Goal: Task Accomplishment & Management: Manage account settings

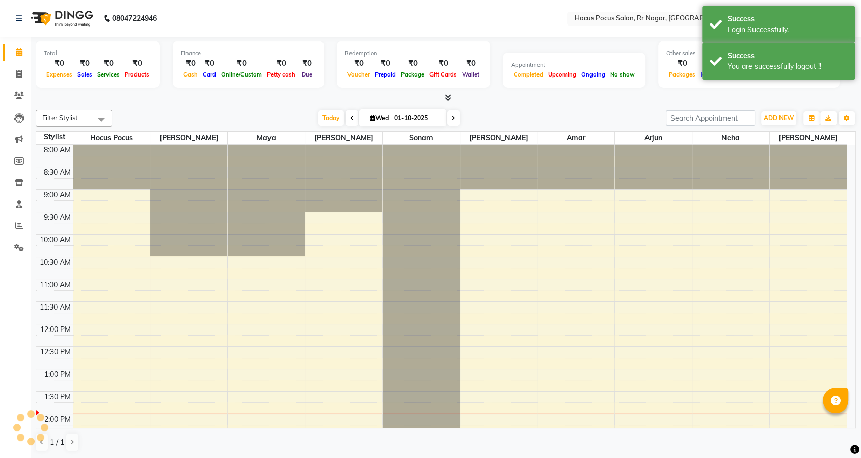
select select "en"
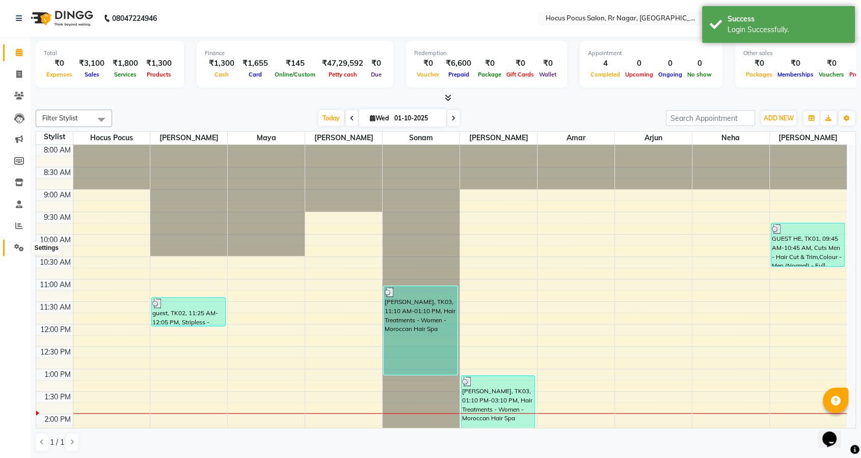
click at [13, 247] on span at bounding box center [19, 248] width 18 height 12
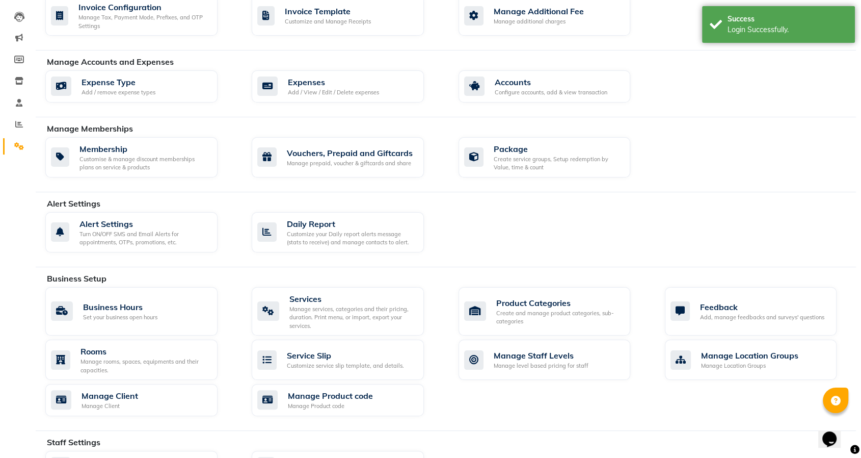
scroll to position [170, 0]
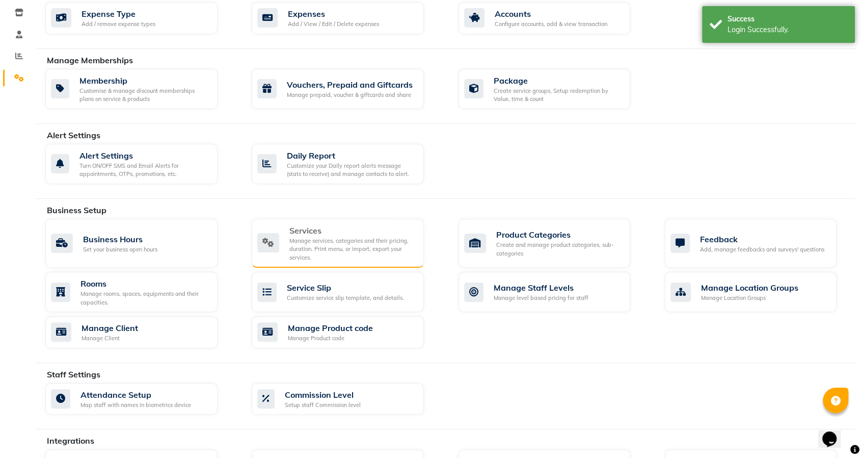
click at [306, 238] on div "Manage services, categories and their pricing, duration. Print menu, or import,…" at bounding box center [352, 248] width 126 height 25
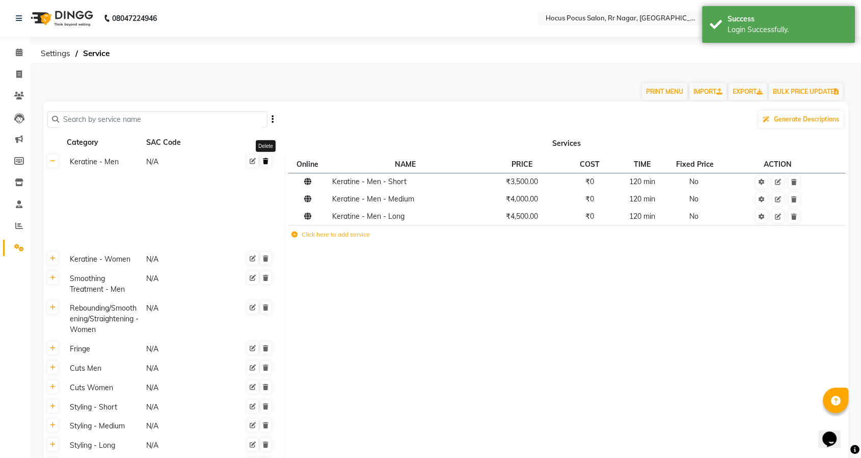
click at [266, 158] on icon at bounding box center [266, 161] width 6 height 6
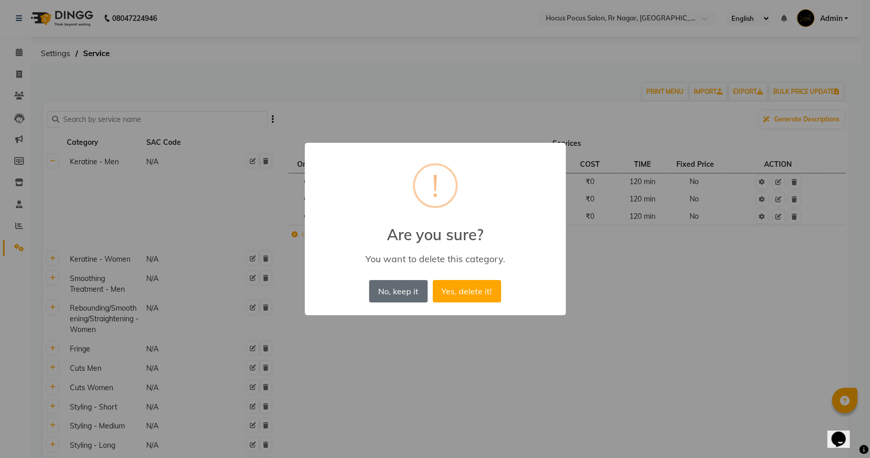
click at [388, 290] on button "No, keep it" at bounding box center [398, 291] width 58 height 22
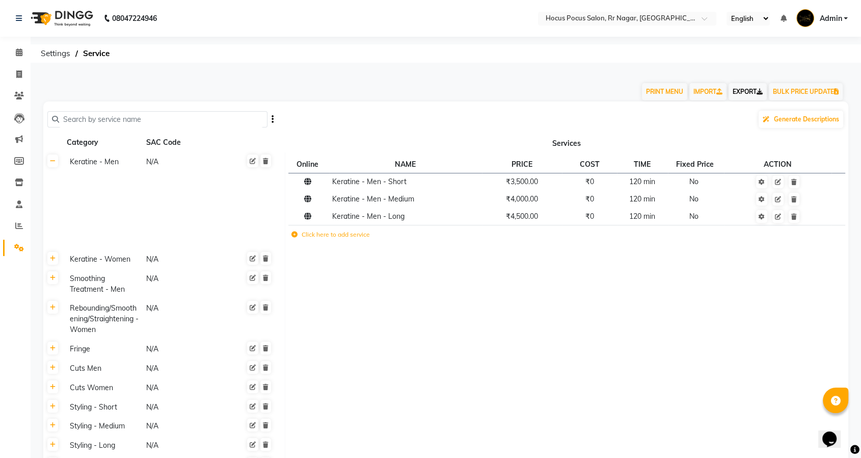
click at [745, 89] on link "EXPORT" at bounding box center [748, 91] width 38 height 17
click at [266, 163] on icon at bounding box center [266, 161] width 6 height 6
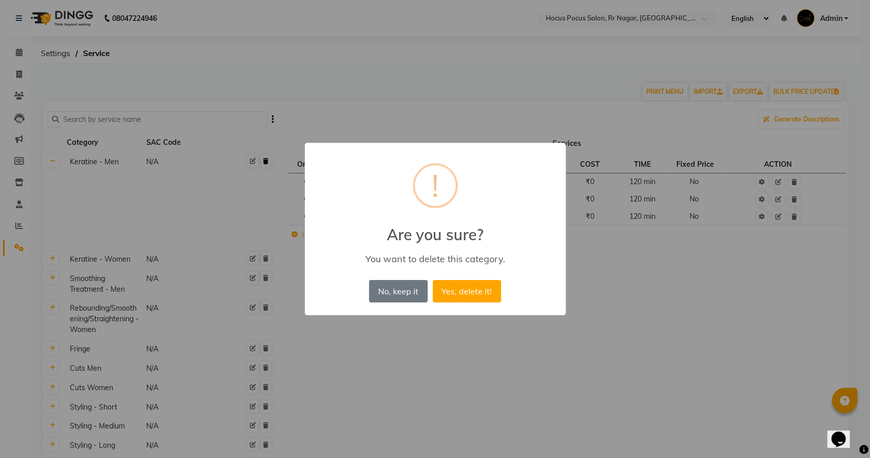
click at [433, 280] on button "Yes, delete it!" at bounding box center [467, 291] width 68 height 22
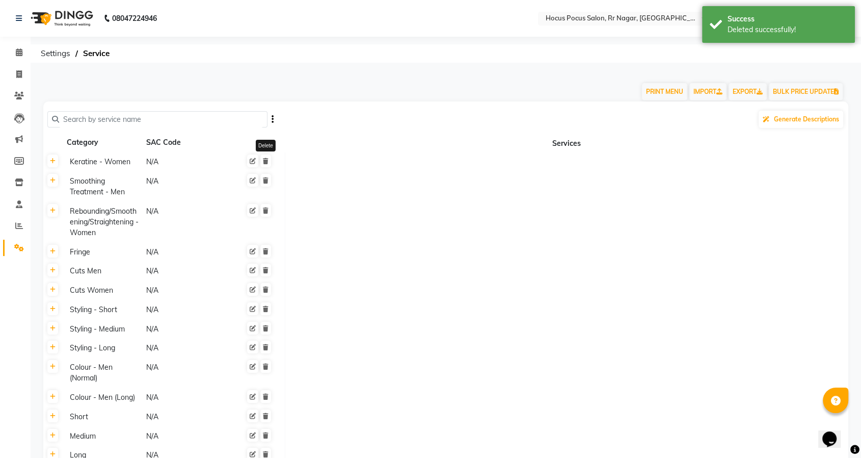
click at [266, 163] on icon at bounding box center [266, 161] width 6 height 6
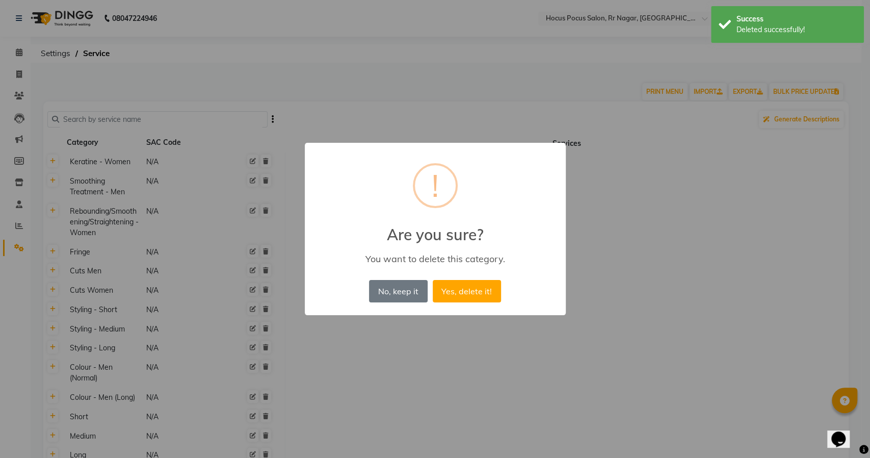
click at [433, 280] on button "Yes, delete it!" at bounding box center [467, 291] width 68 height 22
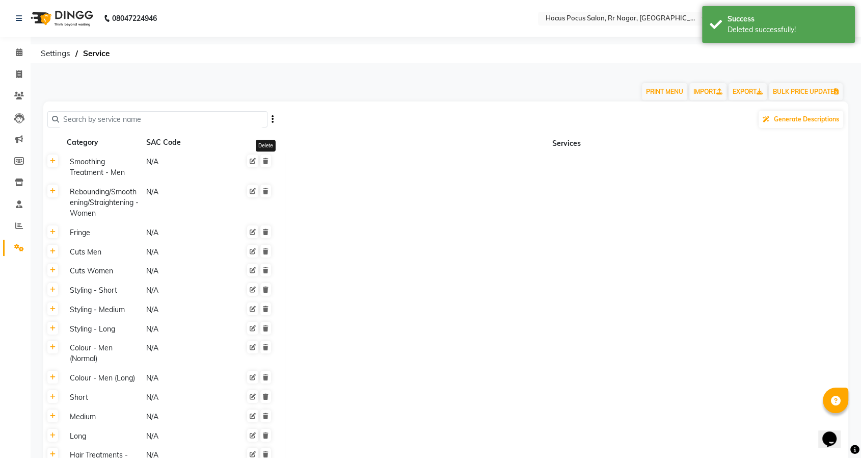
click at [266, 163] on icon at bounding box center [266, 161] width 6 height 6
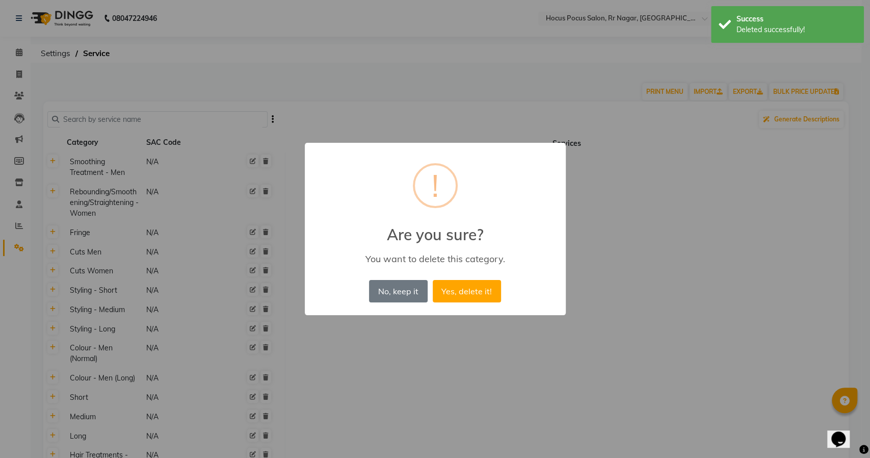
click at [433, 280] on button "Yes, delete it!" at bounding box center [467, 291] width 68 height 22
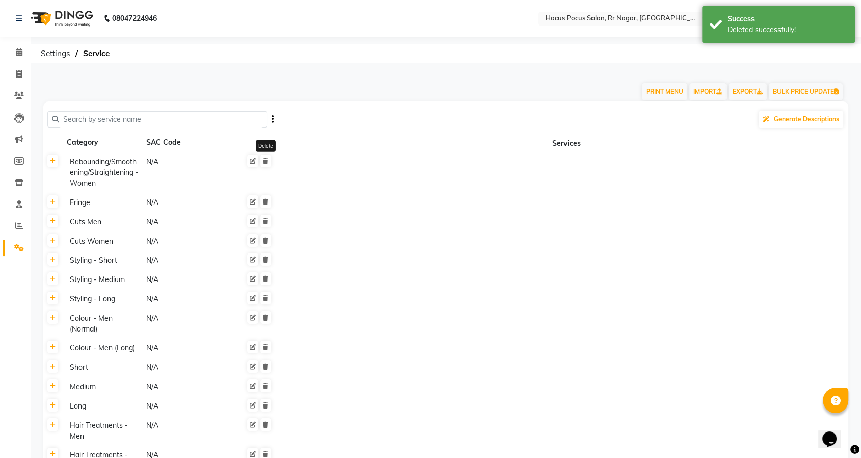
click at [266, 163] on icon at bounding box center [266, 161] width 6 height 6
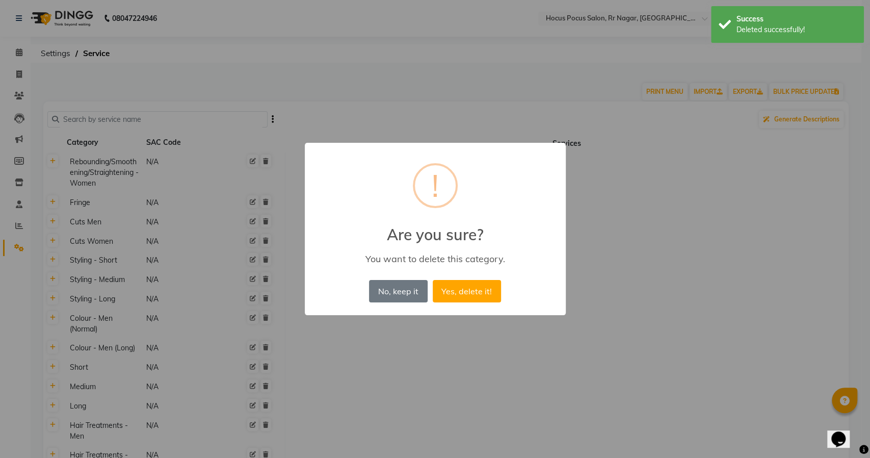
click at [433, 280] on button "Yes, delete it!" at bounding box center [467, 291] width 68 height 22
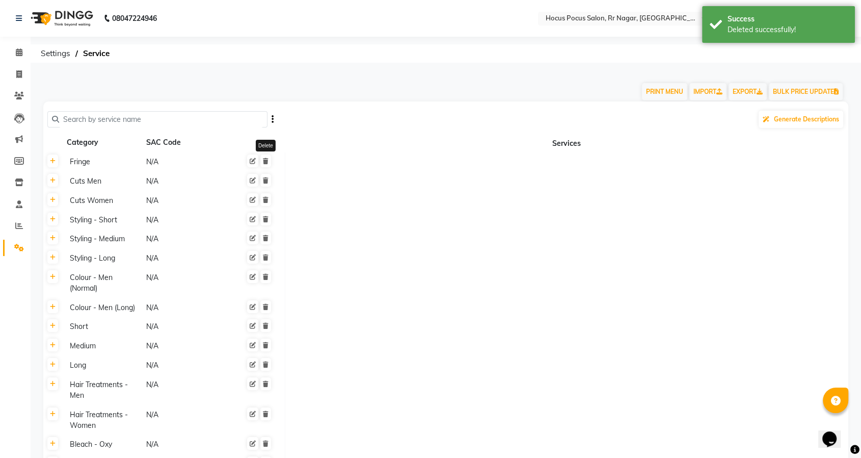
click at [266, 163] on icon at bounding box center [266, 161] width 6 height 6
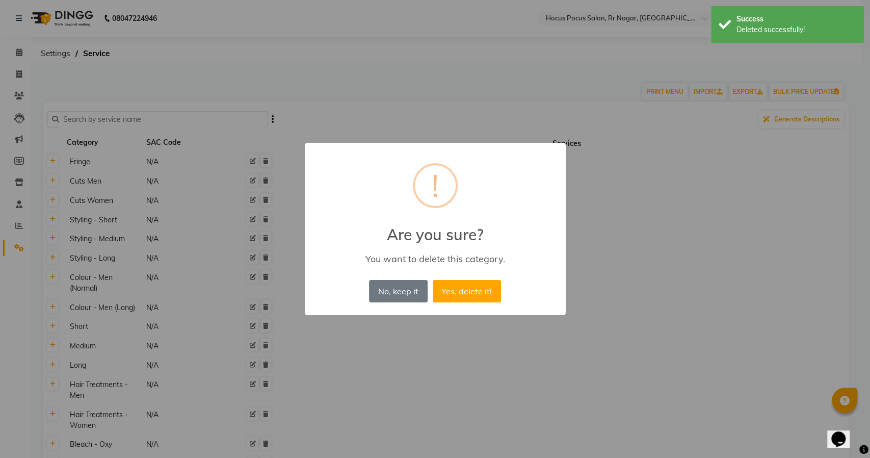
click at [433, 280] on button "Yes, delete it!" at bounding box center [467, 291] width 68 height 22
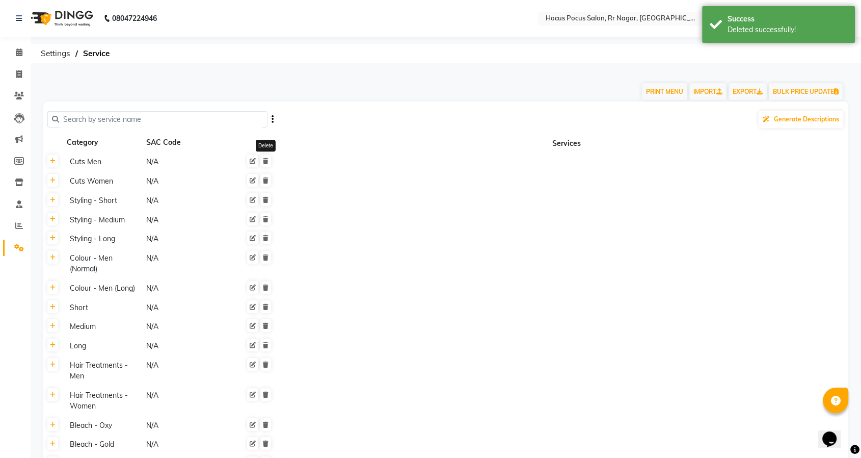
click at [266, 163] on icon at bounding box center [266, 161] width 6 height 6
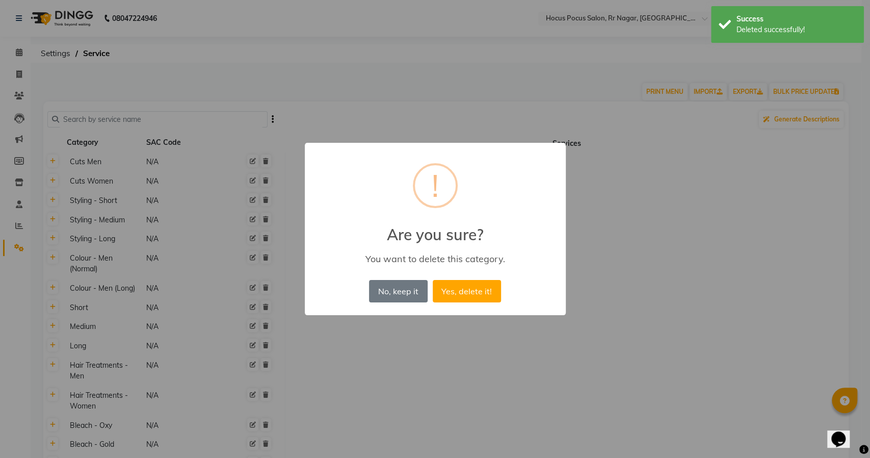
click at [433, 280] on button "Yes, delete it!" at bounding box center [467, 291] width 68 height 22
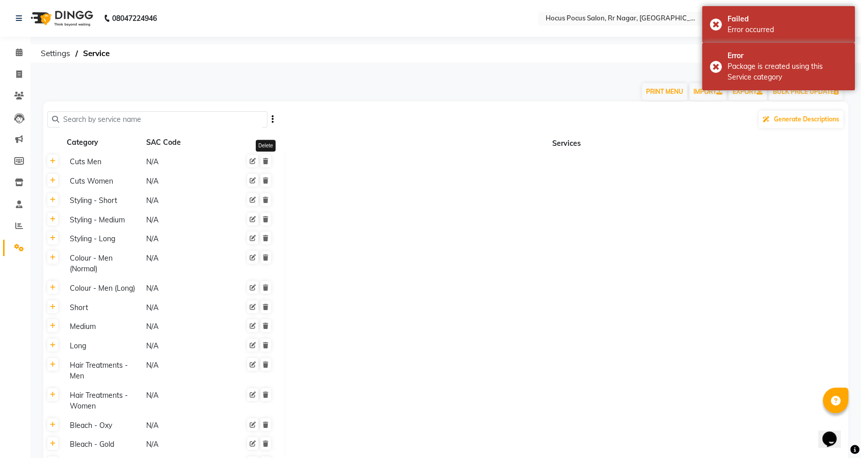
click at [266, 163] on icon at bounding box center [266, 161] width 6 height 6
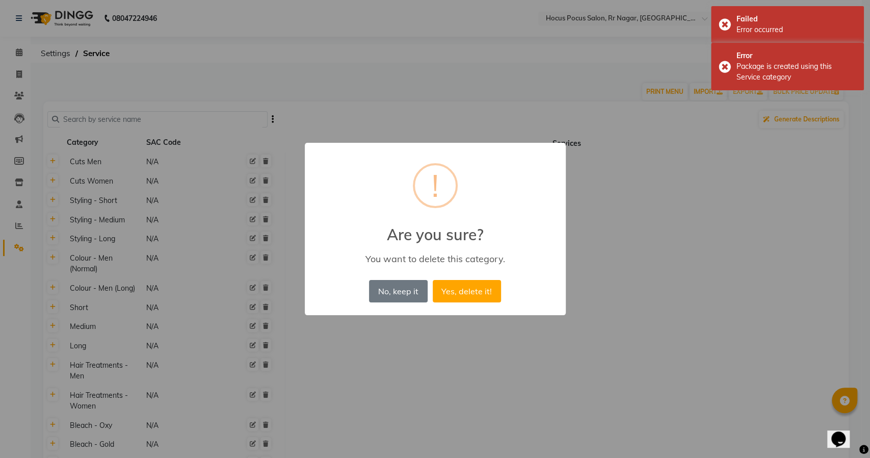
click at [433, 280] on button "Yes, delete it!" at bounding box center [467, 291] width 68 height 22
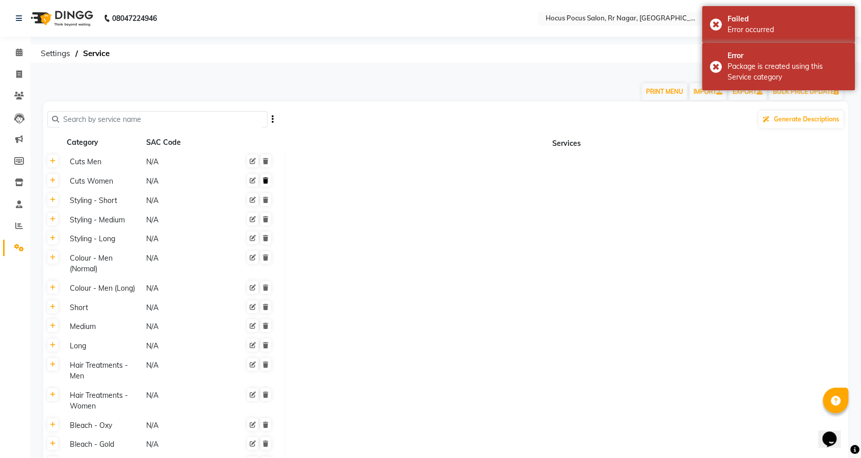
click at [266, 178] on icon at bounding box center [266, 180] width 6 height 6
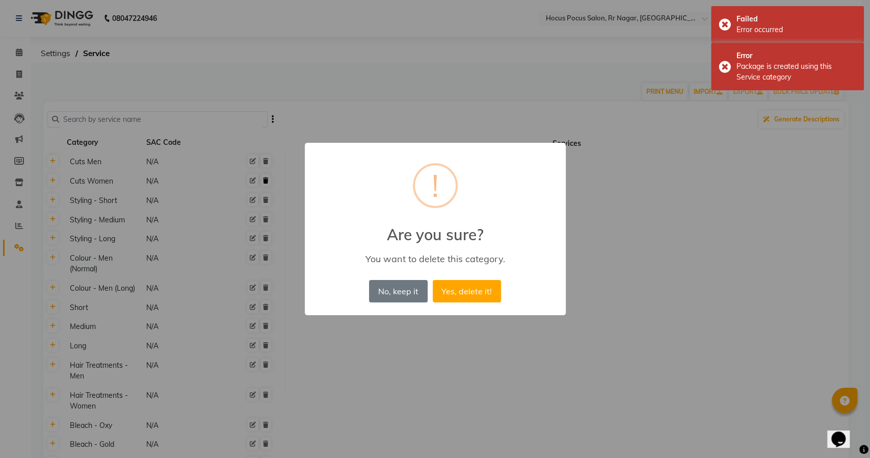
click at [433, 280] on button "Yes, delete it!" at bounding box center [467, 291] width 68 height 22
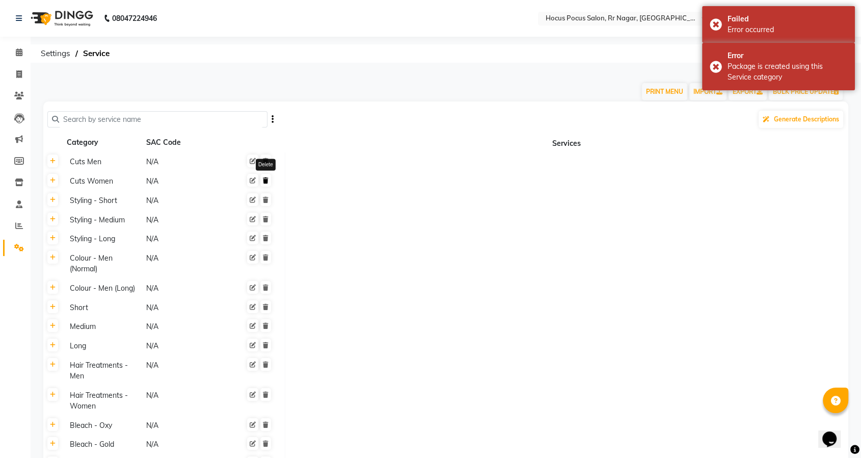
click at [266, 178] on icon at bounding box center [266, 180] width 6 height 6
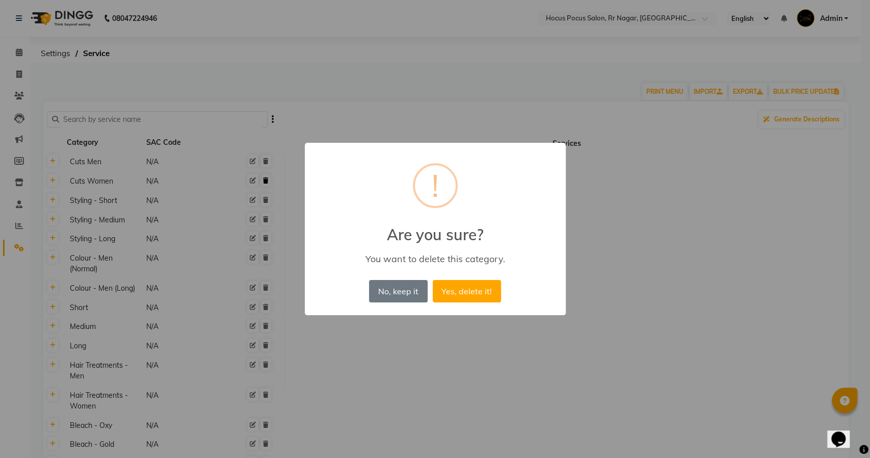
click at [433, 280] on button "Yes, delete it!" at bounding box center [467, 291] width 68 height 22
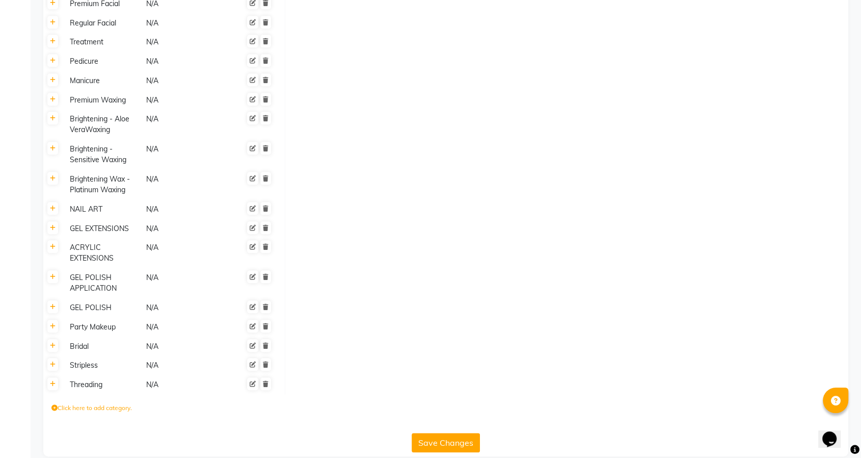
scroll to position [589, 0]
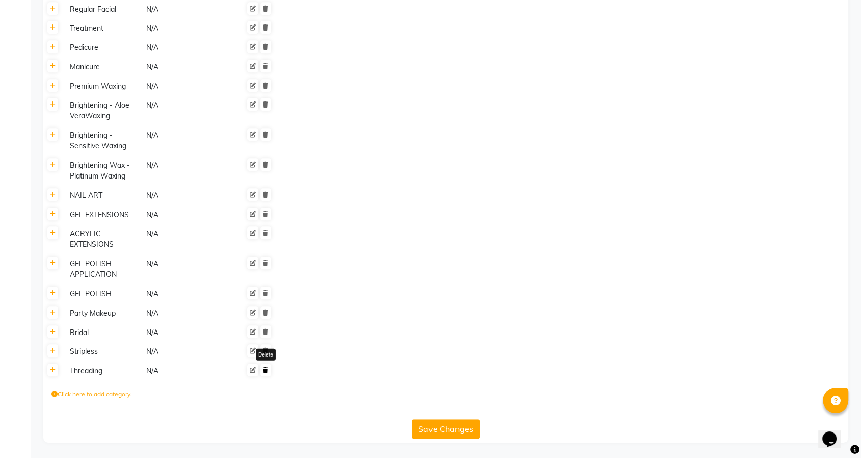
click at [265, 367] on icon at bounding box center [266, 370] width 6 height 6
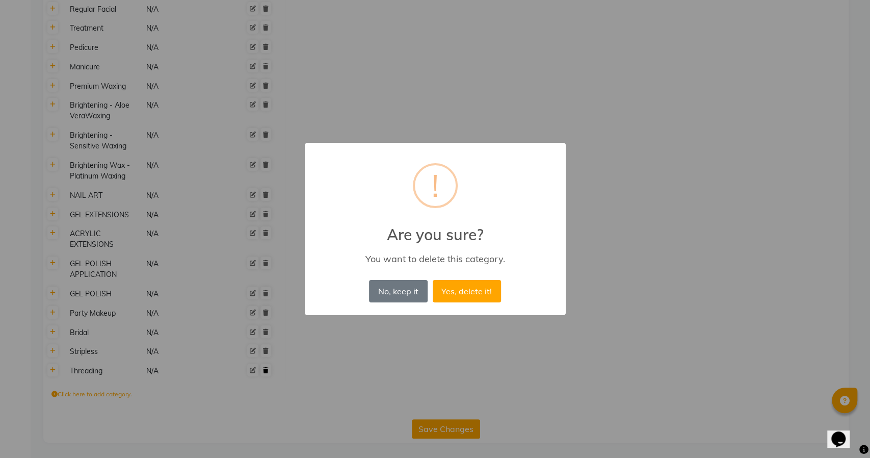
click at [433, 280] on button "Yes, delete it!" at bounding box center [467, 291] width 68 height 22
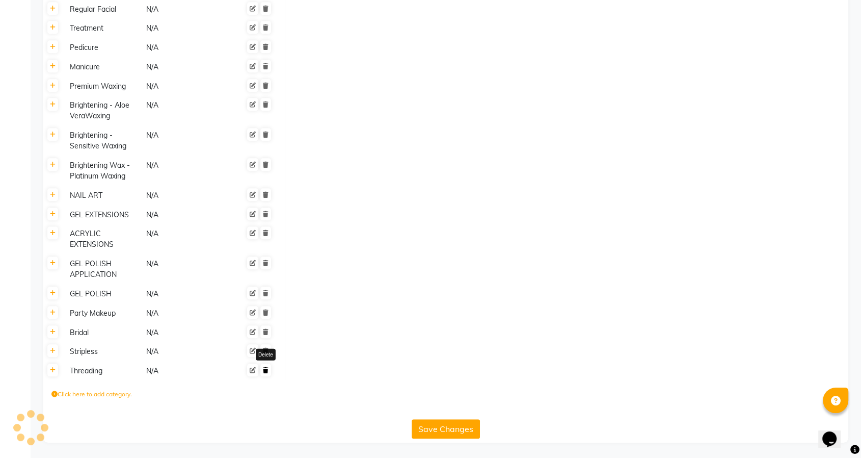
scroll to position [570, 0]
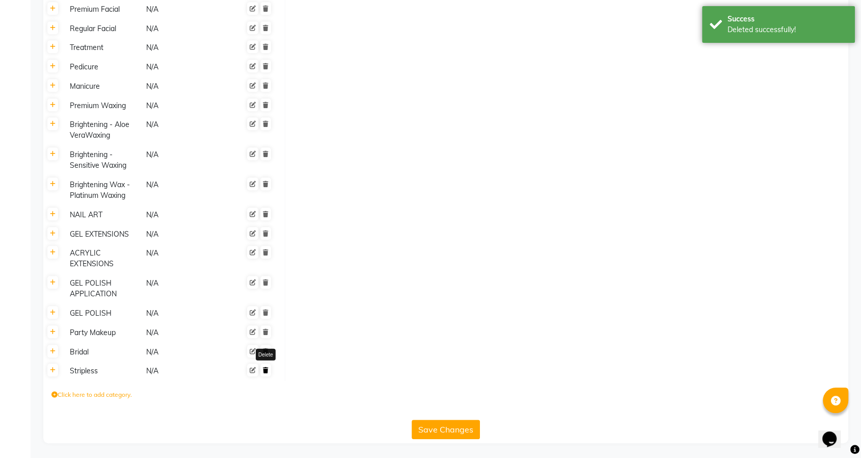
click at [267, 367] on icon at bounding box center [266, 370] width 6 height 6
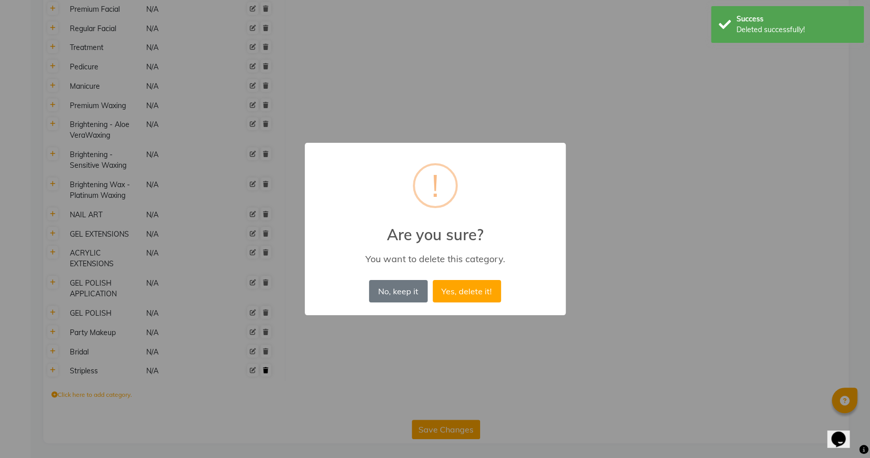
click at [433, 280] on button "Yes, delete it!" at bounding box center [467, 291] width 68 height 22
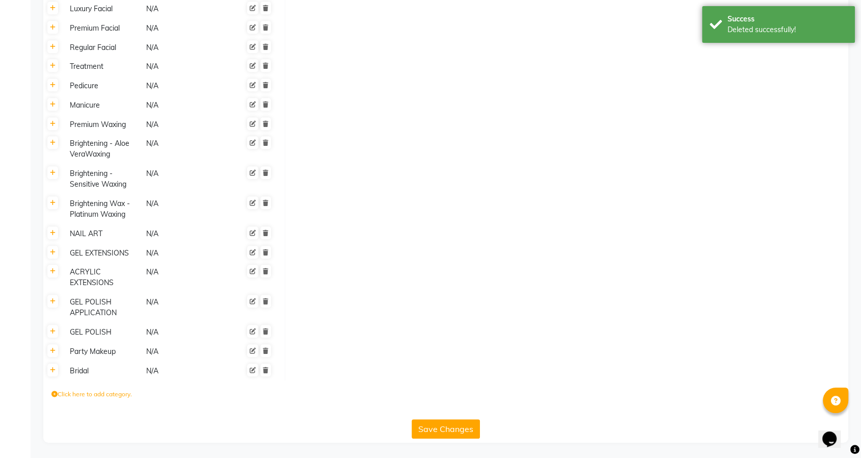
scroll to position [550, 0]
click at [267, 367] on icon at bounding box center [266, 370] width 6 height 6
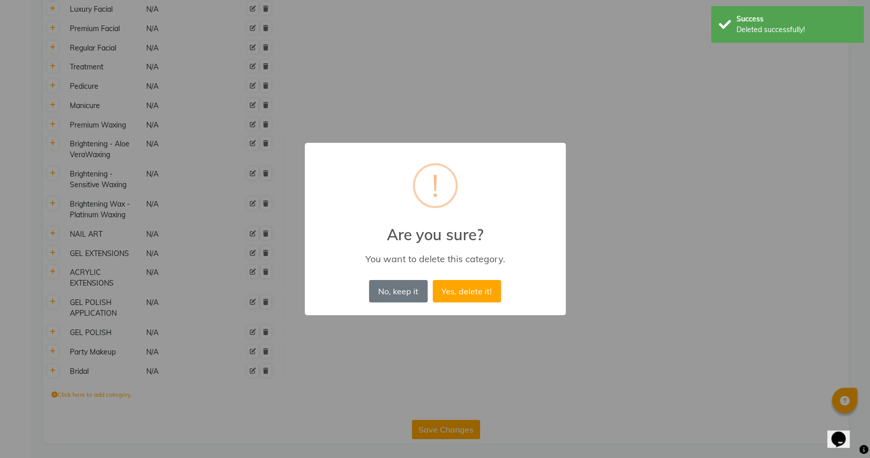
click at [433, 280] on button "Yes, delete it!" at bounding box center [467, 291] width 68 height 22
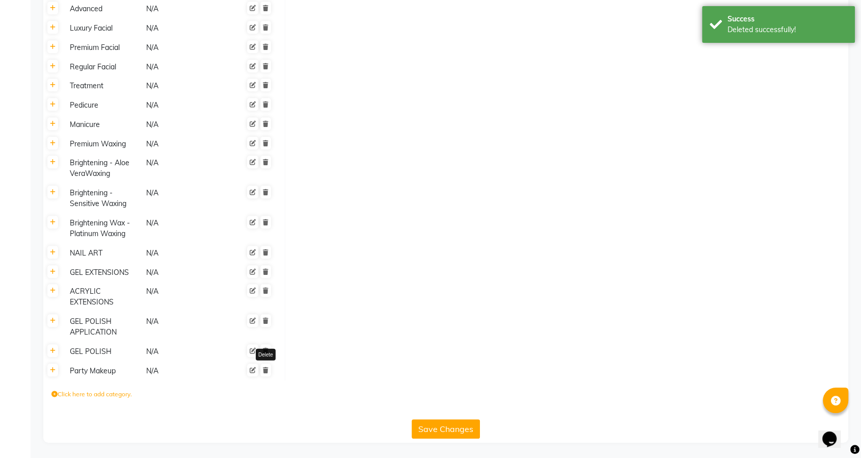
scroll to position [531, 0]
click at [267, 367] on icon at bounding box center [266, 370] width 6 height 6
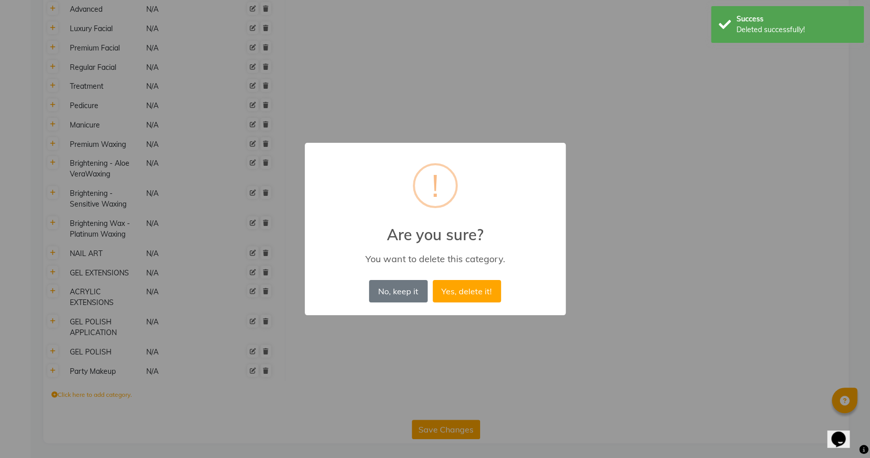
click at [433, 280] on button "Yes, delete it!" at bounding box center [467, 291] width 68 height 22
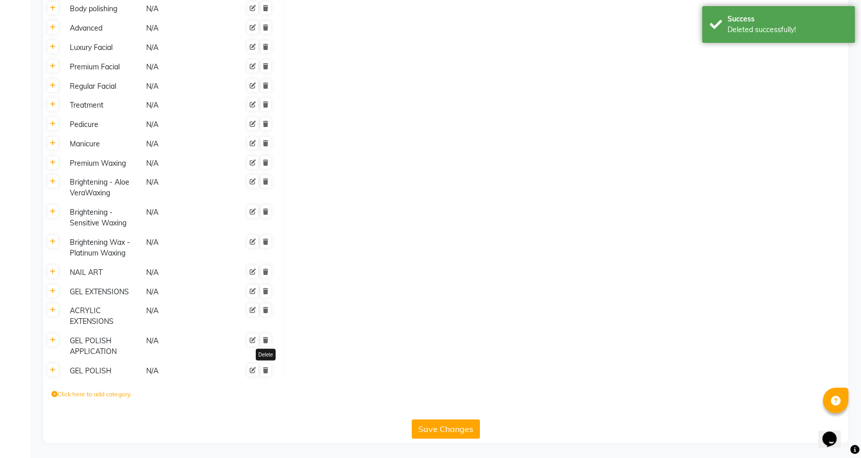
scroll to position [512, 0]
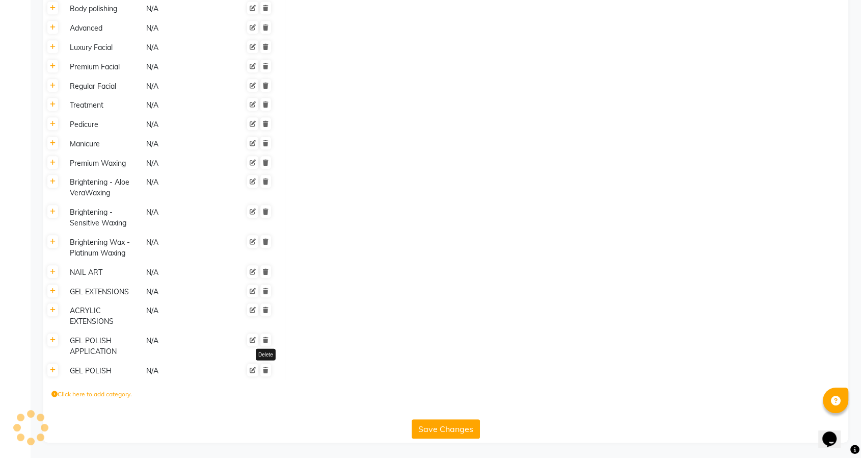
click at [267, 367] on icon at bounding box center [266, 370] width 6 height 6
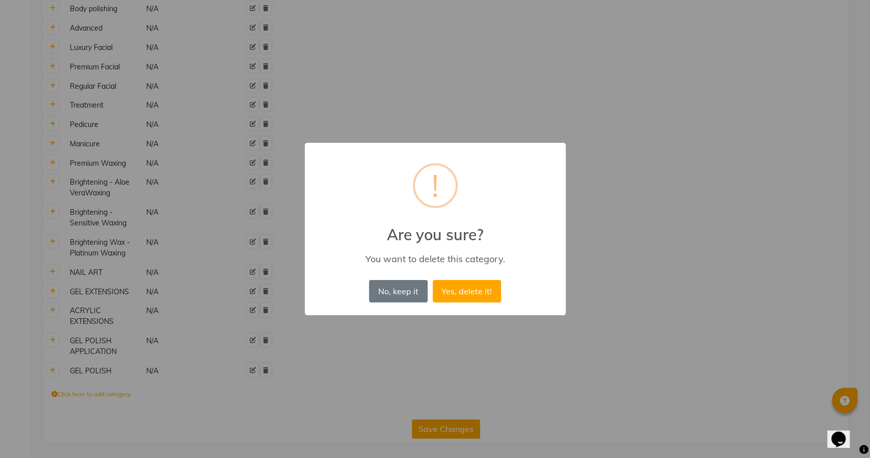
click at [433, 280] on button "Yes, delete it!" at bounding box center [467, 291] width 68 height 22
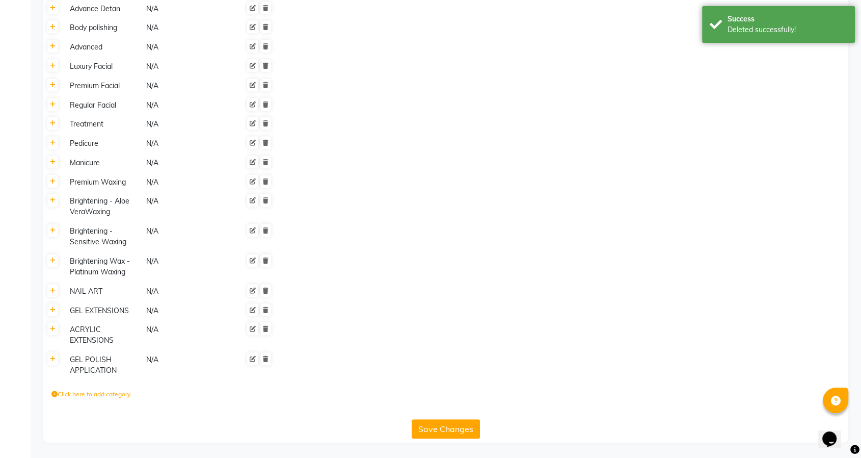
scroll to position [493, 0]
click at [264, 357] on icon at bounding box center [266, 359] width 6 height 6
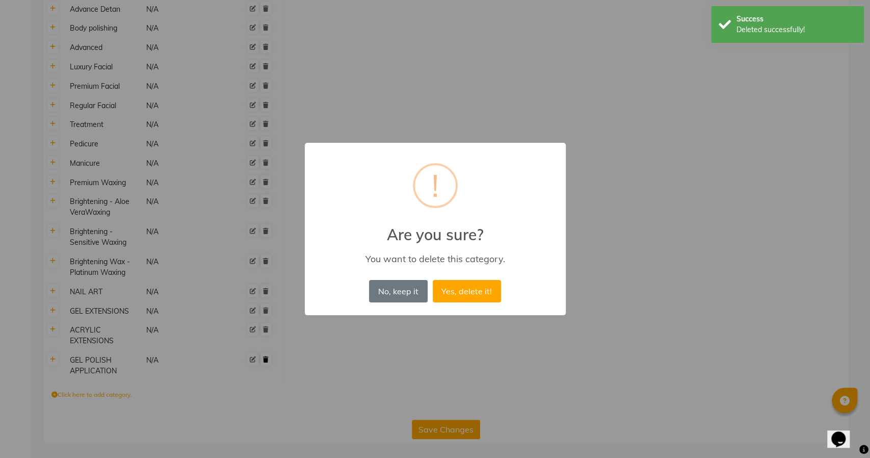
click at [433, 280] on button "Yes, delete it!" at bounding box center [467, 291] width 68 height 22
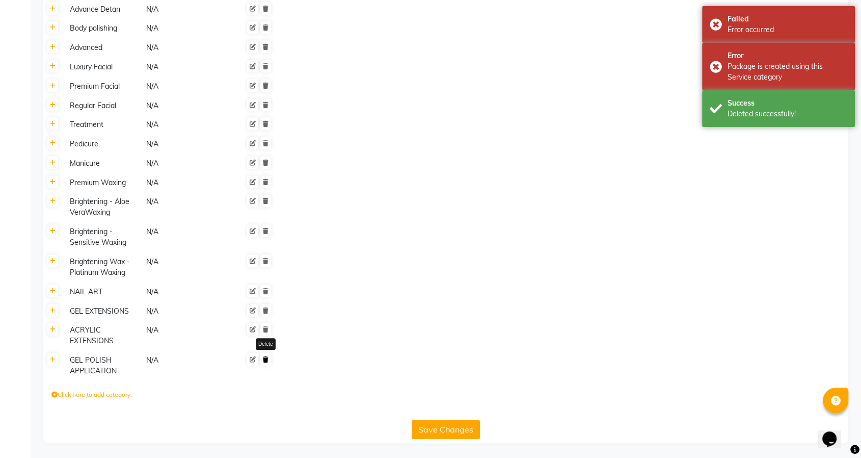
click at [264, 357] on icon at bounding box center [266, 359] width 6 height 6
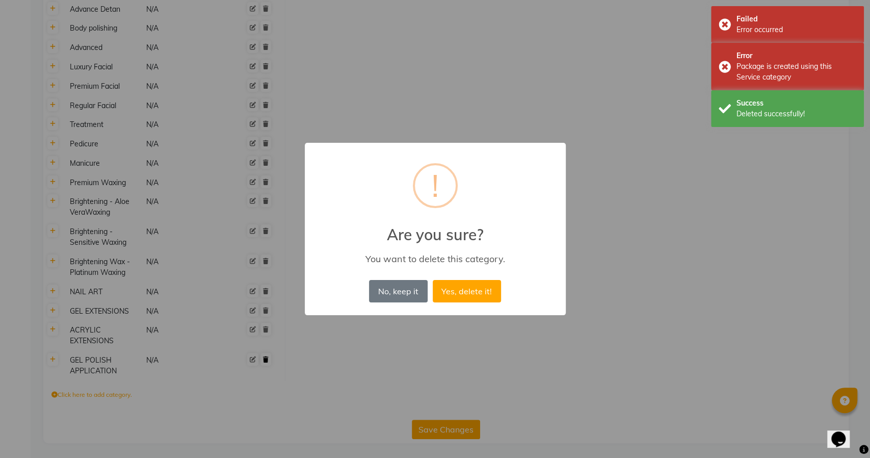
click at [433, 280] on button "Yes, delete it!" at bounding box center [467, 291] width 68 height 22
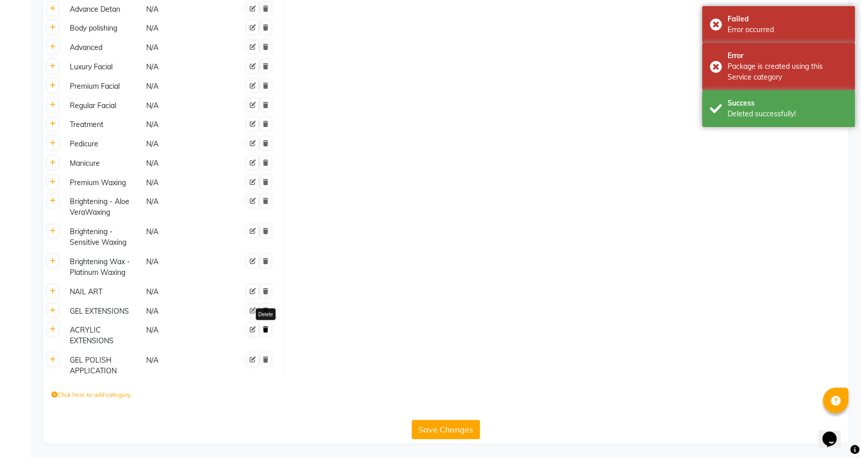
click at [266, 329] on icon at bounding box center [266, 329] width 6 height 6
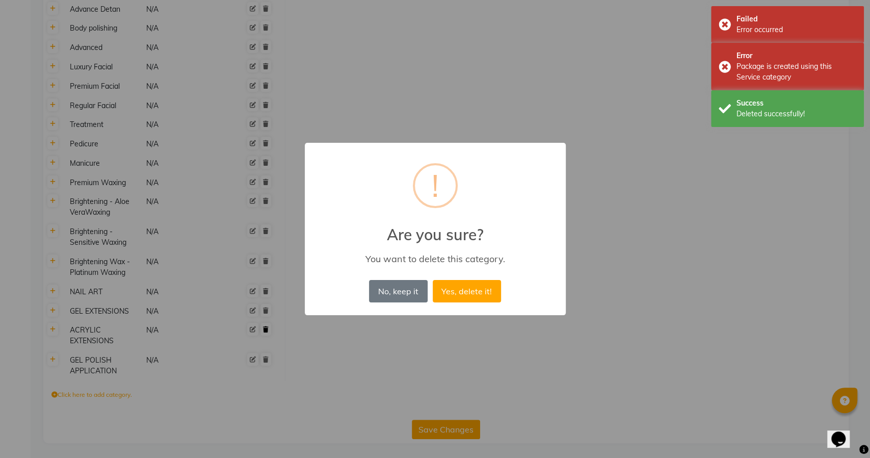
click at [433, 280] on button "Yes, delete it!" at bounding box center [467, 291] width 68 height 22
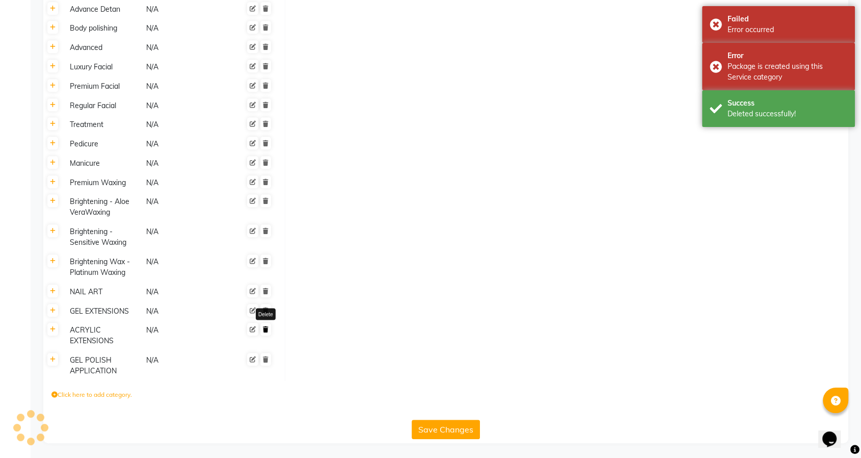
scroll to position [463, 0]
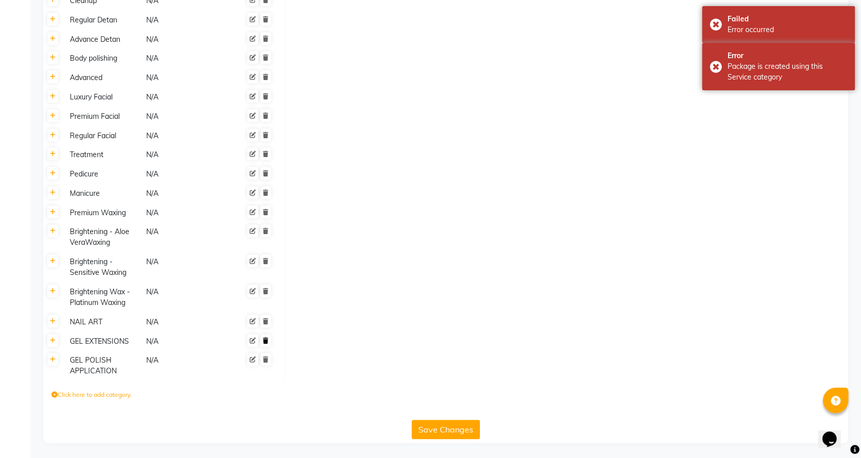
click at [265, 337] on icon at bounding box center [266, 340] width 6 height 6
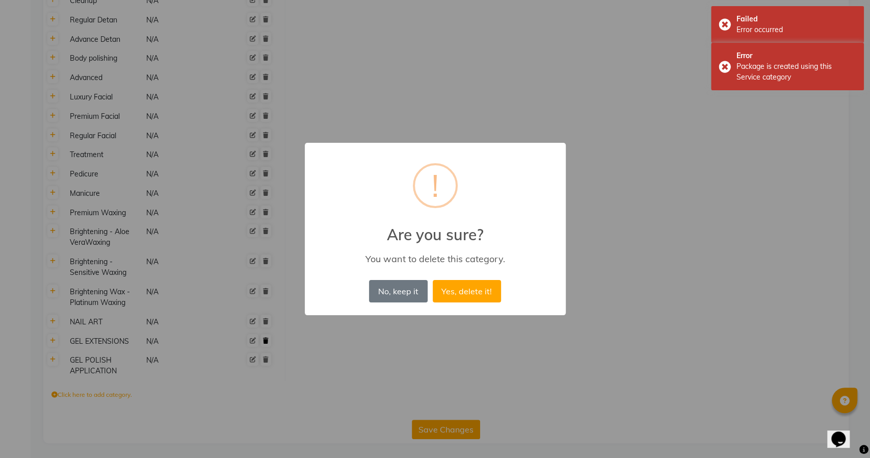
click at [433, 280] on button "Yes, delete it!" at bounding box center [467, 291] width 68 height 22
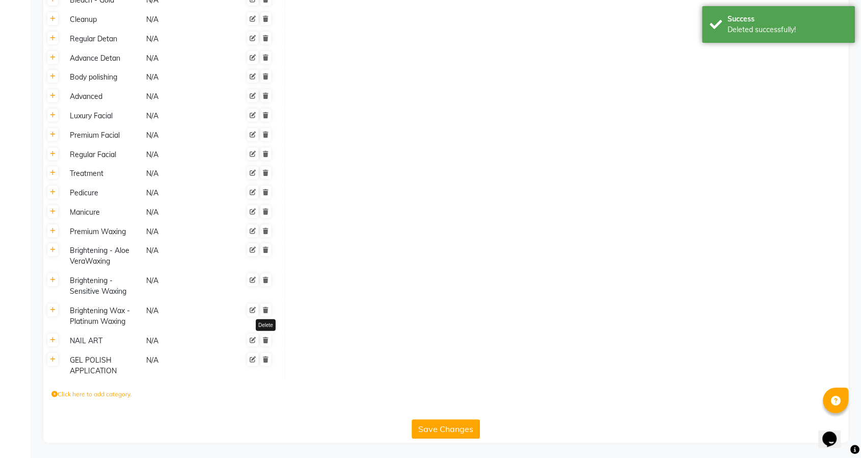
scroll to position [444, 0]
click at [265, 337] on icon at bounding box center [266, 340] width 6 height 6
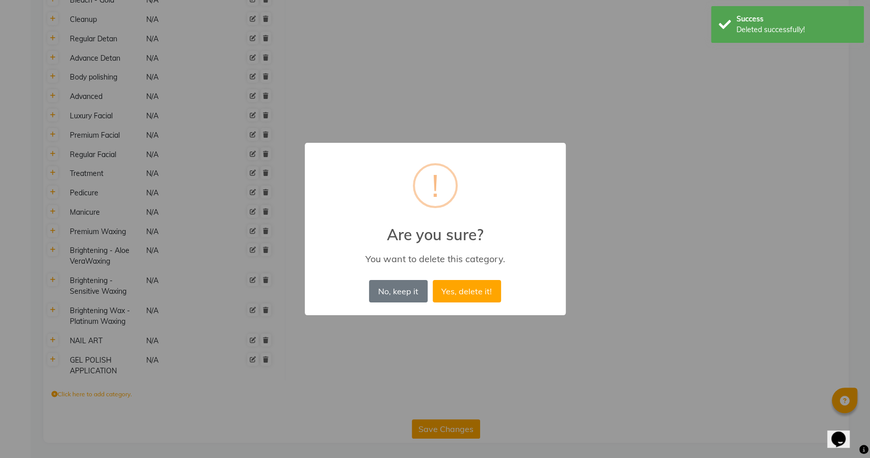
click at [433, 280] on button "Yes, delete it!" at bounding box center [467, 291] width 68 height 22
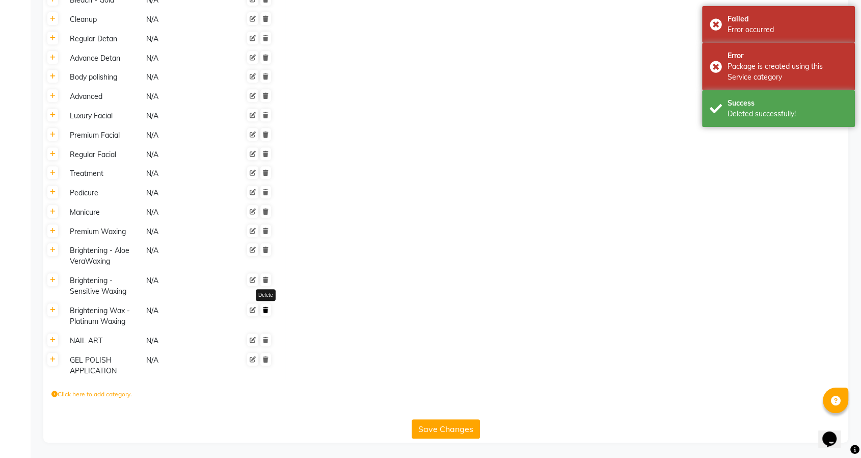
click at [266, 313] on link at bounding box center [265, 309] width 11 height 13
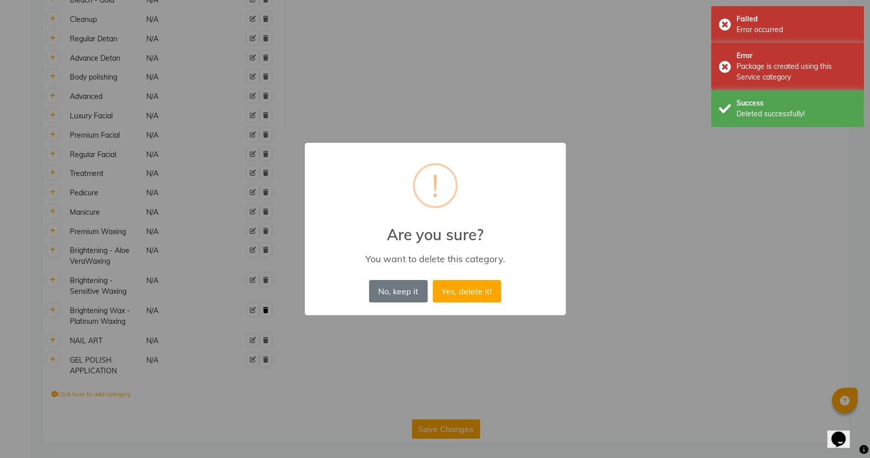
click at [433, 280] on button "Yes, delete it!" at bounding box center [467, 291] width 68 height 22
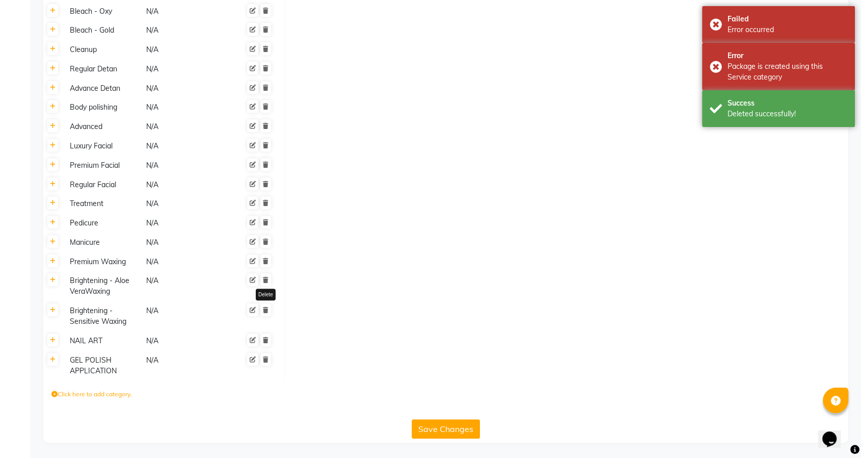
scroll to position [413, 0]
click at [266, 313] on icon at bounding box center [266, 310] width 6 height 6
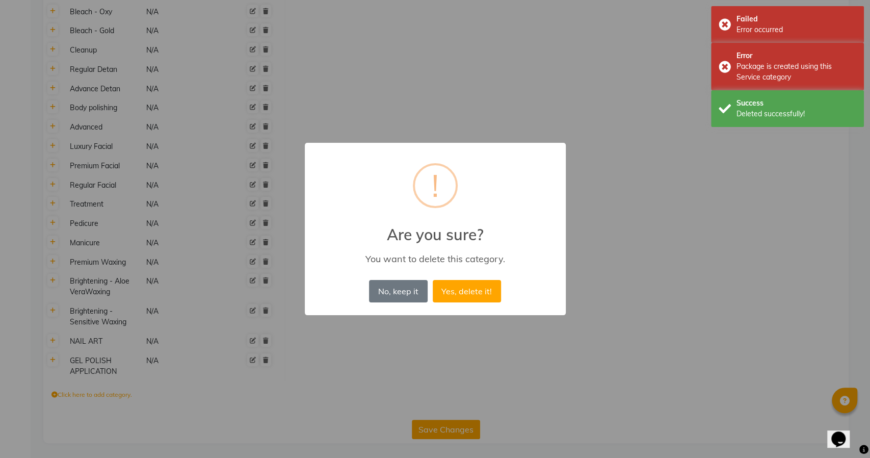
click at [433, 280] on button "Yes, delete it!" at bounding box center [467, 291] width 68 height 22
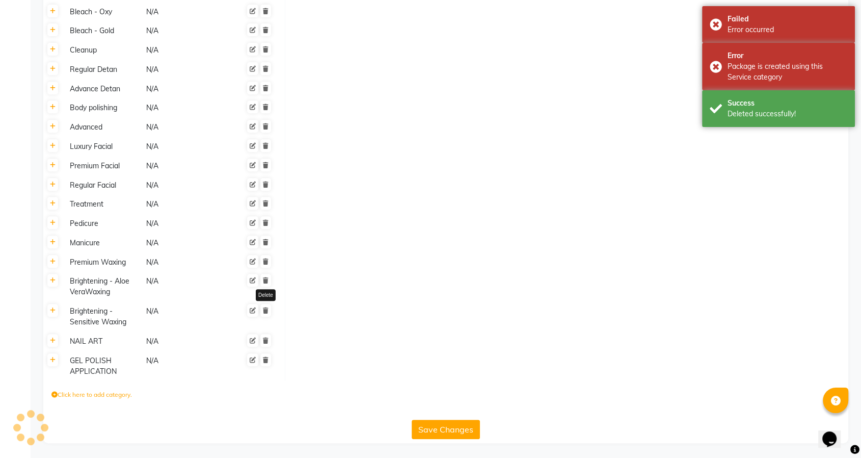
scroll to position [383, 0]
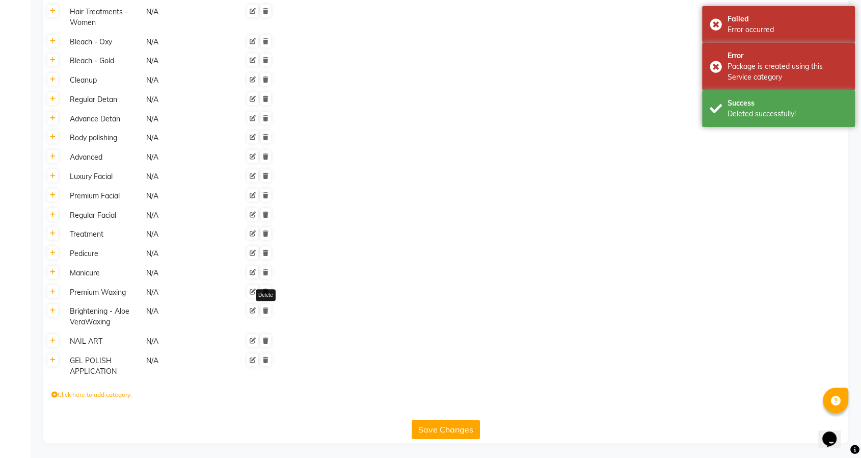
click at [266, 313] on icon at bounding box center [266, 310] width 6 height 6
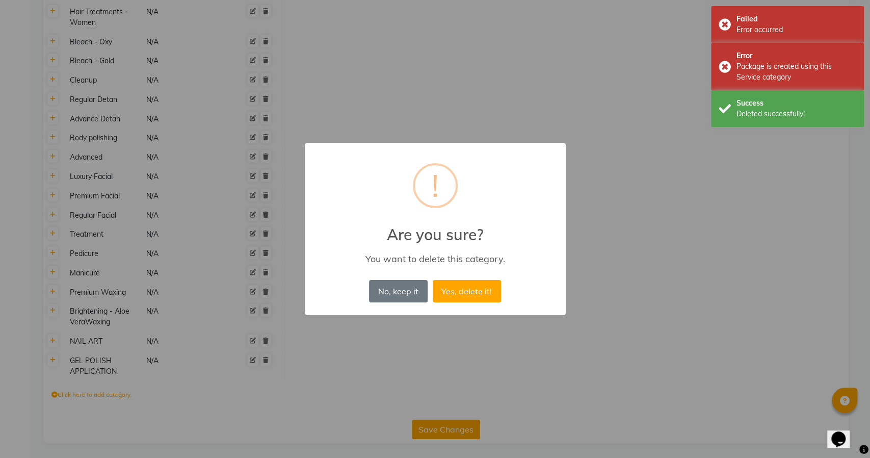
click at [433, 280] on button "Yes, delete it!" at bounding box center [467, 291] width 68 height 22
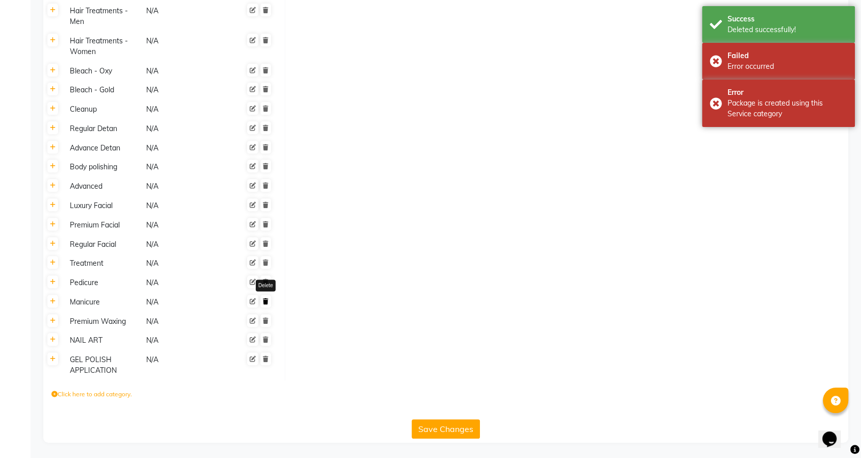
scroll to position [354, 0]
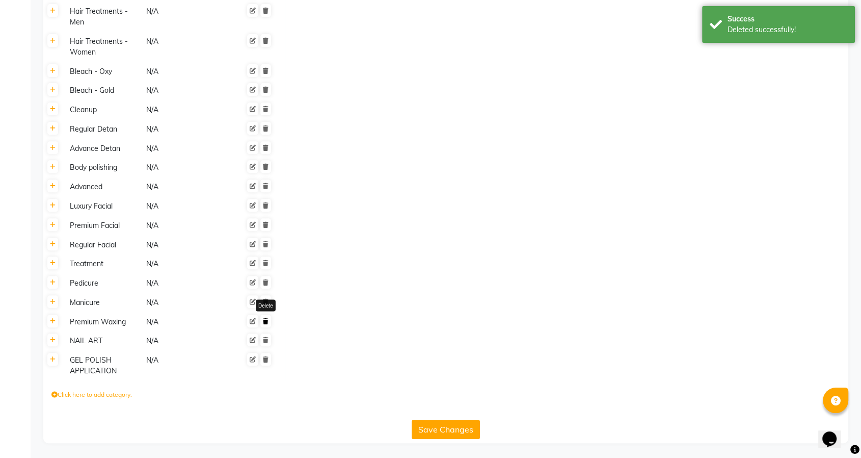
click at [266, 320] on icon at bounding box center [266, 321] width 6 height 6
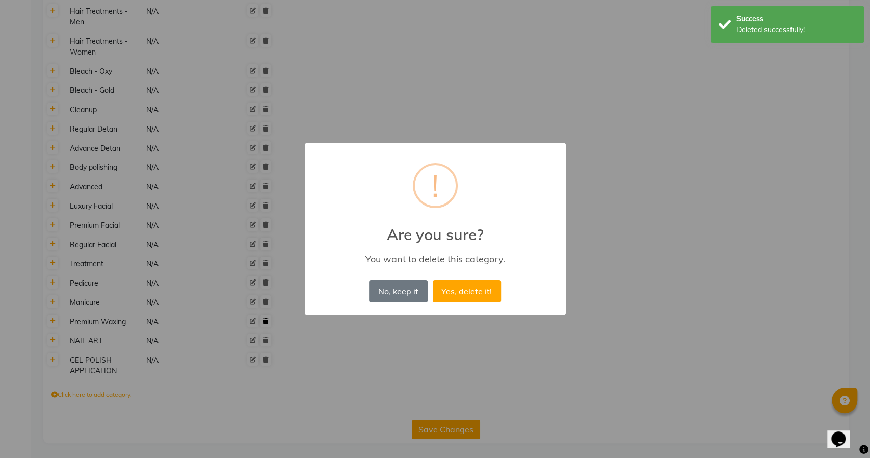
click at [433, 280] on button "Yes, delete it!" at bounding box center [467, 291] width 68 height 22
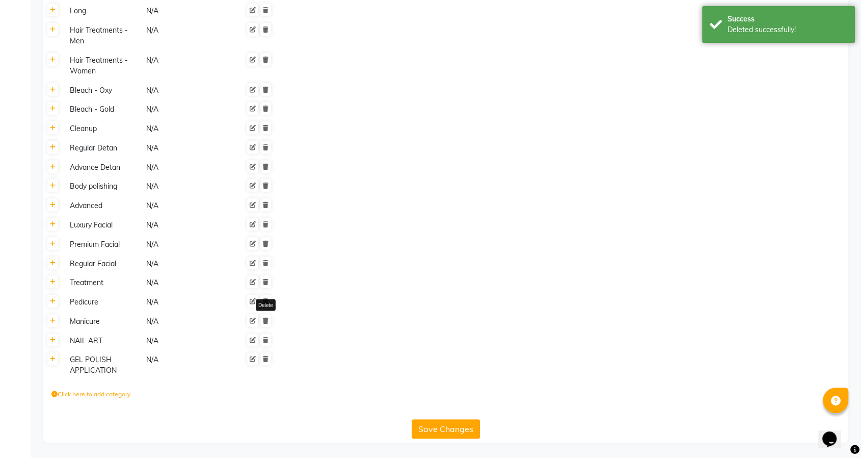
scroll to position [334, 0]
click at [266, 320] on icon at bounding box center [266, 321] width 6 height 6
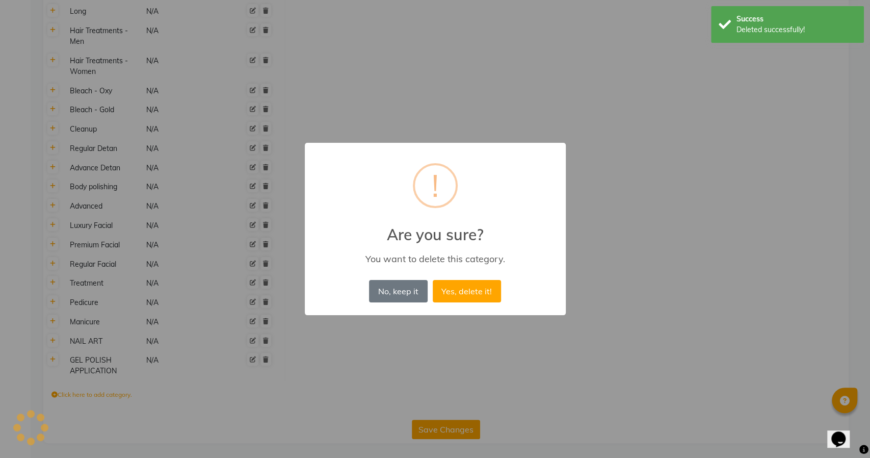
click at [433, 280] on button "Yes, delete it!" at bounding box center [467, 291] width 68 height 22
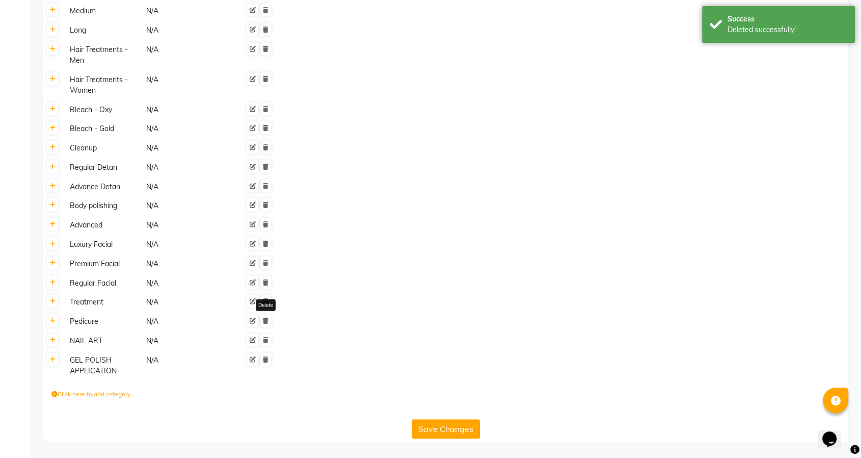
scroll to position [315, 0]
click at [266, 320] on icon at bounding box center [266, 321] width 6 height 6
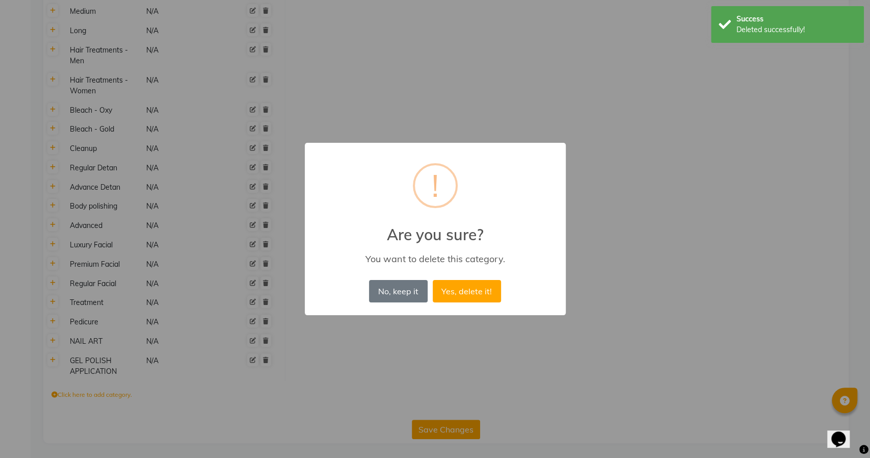
click at [433, 280] on button "Yes, delete it!" at bounding box center [467, 291] width 68 height 22
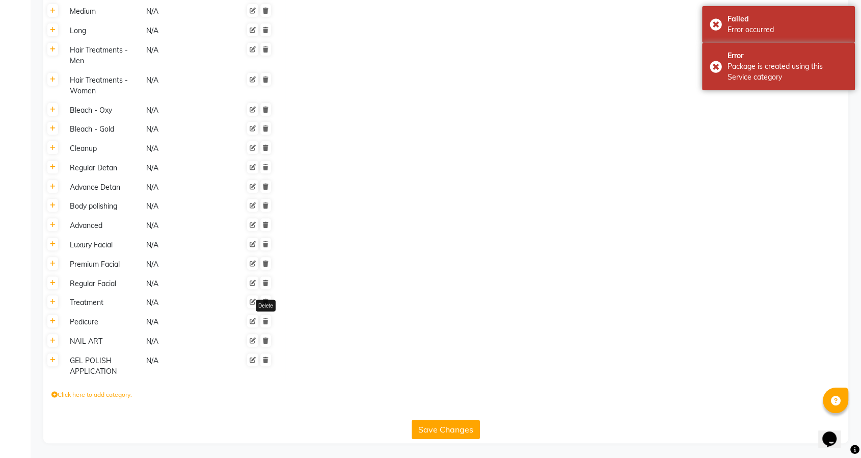
click at [266, 320] on icon at bounding box center [266, 321] width 6 height 6
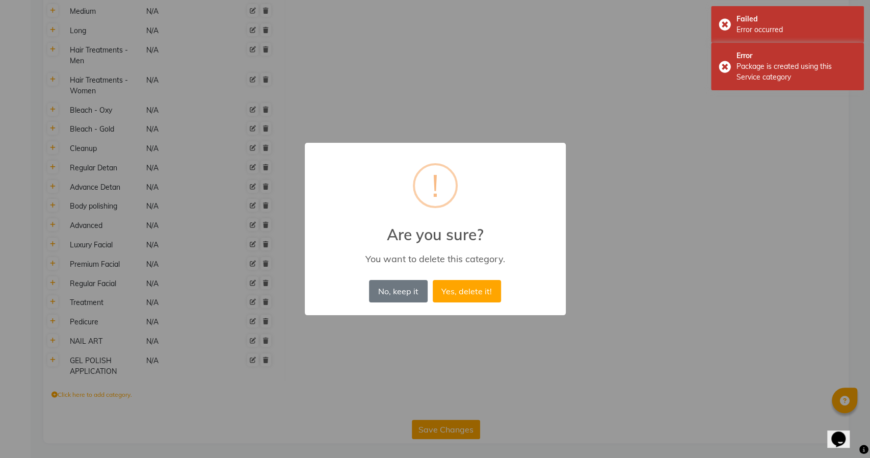
click at [433, 280] on button "Yes, delete it!" at bounding box center [467, 291] width 68 height 22
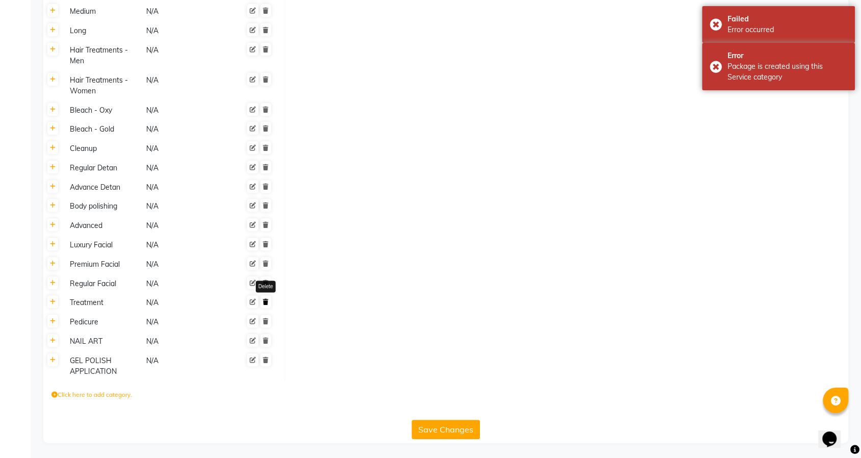
click at [265, 300] on icon at bounding box center [266, 302] width 6 height 6
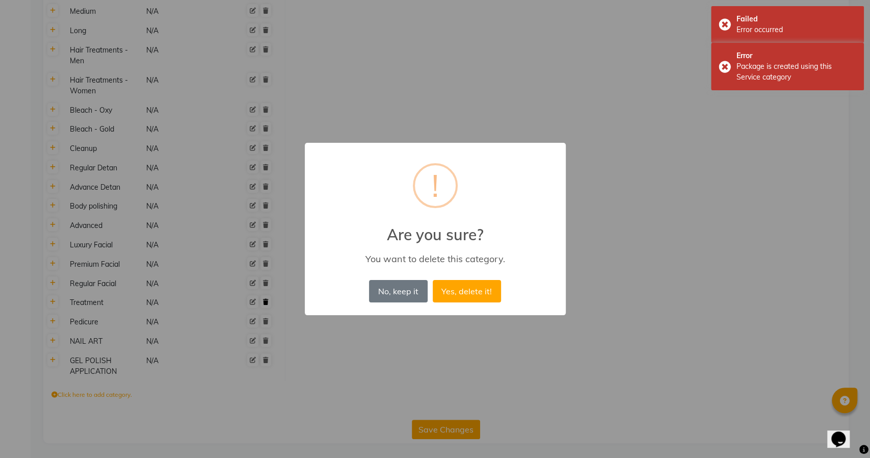
click at [433, 280] on button "Yes, delete it!" at bounding box center [467, 291] width 68 height 22
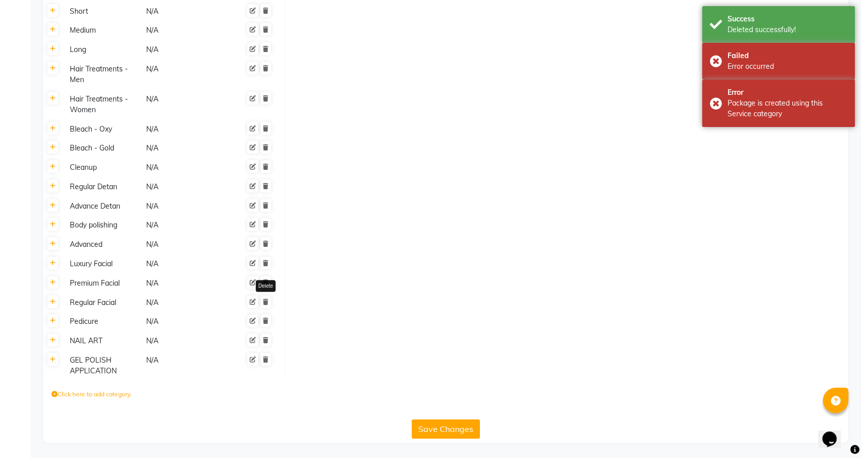
scroll to position [296, 0]
click at [265, 300] on icon at bounding box center [266, 302] width 6 height 6
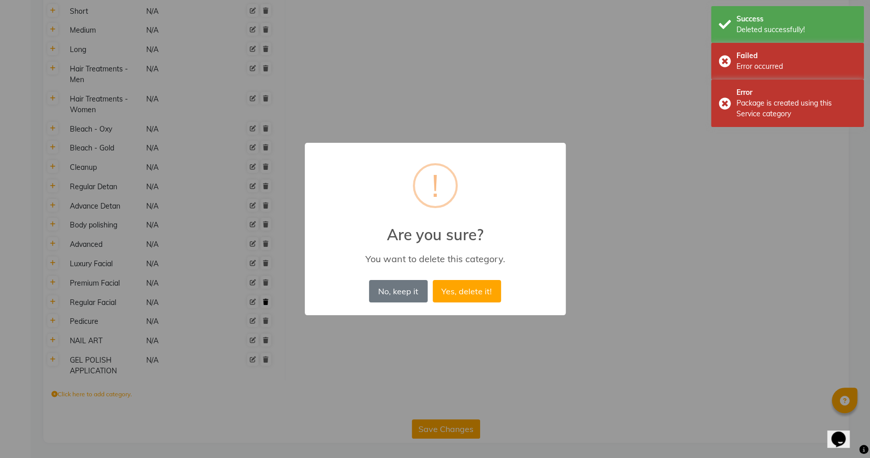
click at [433, 280] on button "Yes, delete it!" at bounding box center [467, 291] width 68 height 22
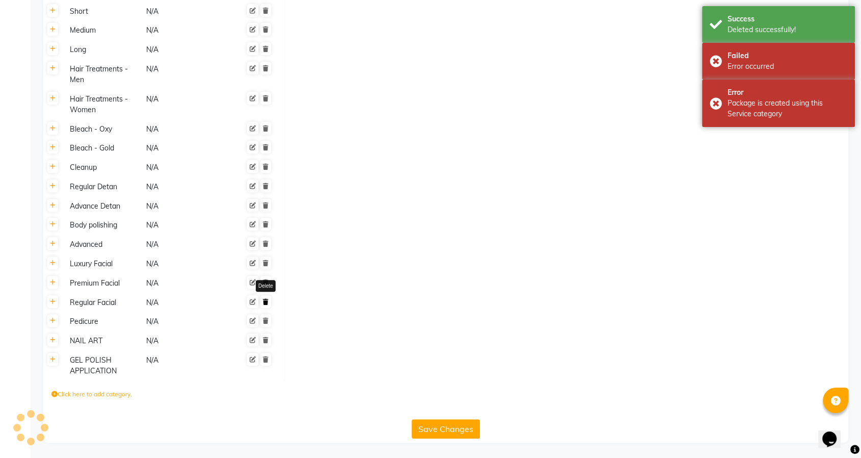
scroll to position [277, 0]
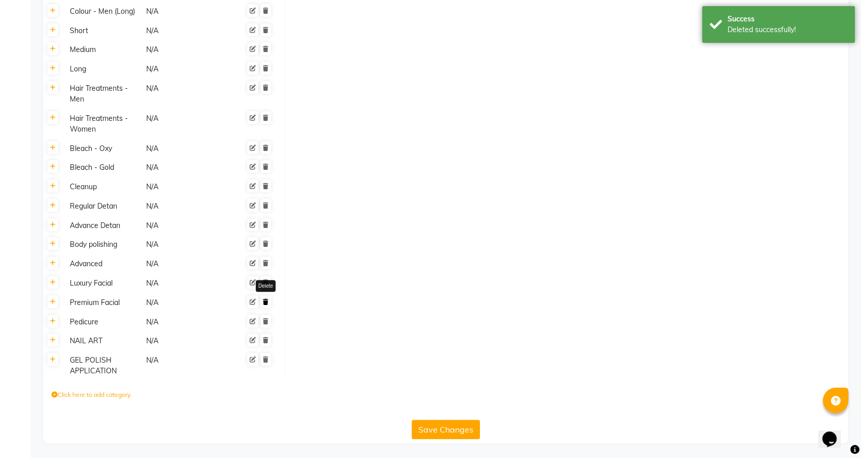
click at [265, 300] on icon at bounding box center [266, 302] width 6 height 6
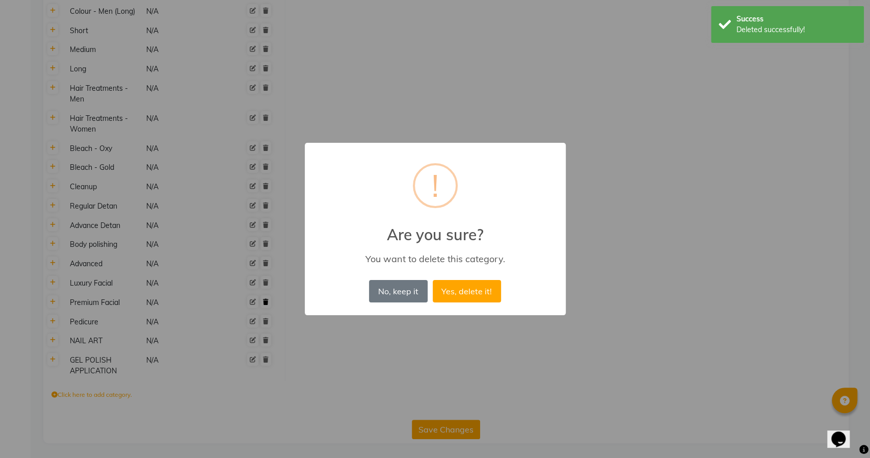
click at [433, 280] on button "Yes, delete it!" at bounding box center [467, 291] width 68 height 22
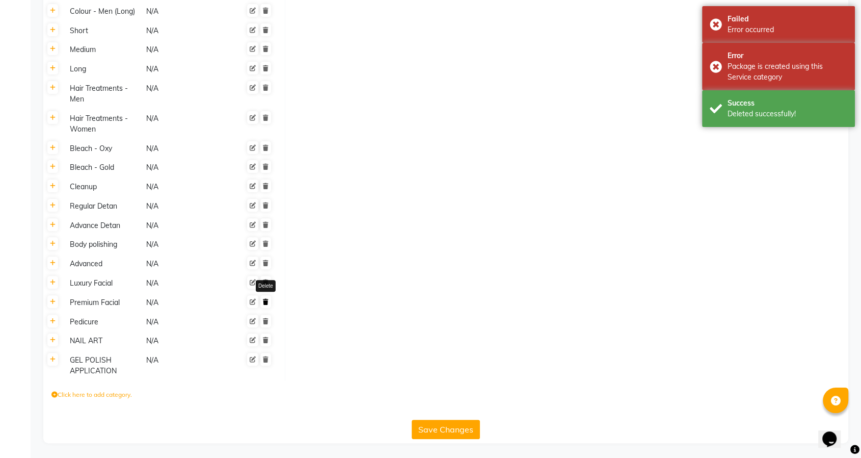
click at [265, 300] on icon at bounding box center [266, 302] width 6 height 6
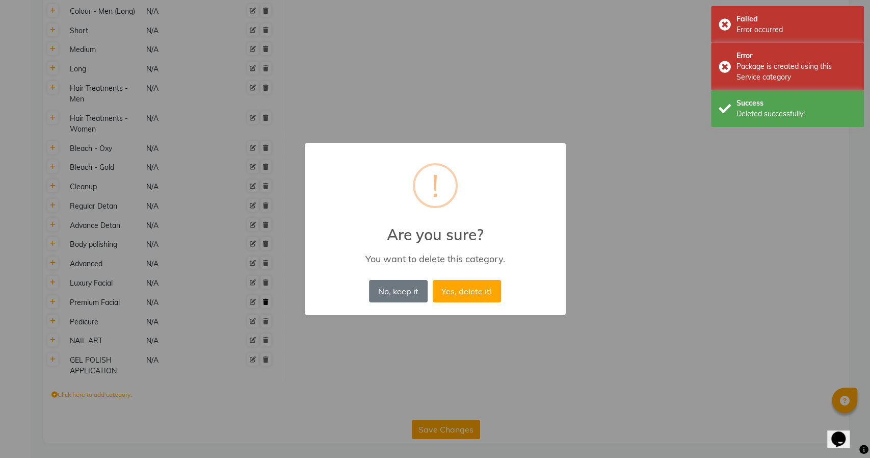
click at [433, 280] on button "Yes, delete it!" at bounding box center [467, 291] width 68 height 22
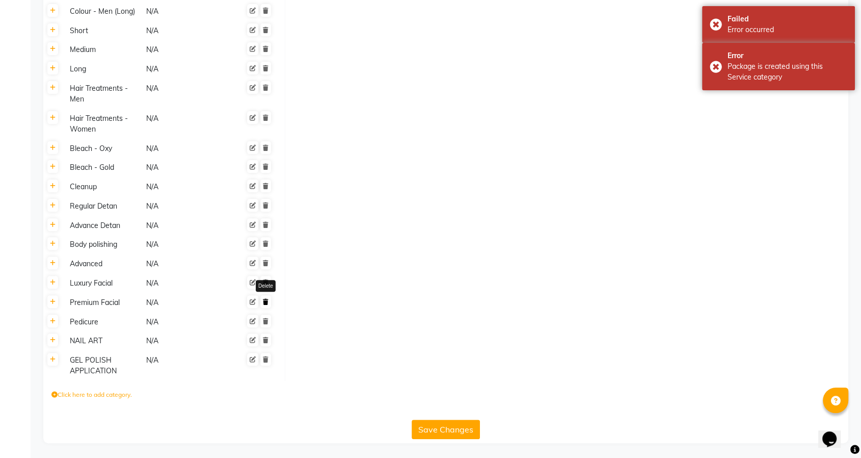
click at [265, 300] on icon at bounding box center [266, 302] width 6 height 6
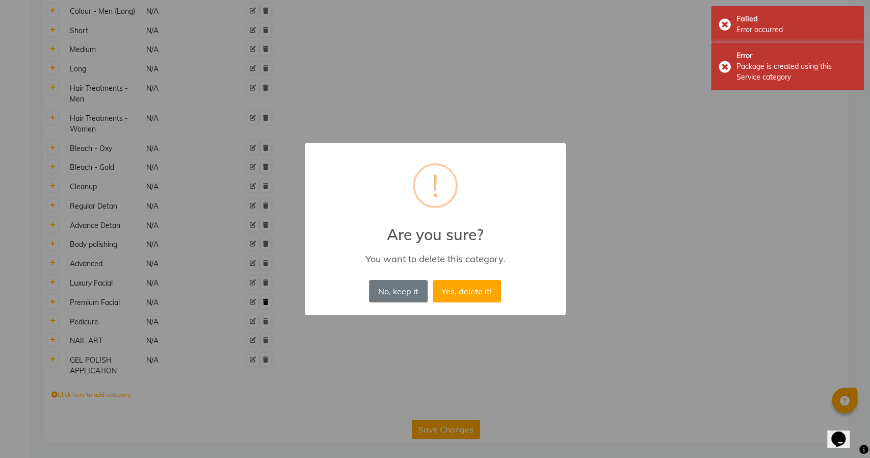
click at [433, 280] on button "Yes, delete it!" at bounding box center [467, 291] width 68 height 22
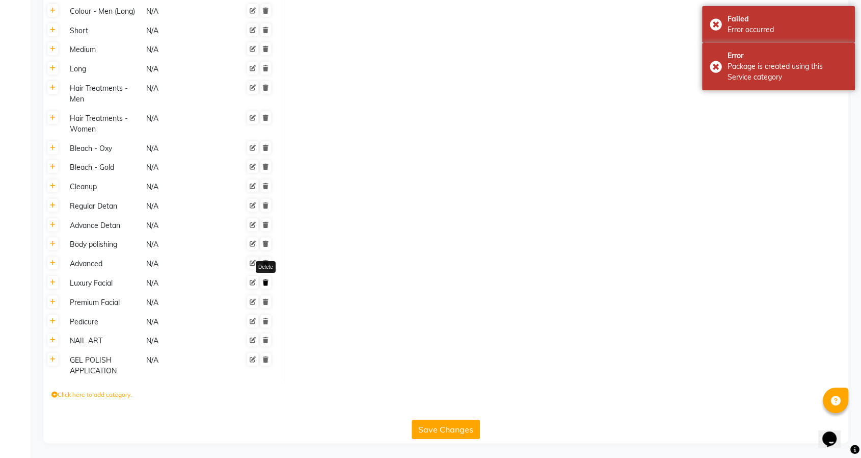
click at [265, 284] on icon at bounding box center [266, 282] width 6 height 6
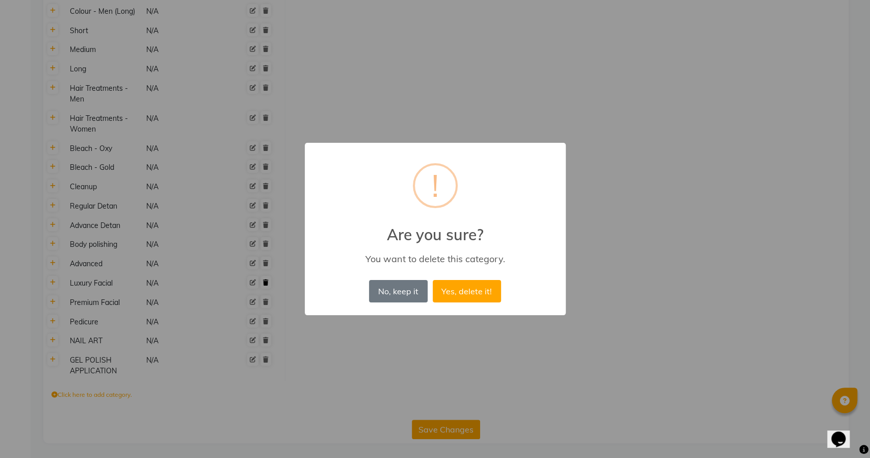
click at [433, 280] on button "Yes, delete it!" at bounding box center [467, 291] width 68 height 22
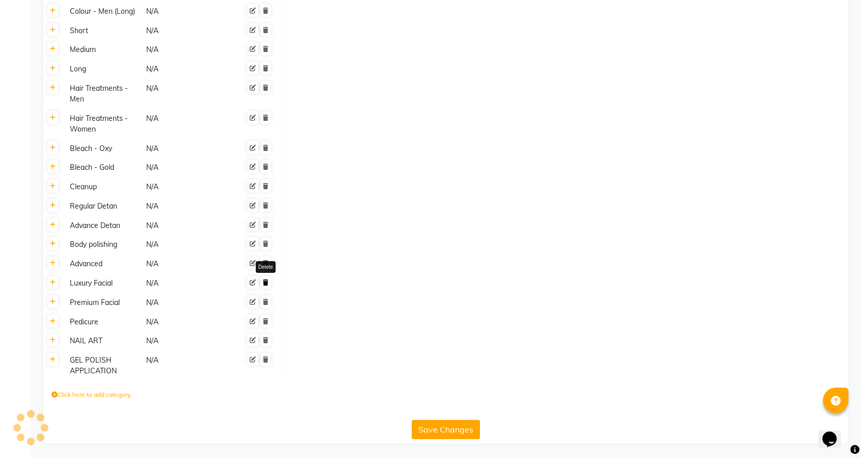
scroll to position [257, 0]
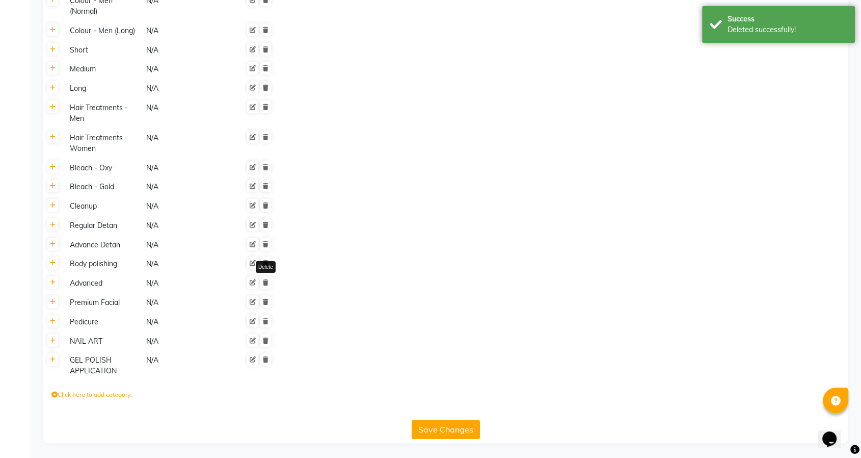
click at [265, 284] on icon at bounding box center [266, 282] width 6 height 6
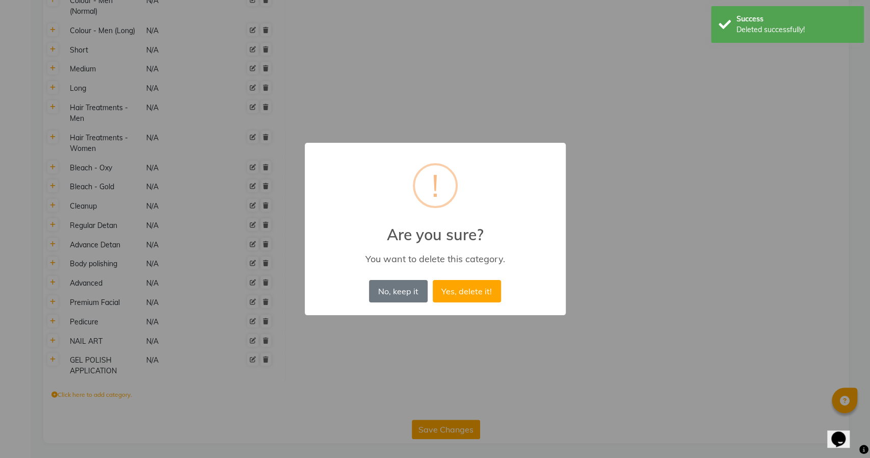
click at [433, 280] on button "Yes, delete it!" at bounding box center [467, 291] width 68 height 22
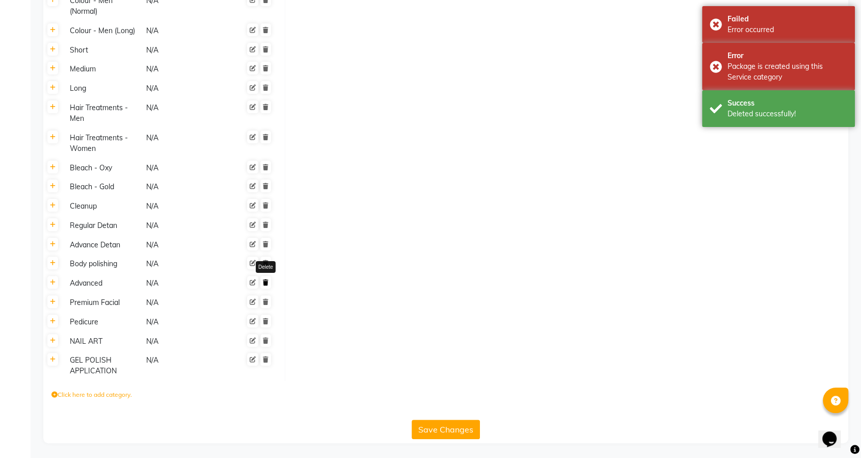
click at [266, 282] on icon at bounding box center [266, 282] width 6 height 6
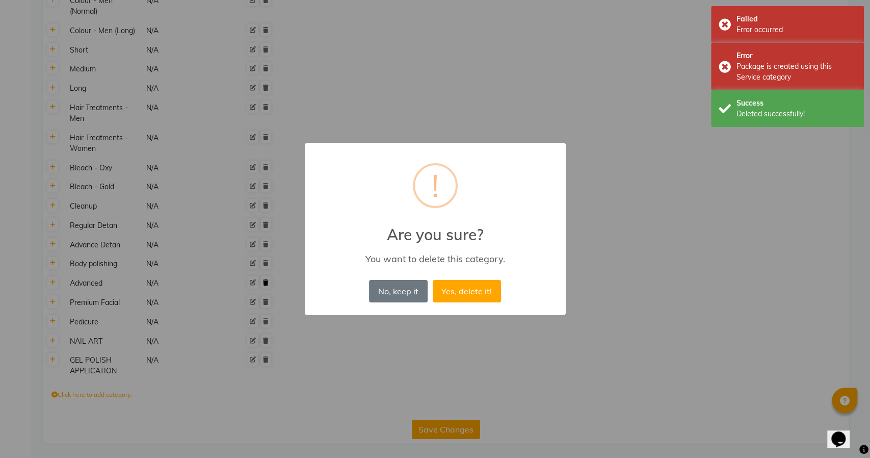
click at [433, 280] on button "Yes, delete it!" at bounding box center [467, 291] width 68 height 22
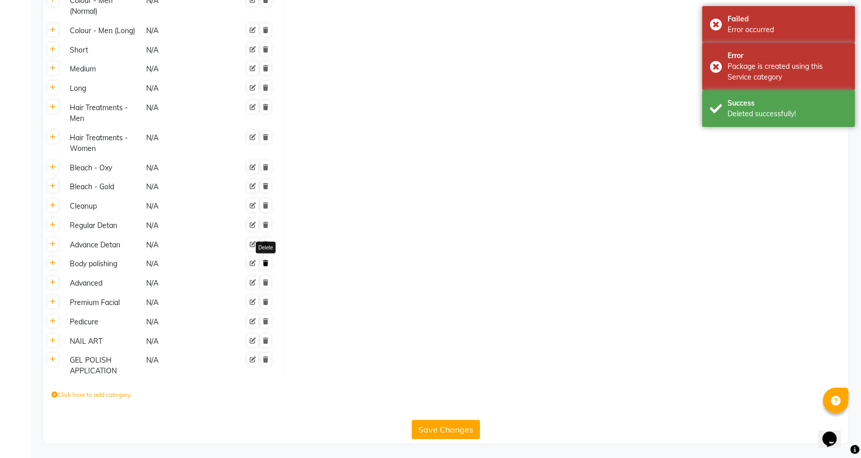
click at [266, 267] on link at bounding box center [265, 262] width 11 height 13
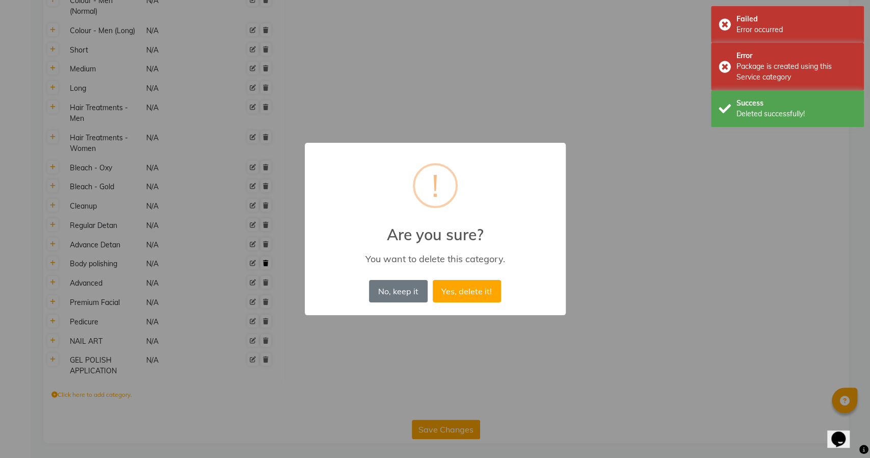
click at [433, 280] on button "Yes, delete it!" at bounding box center [467, 291] width 68 height 22
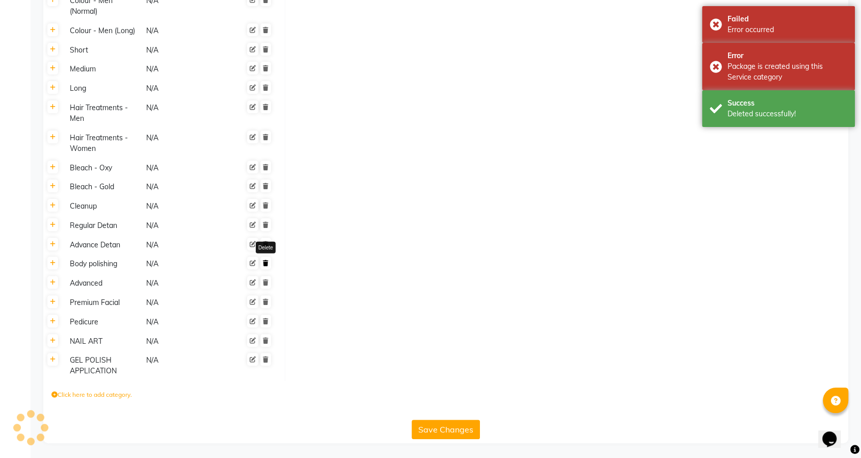
scroll to position [238, 0]
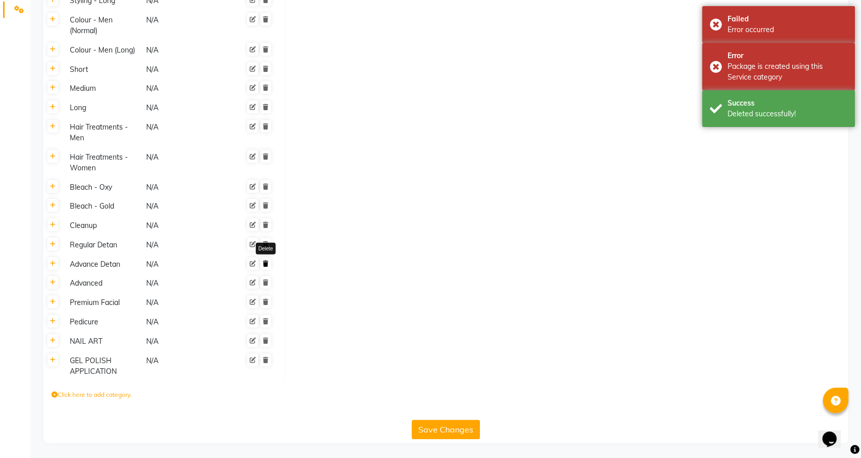
click at [266, 262] on icon at bounding box center [266, 263] width 6 height 6
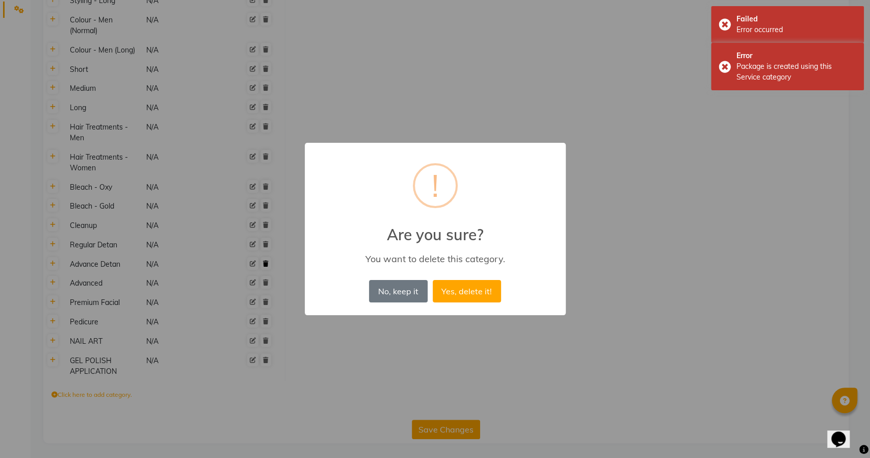
click at [433, 280] on button "Yes, delete it!" at bounding box center [467, 291] width 68 height 22
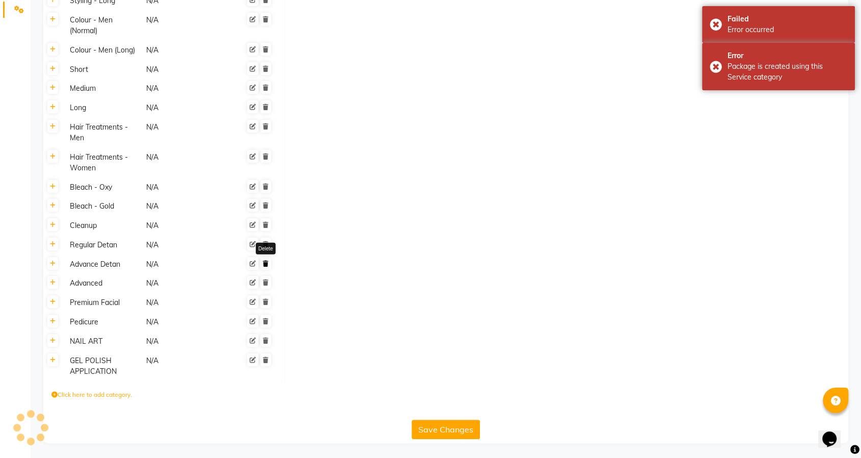
scroll to position [219, 0]
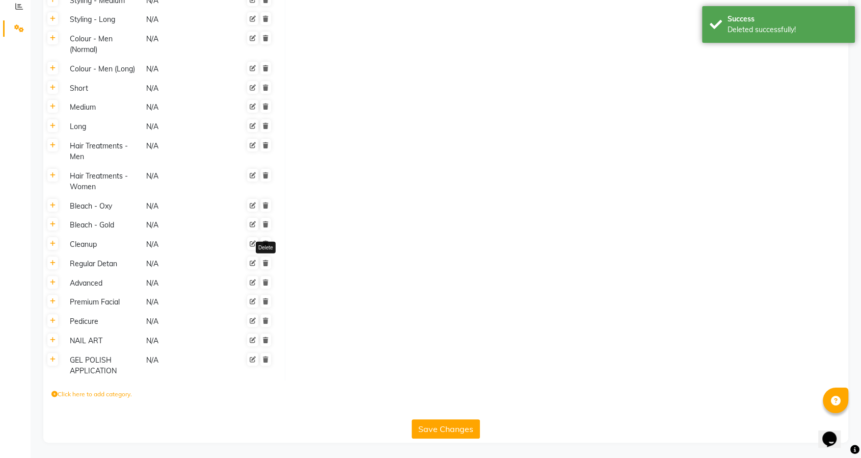
click at [266, 262] on icon at bounding box center [266, 263] width 6 height 6
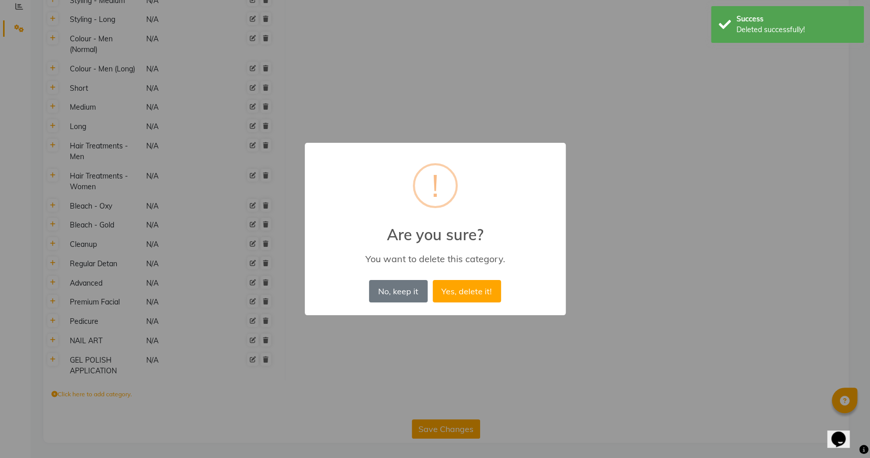
click at [433, 280] on button "Yes, delete it!" at bounding box center [467, 291] width 68 height 22
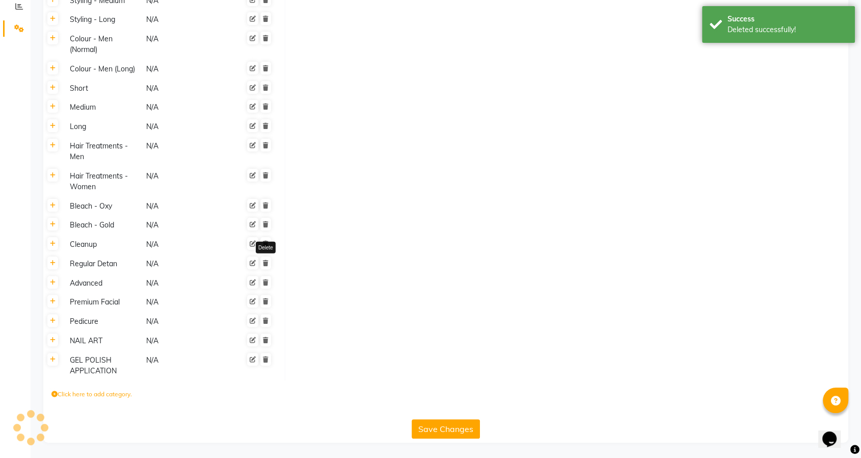
scroll to position [200, 0]
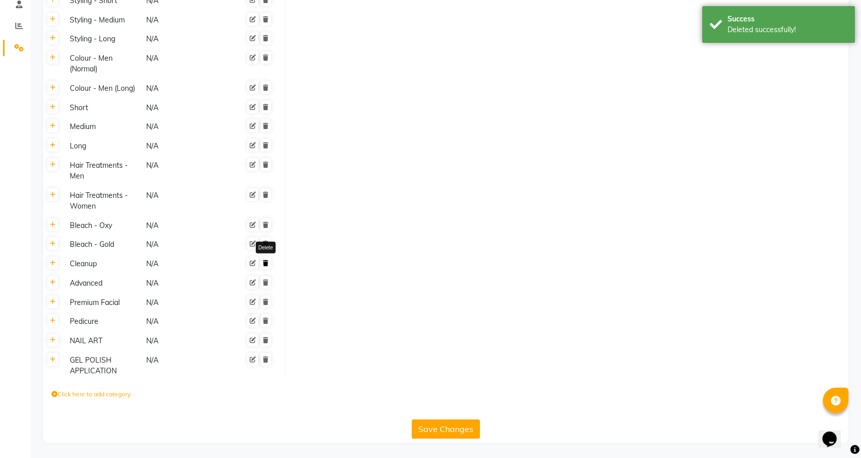
click at [266, 262] on icon at bounding box center [266, 263] width 6 height 6
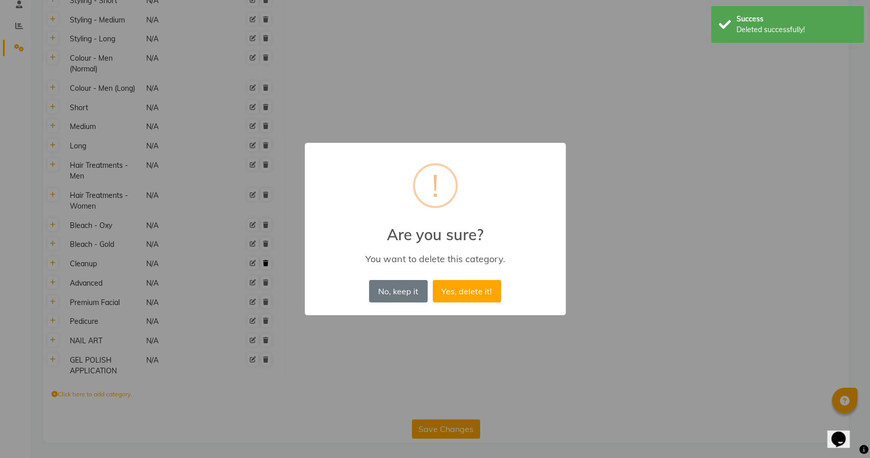
click at [433, 280] on button "Yes, delete it!" at bounding box center [467, 291] width 68 height 22
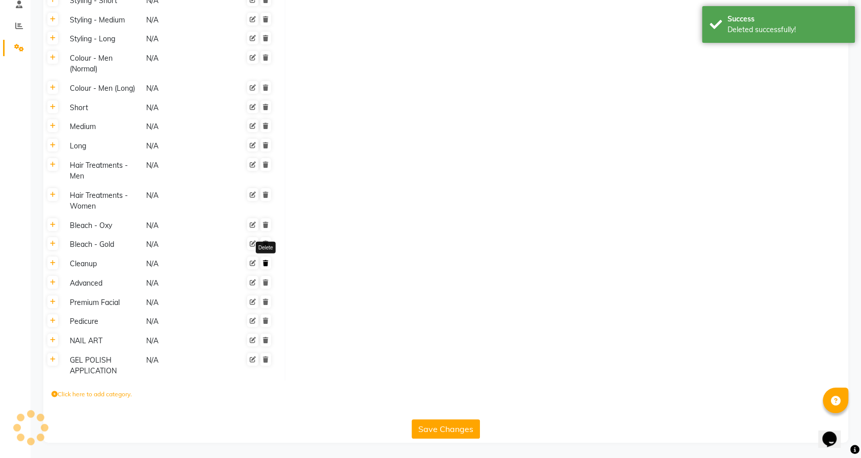
scroll to position [180, 0]
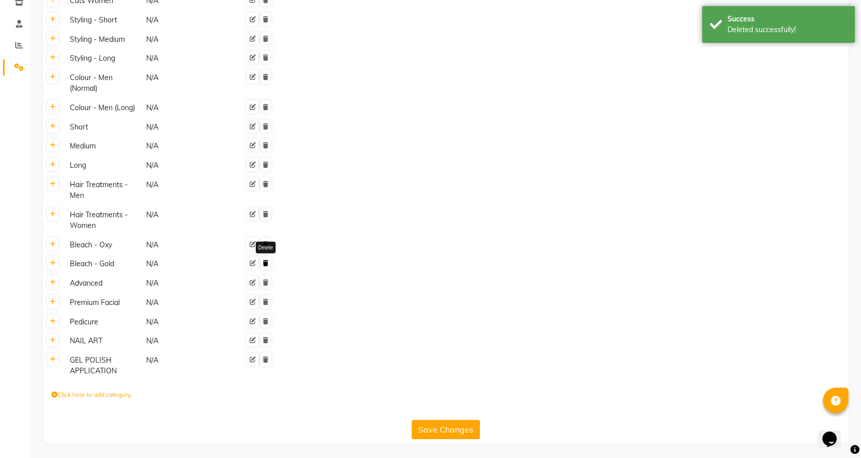
click at [266, 262] on icon at bounding box center [266, 263] width 6 height 6
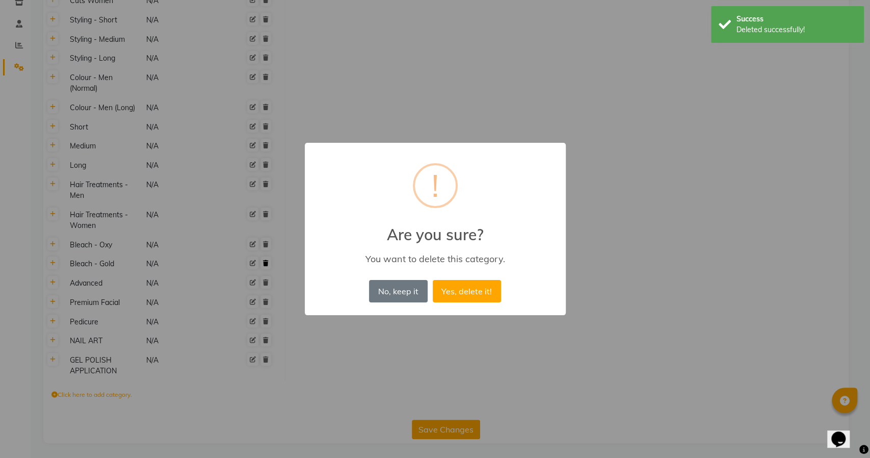
click at [433, 280] on button "Yes, delete it!" at bounding box center [467, 291] width 68 height 22
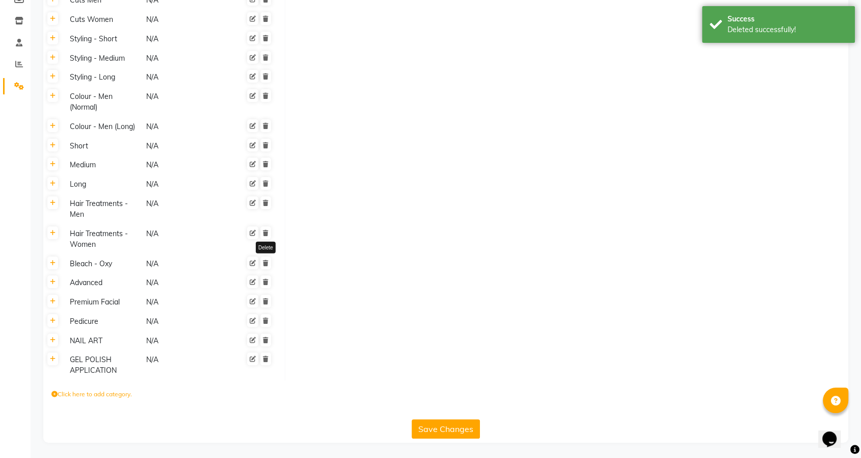
scroll to position [161, 0]
click at [266, 262] on icon at bounding box center [266, 263] width 6 height 6
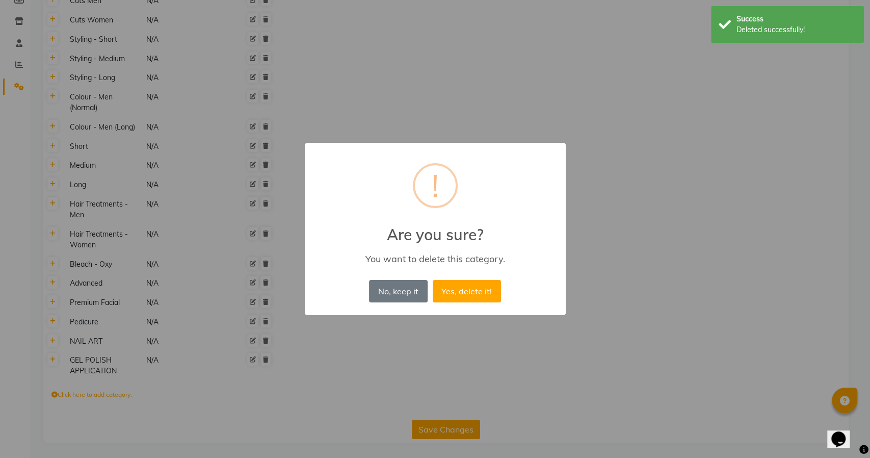
click at [433, 280] on button "Yes, delete it!" at bounding box center [467, 291] width 68 height 22
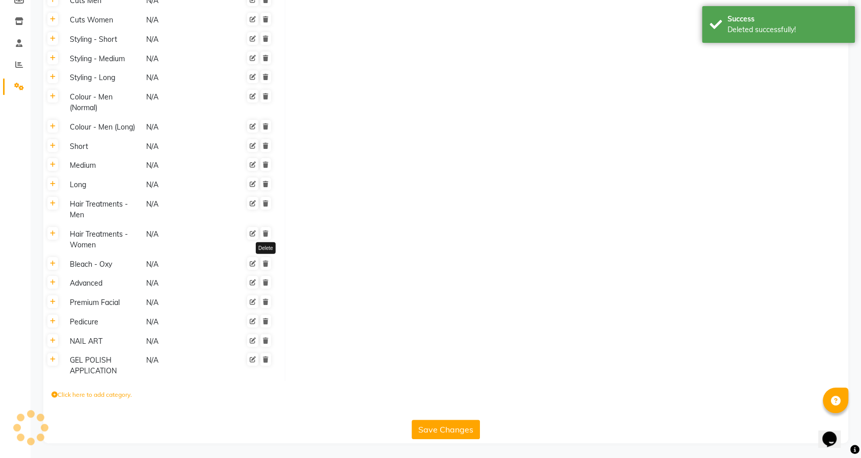
scroll to position [142, 0]
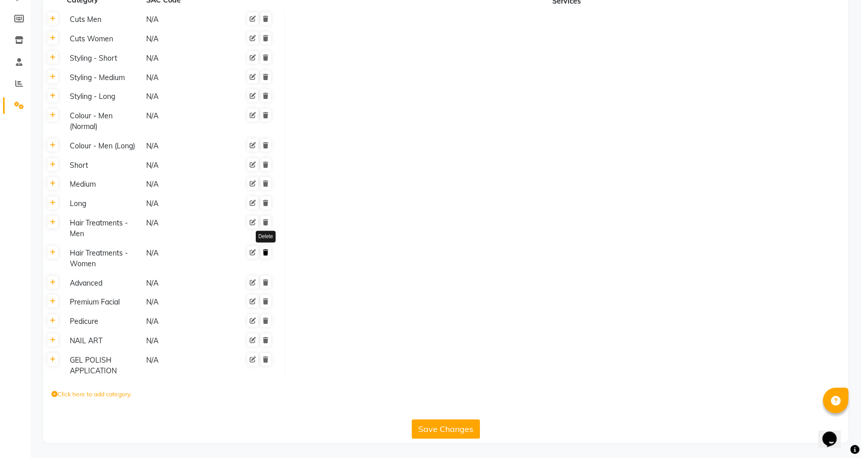
click at [266, 255] on icon at bounding box center [266, 252] width 6 height 6
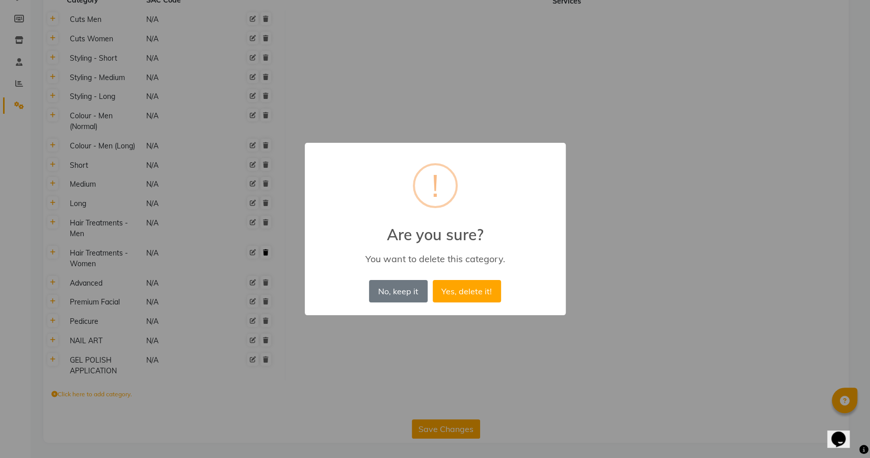
click at [433, 280] on button "Yes, delete it!" at bounding box center [467, 291] width 68 height 22
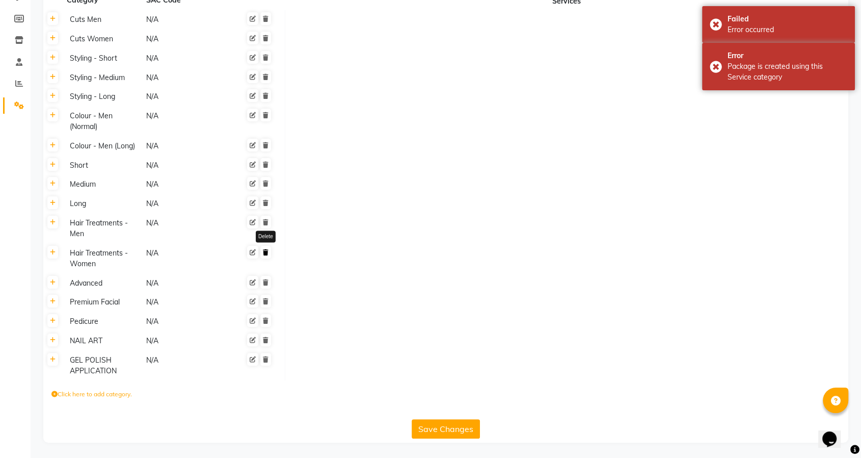
click at [266, 255] on icon at bounding box center [266, 252] width 6 height 6
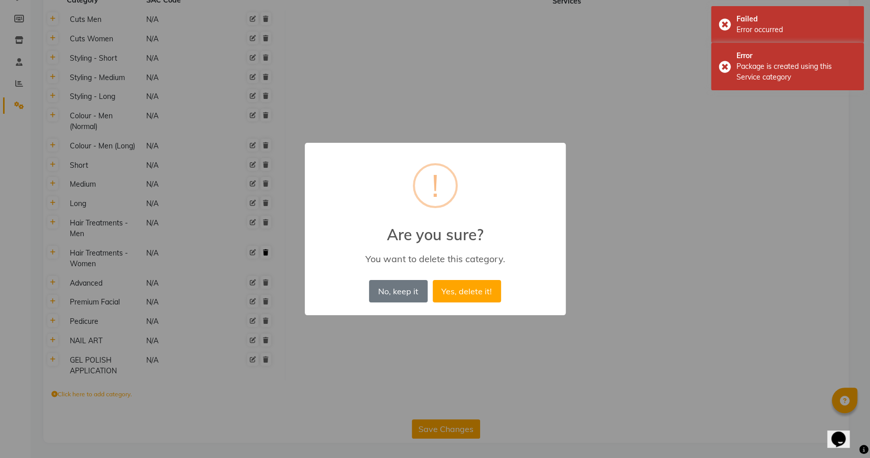
click at [433, 280] on button "Yes, delete it!" at bounding box center [467, 291] width 68 height 22
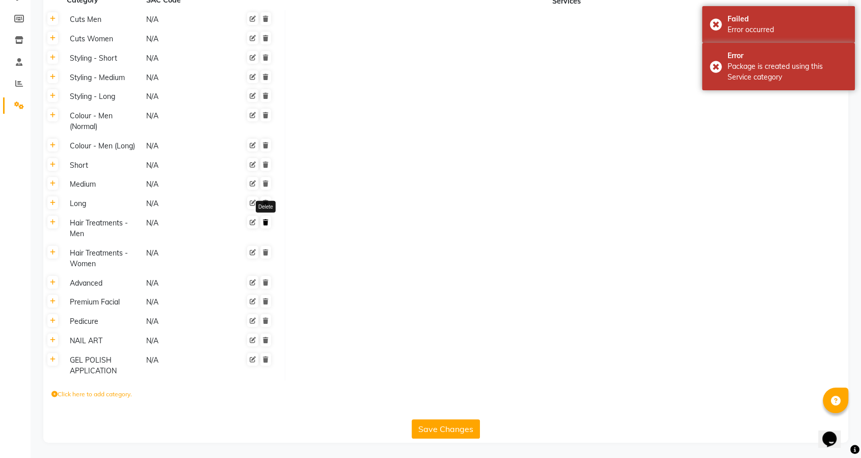
click at [266, 222] on icon at bounding box center [266, 222] width 6 height 6
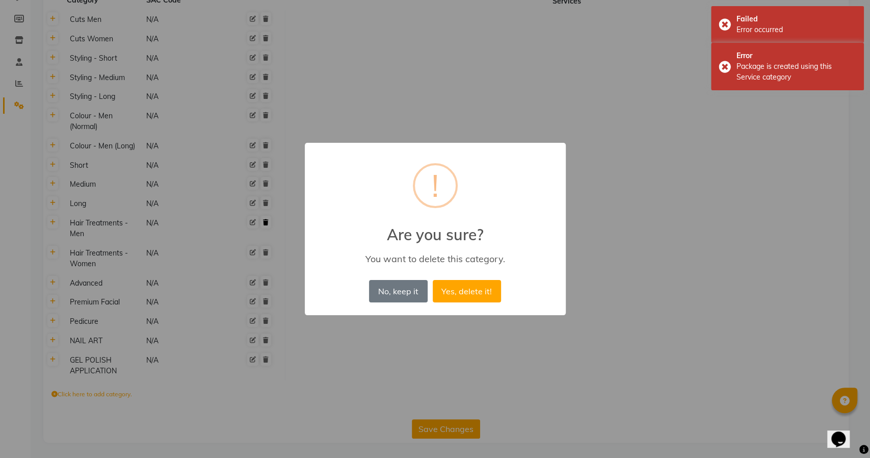
click at [433, 280] on button "Yes, delete it!" at bounding box center [467, 291] width 68 height 22
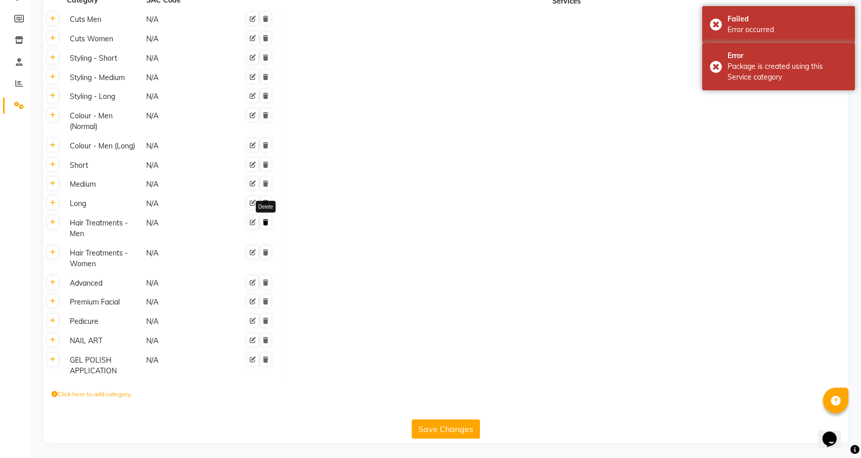
click at [266, 222] on icon at bounding box center [266, 222] width 6 height 6
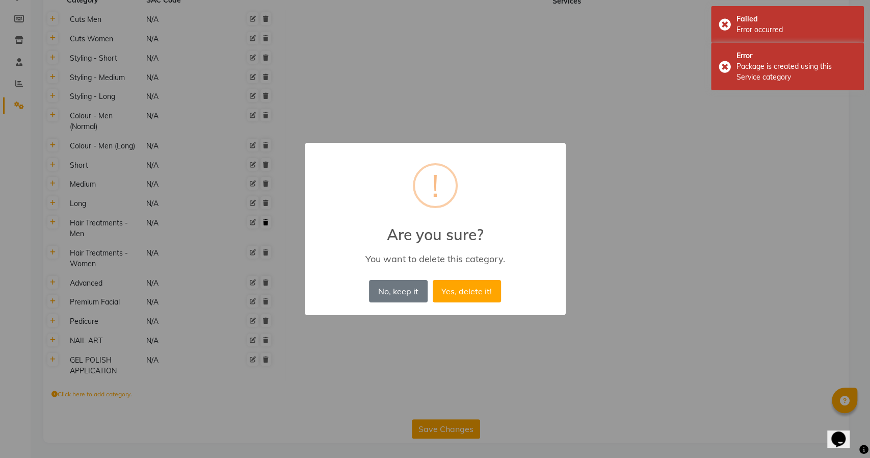
click at [433, 280] on button "Yes, delete it!" at bounding box center [467, 291] width 68 height 22
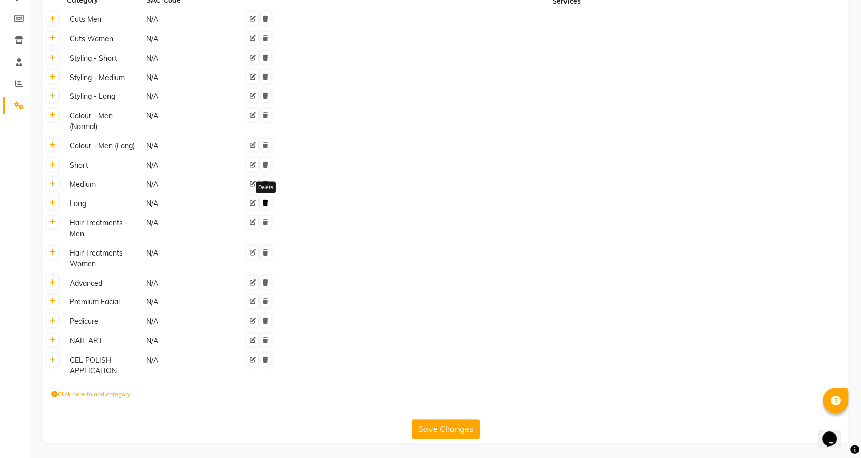
click at [265, 204] on icon at bounding box center [266, 203] width 6 height 6
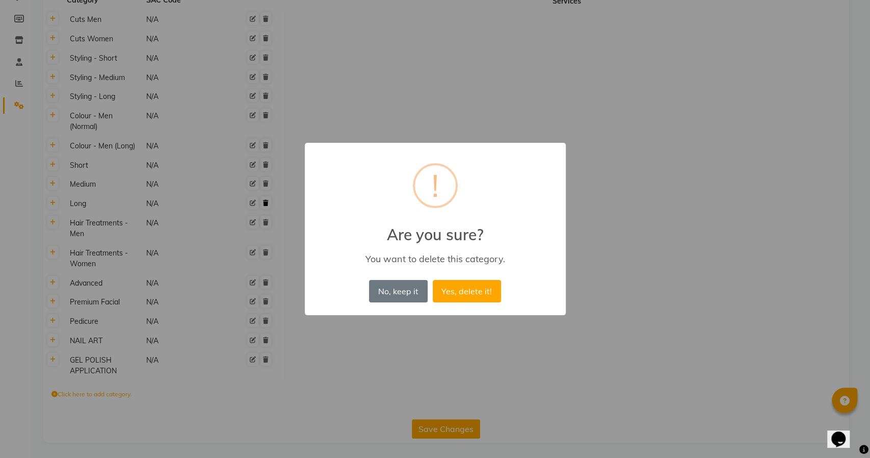
click at [433, 280] on button "Yes, delete it!" at bounding box center [467, 291] width 68 height 22
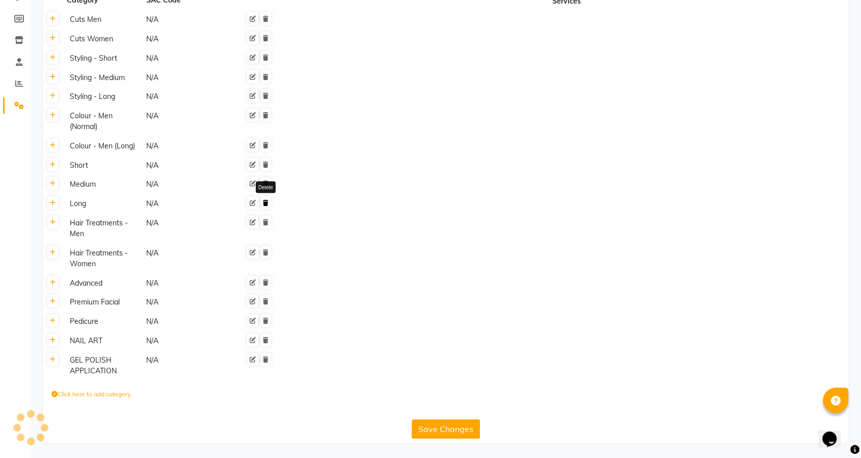
scroll to position [122, 0]
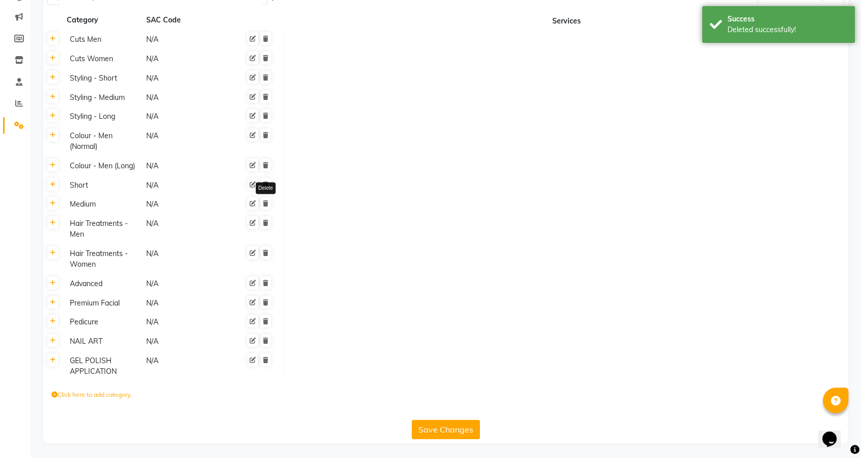
click at [265, 204] on icon at bounding box center [266, 203] width 6 height 6
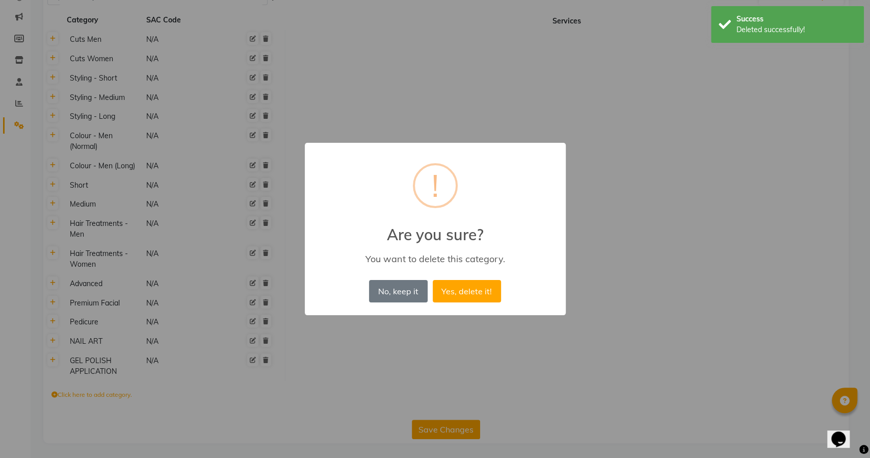
click at [433, 280] on button "Yes, delete it!" at bounding box center [467, 291] width 68 height 22
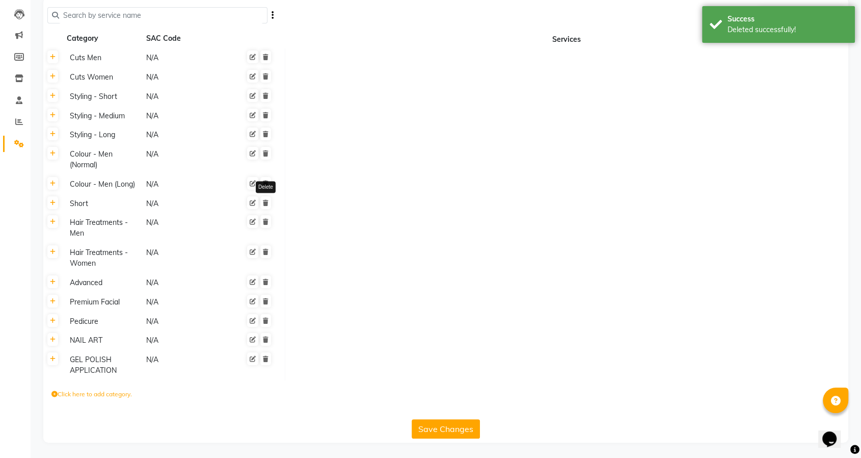
scroll to position [103, 0]
click at [265, 204] on icon at bounding box center [266, 203] width 6 height 6
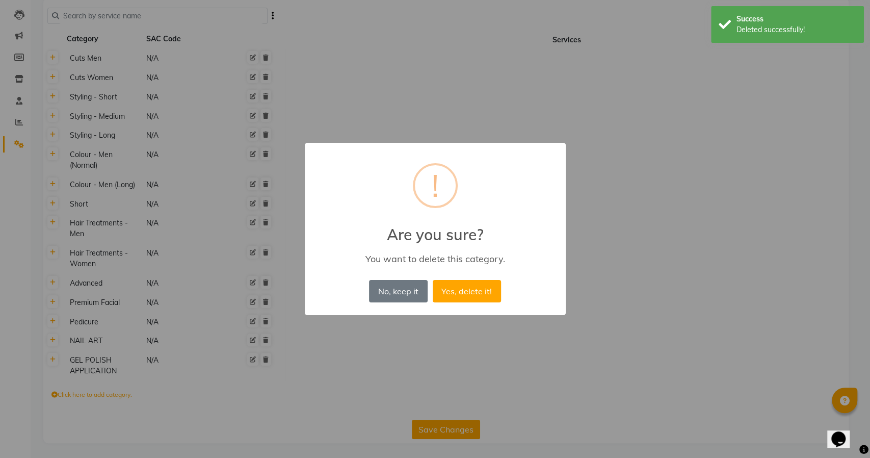
click at [433, 280] on button "Yes, delete it!" at bounding box center [467, 291] width 68 height 22
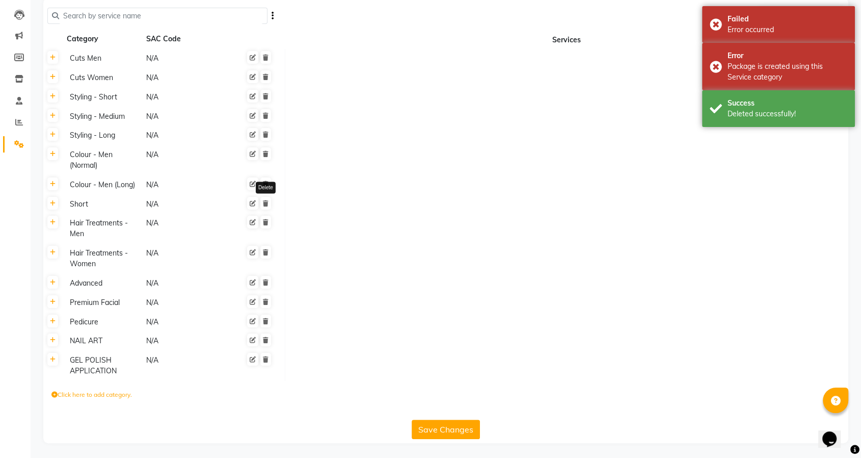
click at [265, 204] on icon at bounding box center [266, 203] width 6 height 6
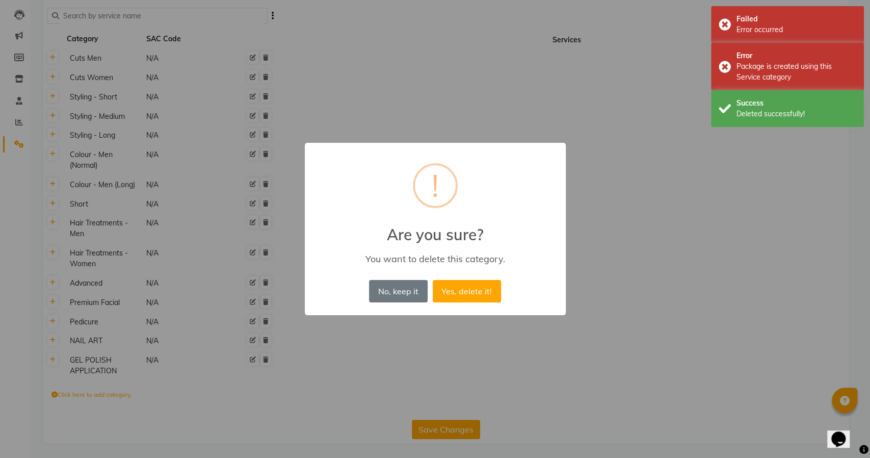
click at [433, 280] on button "Yes, delete it!" at bounding box center [467, 291] width 68 height 22
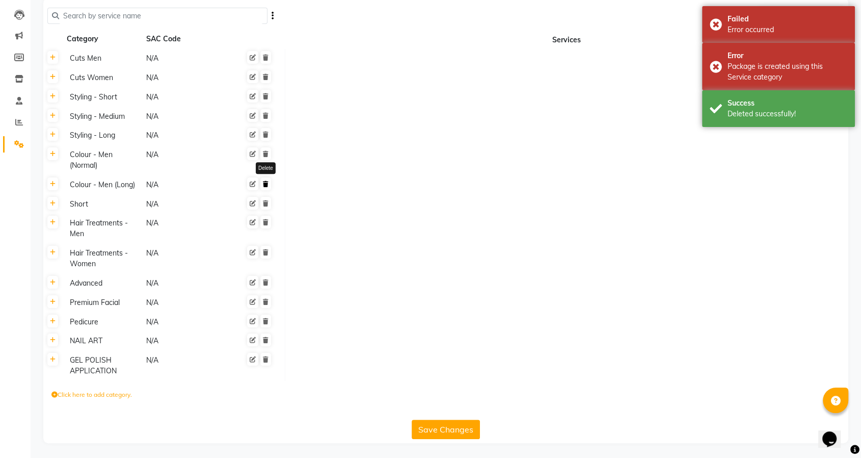
click at [265, 183] on icon at bounding box center [266, 184] width 6 height 6
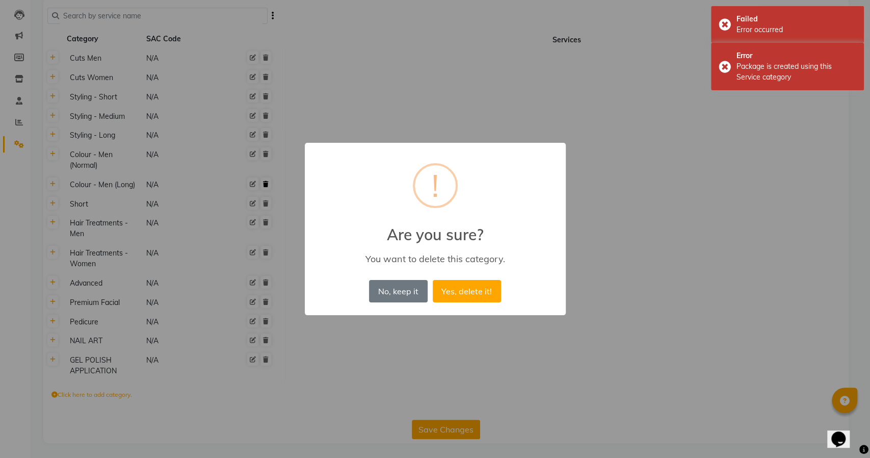
click at [433, 280] on button "Yes, delete it!" at bounding box center [467, 291] width 68 height 22
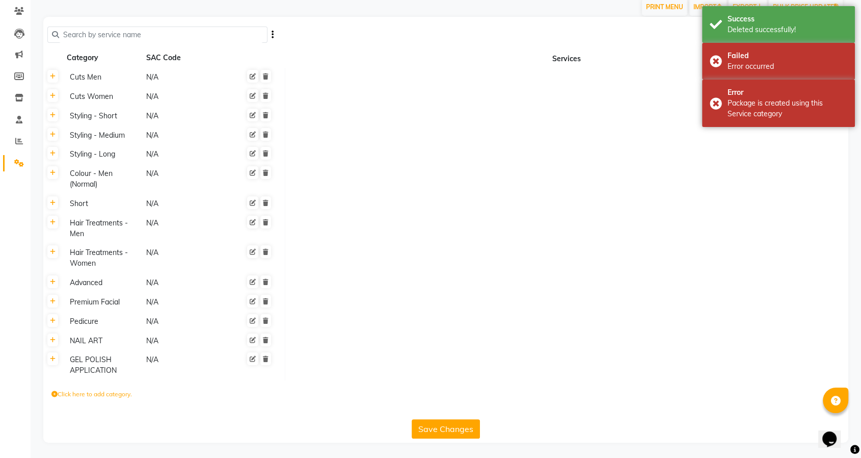
scroll to position [84, 0]
click at [265, 176] on link at bounding box center [265, 173] width 11 height 13
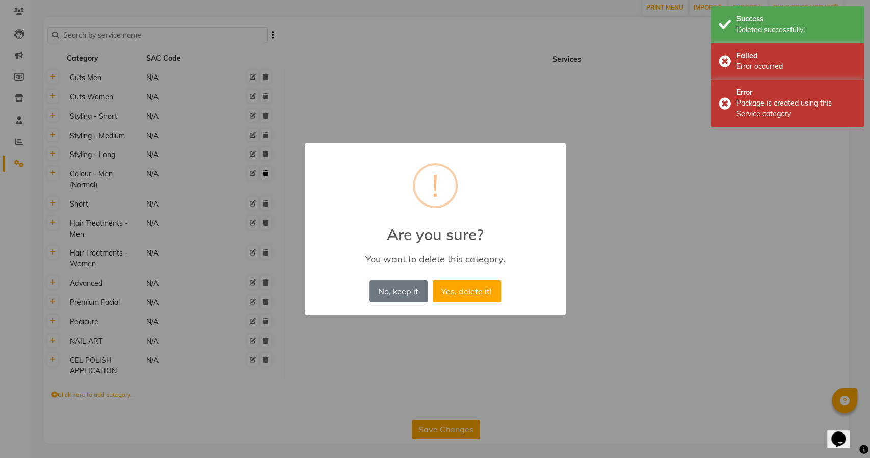
click at [433, 280] on button "Yes, delete it!" at bounding box center [467, 291] width 68 height 22
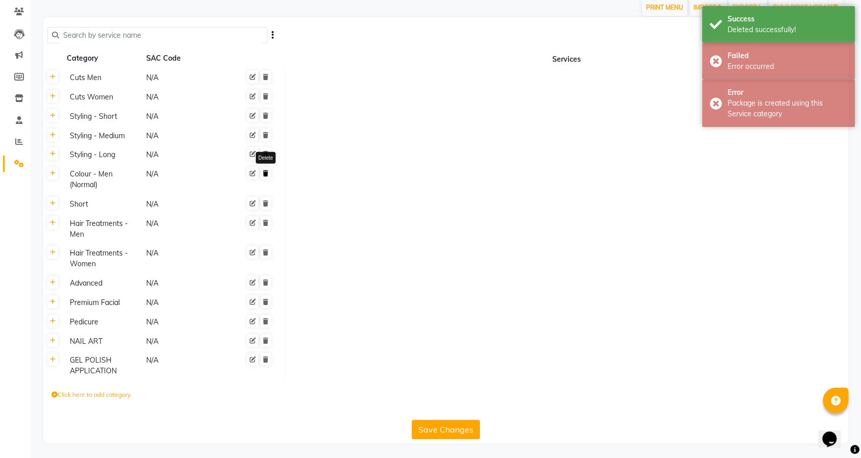
click at [265, 176] on link at bounding box center [265, 173] width 11 height 13
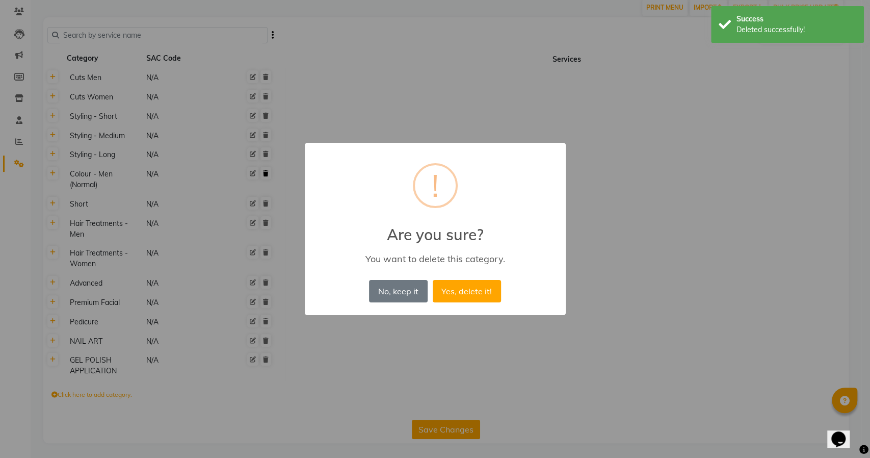
click at [433, 280] on button "Yes, delete it!" at bounding box center [467, 291] width 68 height 22
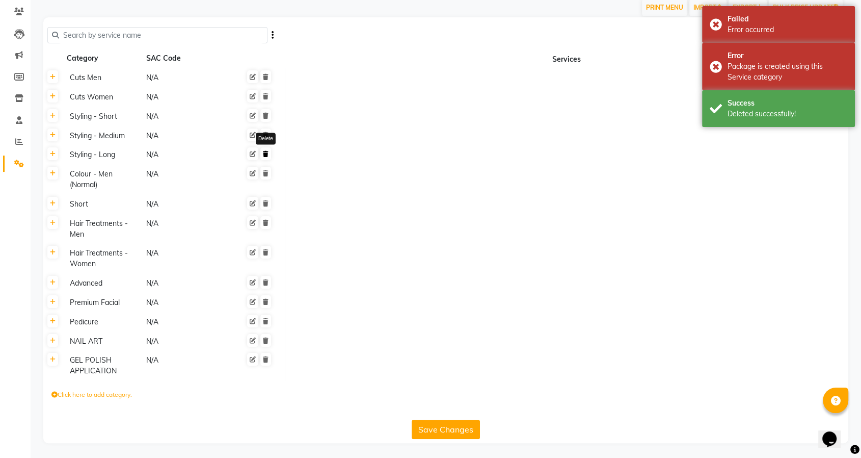
click at [265, 152] on icon at bounding box center [266, 154] width 6 height 6
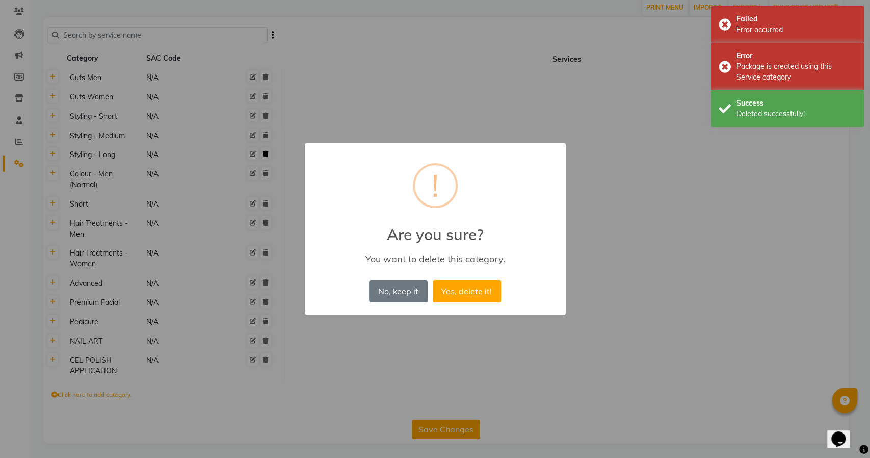
click at [433, 280] on button "Yes, delete it!" at bounding box center [467, 291] width 68 height 22
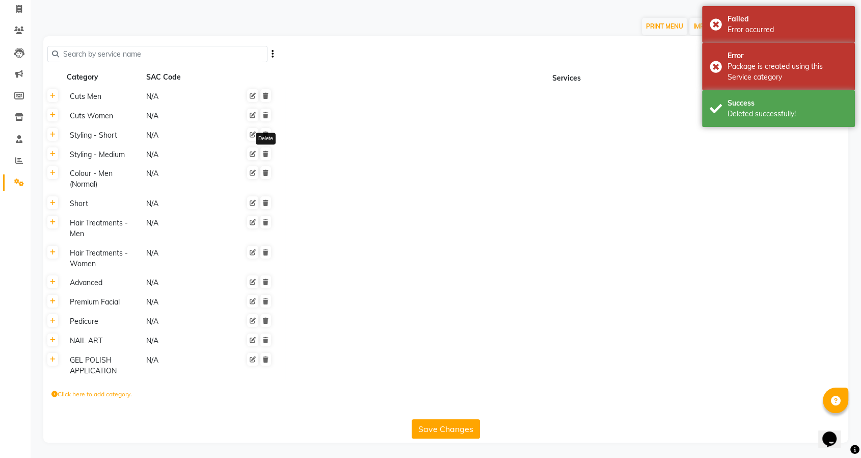
scroll to position [65, 0]
click at [265, 152] on icon at bounding box center [266, 154] width 6 height 6
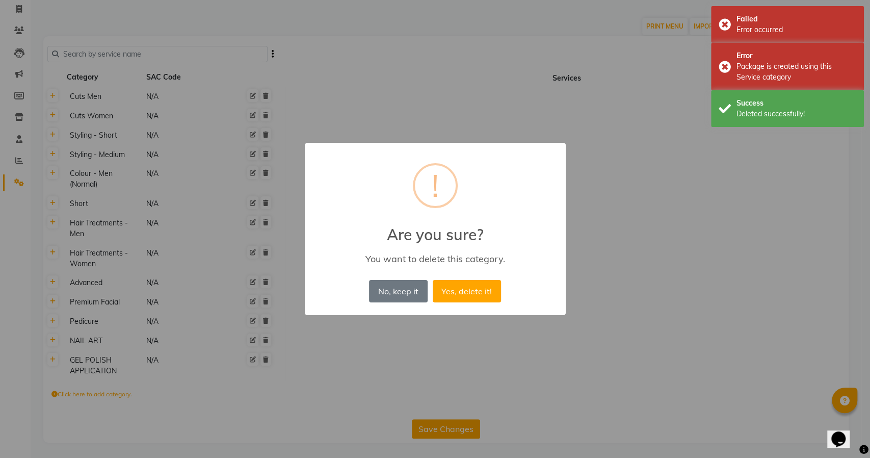
click at [433, 280] on button "Yes, delete it!" at bounding box center [467, 291] width 68 height 22
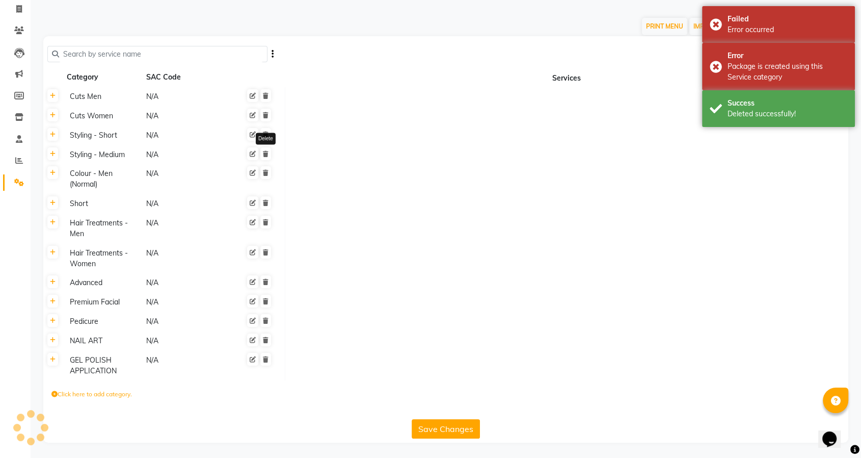
scroll to position [45, 0]
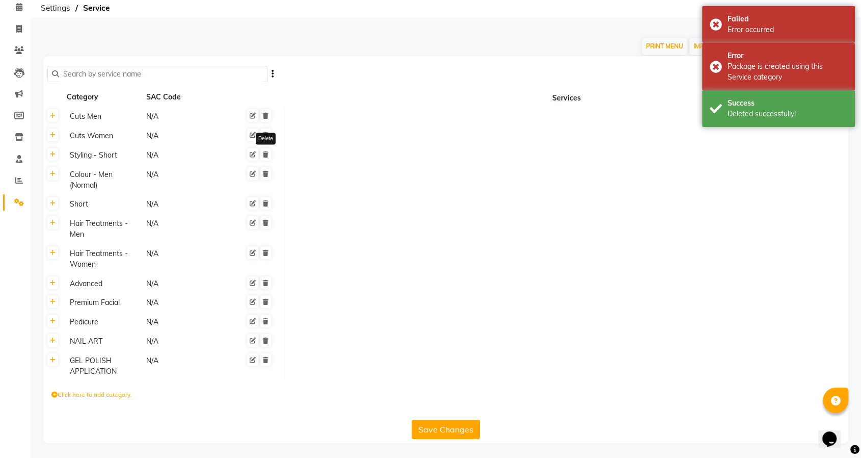
click at [265, 152] on icon at bounding box center [266, 154] width 6 height 6
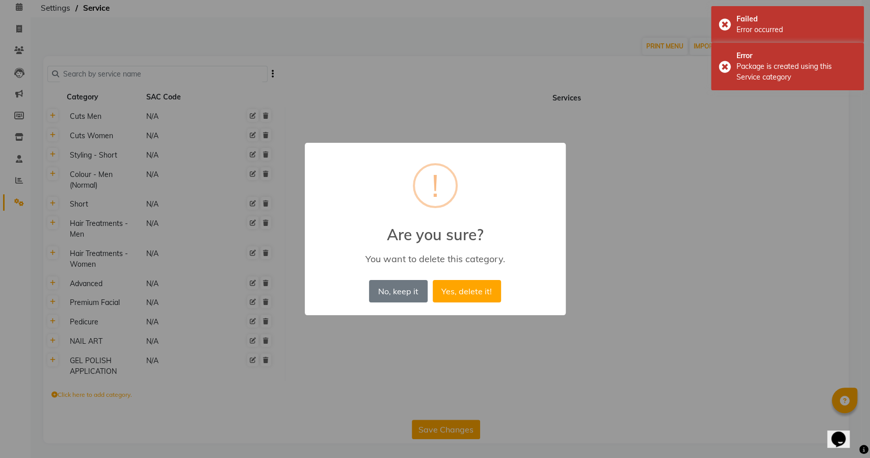
click at [433, 280] on button "Yes, delete it!" at bounding box center [467, 291] width 68 height 22
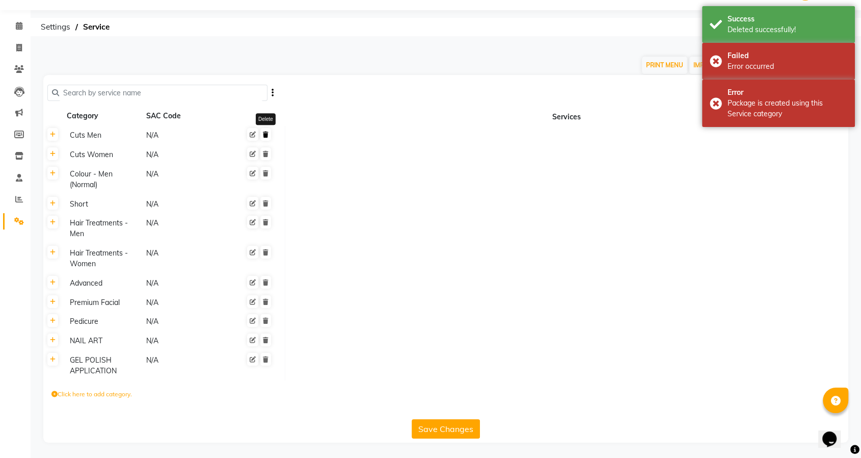
scroll to position [26, 0]
click at [265, 137] on icon at bounding box center [266, 134] width 6 height 6
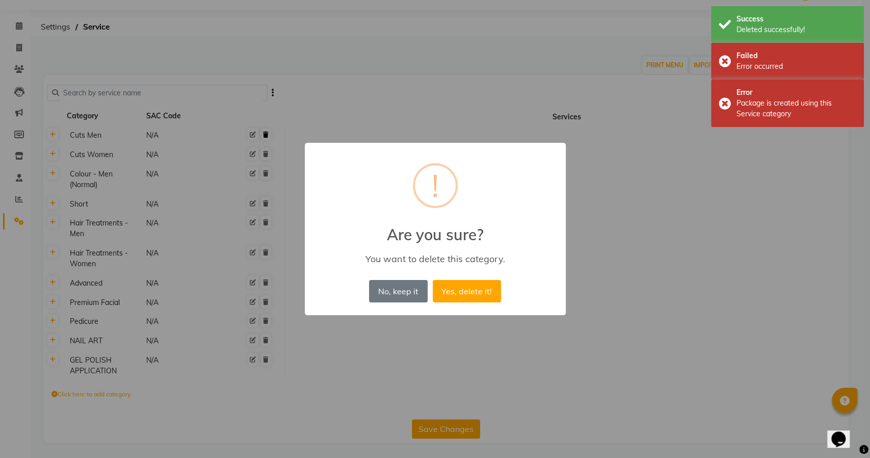
click at [433, 280] on button "Yes, delete it!" at bounding box center [467, 291] width 68 height 22
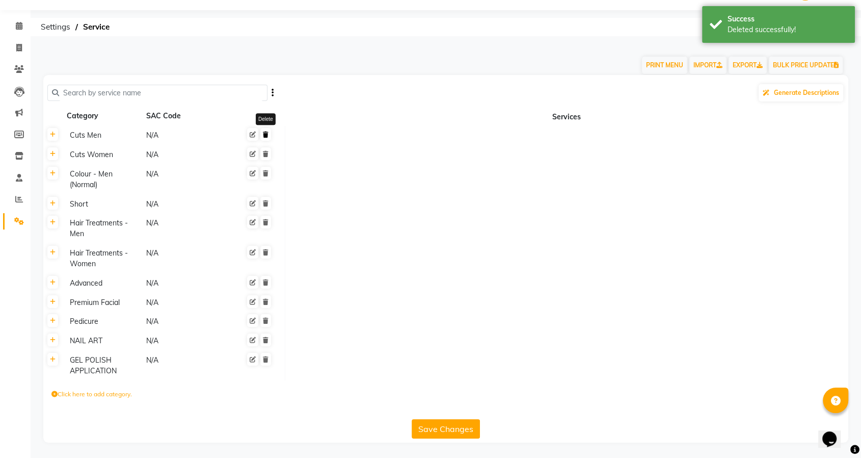
click at [265, 137] on icon at bounding box center [266, 134] width 6 height 6
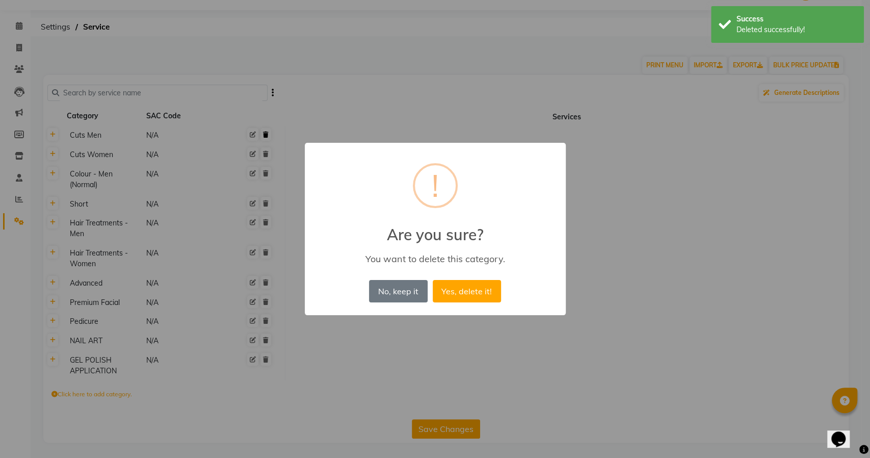
click at [433, 280] on button "Yes, delete it!" at bounding box center [467, 291] width 68 height 22
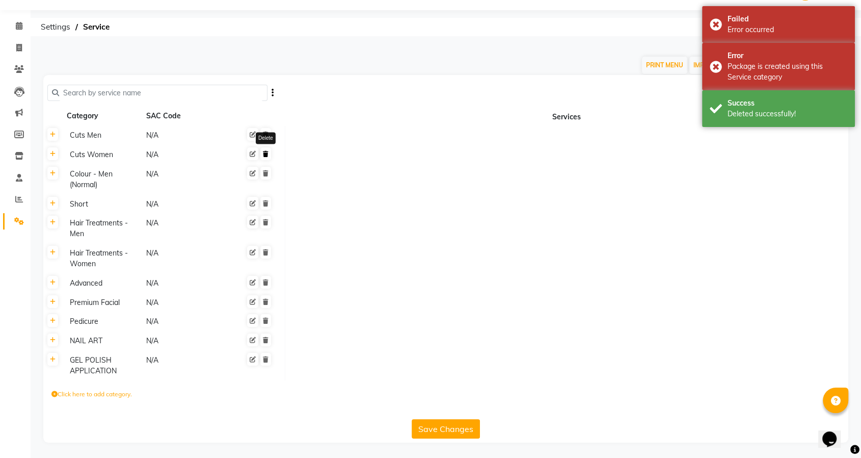
click at [266, 153] on icon at bounding box center [266, 154] width 6 height 6
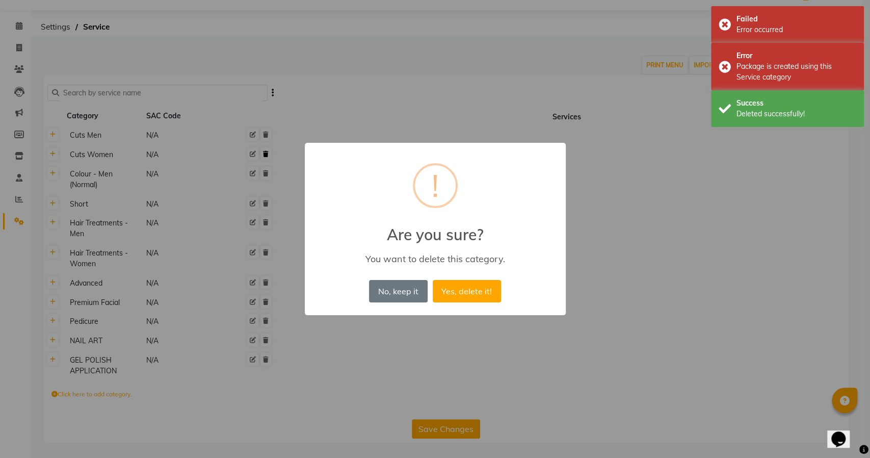
click at [433, 280] on button "Yes, delete it!" at bounding box center [467, 291] width 68 height 22
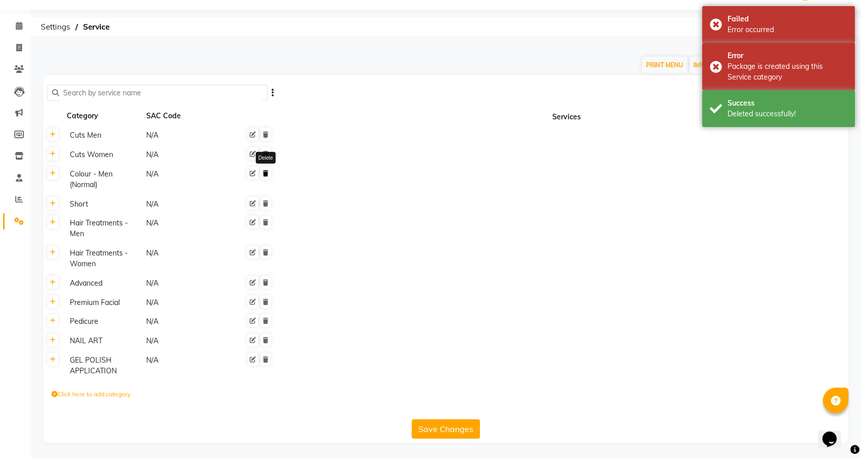
click at [264, 172] on icon at bounding box center [266, 173] width 6 height 6
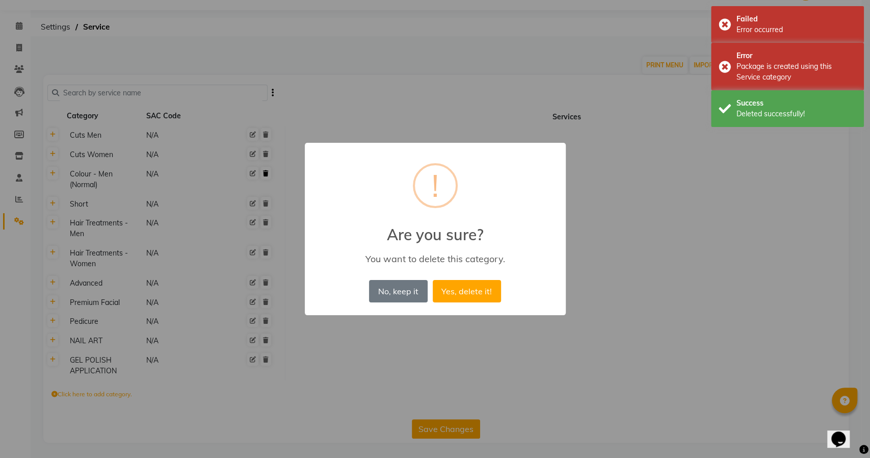
click at [433, 280] on button "Yes, delete it!" at bounding box center [467, 291] width 68 height 22
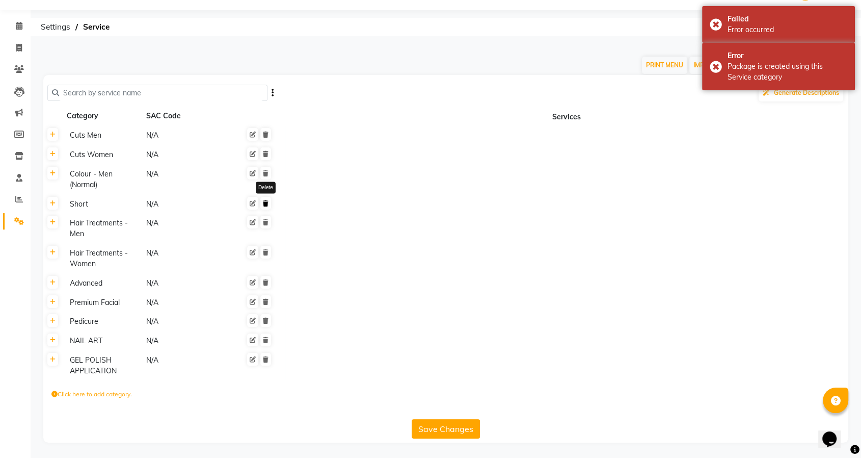
click at [265, 203] on icon at bounding box center [266, 203] width 6 height 6
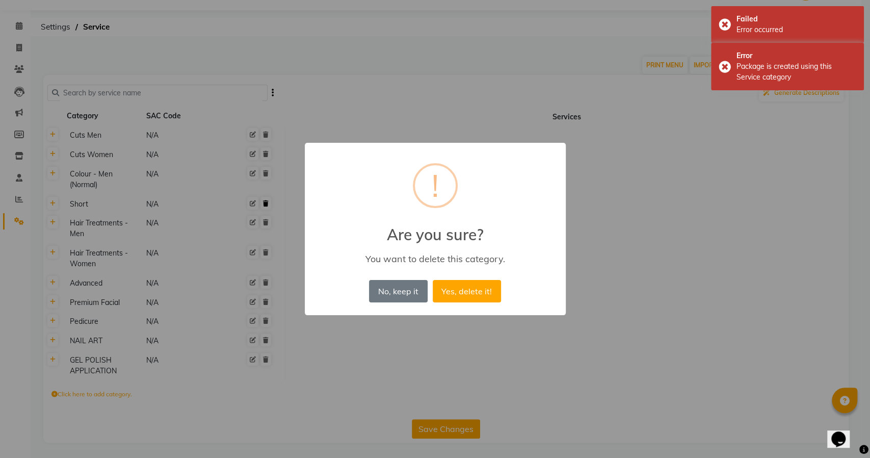
click at [433, 280] on button "Yes, delete it!" at bounding box center [467, 291] width 68 height 22
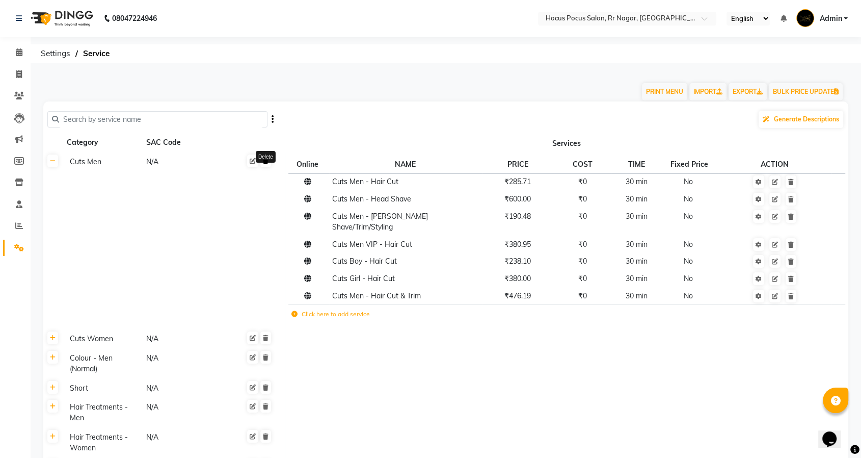
click at [265, 161] on icon at bounding box center [266, 161] width 6 height 6
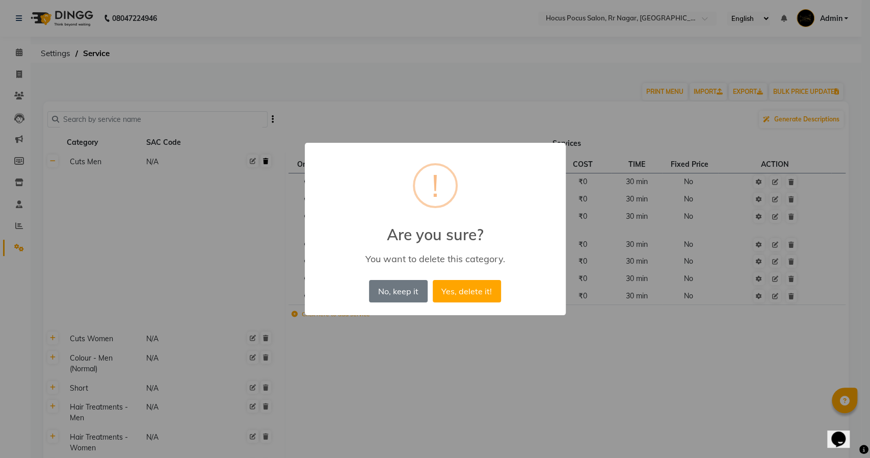
click at [433, 280] on button "Yes, delete it!" at bounding box center [467, 291] width 68 height 22
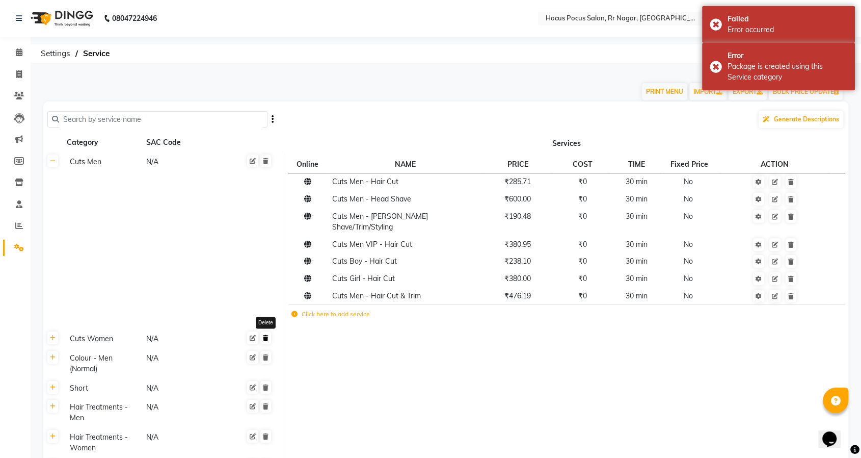
click at [268, 331] on link at bounding box center [265, 337] width 11 height 13
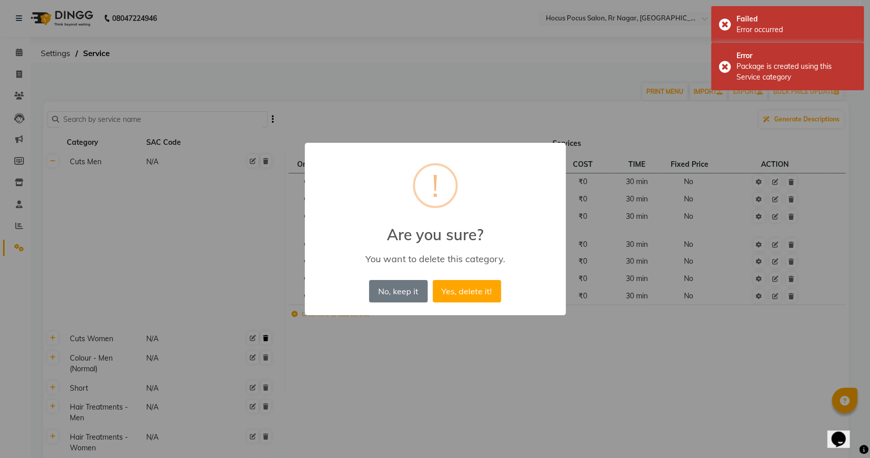
click at [433, 280] on button "Yes, delete it!" at bounding box center [467, 291] width 68 height 22
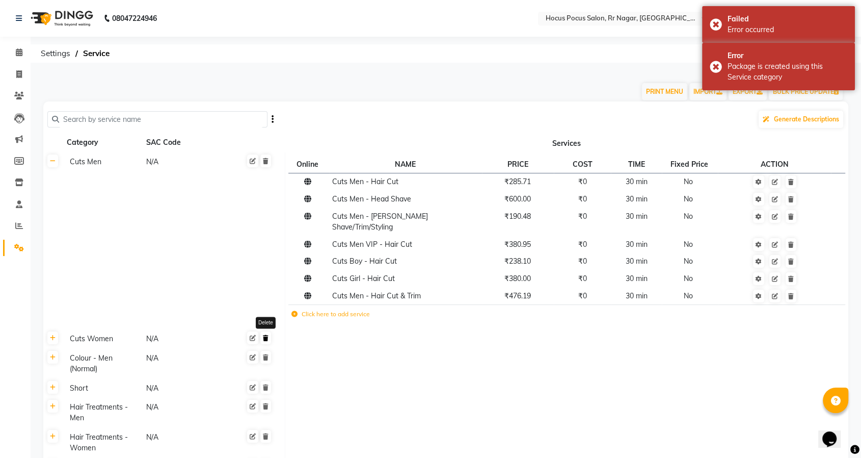
click at [268, 331] on link at bounding box center [265, 337] width 11 height 13
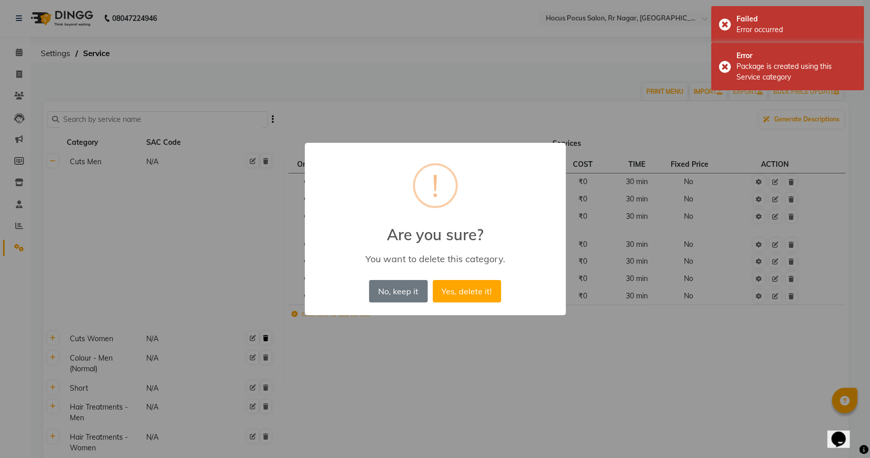
click at [433, 280] on button "Yes, delete it!" at bounding box center [467, 291] width 68 height 22
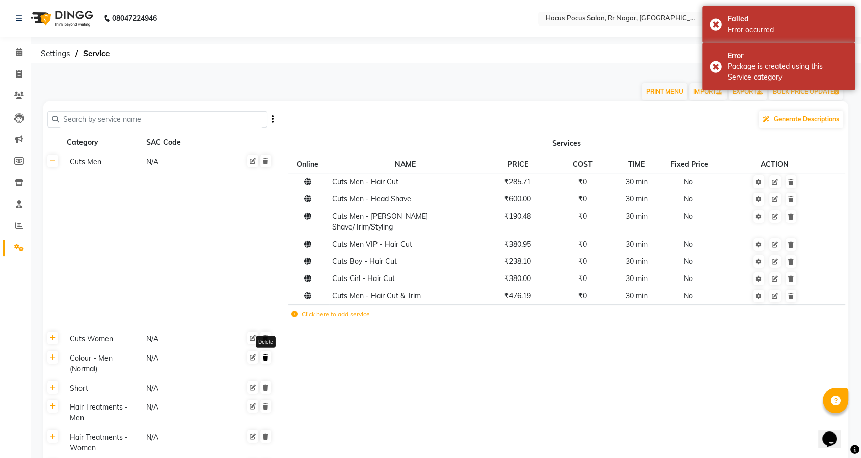
click at [268, 354] on icon at bounding box center [266, 357] width 6 height 6
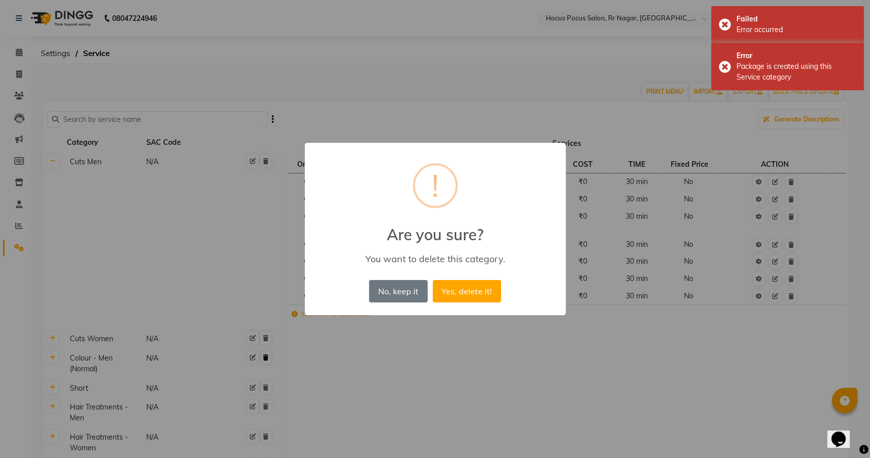
click at [433, 280] on button "Yes, delete it!" at bounding box center [467, 291] width 68 height 22
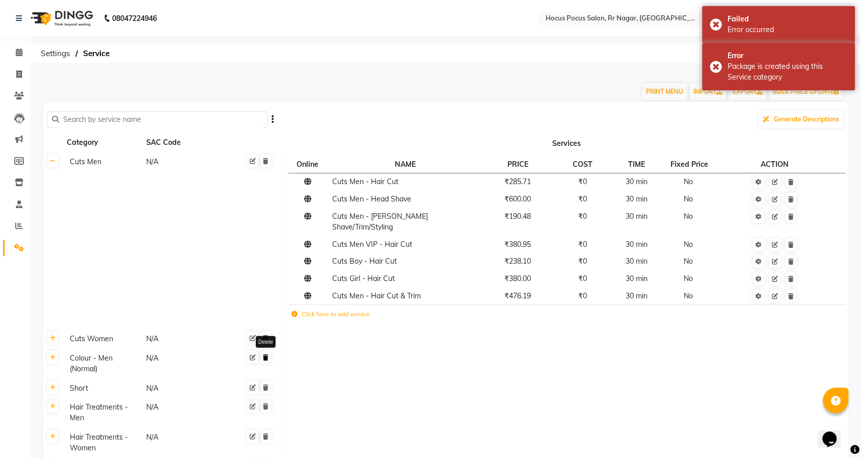
click at [268, 354] on icon at bounding box center [266, 357] width 6 height 6
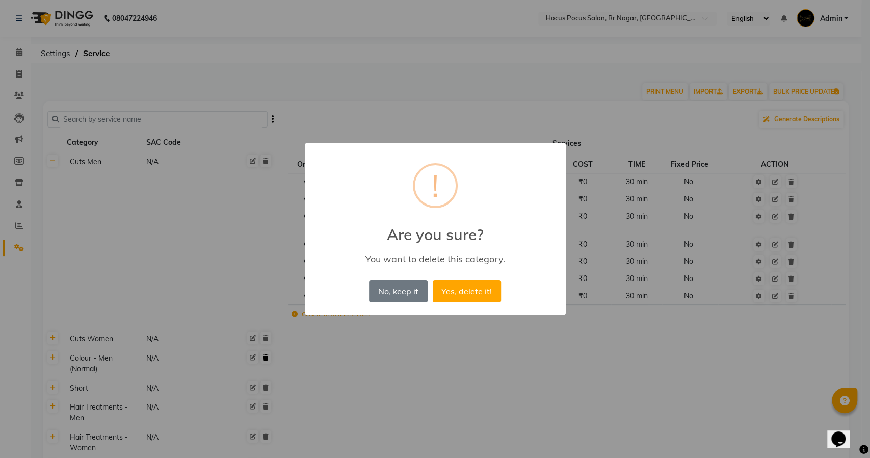
click at [433, 280] on button "Yes, delete it!" at bounding box center [467, 291] width 68 height 22
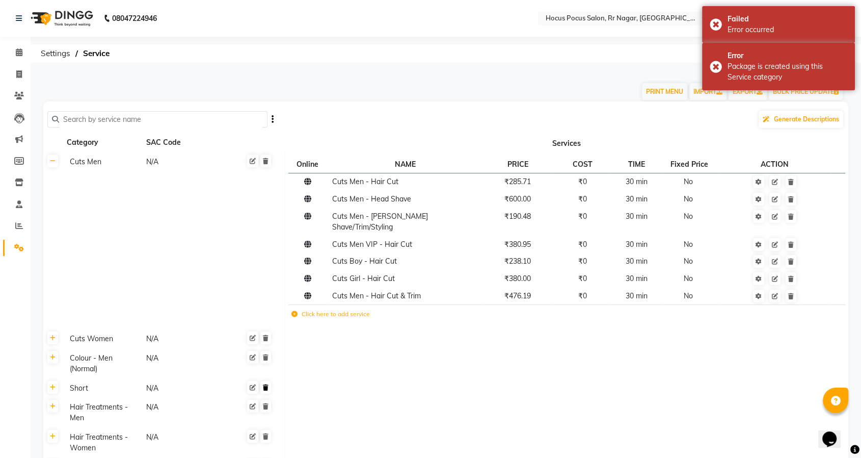
click at [267, 384] on icon at bounding box center [266, 387] width 6 height 6
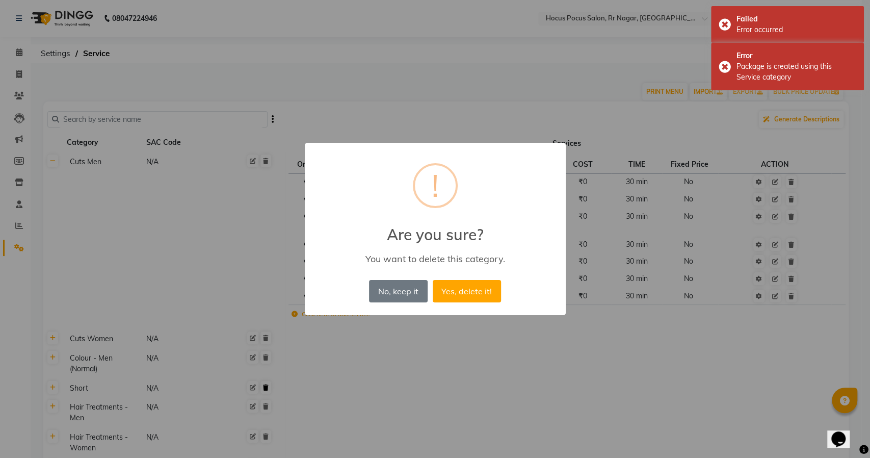
click at [433, 280] on button "Yes, delete it!" at bounding box center [467, 291] width 68 height 22
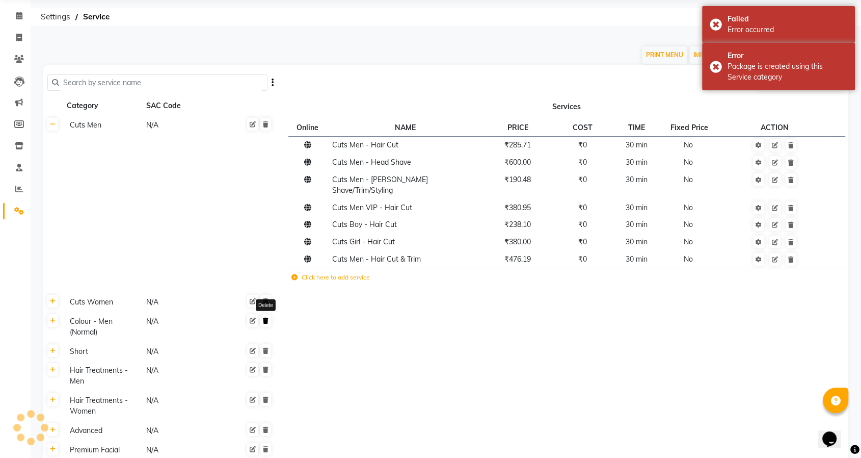
scroll to position [57, 0]
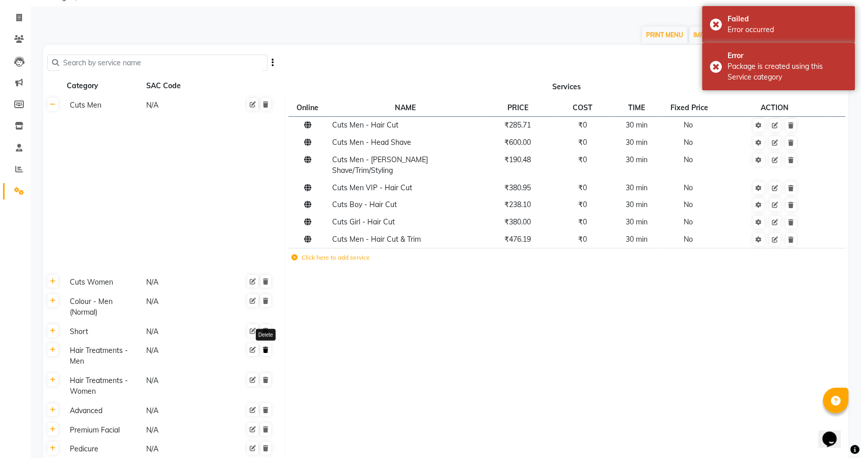
click at [265, 346] on icon at bounding box center [266, 349] width 6 height 6
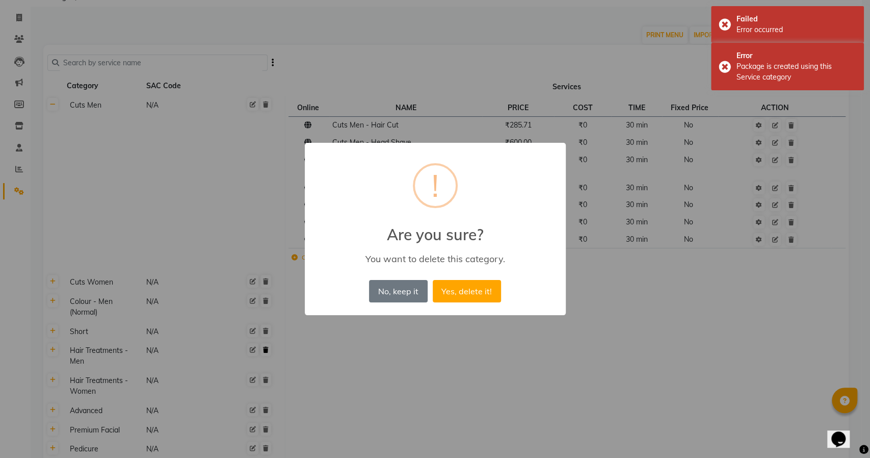
click at [433, 280] on button "Yes, delete it!" at bounding box center [467, 291] width 68 height 22
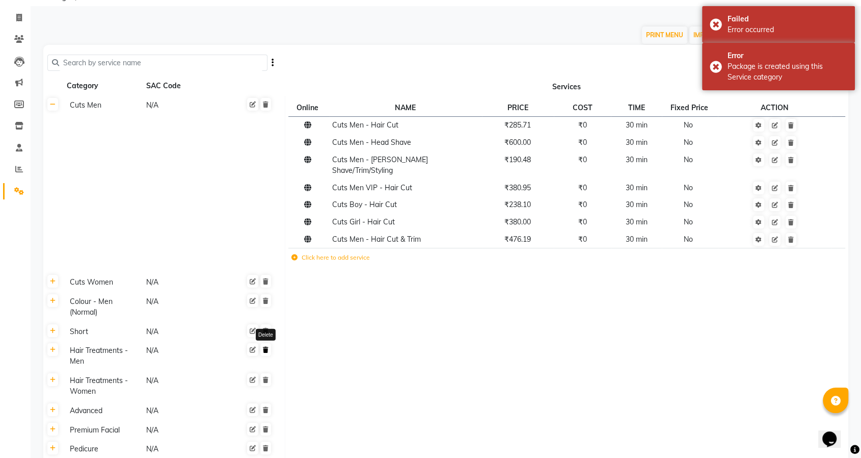
scroll to position [113, 0]
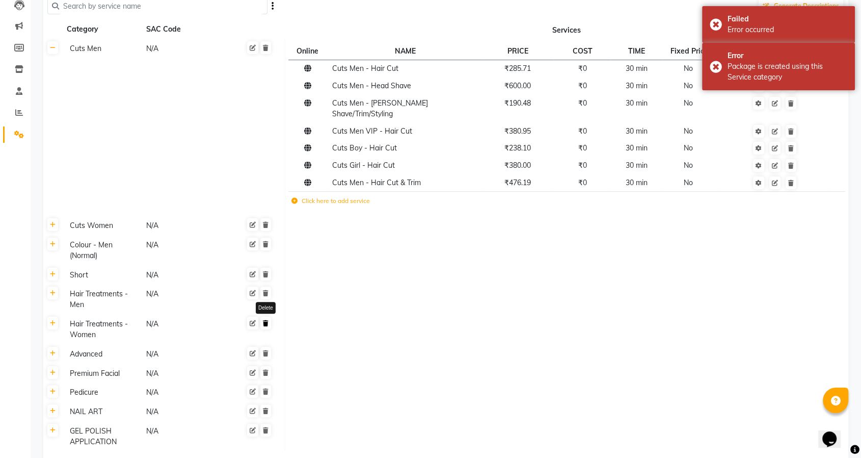
click at [264, 316] on link at bounding box center [265, 322] width 11 height 13
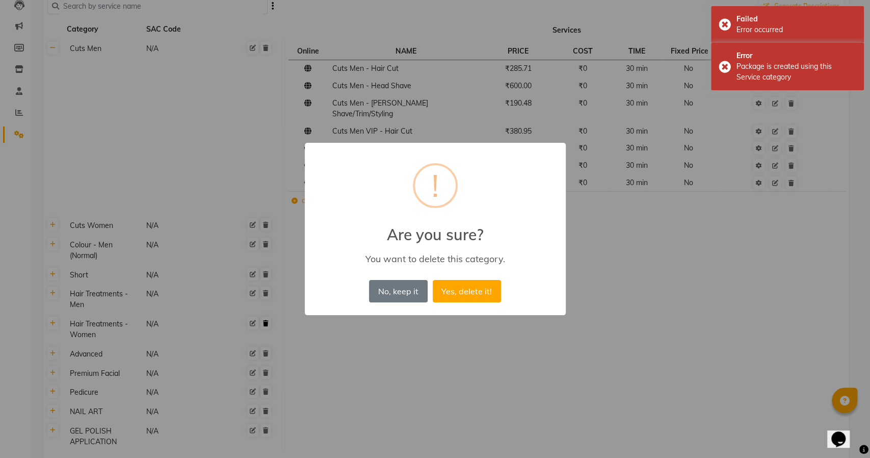
click at [433, 280] on button "Yes, delete it!" at bounding box center [467, 291] width 68 height 22
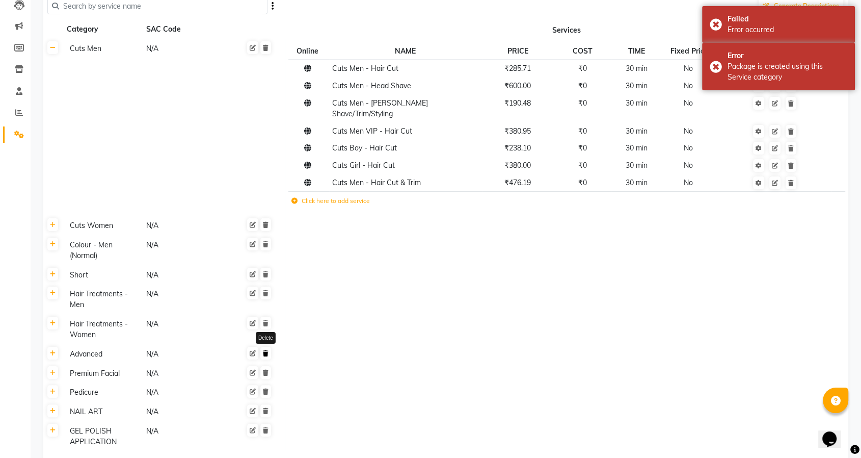
click at [265, 346] on link at bounding box center [265, 352] width 11 height 13
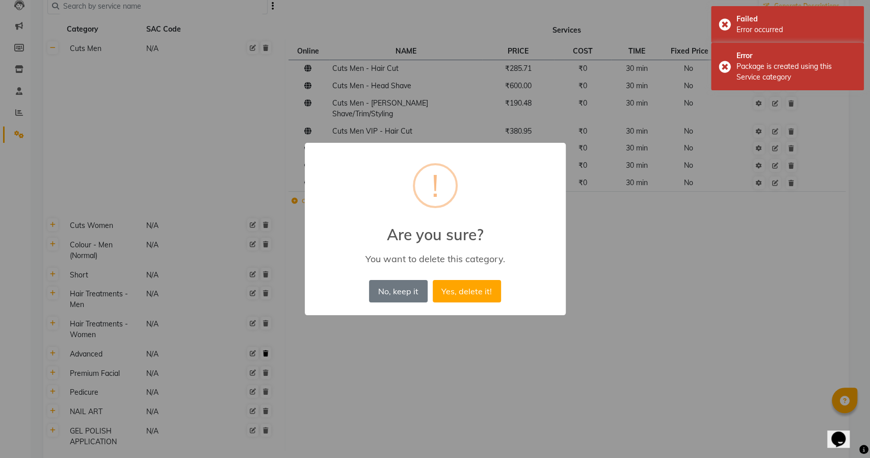
click at [433, 280] on button "Yes, delete it!" at bounding box center [467, 291] width 68 height 22
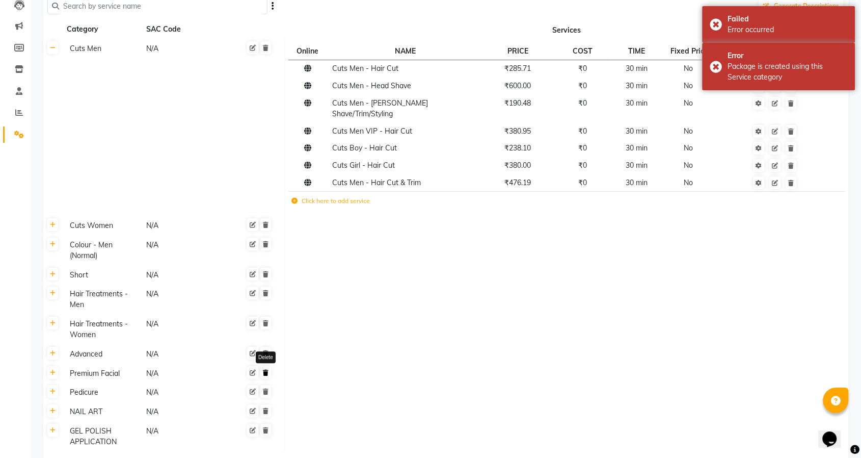
click at [265, 369] on icon at bounding box center [266, 372] width 6 height 6
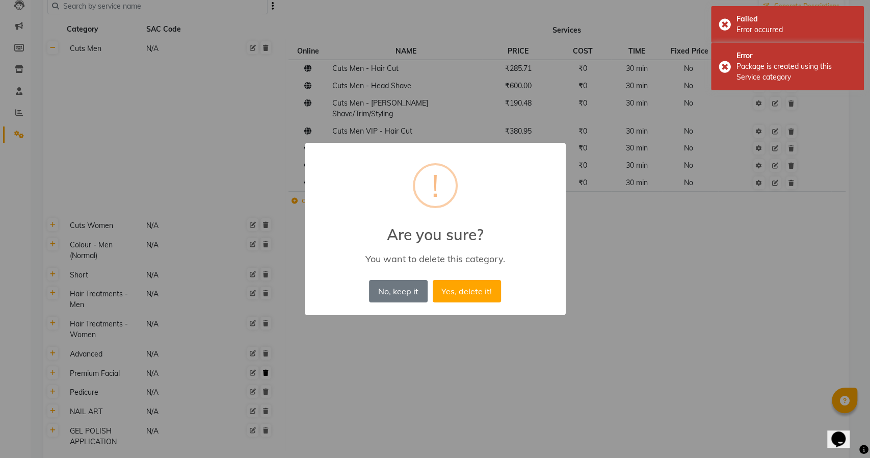
click at [433, 280] on button "Yes, delete it!" at bounding box center [467, 291] width 68 height 22
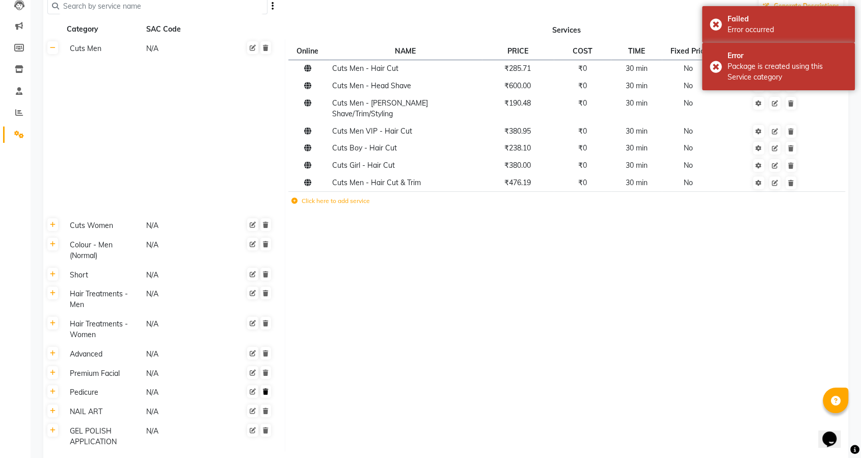
click at [265, 385] on link at bounding box center [265, 391] width 11 height 13
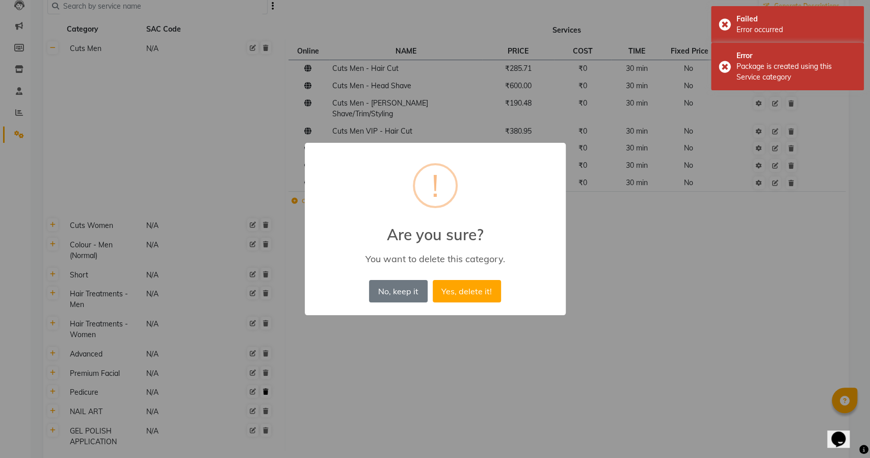
click at [433, 280] on button "Yes, delete it!" at bounding box center [467, 291] width 68 height 22
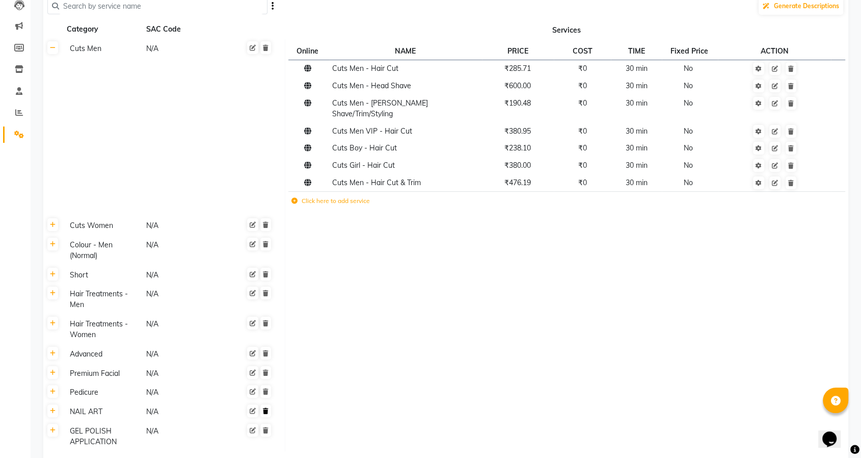
click at [269, 404] on link at bounding box center [265, 410] width 11 height 13
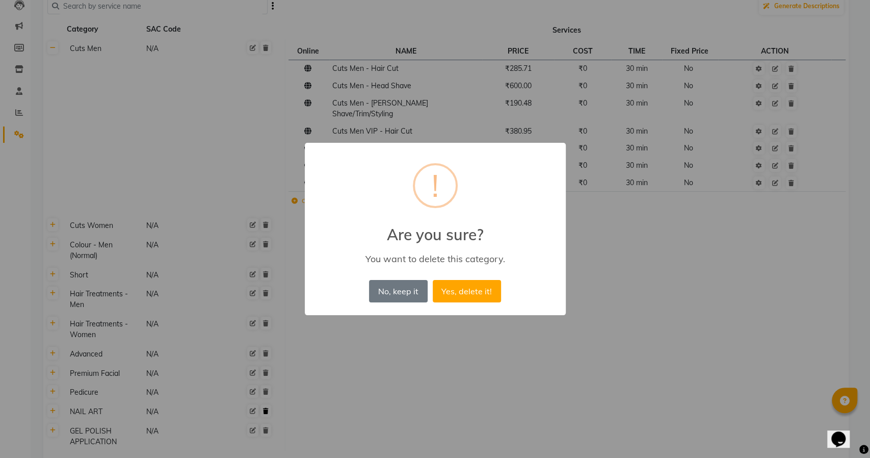
click at [433, 280] on button "Yes, delete it!" at bounding box center [467, 291] width 68 height 22
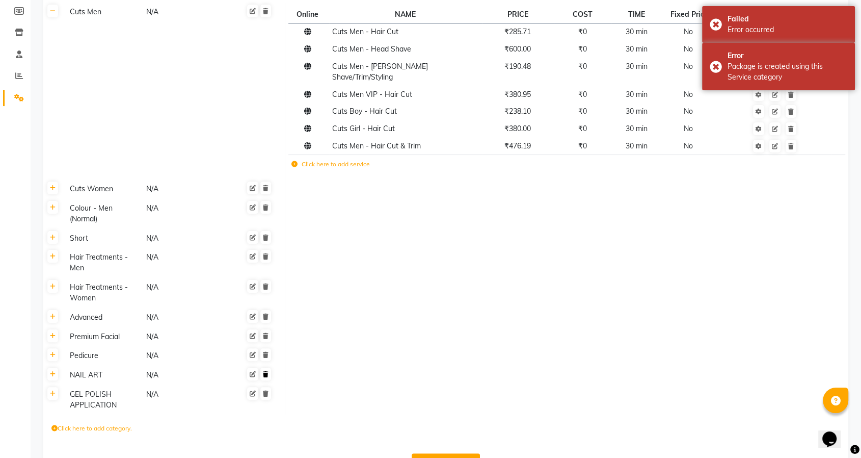
scroll to position [170, 0]
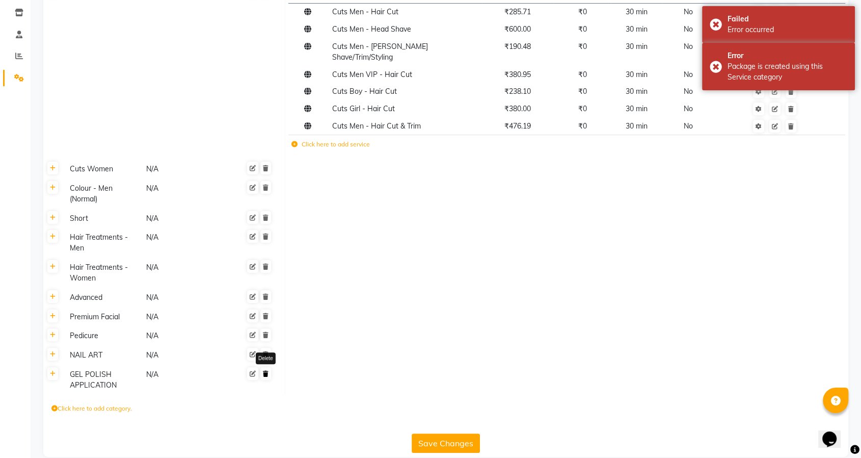
click at [266, 367] on link at bounding box center [265, 373] width 11 height 13
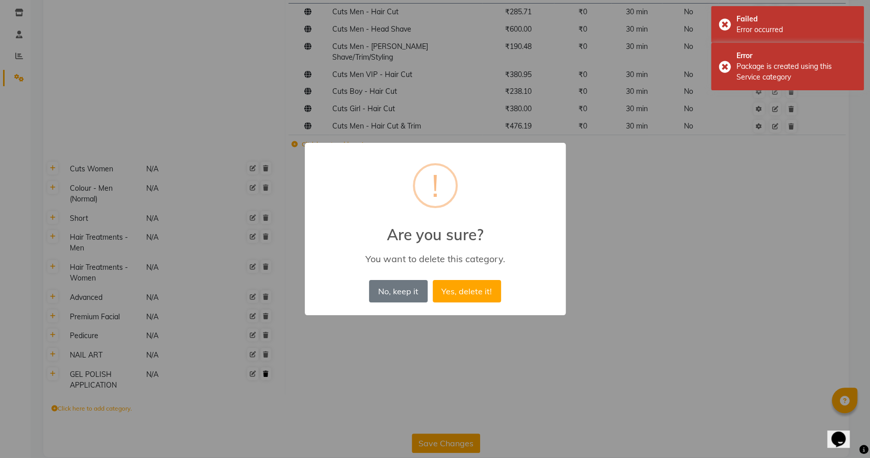
click at [433, 280] on button "Yes, delete it!" at bounding box center [467, 291] width 68 height 22
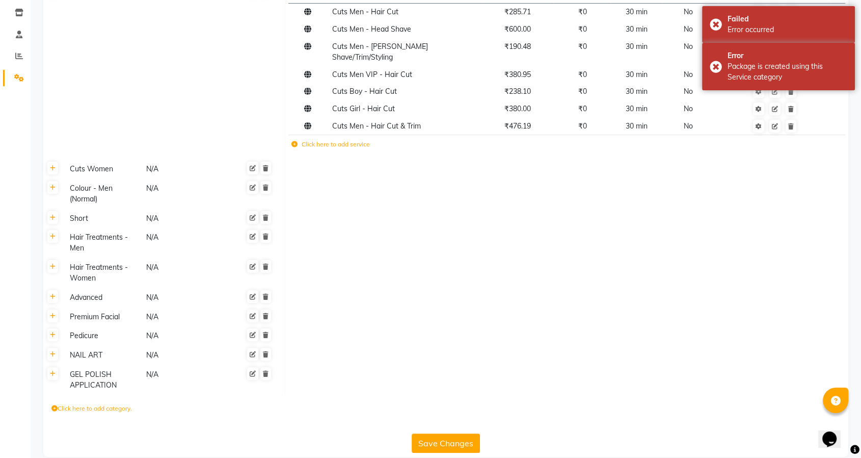
scroll to position [0, 0]
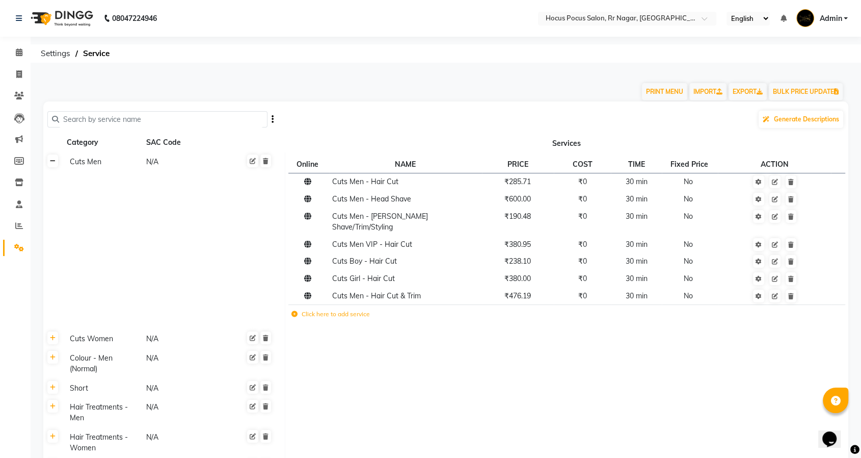
click at [57, 161] on link at bounding box center [52, 160] width 11 height 13
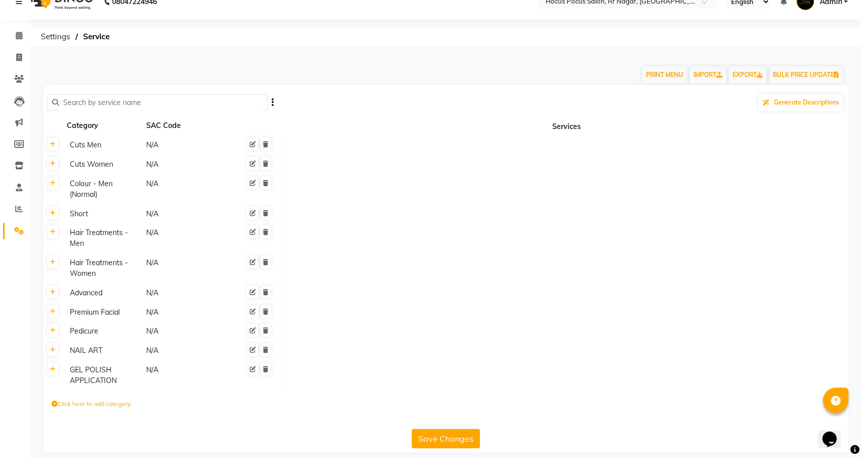
scroll to position [26, 0]
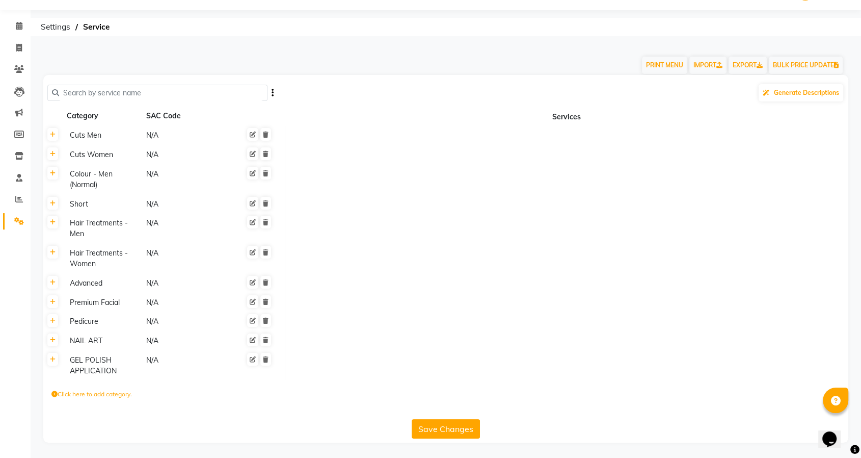
click at [97, 396] on label "Click here to add category." at bounding box center [91, 393] width 81 height 9
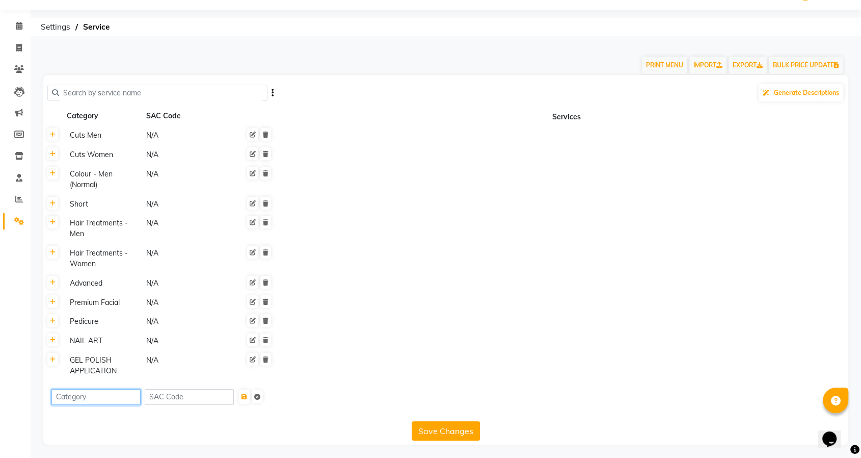
click at [97, 396] on input at bounding box center [95, 397] width 89 height 16
type input "Packages"
click at [250, 399] on button "submit" at bounding box center [244, 396] width 11 height 14
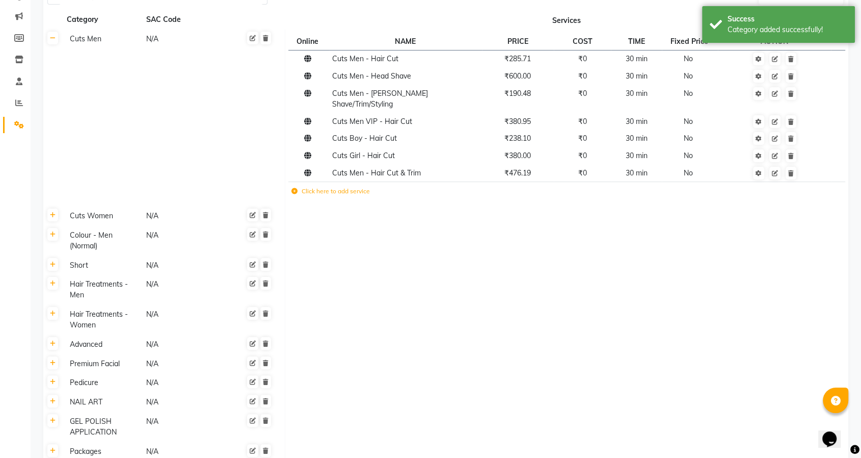
scroll to position [192, 0]
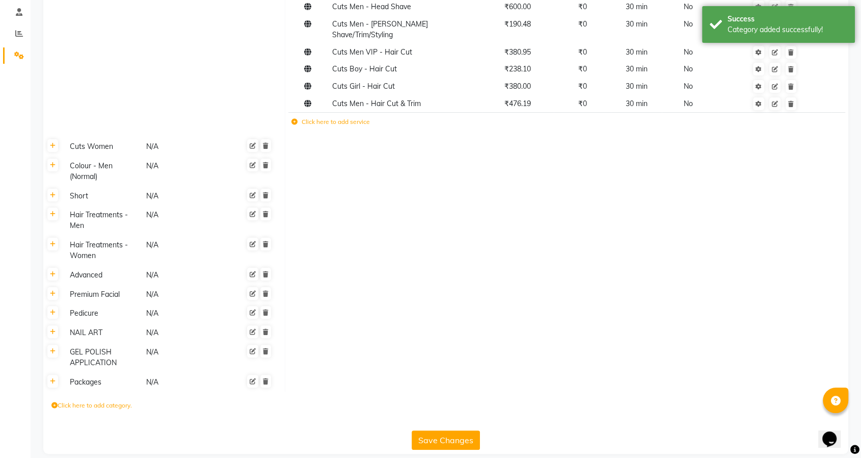
click at [439, 430] on button "Save Changes" at bounding box center [446, 439] width 68 height 19
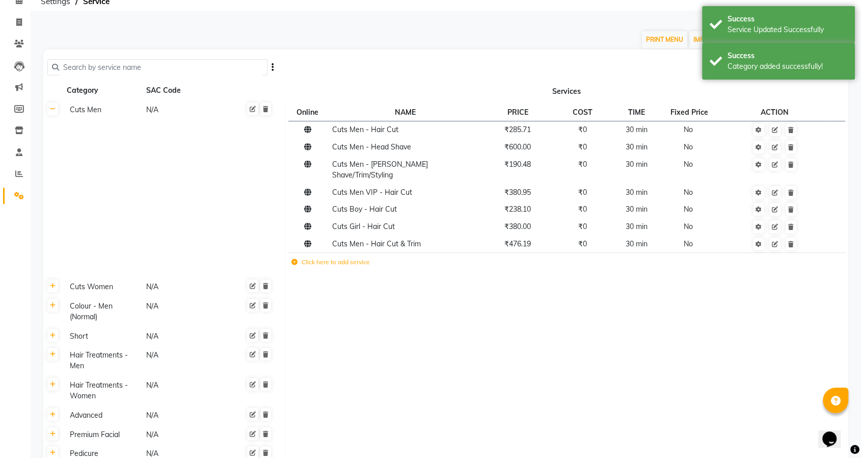
scroll to position [0, 0]
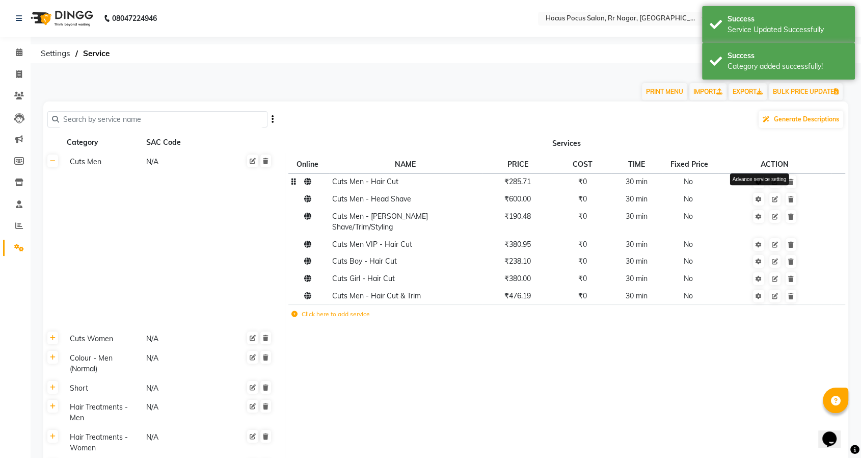
click at [760, 183] on icon at bounding box center [759, 182] width 6 height 6
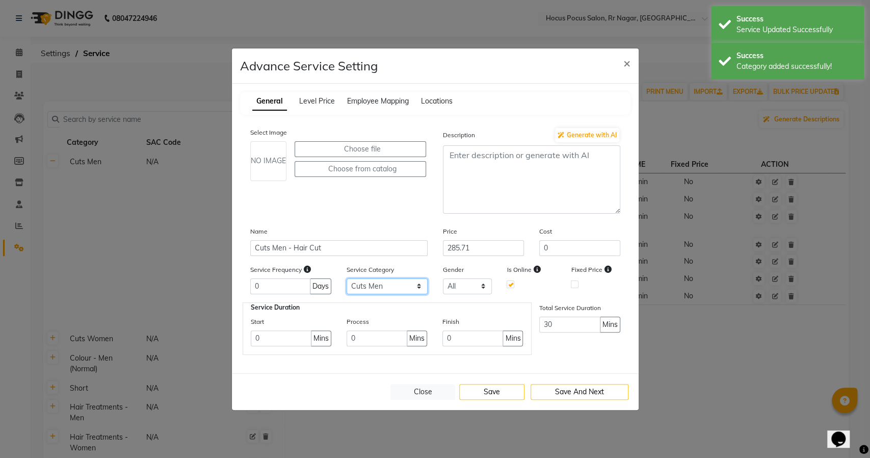
click at [410, 286] on select "Select Cuts Men Cuts Women Colour - Men (Normal) Short Hair Treatments - Men Ha…" at bounding box center [386, 286] width 81 height 16
select select "12: 129458"
click at [346, 278] on select "Select Cuts Men Cuts Women Colour - Men (Normal) Short Hair Treatments - Men Ha…" at bounding box center [386, 286] width 81 height 16
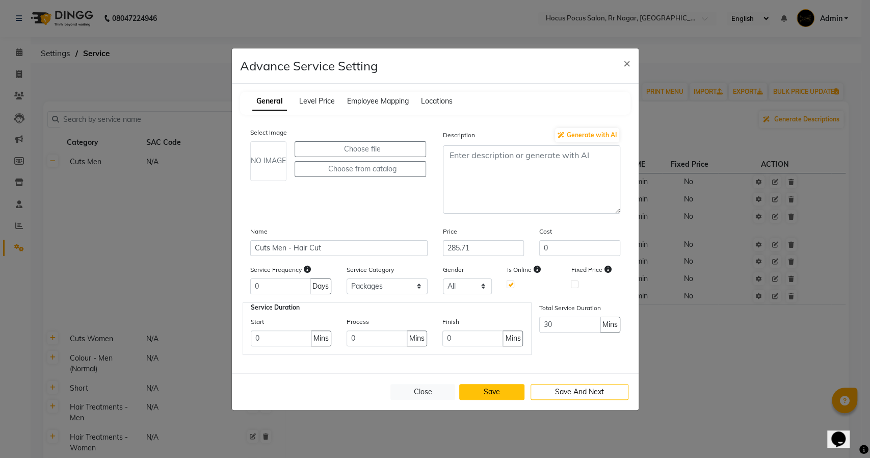
click at [507, 389] on button "Save" at bounding box center [491, 392] width 65 height 16
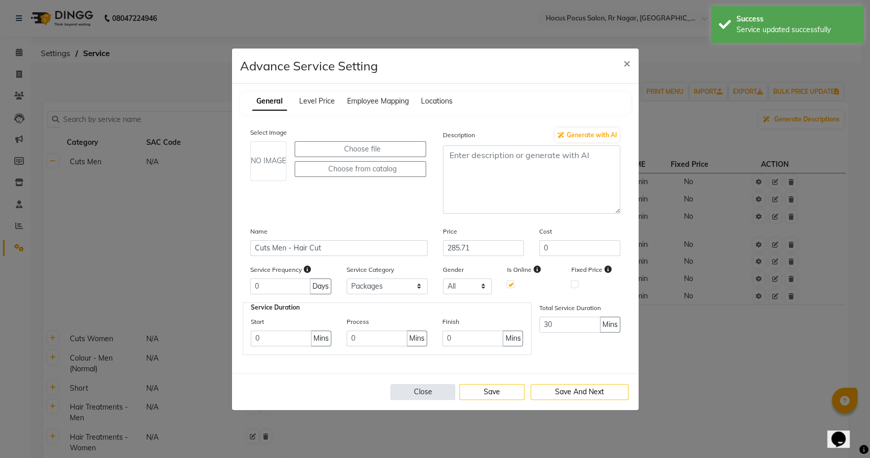
click at [432, 388] on button "Close" at bounding box center [422, 392] width 65 height 16
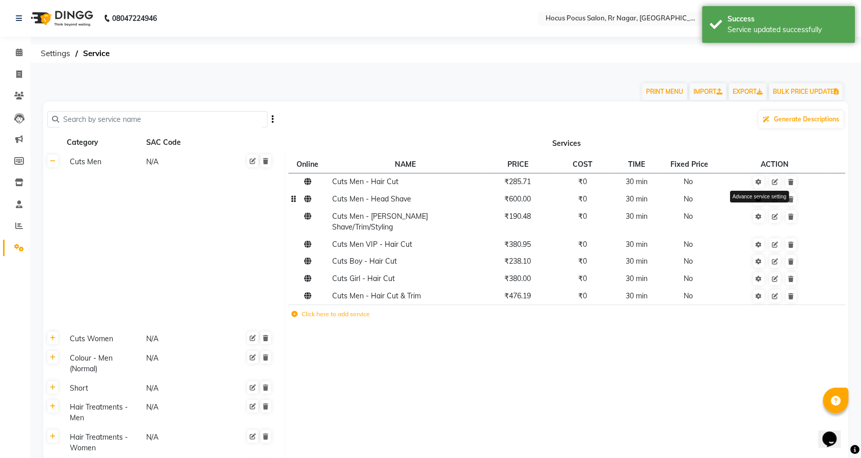
click at [758, 200] on icon at bounding box center [759, 199] width 6 height 6
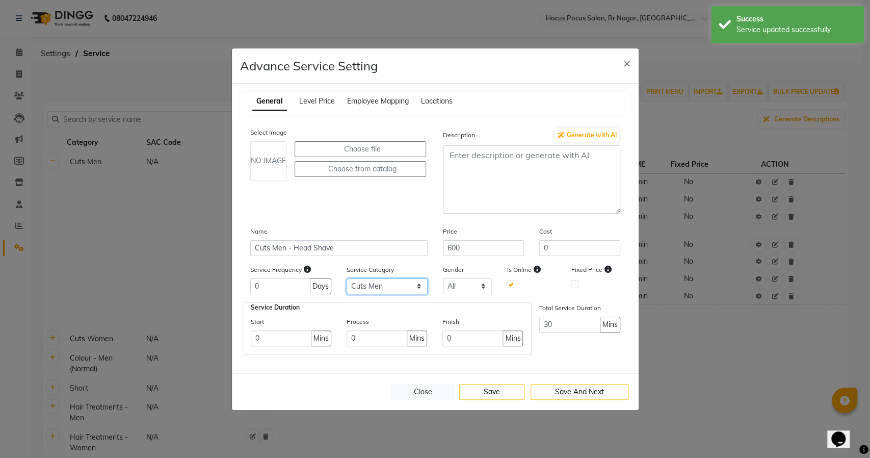
click at [400, 280] on select "Select Cuts Men Cuts Women Colour - Men (Normal) Short Hair Treatments - Men Ha…" at bounding box center [386, 286] width 81 height 16
select select "12: 129458"
click at [346, 278] on select "Select Cuts Men Cuts Women Colour - Men (Normal) Short Hair Treatments - Men Ha…" at bounding box center [386, 286] width 81 height 16
click at [474, 391] on button "Save" at bounding box center [491, 392] width 65 height 16
click at [431, 390] on button "Close" at bounding box center [422, 392] width 65 height 16
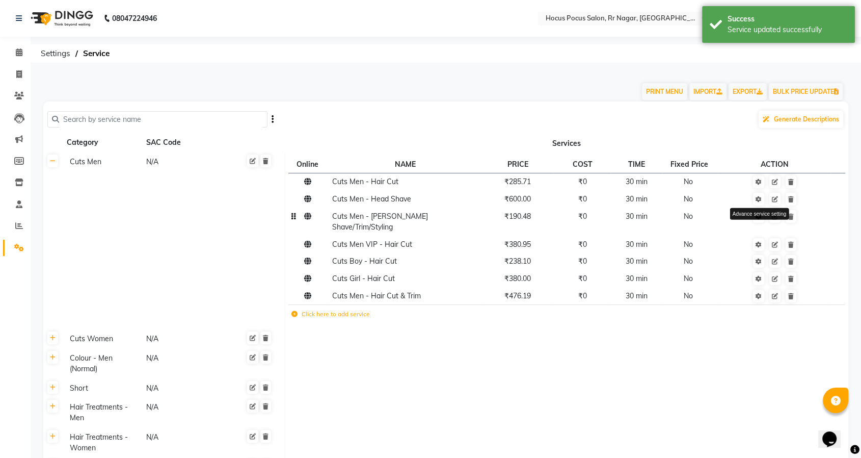
click at [762, 217] on link at bounding box center [758, 216] width 11 height 13
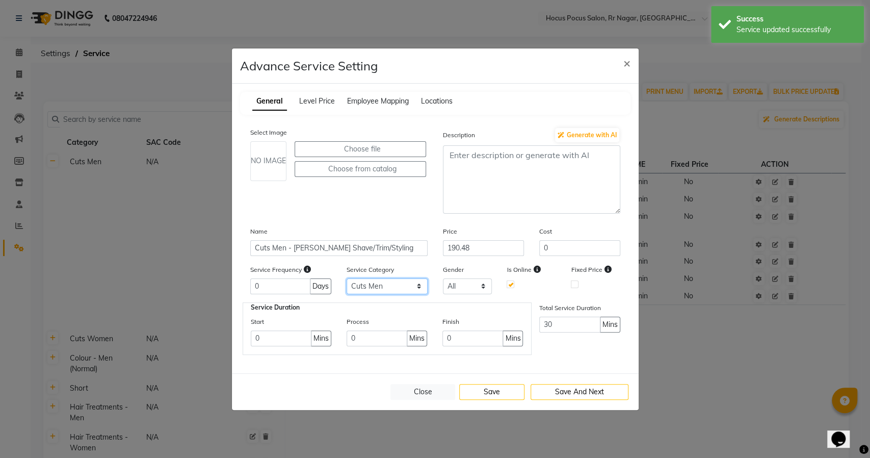
drag, startPoint x: 394, startPoint y: 283, endPoint x: 392, endPoint y: 291, distance: 8.4
click at [394, 283] on select "Select Cuts Men Cuts Women Colour - Men (Normal) Short Hair Treatments - Men Ha…" at bounding box center [386, 286] width 81 height 16
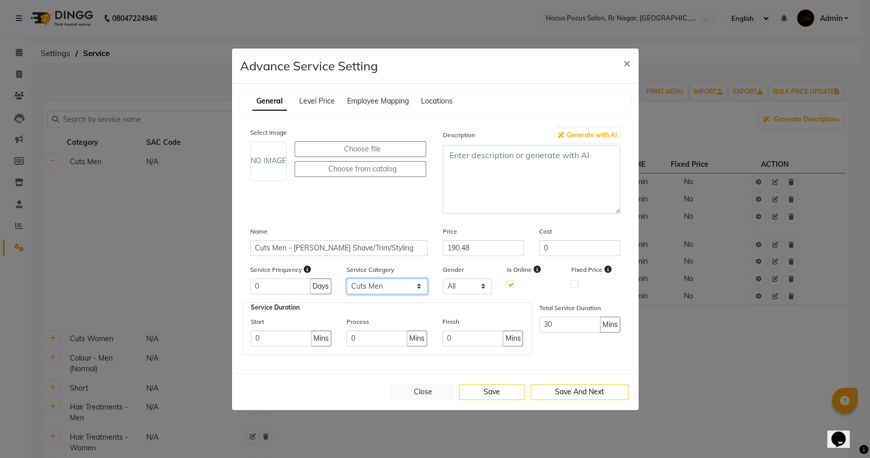
select select "12: 129458"
click at [346, 278] on select "Select Cuts Men Cuts Women Colour - Men (Normal) Short Hair Treatments - Men Ha…" at bounding box center [386, 286] width 81 height 16
click at [492, 392] on button "Save" at bounding box center [491, 392] width 65 height 16
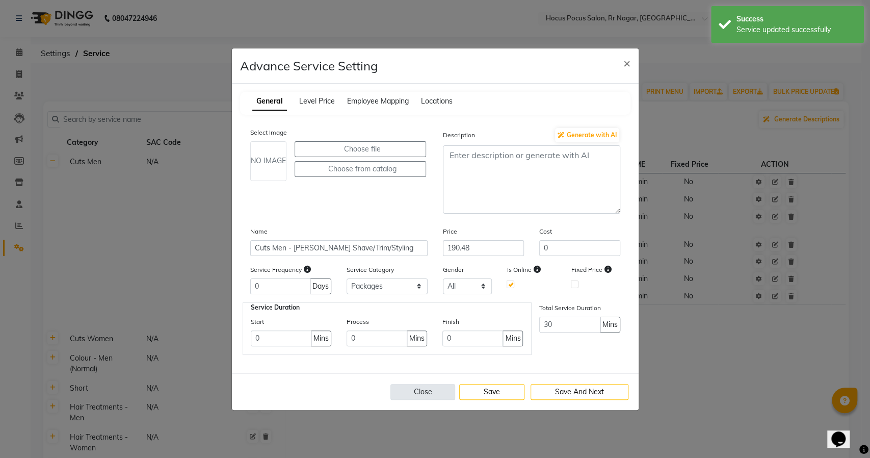
click at [421, 389] on button "Close" at bounding box center [422, 392] width 65 height 16
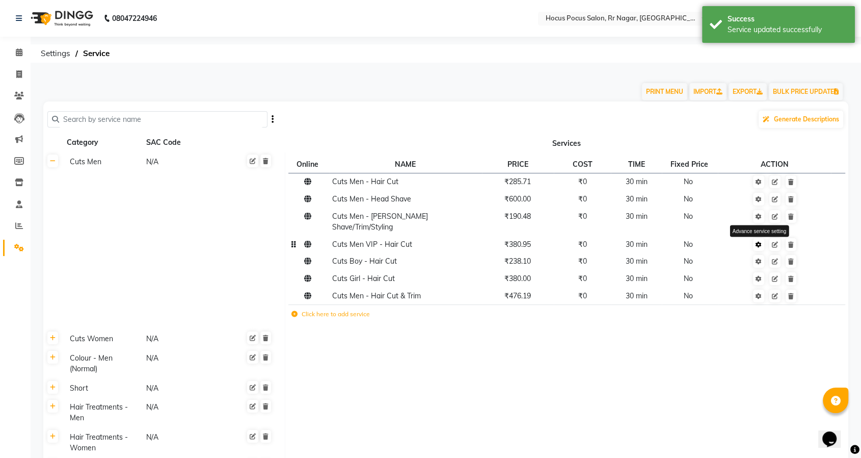
click at [759, 242] on icon at bounding box center [759, 245] width 6 height 6
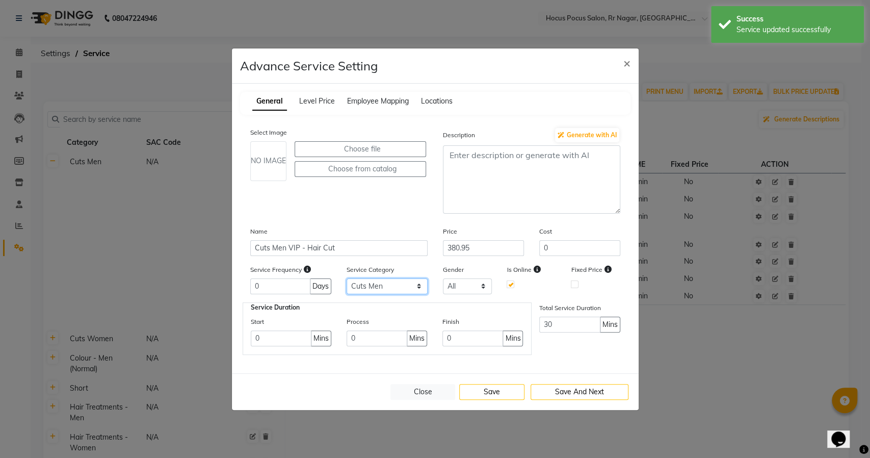
click at [381, 283] on select "Select Cuts Men Cuts Women Colour - Men (Normal) Short Hair Treatments - Men Ha…" at bounding box center [386, 286] width 81 height 16
select select "12: 129458"
click at [346, 278] on select "Select Cuts Men Cuts Women Colour - Men (Normal) Short Hair Treatments - Men Ha…" at bounding box center [386, 286] width 81 height 16
click at [491, 388] on button "Save" at bounding box center [491, 392] width 65 height 16
click at [416, 388] on button "Close" at bounding box center [422, 392] width 65 height 16
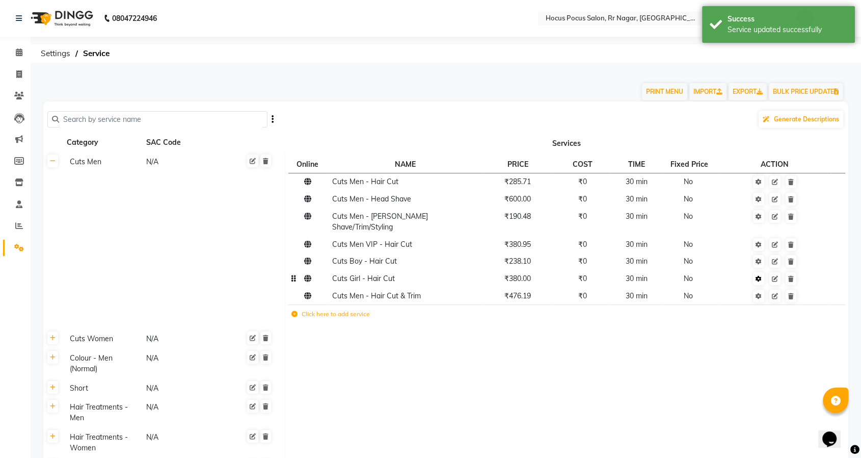
click at [758, 276] on icon at bounding box center [759, 279] width 6 height 6
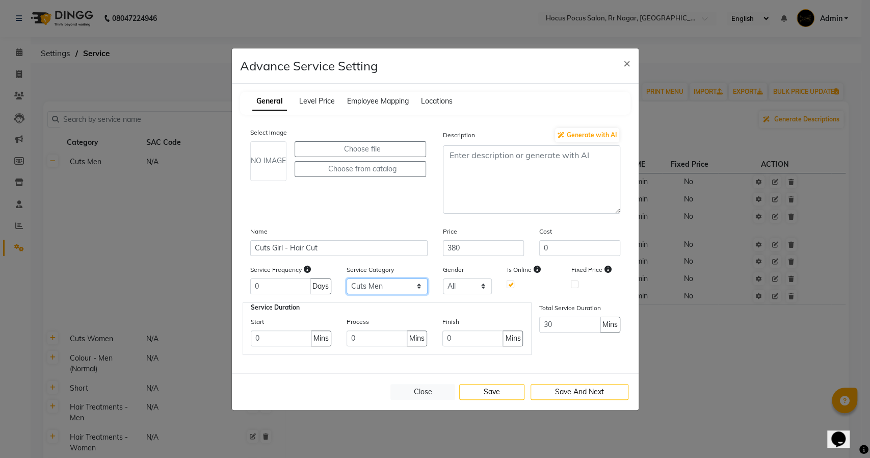
click at [403, 286] on select "Select Cuts Men Cuts Women Colour - Men (Normal) Short Hair Treatments - Men Ha…" at bounding box center [386, 286] width 81 height 16
select select "12: 129458"
click at [346, 278] on select "Select Cuts Men Cuts Women Colour - Men (Normal) Short Hair Treatments - Men Ha…" at bounding box center [386, 286] width 81 height 16
click at [491, 386] on button "Save" at bounding box center [491, 392] width 65 height 16
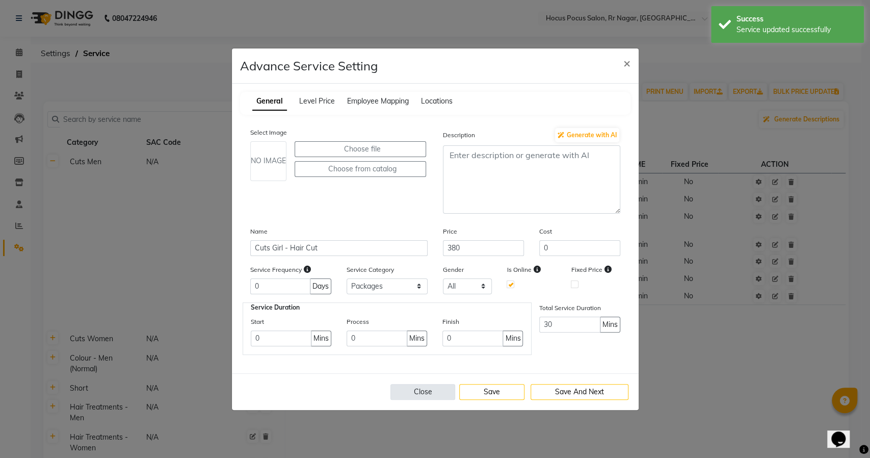
click at [430, 387] on button "Close" at bounding box center [422, 392] width 65 height 16
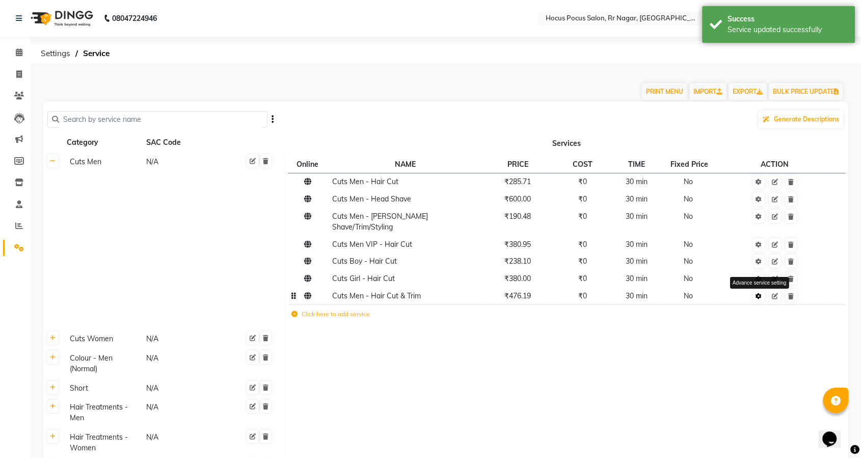
click at [757, 289] on link at bounding box center [758, 295] width 11 height 13
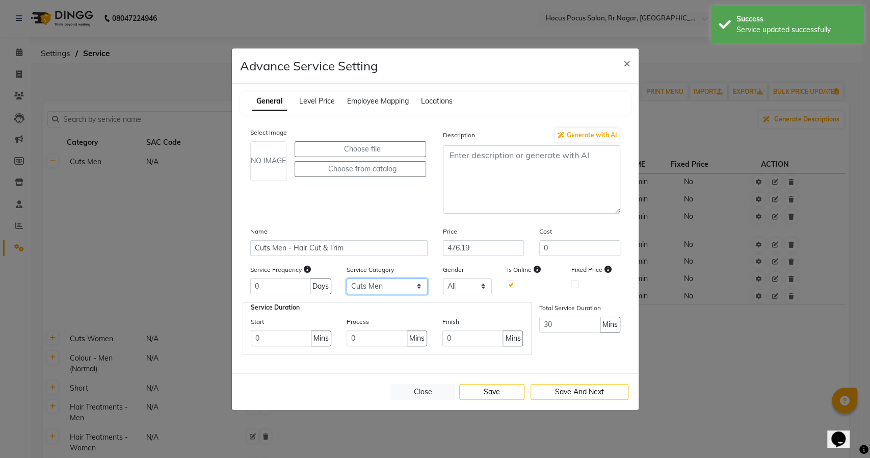
click at [387, 290] on select "Select Cuts Men Cuts Women Colour - Men (Normal) Short Hair Treatments - Men Ha…" at bounding box center [386, 286] width 81 height 16
select select "12: 129458"
click at [346, 278] on select "Select Cuts Men Cuts Women Colour - Men (Normal) Short Hair Treatments - Men Ha…" at bounding box center [386, 286] width 81 height 16
click at [481, 385] on button "Save" at bounding box center [491, 392] width 65 height 16
click at [428, 387] on button "Close" at bounding box center [422, 392] width 65 height 16
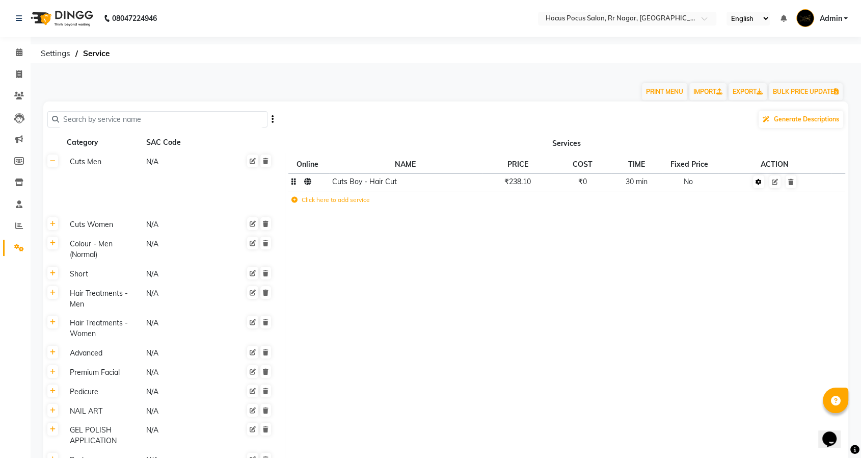
click at [758, 181] on icon at bounding box center [759, 182] width 6 height 6
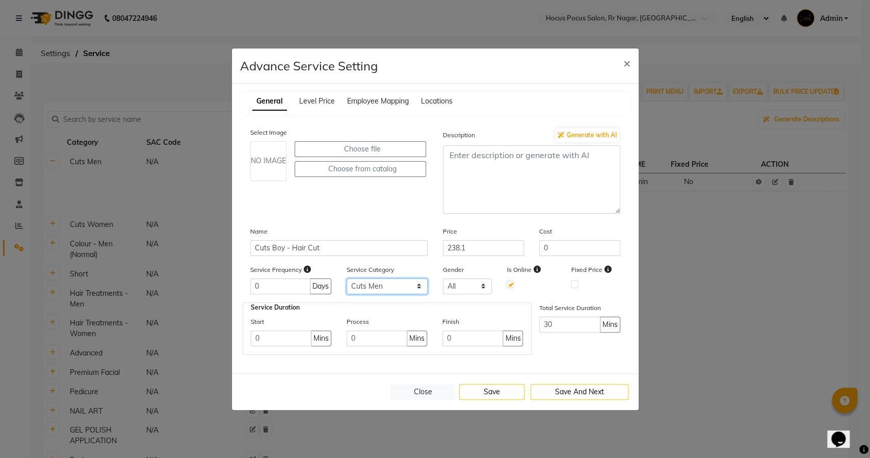
click at [397, 283] on select "Select Cuts Men Cuts Women Colour - Men (Normal) Short Hair Treatments - Men Ha…" at bounding box center [386, 286] width 81 height 16
select select "12: 129458"
click at [346, 278] on select "Select Cuts Men Cuts Women Colour - Men (Normal) Short Hair Treatments - Men Ha…" at bounding box center [386, 286] width 81 height 16
click at [485, 390] on button "Save" at bounding box center [491, 392] width 65 height 16
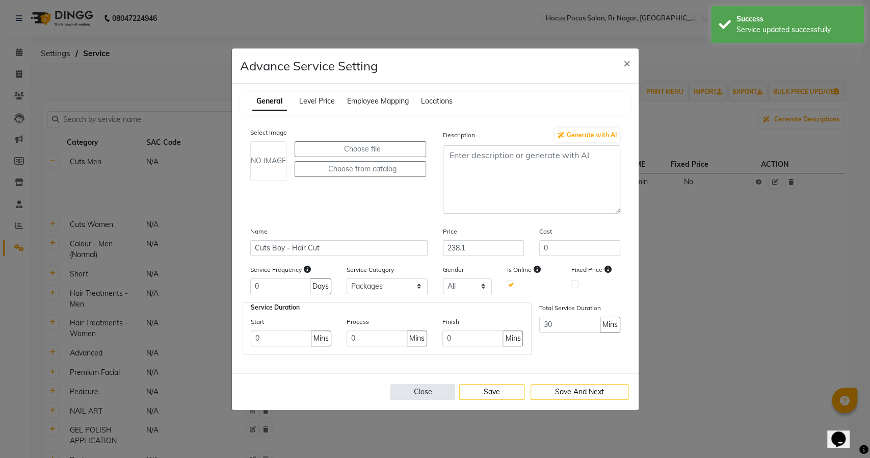
click at [428, 391] on button "Close" at bounding box center [422, 392] width 65 height 16
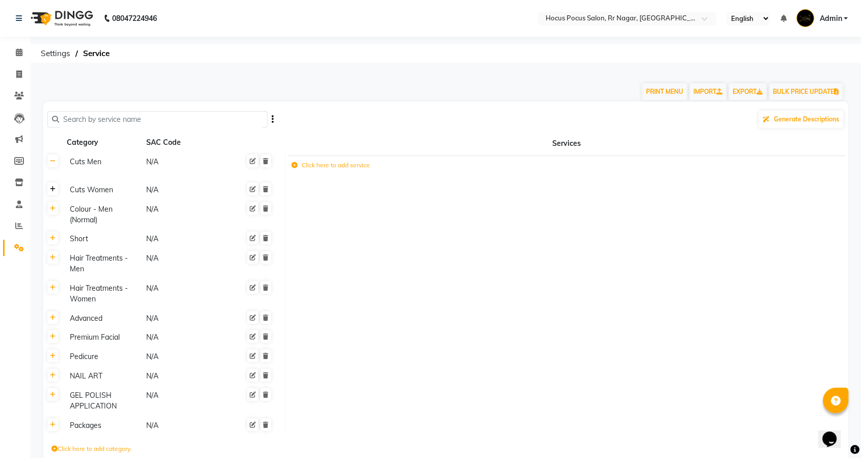
click at [54, 193] on link at bounding box center [52, 188] width 11 height 13
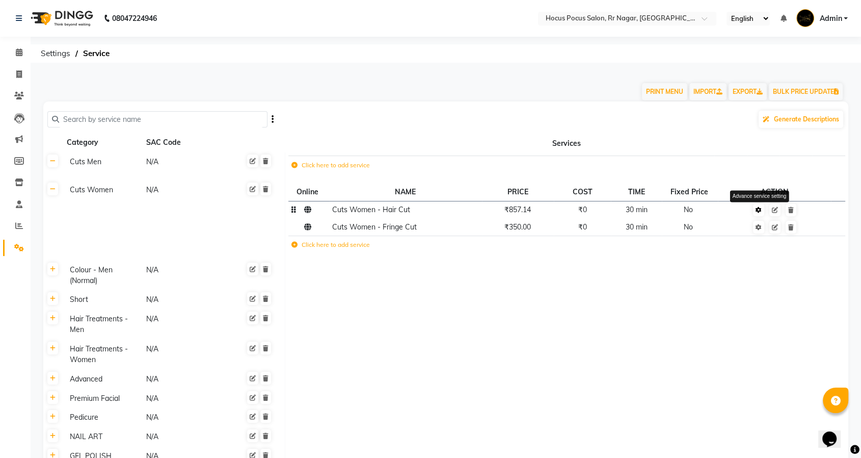
click at [757, 209] on icon at bounding box center [759, 210] width 6 height 6
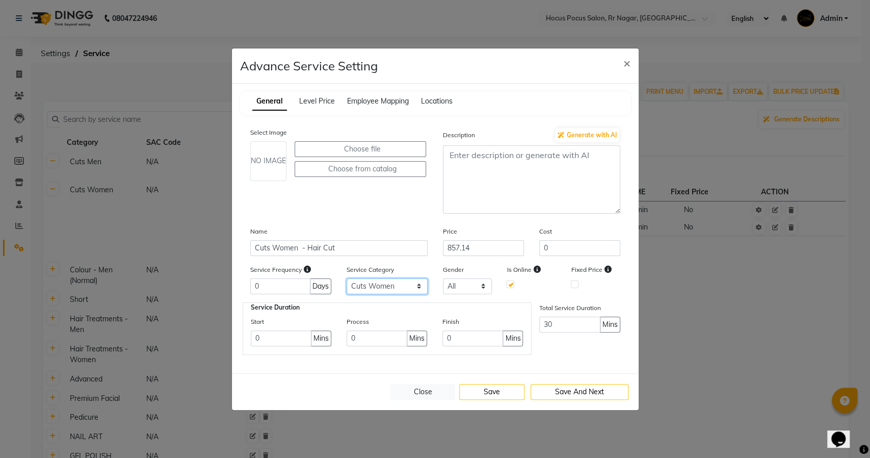
click at [394, 289] on select "Select Cuts Men Cuts Women Colour - Men (Normal) Short Hair Treatments - Men Ha…" at bounding box center [386, 286] width 81 height 16
select select "12: 129458"
click at [346, 278] on select "Select Cuts Men Cuts Women Colour - Men (Normal) Short Hair Treatments - Men Ha…" at bounding box center [386, 286] width 81 height 16
click at [487, 387] on button "Save" at bounding box center [491, 392] width 65 height 16
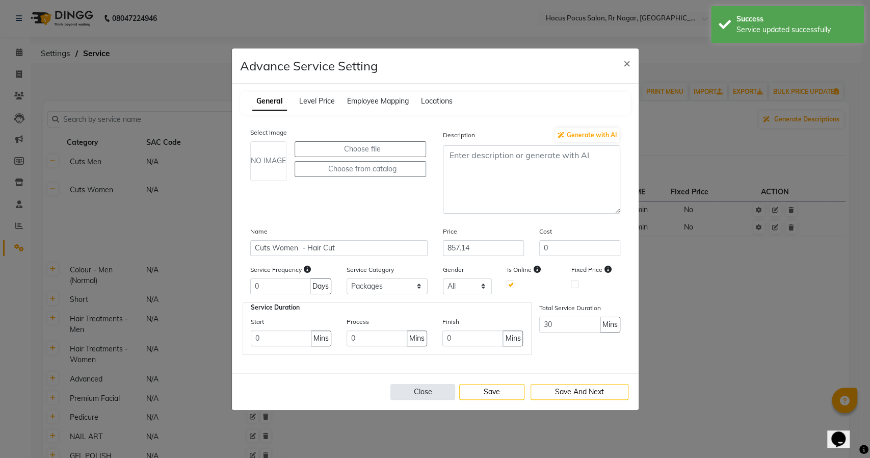
click at [414, 389] on button "Close" at bounding box center [422, 392] width 65 height 16
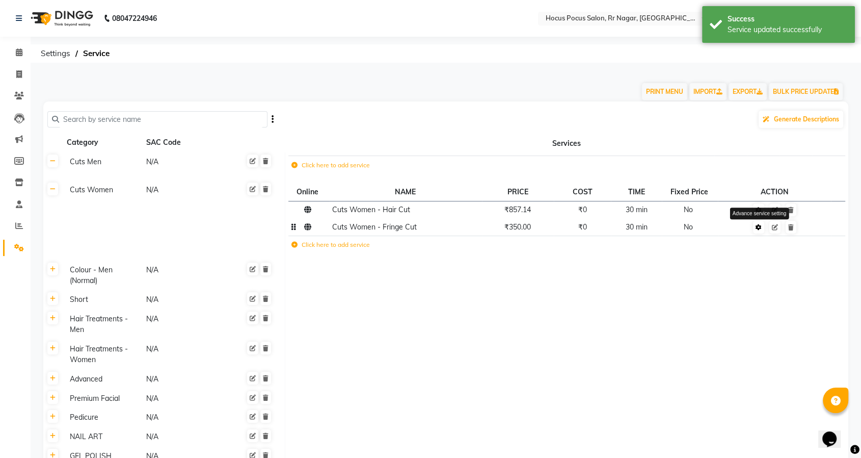
click at [763, 228] on link at bounding box center [758, 227] width 11 height 13
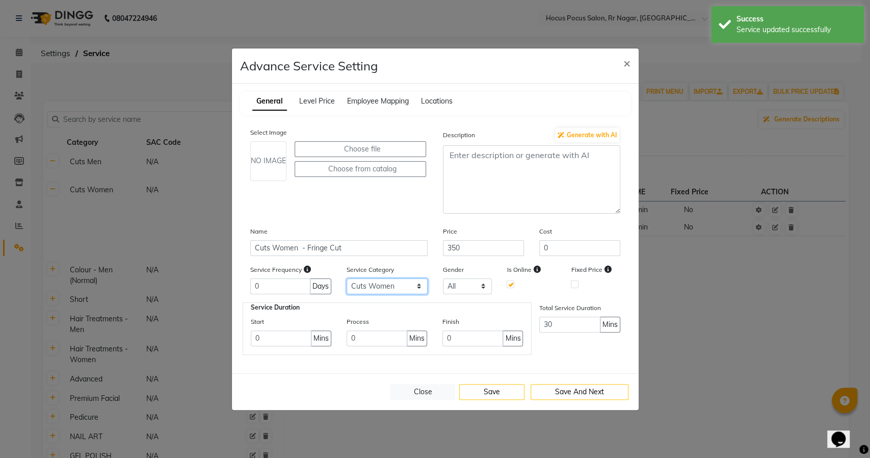
click at [406, 284] on select "Select Cuts Men Cuts Women Colour - Men (Normal) Short Hair Treatments - Men Ha…" at bounding box center [386, 286] width 81 height 16
select select "12: 129458"
click at [346, 278] on select "Select Cuts Men Cuts Women Colour - Men (Normal) Short Hair Treatments - Men Ha…" at bounding box center [386, 286] width 81 height 16
click at [492, 384] on button "Save" at bounding box center [491, 392] width 65 height 16
click at [425, 387] on button "Close" at bounding box center [422, 392] width 65 height 16
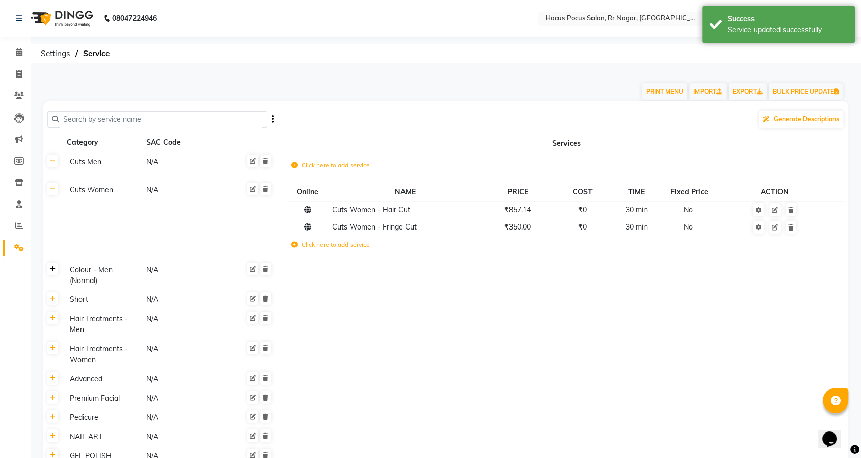
click at [53, 267] on icon at bounding box center [53, 269] width 6 height 6
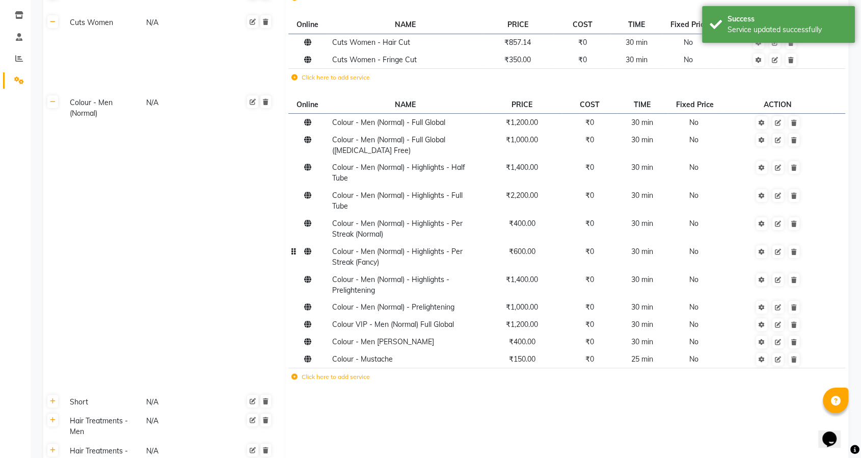
scroll to position [170, 0]
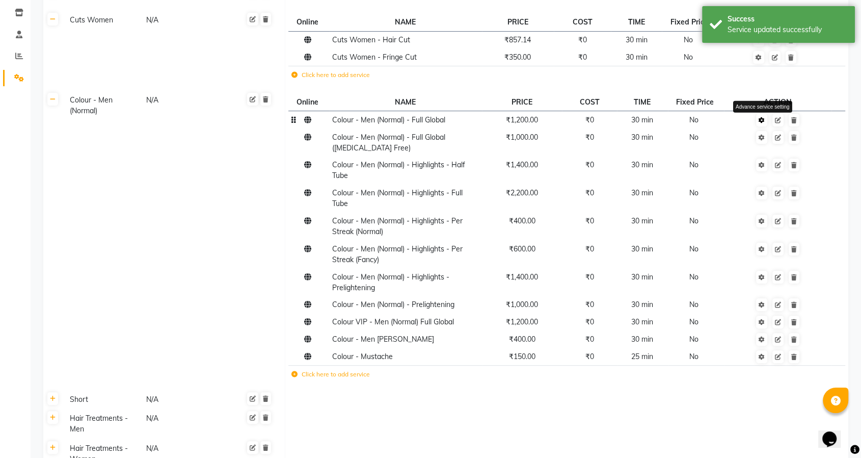
click at [762, 118] on icon at bounding box center [762, 120] width 6 height 6
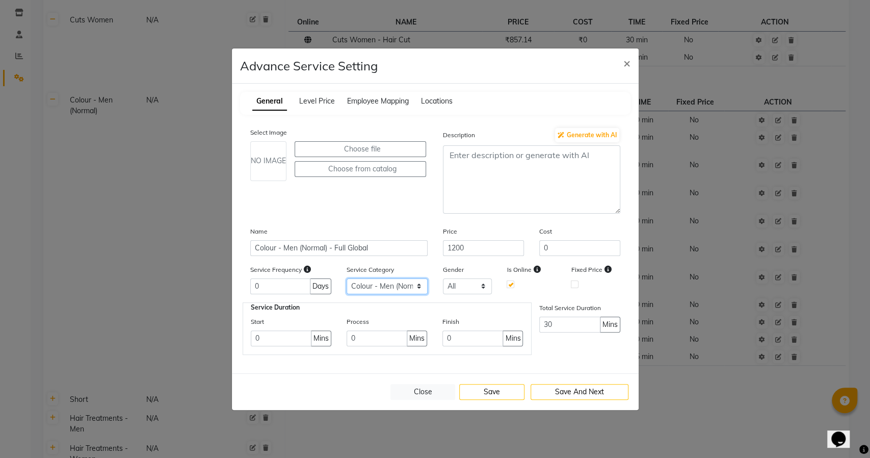
click at [378, 287] on select "Select Cuts Men Cuts Women Colour - Men (Normal) Short Hair Treatments - Men Ha…" at bounding box center [386, 286] width 81 height 16
select select "12: 129458"
click at [346, 278] on select "Select Cuts Men Cuts Women Colour - Men (Normal) Short Hair Treatments - Men Ha…" at bounding box center [386, 286] width 81 height 16
click at [481, 391] on button "Save" at bounding box center [491, 392] width 65 height 16
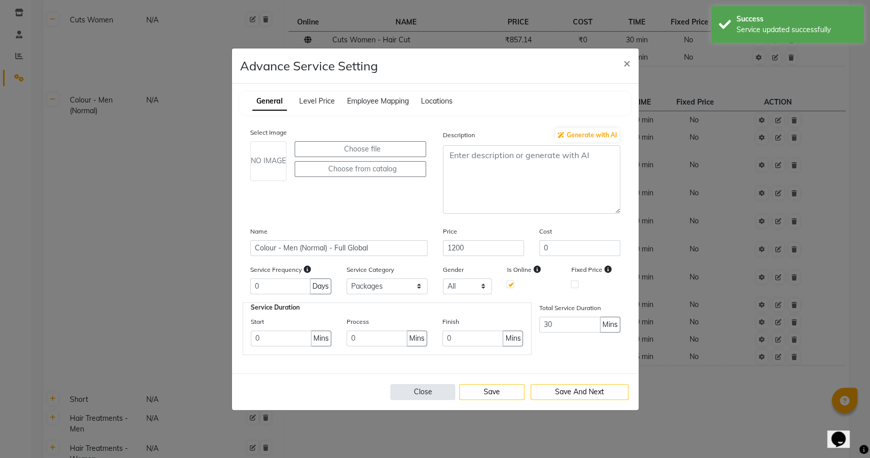
click at [427, 390] on button "Close" at bounding box center [422, 392] width 65 height 16
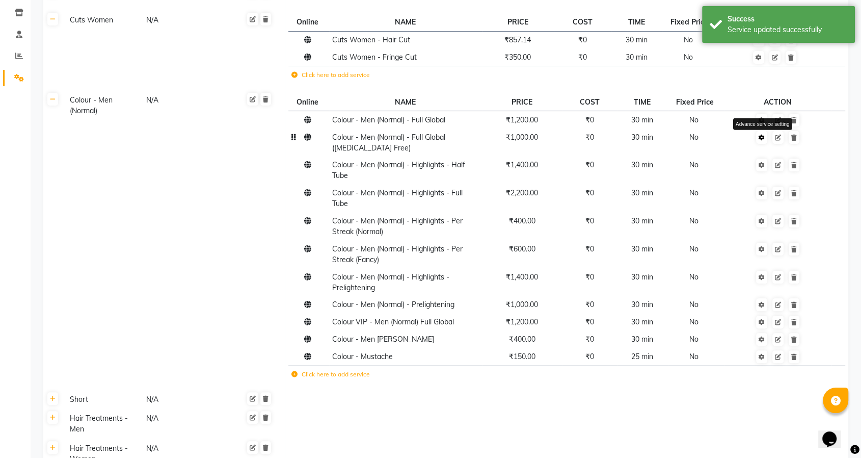
click at [765, 139] on icon at bounding box center [762, 138] width 6 height 6
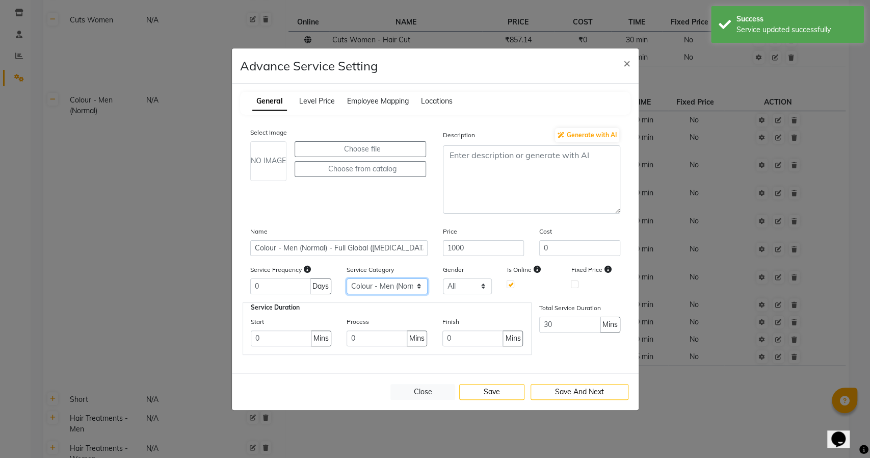
click at [400, 287] on select "Select Cuts Men Cuts Women Colour - Men (Normal) Short Hair Treatments - Men Ha…" at bounding box center [386, 286] width 81 height 16
select select "12: 129458"
click at [346, 278] on select "Select Cuts Men Cuts Women Colour - Men (Normal) Short Hair Treatments - Men Ha…" at bounding box center [386, 286] width 81 height 16
click at [504, 392] on button "Save" at bounding box center [491, 392] width 65 height 16
click at [423, 393] on button "Close" at bounding box center [422, 392] width 65 height 16
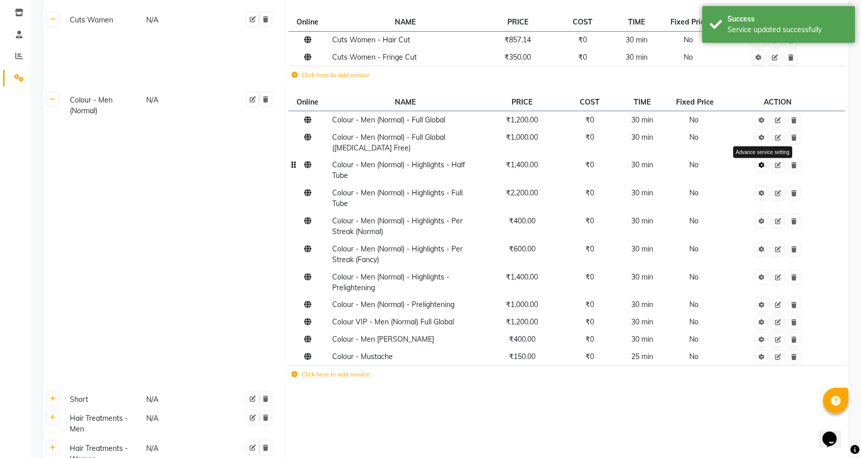
click at [761, 170] on link at bounding box center [761, 164] width 11 height 13
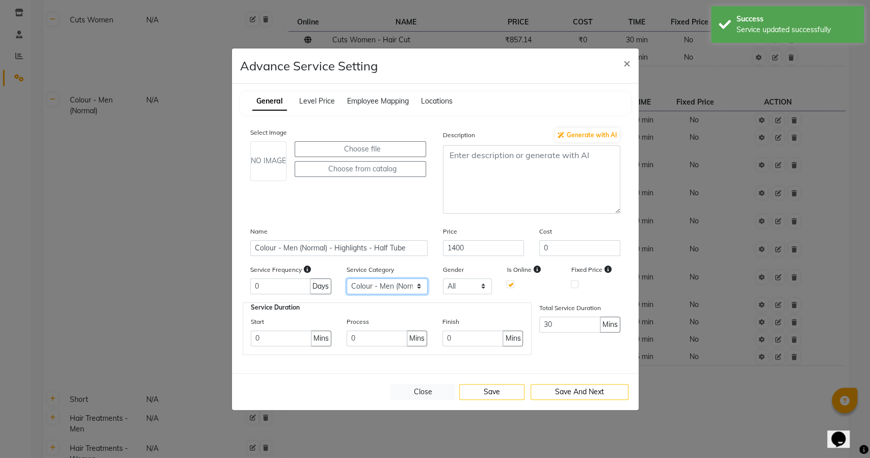
click at [390, 284] on select "Select Cuts Men Cuts Women Colour - Men (Normal) Short Hair Treatments - Men Ha…" at bounding box center [386, 286] width 81 height 16
select select "12: 129458"
click at [346, 278] on select "Select Cuts Men Cuts Women Colour - Men (Normal) Short Hair Treatments - Men Ha…" at bounding box center [386, 286] width 81 height 16
click at [487, 395] on button "Save" at bounding box center [491, 392] width 65 height 16
click at [423, 393] on button "Close" at bounding box center [422, 392] width 65 height 16
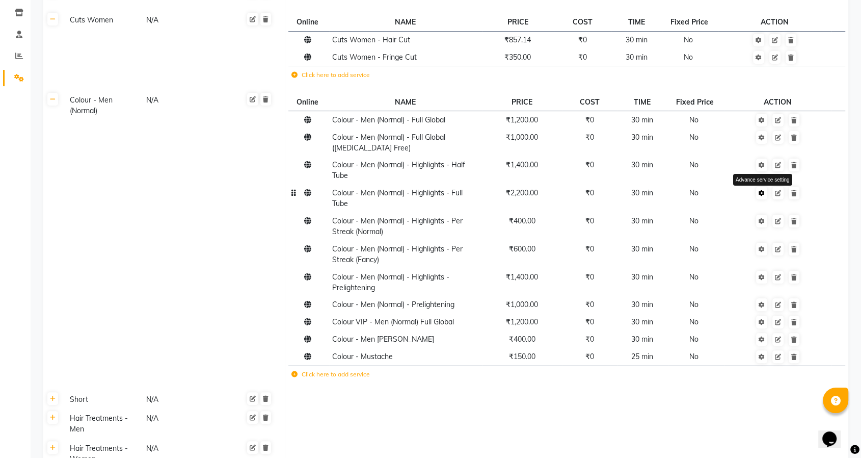
click at [760, 196] on link at bounding box center [761, 192] width 11 height 13
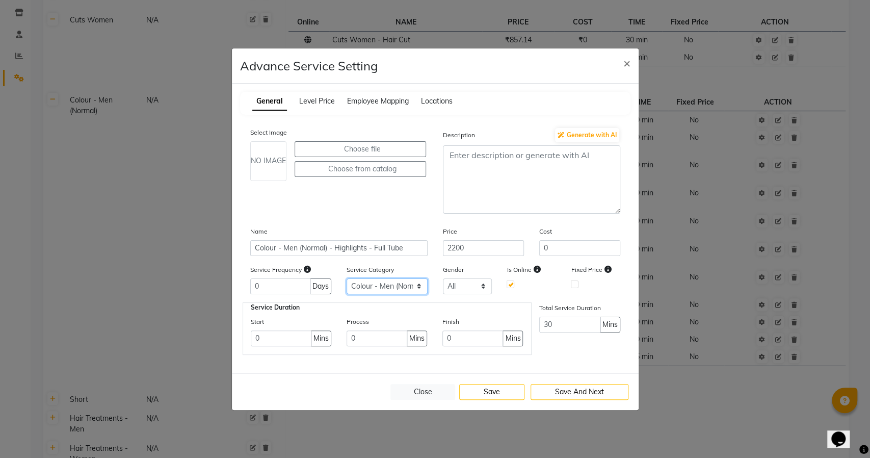
click at [396, 291] on select "Select Cuts Men Cuts Women Colour - Men (Normal) Short Hair Treatments - Men Ha…" at bounding box center [386, 286] width 81 height 16
select select "12: 129458"
click at [346, 278] on select "Select Cuts Men Cuts Women Colour - Men (Normal) Short Hair Treatments - Men Ha…" at bounding box center [386, 286] width 81 height 16
click at [478, 389] on button "Save" at bounding box center [491, 392] width 65 height 16
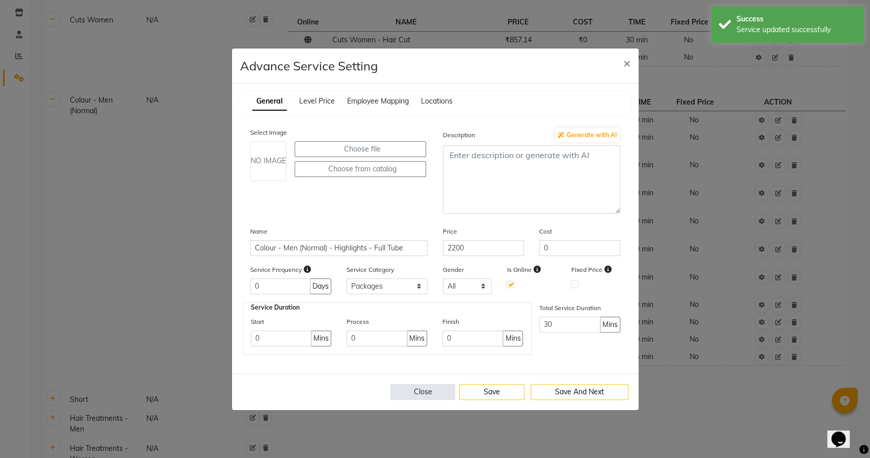
click at [429, 389] on button "Close" at bounding box center [422, 392] width 65 height 16
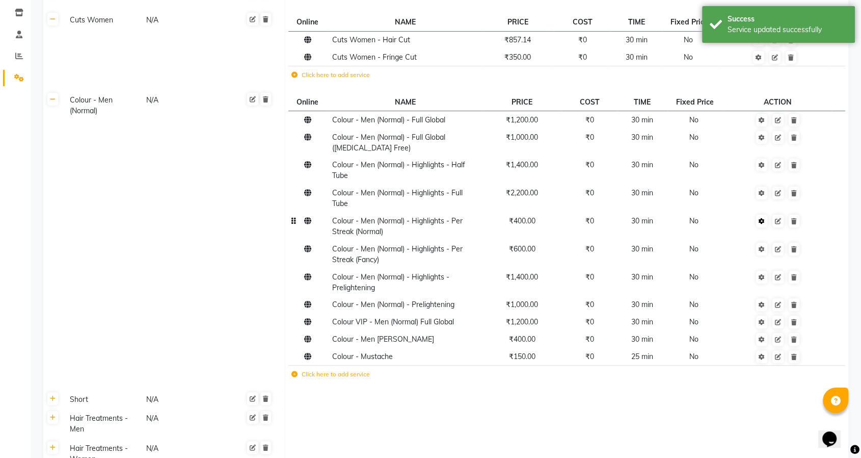
click at [764, 218] on icon at bounding box center [762, 221] width 6 height 6
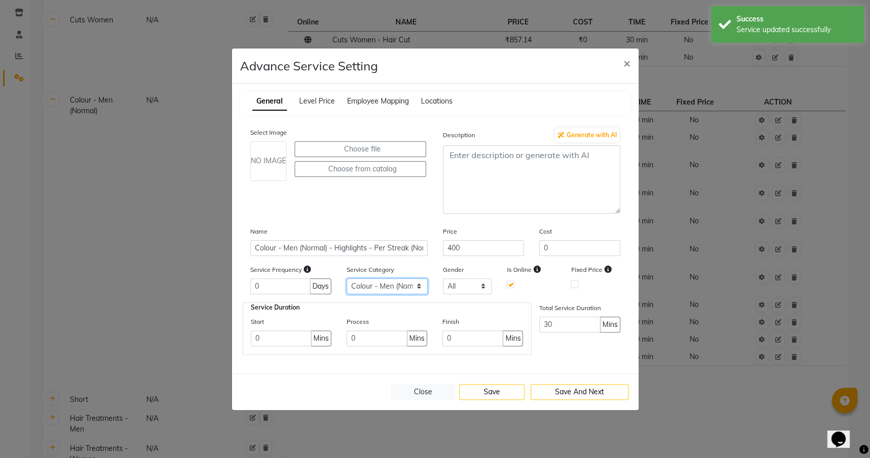
click at [394, 291] on select "Select Cuts Men Cuts Women Colour - Men (Normal) Short Hair Treatments - Men Ha…" at bounding box center [386, 286] width 81 height 16
select select "12: 129458"
click at [346, 278] on select "Select Cuts Men Cuts Women Colour - Men (Normal) Short Hair Treatments - Men Ha…" at bounding box center [386, 286] width 81 height 16
click at [481, 389] on button "Save" at bounding box center [491, 392] width 65 height 16
click at [423, 391] on button "Close" at bounding box center [422, 392] width 65 height 16
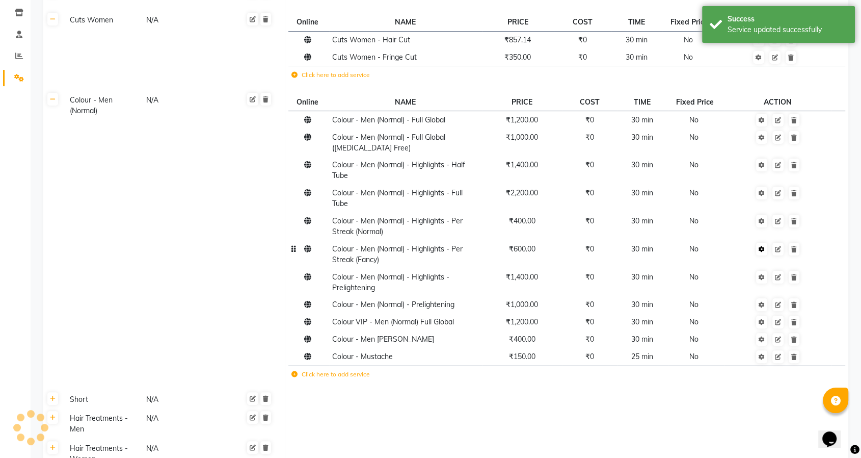
click at [762, 247] on icon at bounding box center [762, 249] width 6 height 6
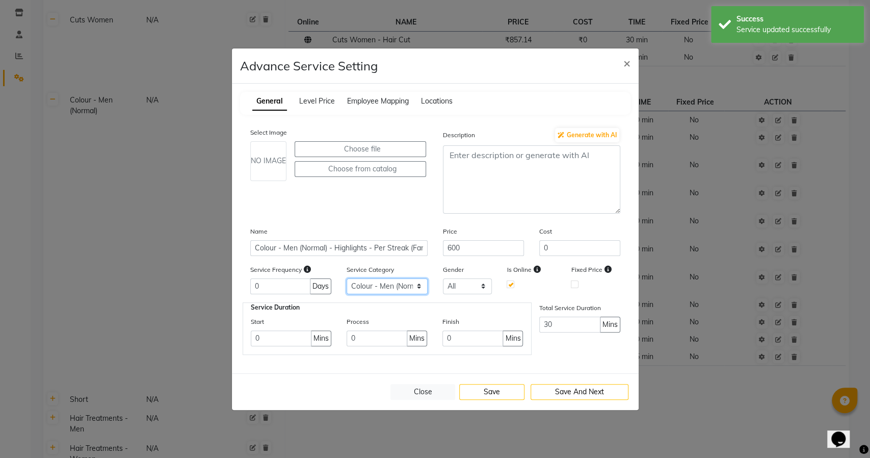
click at [397, 289] on select "Select Cuts Men Cuts Women Colour - Men (Normal) Short Hair Treatments - Men Ha…" at bounding box center [386, 286] width 81 height 16
select select "12: 129458"
click at [346, 278] on select "Select Cuts Men Cuts Women Colour - Men (Normal) Short Hair Treatments - Men Ha…" at bounding box center [386, 286] width 81 height 16
click at [487, 386] on button "Save" at bounding box center [491, 392] width 65 height 16
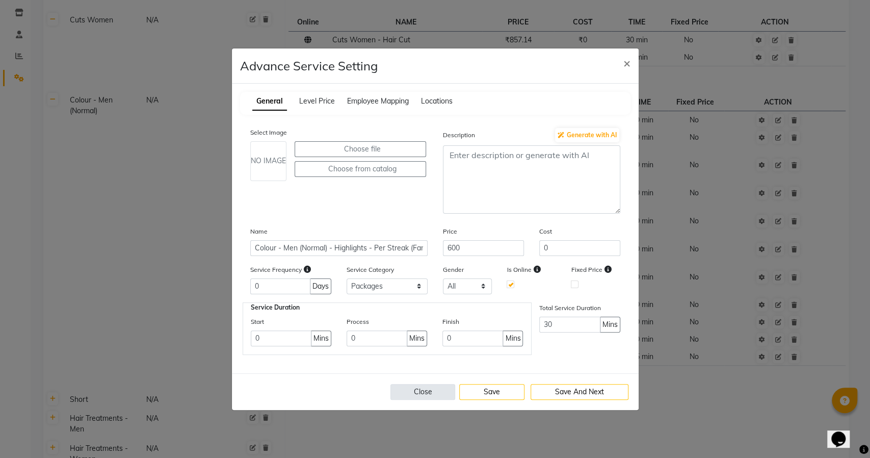
click at [411, 388] on button "Close" at bounding box center [422, 392] width 65 height 16
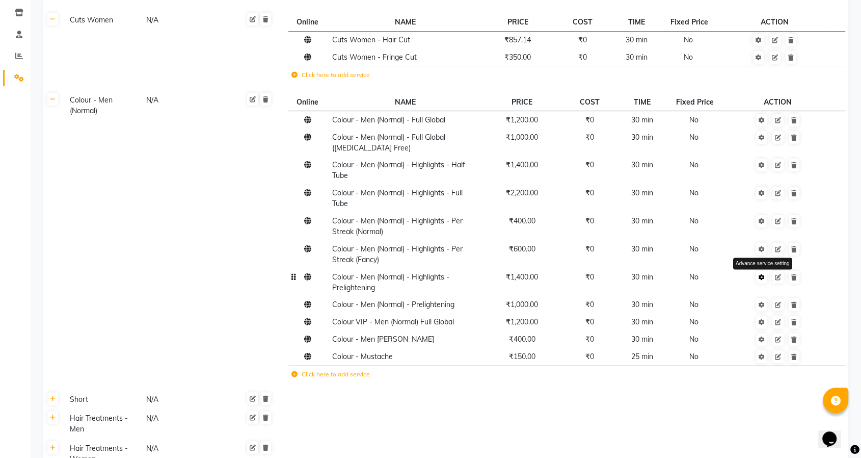
click at [762, 275] on icon at bounding box center [762, 277] width 6 height 6
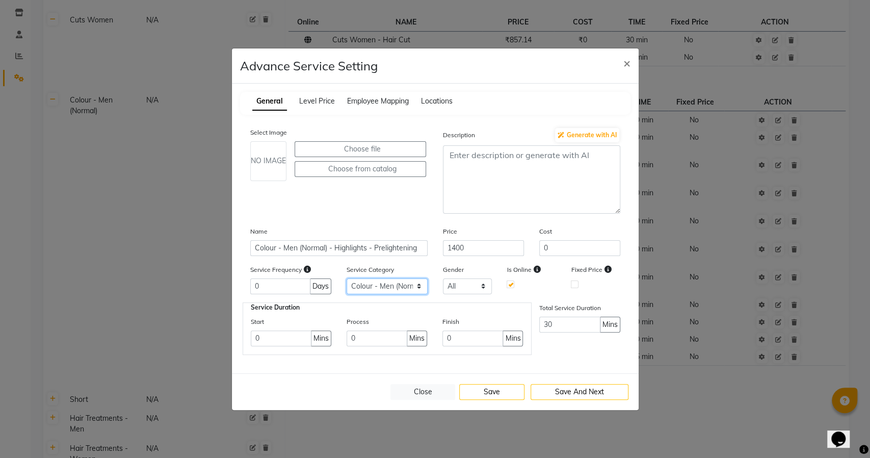
click at [402, 283] on select "Select Cuts Men Cuts Women Colour - Men (Normal) Short Hair Treatments - Men Ha…" at bounding box center [386, 286] width 81 height 16
select select "12: 129458"
click at [346, 278] on select "Select Cuts Men Cuts Women Colour - Men (Normal) Short Hair Treatments - Men Ha…" at bounding box center [386, 286] width 81 height 16
click at [488, 388] on button "Save" at bounding box center [491, 392] width 65 height 16
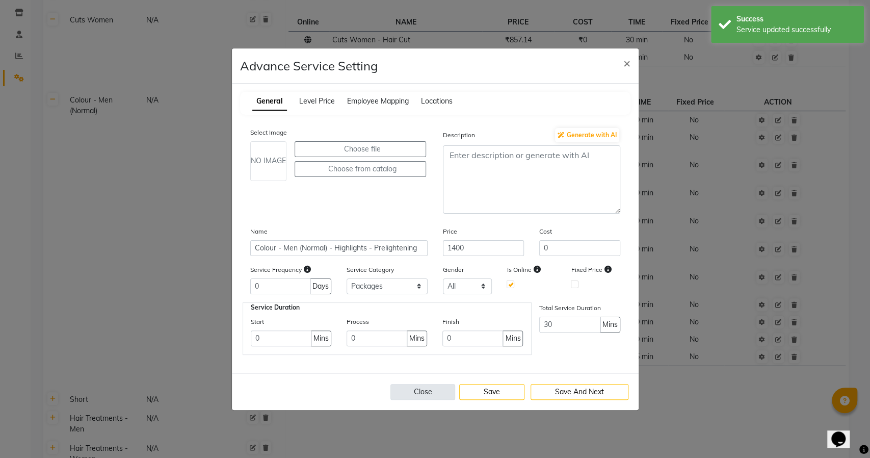
click at [427, 390] on button "Close" at bounding box center [422, 392] width 65 height 16
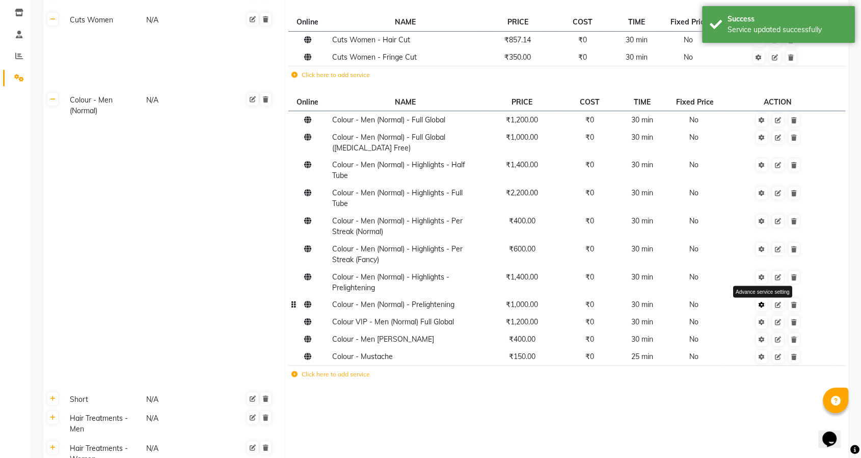
click at [763, 305] on icon at bounding box center [762, 305] width 6 height 6
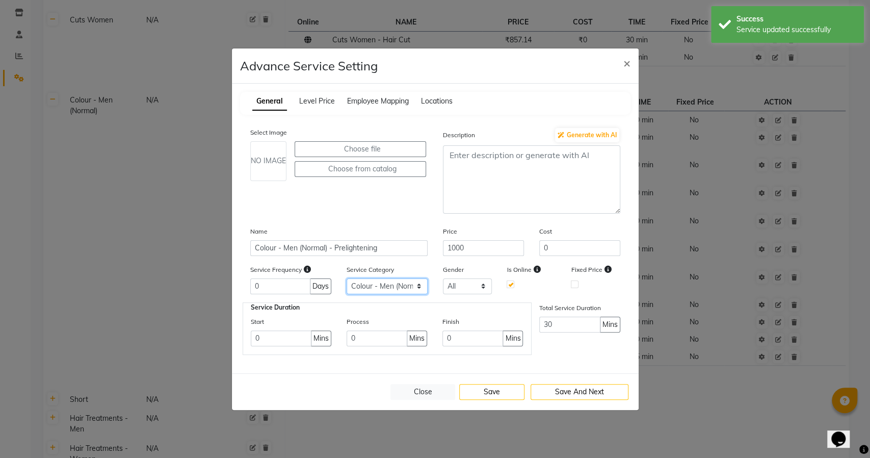
click at [404, 286] on select "Select Cuts Men Cuts Women Colour - Men (Normal) Short Hair Treatments - Men Ha…" at bounding box center [386, 286] width 81 height 16
select select "12: 129458"
click at [346, 278] on select "Select Cuts Men Cuts Women Colour - Men (Normal) Short Hair Treatments - Men Ha…" at bounding box center [386, 286] width 81 height 16
click at [483, 385] on button "Save" at bounding box center [491, 392] width 65 height 16
click at [424, 388] on button "Close" at bounding box center [422, 392] width 65 height 16
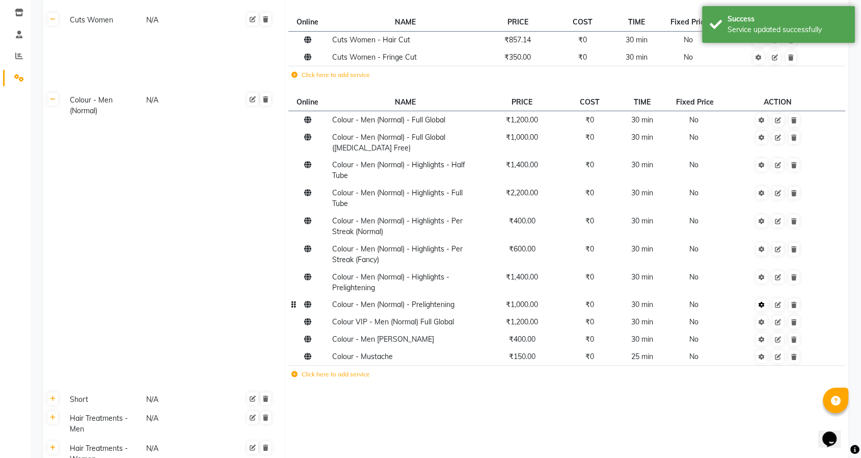
click at [764, 304] on icon at bounding box center [762, 305] width 6 height 6
select select "12: 129458"
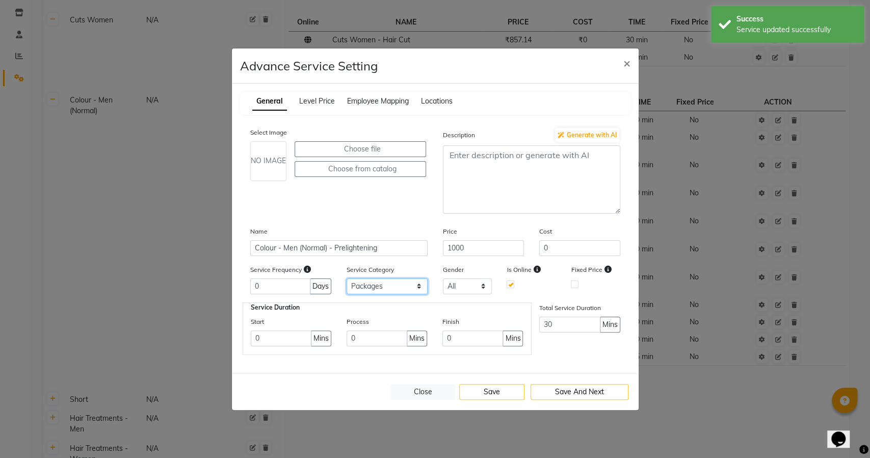
click at [359, 284] on select "Select Cuts Men Cuts Women Colour - Men (Normal) Short Hair Treatments - Men Ha…" at bounding box center [386, 286] width 81 height 16
drag, startPoint x: 413, startPoint y: 390, endPoint x: 419, endPoint y: 389, distance: 6.7
click at [413, 390] on button "Close" at bounding box center [422, 392] width 65 height 16
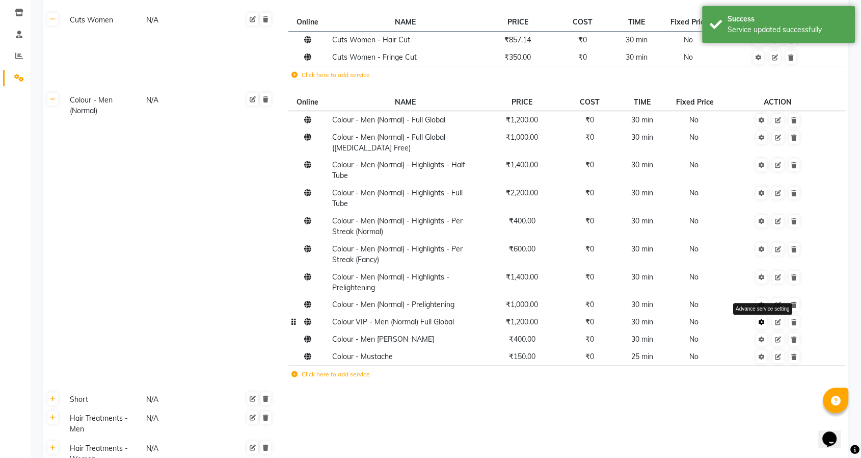
click at [760, 320] on icon at bounding box center [762, 322] width 6 height 6
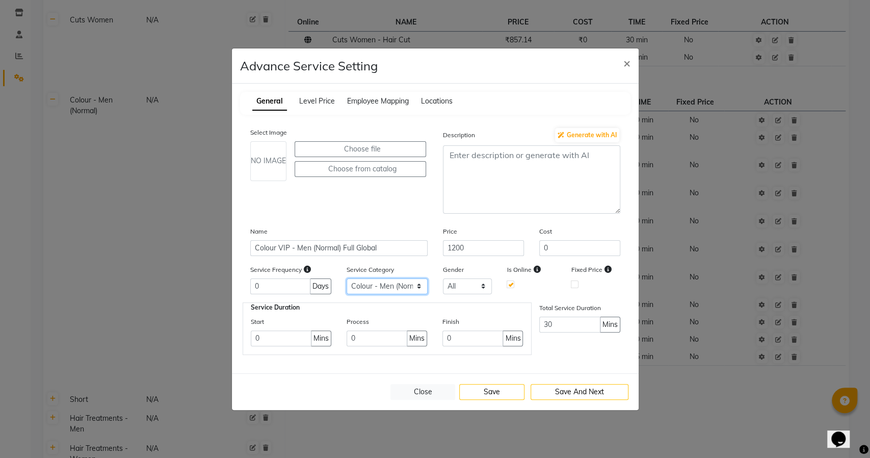
click at [381, 283] on select "Select Cuts Men Cuts Women Colour - Men (Normal) Short Hair Treatments - Men Ha…" at bounding box center [386, 286] width 81 height 16
select select "12: 129458"
click at [346, 278] on select "Select Cuts Men Cuts Women Colour - Men (Normal) Short Hair Treatments - Men Ha…" at bounding box center [386, 286] width 81 height 16
click at [476, 390] on button "Save" at bounding box center [491, 392] width 65 height 16
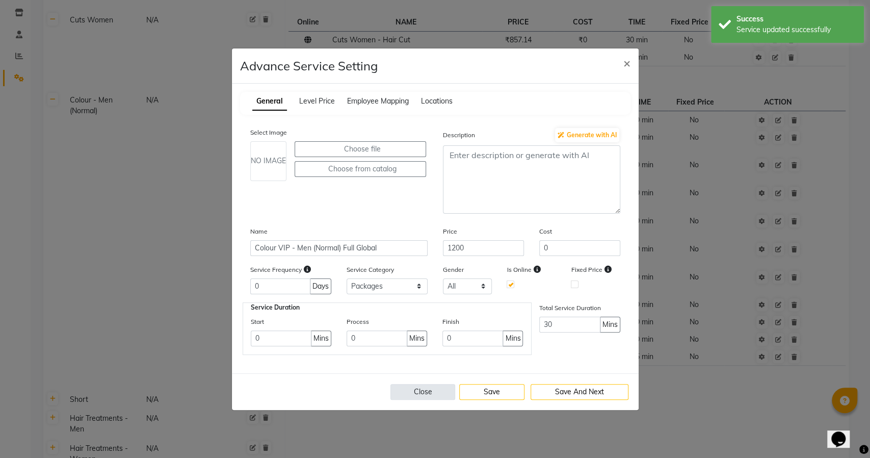
click at [412, 390] on button "Close" at bounding box center [422, 392] width 65 height 16
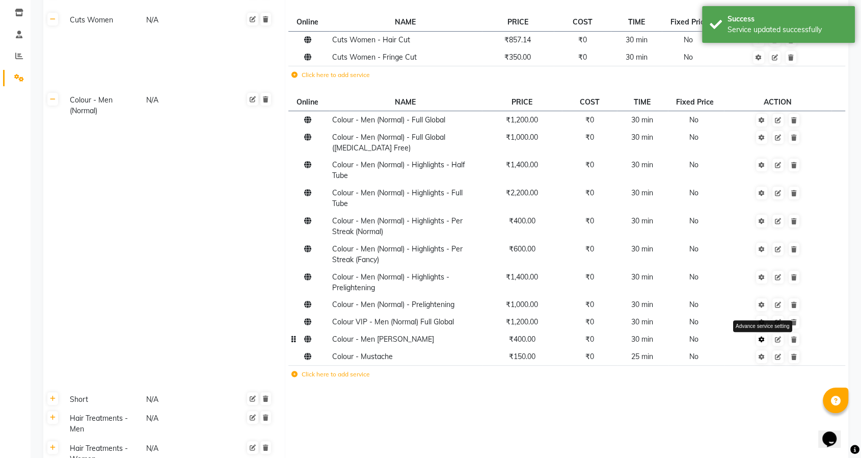
click at [760, 340] on icon at bounding box center [762, 339] width 6 height 6
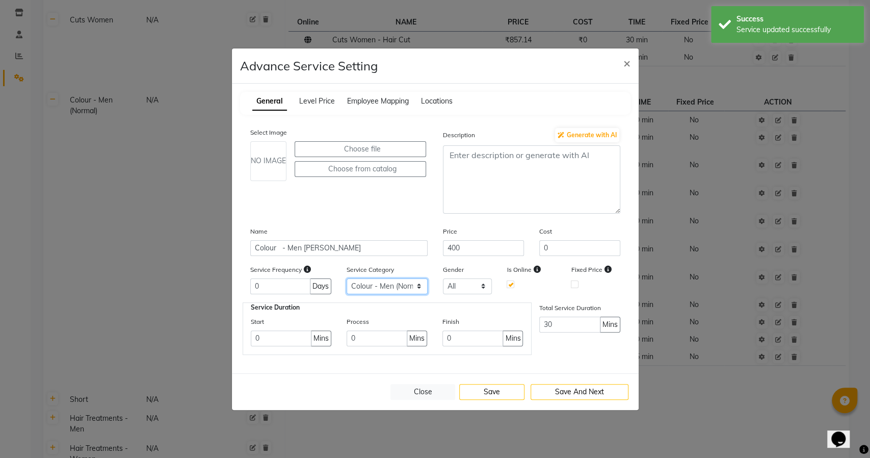
click at [397, 285] on select "Select Cuts Men Cuts Women Colour - Men (Normal) Short Hair Treatments - Men Ha…" at bounding box center [386, 286] width 81 height 16
select select "12: 129458"
click at [346, 278] on select "Select Cuts Men Cuts Women Colour - Men (Normal) Short Hair Treatments - Men Ha…" at bounding box center [386, 286] width 81 height 16
click at [481, 389] on button "Save" at bounding box center [491, 392] width 65 height 16
click at [399, 396] on button "Close" at bounding box center [422, 392] width 65 height 16
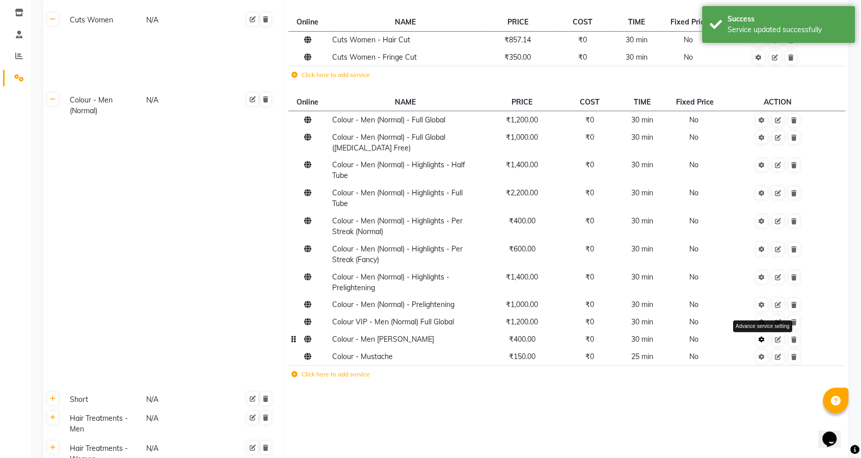
click at [763, 339] on icon at bounding box center [762, 339] width 6 height 6
select select "12: 129458"
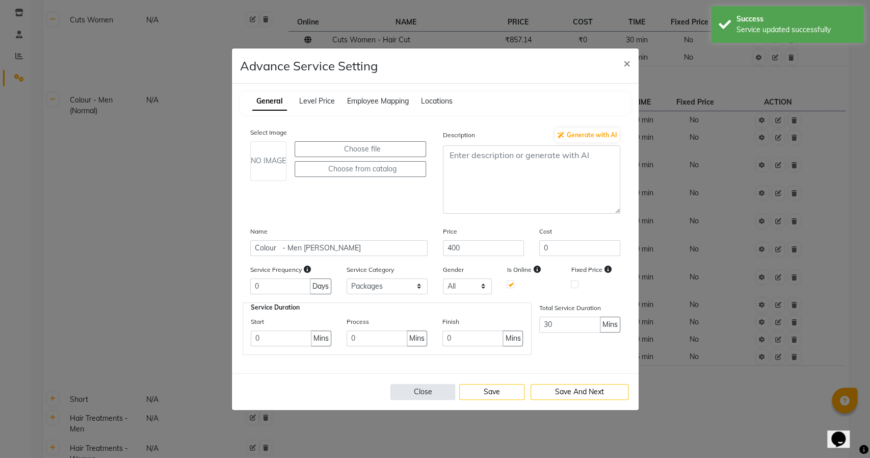
click at [420, 393] on button "Close" at bounding box center [422, 392] width 65 height 16
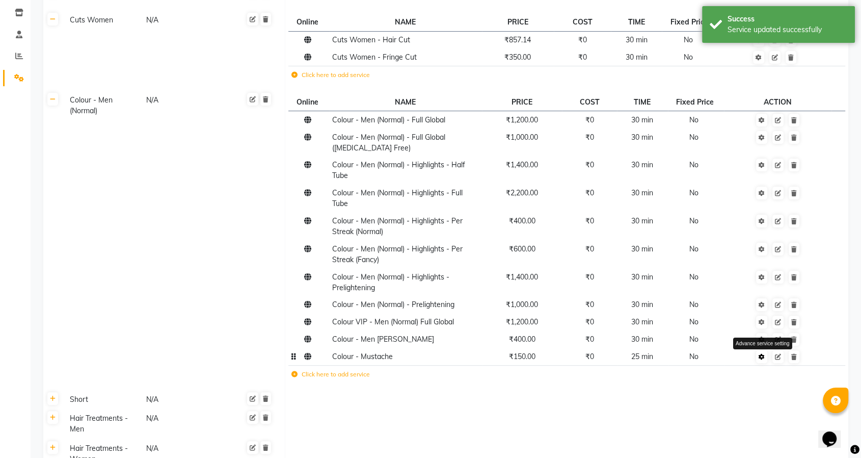
click at [761, 354] on icon at bounding box center [762, 357] width 6 height 6
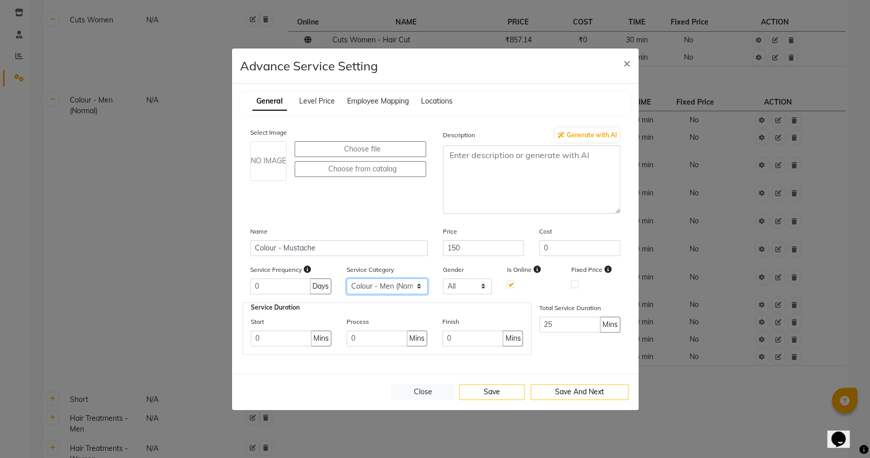
click at [386, 287] on select "Select Cuts Men Cuts Women Colour - Men (Normal) Short Hair Treatments - Men Ha…" at bounding box center [386, 286] width 81 height 16
select select "12: 129458"
click at [346, 278] on select "Select Cuts Men Cuts Women Colour - Men (Normal) Short Hair Treatments - Men Ha…" at bounding box center [386, 286] width 81 height 16
click at [493, 395] on button "Save" at bounding box center [491, 392] width 65 height 16
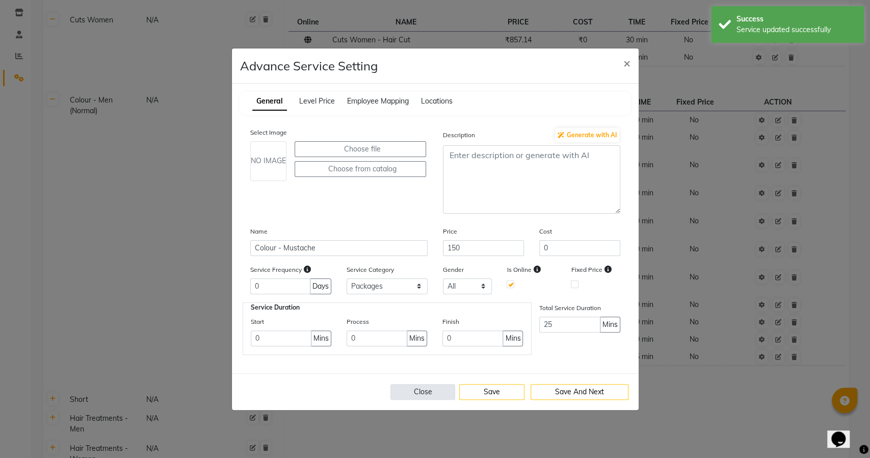
click at [416, 391] on button "Close" at bounding box center [422, 392] width 65 height 16
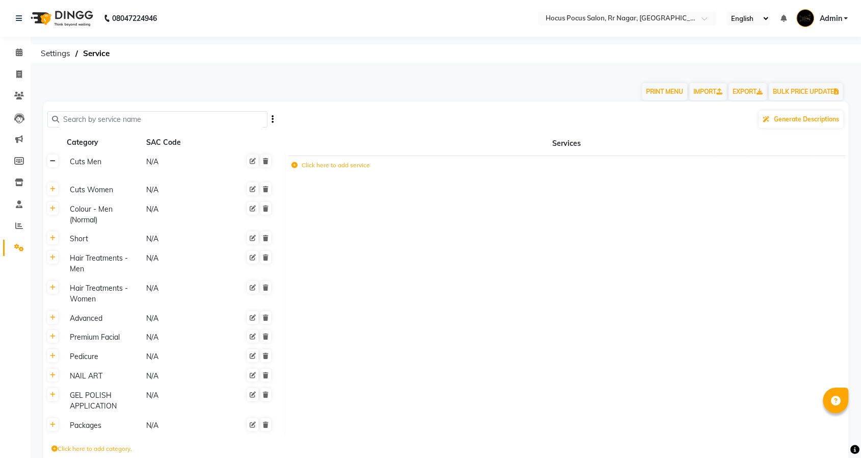
click at [48, 159] on link at bounding box center [52, 160] width 11 height 13
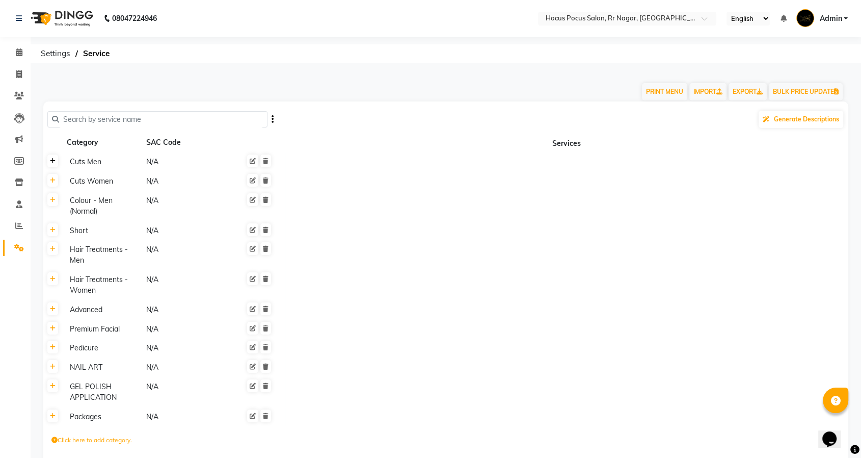
click at [50, 159] on icon at bounding box center [53, 161] width 6 height 6
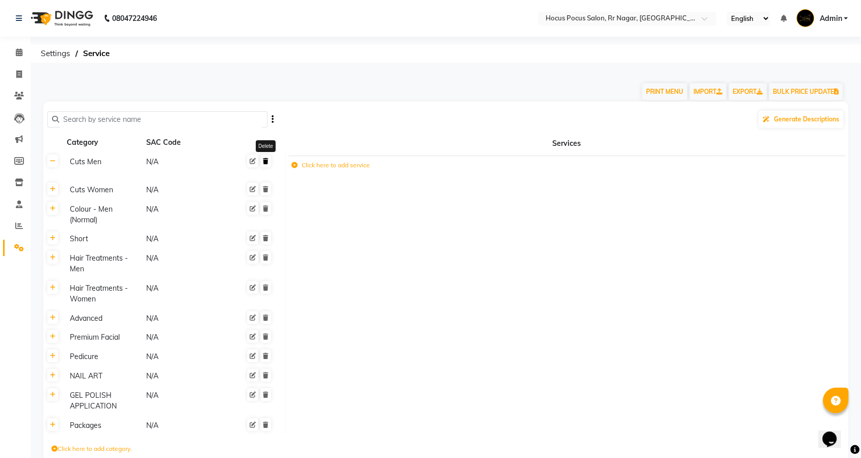
click at [265, 162] on icon at bounding box center [266, 161] width 6 height 6
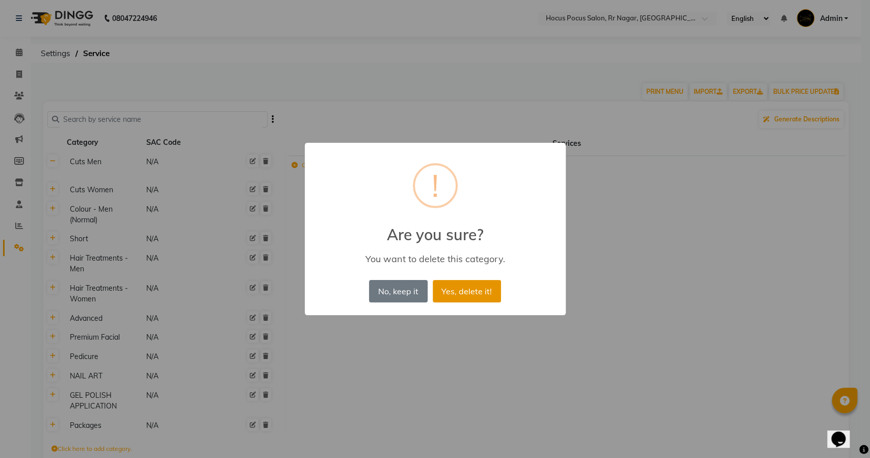
click at [486, 288] on button "Yes, delete it!" at bounding box center [467, 291] width 68 height 22
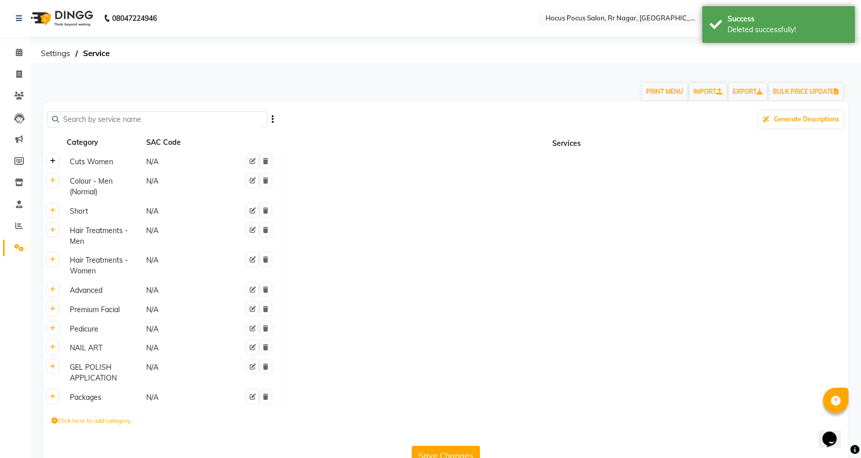
click at [57, 162] on link at bounding box center [52, 160] width 11 height 13
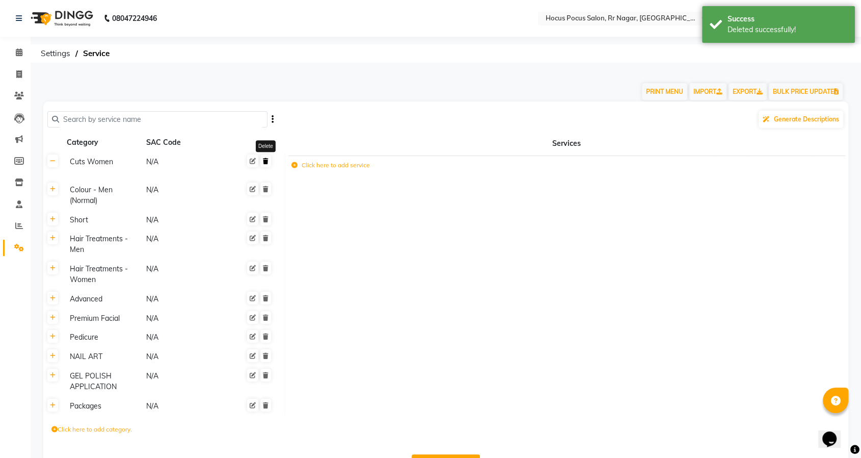
click at [269, 162] on link at bounding box center [265, 160] width 11 height 13
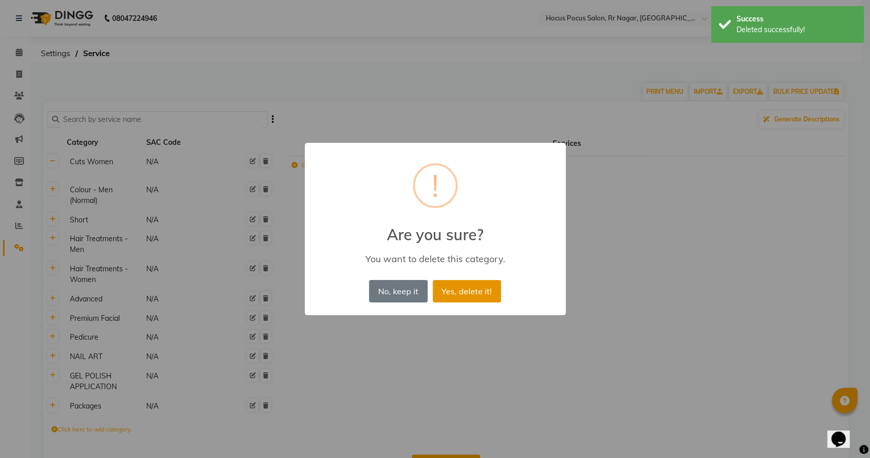
click at [471, 289] on button "Yes, delete it!" at bounding box center [467, 291] width 68 height 22
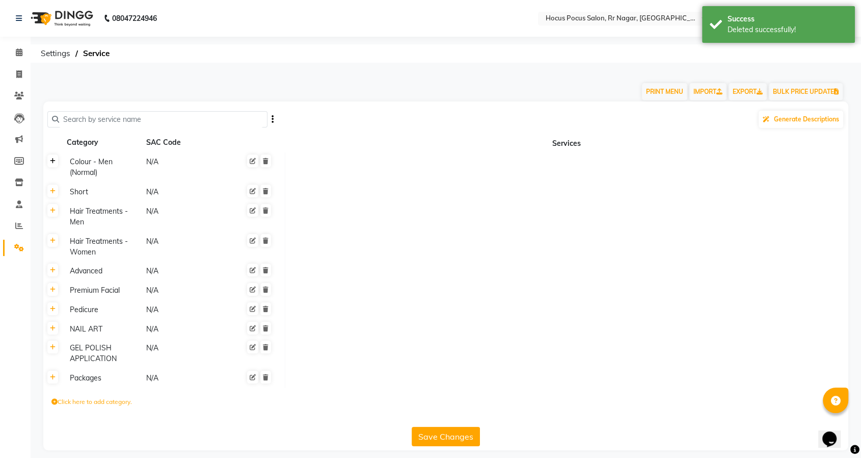
click at [55, 161] on icon at bounding box center [53, 161] width 6 height 6
click at [265, 162] on icon at bounding box center [266, 161] width 6 height 6
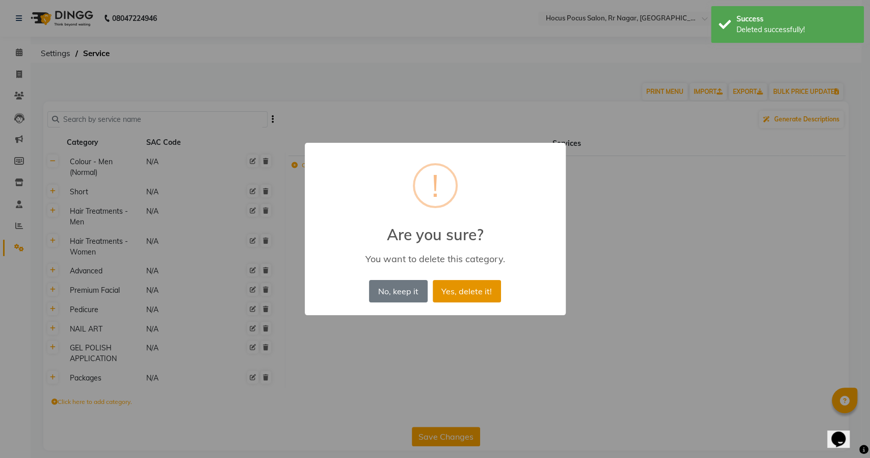
click at [458, 286] on button "Yes, delete it!" at bounding box center [467, 291] width 68 height 22
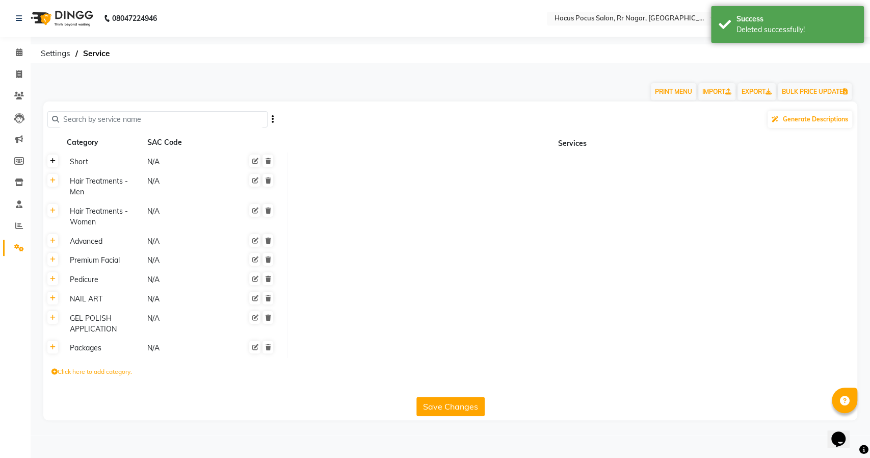
click at [52, 160] on icon at bounding box center [53, 161] width 6 height 6
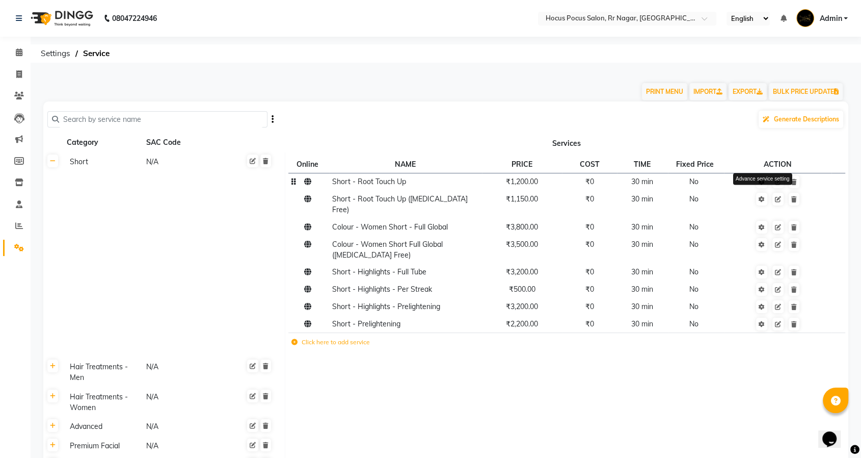
click at [763, 180] on icon at bounding box center [762, 182] width 6 height 6
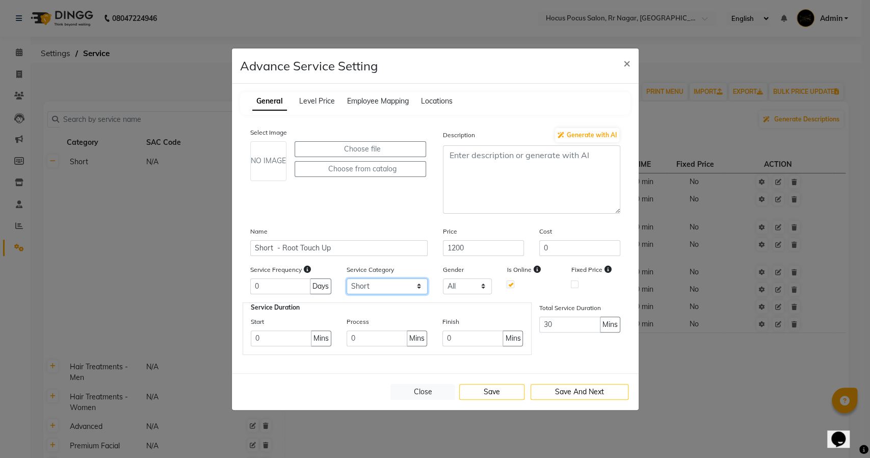
drag, startPoint x: 411, startPoint y: 284, endPoint x: 384, endPoint y: 282, distance: 26.5
click at [411, 284] on select "Select Short Hair Treatments - Men Hair Treatments - Women Advanced Premium Fac…" at bounding box center [386, 286] width 81 height 16
select select "9: 129458"
click at [346, 278] on select "Select Short Hair Treatments - Men Hair Treatments - Women Advanced Premium Fac…" at bounding box center [386, 286] width 81 height 16
click at [504, 387] on button "Save" at bounding box center [491, 392] width 65 height 16
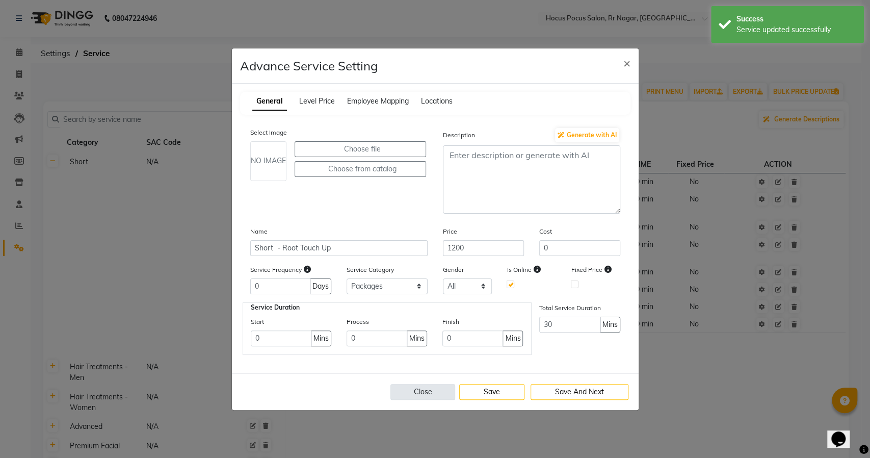
click at [419, 392] on button "Close" at bounding box center [422, 392] width 65 height 16
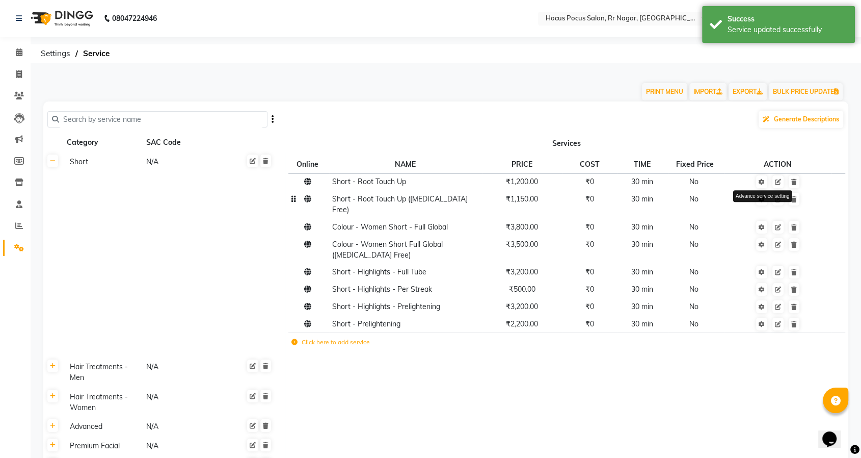
click at [759, 200] on icon at bounding box center [762, 199] width 6 height 6
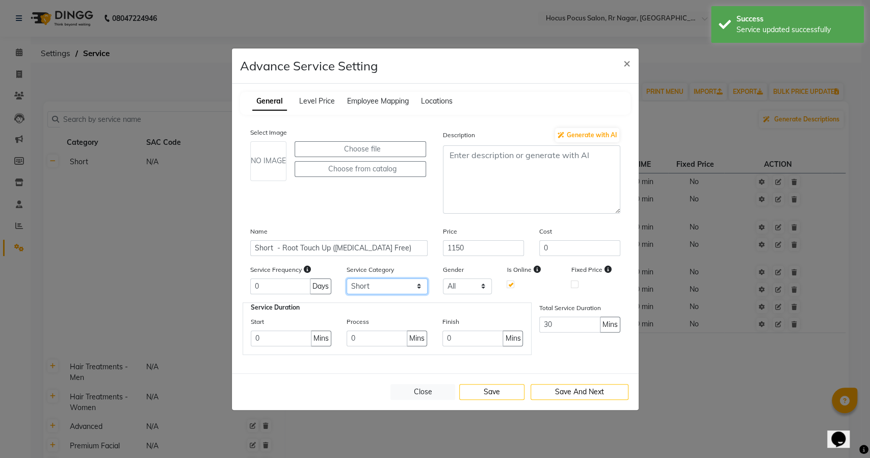
click at [386, 284] on select "Select Short Hair Treatments - Men Hair Treatments - Women Advanced Premium Fac…" at bounding box center [386, 286] width 81 height 16
select select "9: 129458"
click at [346, 278] on select "Select Short Hair Treatments - Men Hair Treatments - Women Advanced Premium Fac…" at bounding box center [386, 286] width 81 height 16
click at [478, 391] on button "Save" at bounding box center [491, 392] width 65 height 16
click at [424, 392] on button "Close" at bounding box center [422, 392] width 65 height 16
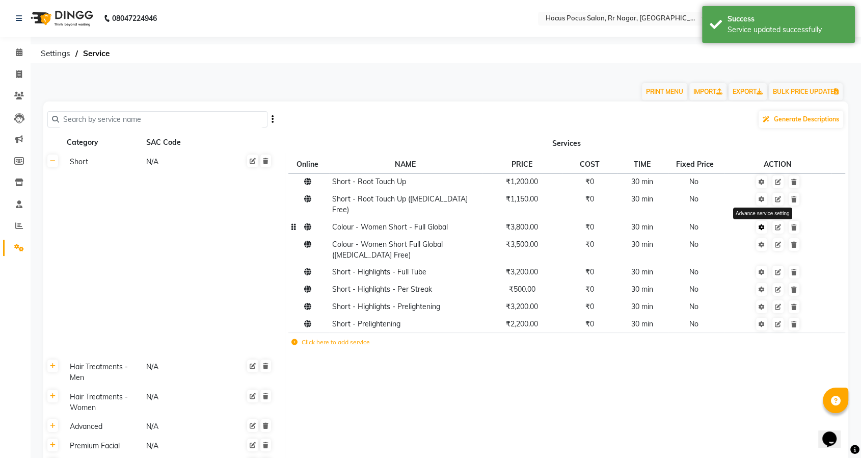
click at [761, 224] on icon at bounding box center [762, 227] width 6 height 6
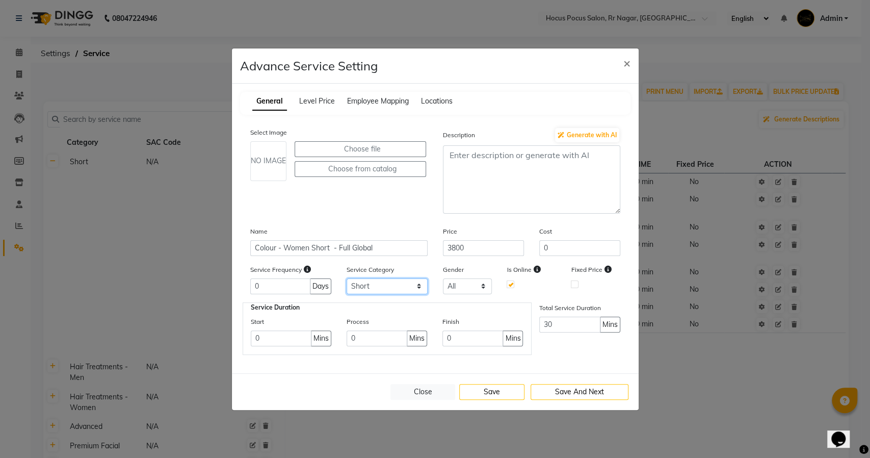
click at [397, 287] on select "Select Short Hair Treatments - Men Hair Treatments - Women Advanced Premium Fac…" at bounding box center [386, 286] width 81 height 16
select select "9: 129458"
click at [346, 278] on select "Select Short Hair Treatments - Men Hair Treatments - Women Advanced Premium Fac…" at bounding box center [386, 286] width 81 height 16
click at [478, 389] on button "Save" at bounding box center [491, 392] width 65 height 16
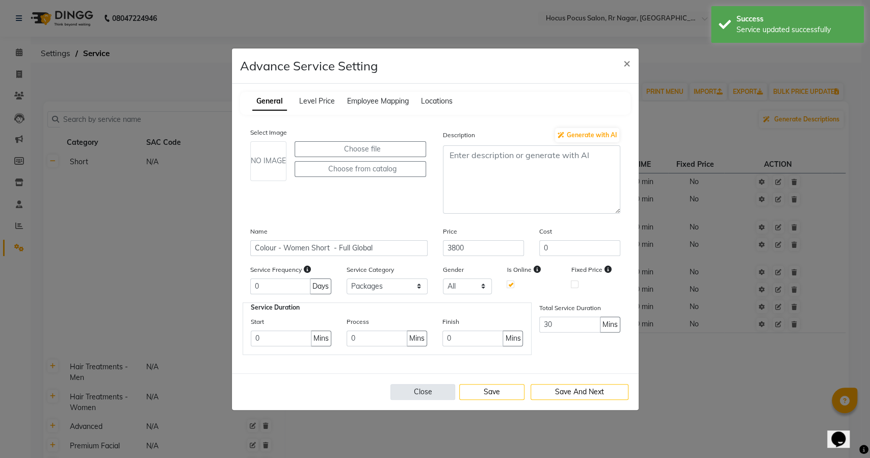
click at [420, 390] on button "Close" at bounding box center [422, 392] width 65 height 16
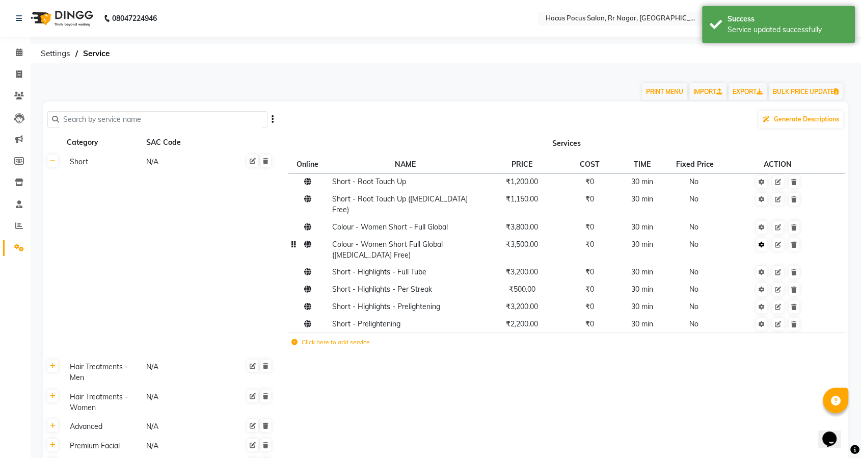
click at [765, 238] on link at bounding box center [761, 244] width 11 height 13
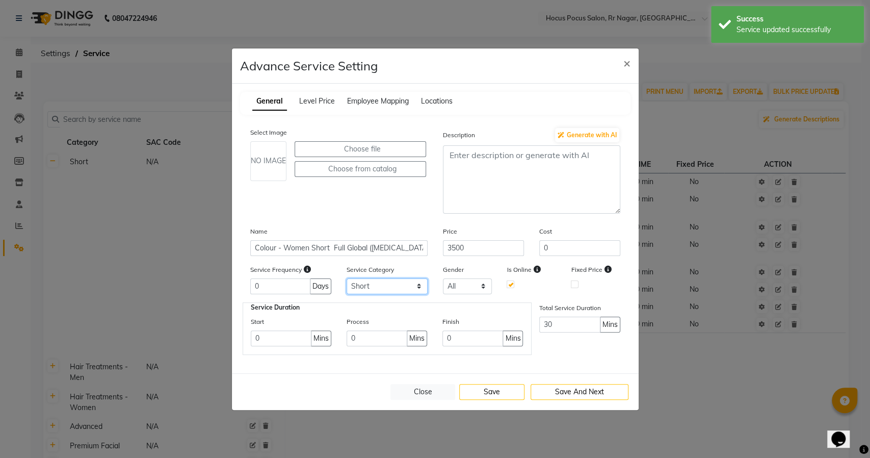
click at [402, 289] on select "Select Short Hair Treatments - Men Hair Treatments - Women Advanced Premium Fac…" at bounding box center [386, 286] width 81 height 16
select select "9: 129458"
click at [346, 278] on select "Select Short Hair Treatments - Men Hair Treatments - Women Advanced Premium Fac…" at bounding box center [386, 286] width 81 height 16
click at [493, 391] on button "Save" at bounding box center [491, 392] width 65 height 16
click at [437, 393] on button "Close" at bounding box center [422, 392] width 65 height 16
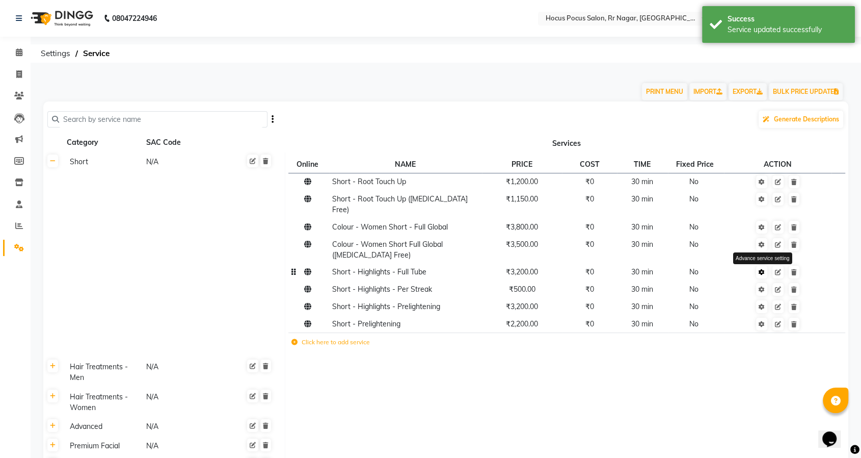
click at [760, 269] on icon at bounding box center [762, 272] width 6 height 6
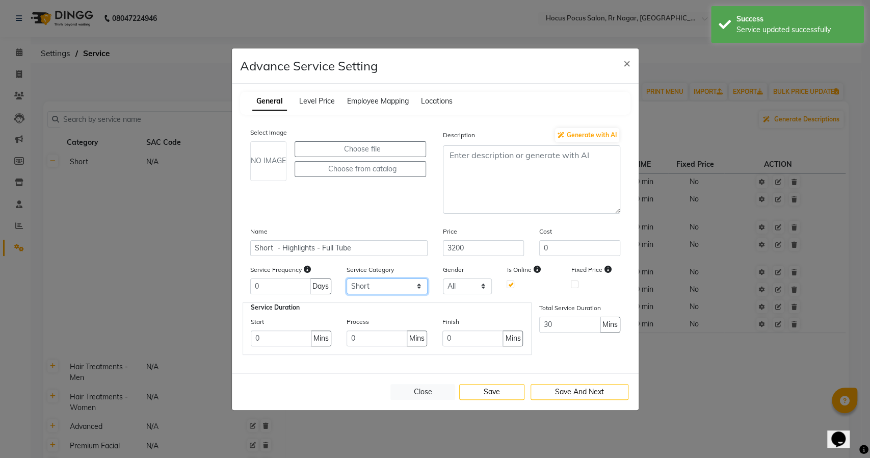
click at [392, 285] on select "Select Short Hair Treatments - Men Hair Treatments - Women Advanced Premium Fac…" at bounding box center [386, 286] width 81 height 16
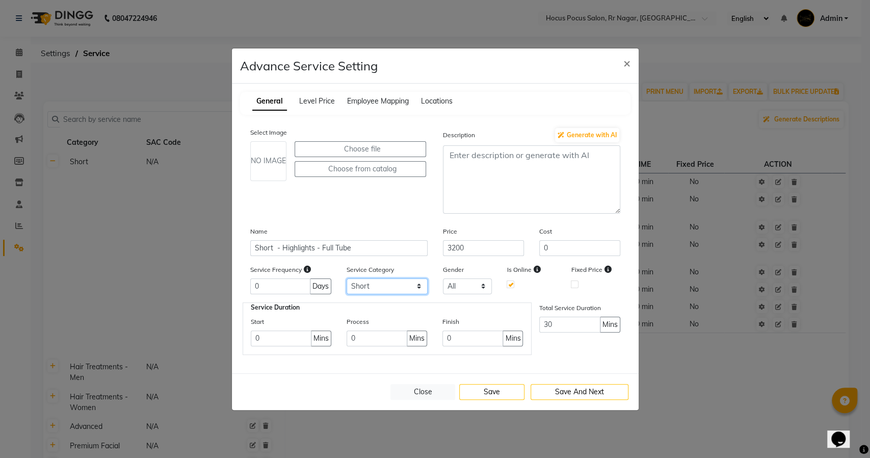
select select "9: 129458"
click at [346, 278] on select "Select Short Hair Treatments - Men Hair Treatments - Women Advanced Premium Fac…" at bounding box center [386, 286] width 81 height 16
click at [487, 394] on button "Save" at bounding box center [491, 392] width 65 height 16
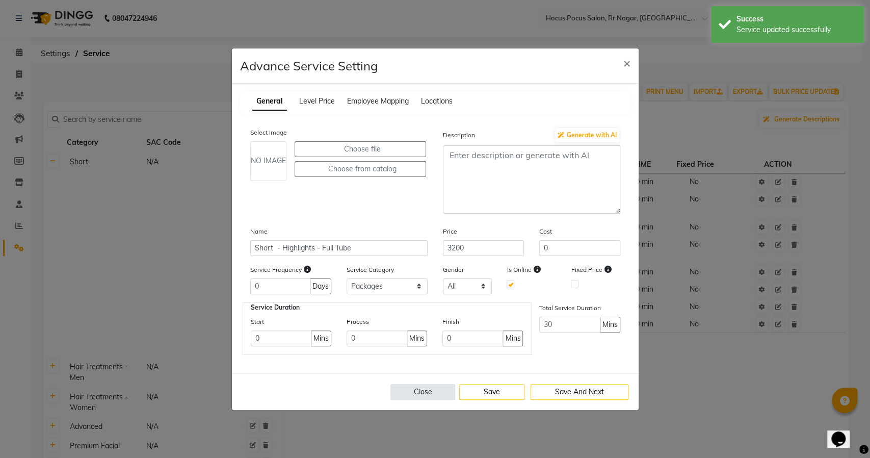
click at [431, 394] on button "Close" at bounding box center [422, 392] width 65 height 16
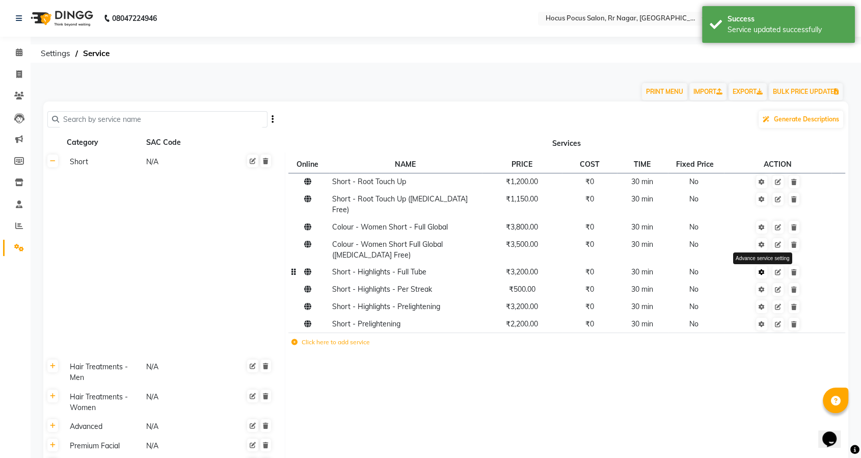
click at [764, 269] on icon at bounding box center [762, 272] width 6 height 6
select select "9: 129458"
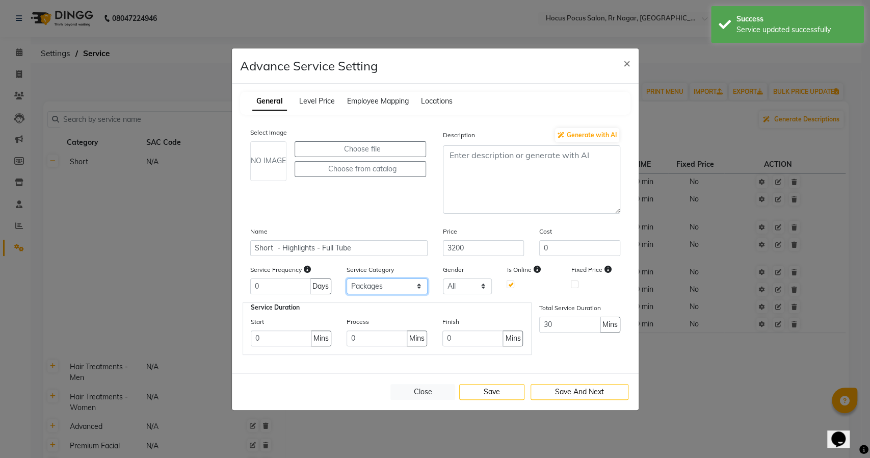
click at [395, 283] on select "Select Short Hair Treatments - Men Hair Treatments - Women Advanced Premium Fac…" at bounding box center [386, 286] width 81 height 16
drag, startPoint x: 394, startPoint y: 285, endPoint x: 405, endPoint y: 284, distance: 10.2
click at [394, 285] on select "Select Short Hair Treatments - Men Hair Treatments - Women Advanced Premium Fac…" at bounding box center [386, 286] width 81 height 16
click at [427, 388] on button "Close" at bounding box center [422, 392] width 65 height 16
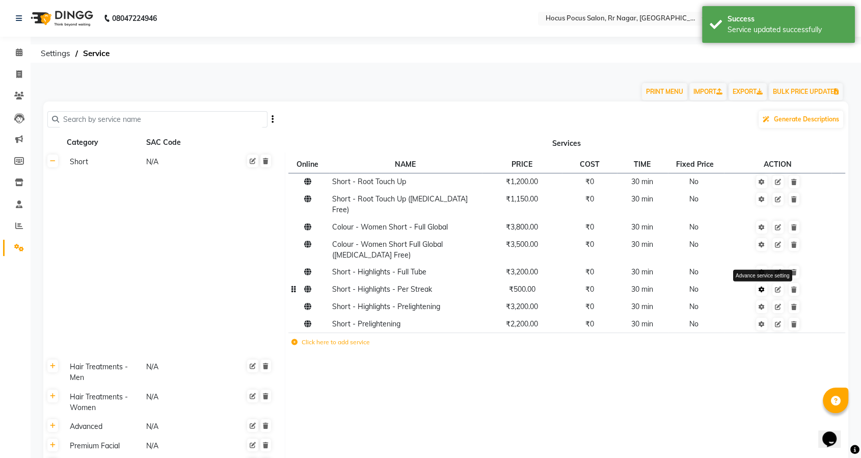
click at [761, 286] on icon at bounding box center [762, 289] width 6 height 6
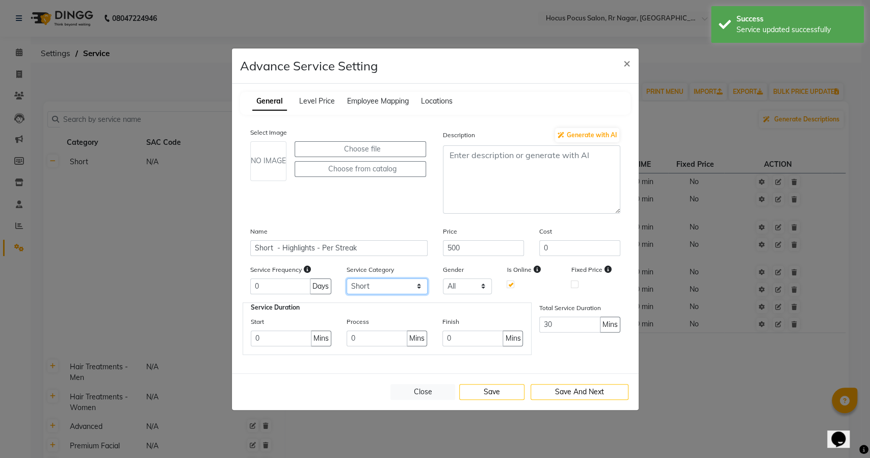
click at [384, 288] on select "Select Short Hair Treatments - Men Hair Treatments - Women Advanced Premium Fac…" at bounding box center [386, 286] width 81 height 16
select select "9: 129458"
click at [346, 278] on select "Select Short Hair Treatments - Men Hair Treatments - Women Advanced Premium Fac…" at bounding box center [386, 286] width 81 height 16
click at [497, 388] on button "Save" at bounding box center [491, 392] width 65 height 16
click at [410, 389] on button "Close" at bounding box center [422, 392] width 65 height 16
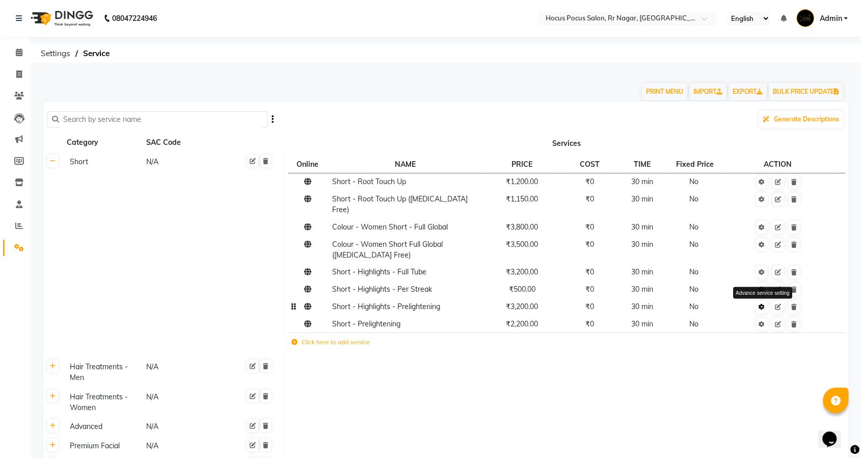
click at [764, 300] on link at bounding box center [761, 306] width 11 height 13
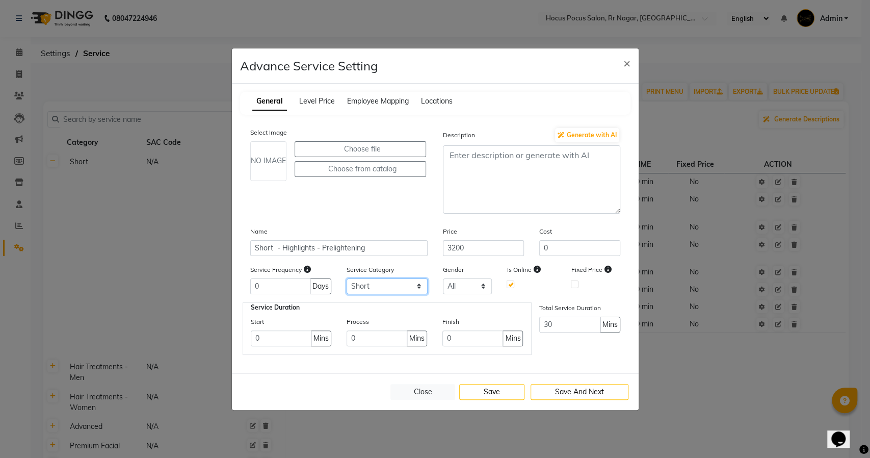
drag, startPoint x: 409, startPoint y: 285, endPoint x: 406, endPoint y: 292, distance: 7.5
click at [409, 285] on select "Select Short Hair Treatments - Men Hair Treatments - Women Advanced Premium Fac…" at bounding box center [386, 286] width 81 height 16
select select "9: 129458"
click at [346, 278] on select "Select Short Hair Treatments - Men Hair Treatments - Women Advanced Premium Fac…" at bounding box center [386, 286] width 81 height 16
click at [489, 391] on button "Save" at bounding box center [491, 392] width 65 height 16
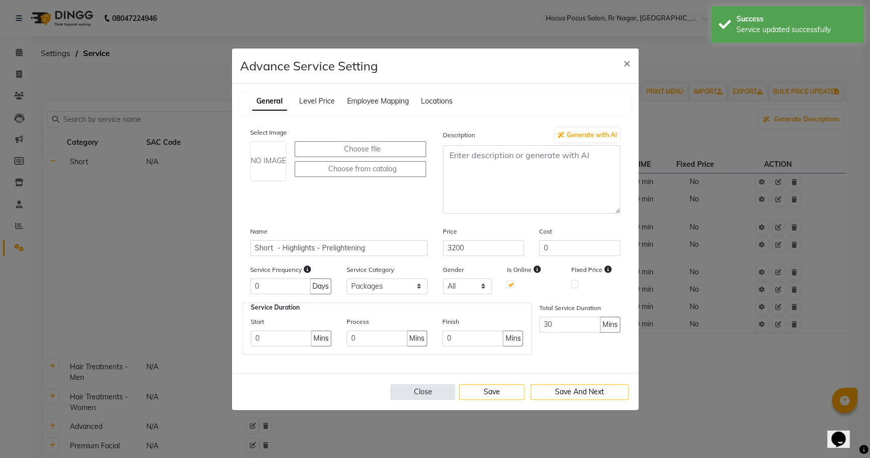
click at [436, 393] on button "Close" at bounding box center [422, 392] width 65 height 16
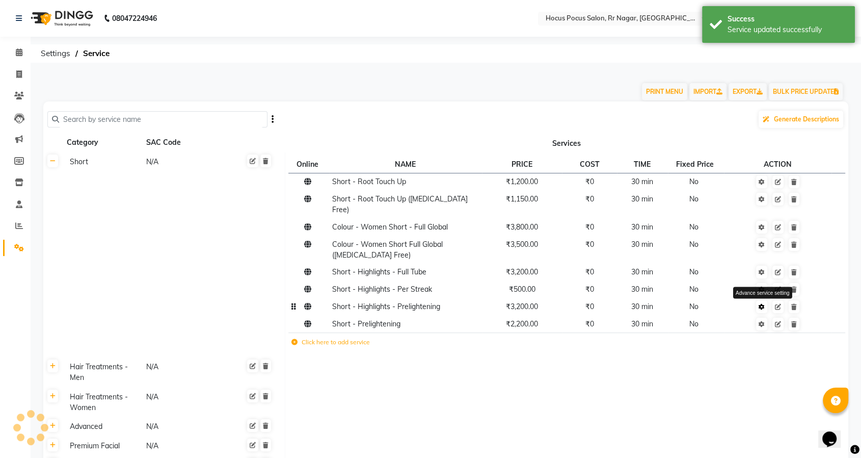
click at [766, 300] on link at bounding box center [761, 306] width 11 height 13
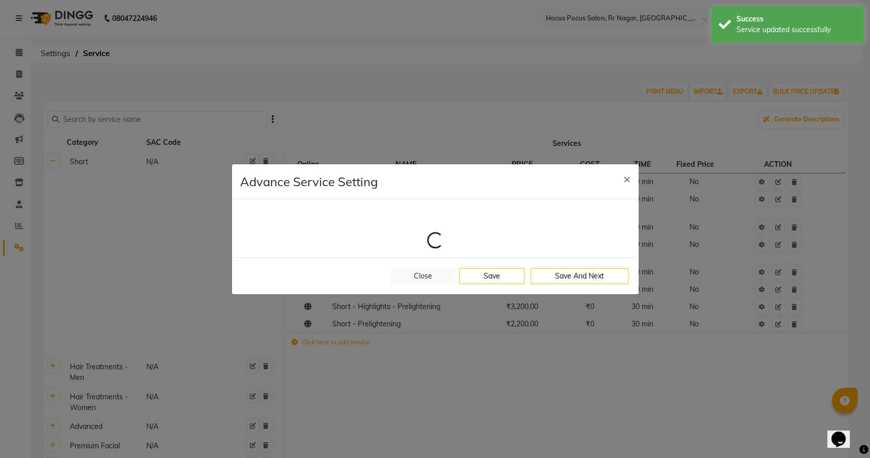
select select "9: 129458"
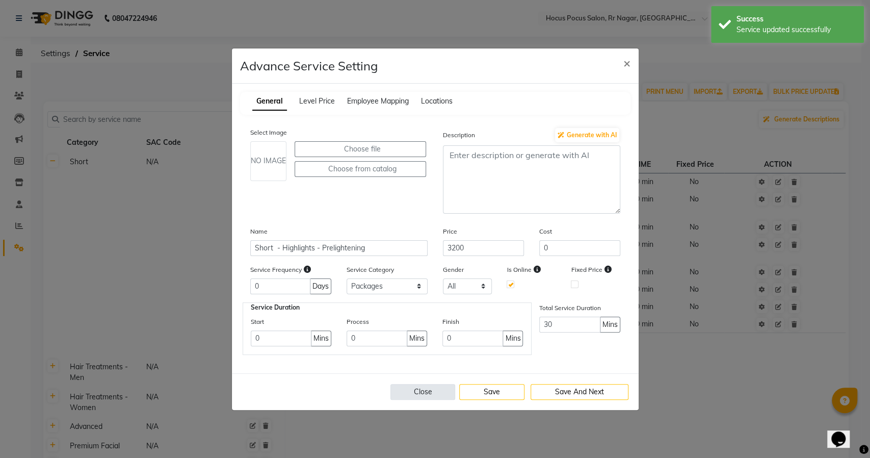
drag, startPoint x: 433, startPoint y: 396, endPoint x: 446, endPoint y: 395, distance: 12.8
click at [436, 396] on button "Close" at bounding box center [422, 392] width 65 height 16
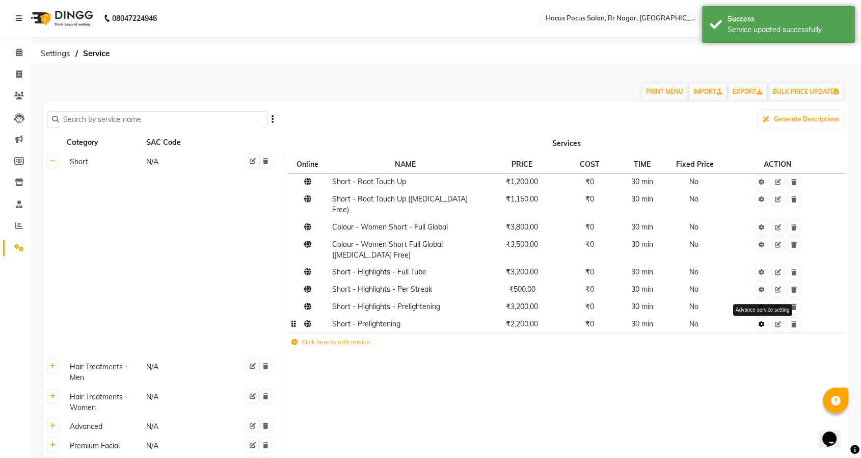
click at [763, 321] on icon at bounding box center [762, 324] width 6 height 6
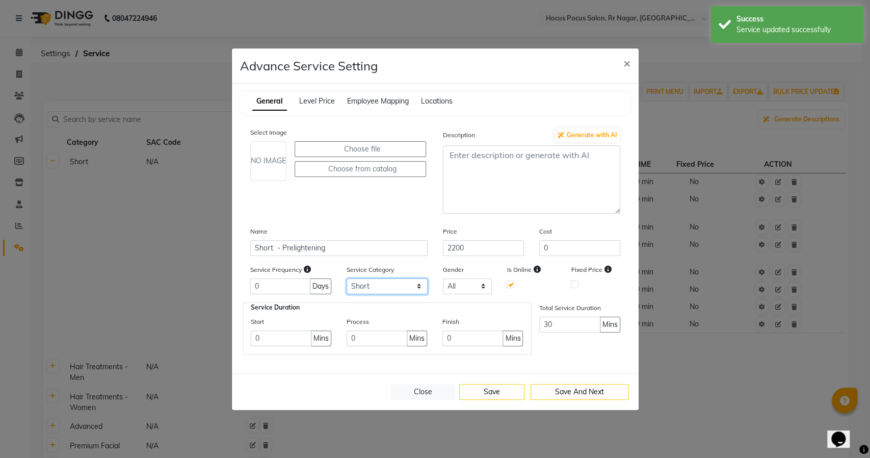
click at [371, 285] on select "Select Short Hair Treatments - Men Hair Treatments - Women Advanced Premium Fac…" at bounding box center [386, 286] width 81 height 16
select select "9: 129458"
click at [346, 278] on select "Select Short Hair Treatments - Men Hair Treatments - Women Advanced Premium Fac…" at bounding box center [386, 286] width 81 height 16
click at [493, 385] on button "Save" at bounding box center [491, 392] width 65 height 16
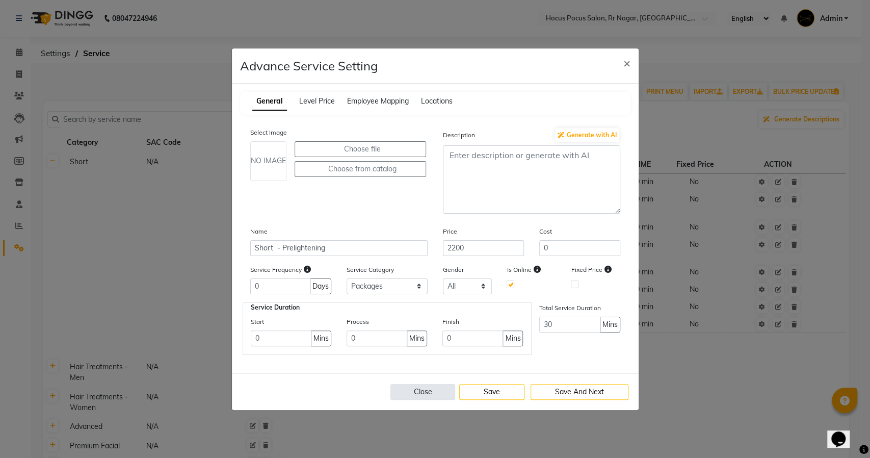
click at [432, 390] on button "Close" at bounding box center [422, 392] width 65 height 16
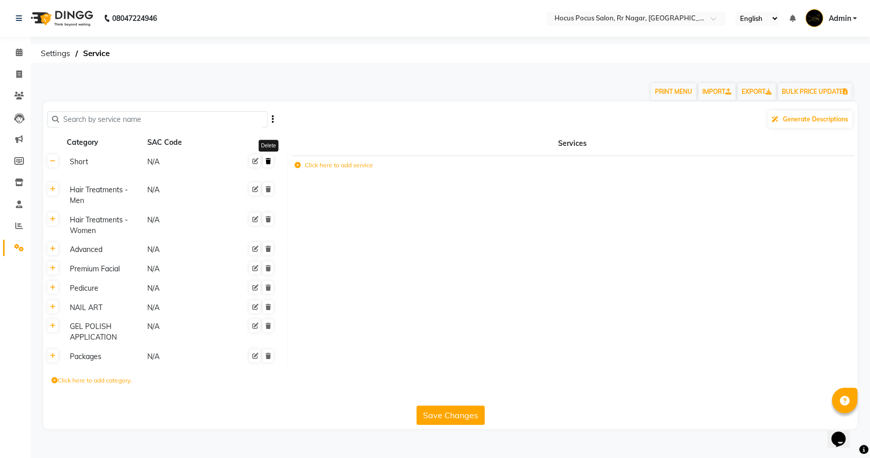
click at [269, 158] on icon at bounding box center [268, 161] width 6 height 6
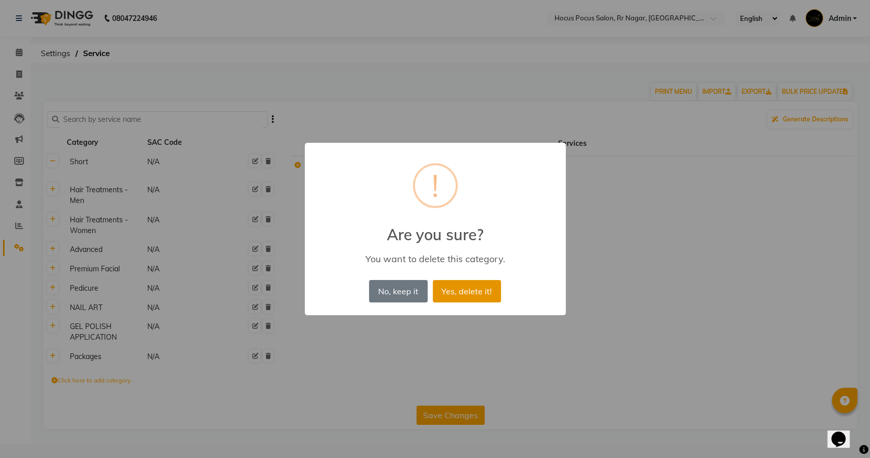
click at [457, 283] on button "Yes, delete it!" at bounding box center [467, 291] width 68 height 22
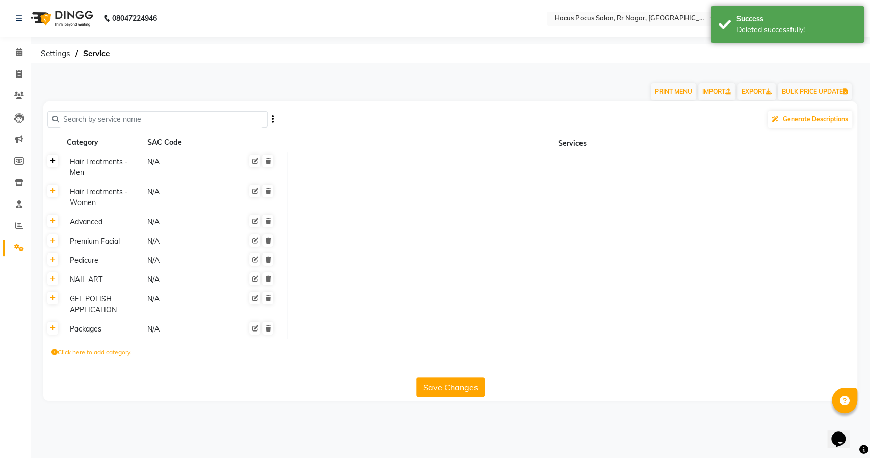
click at [52, 161] on icon at bounding box center [53, 161] width 6 height 6
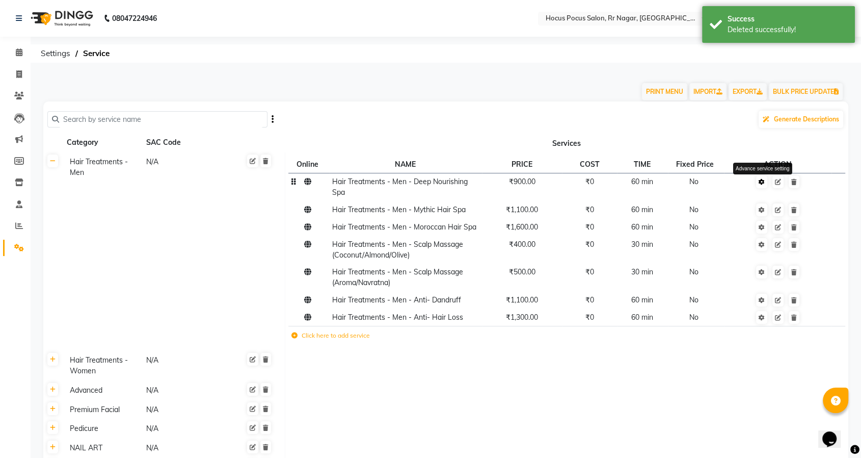
click at [762, 181] on icon at bounding box center [762, 182] width 6 height 6
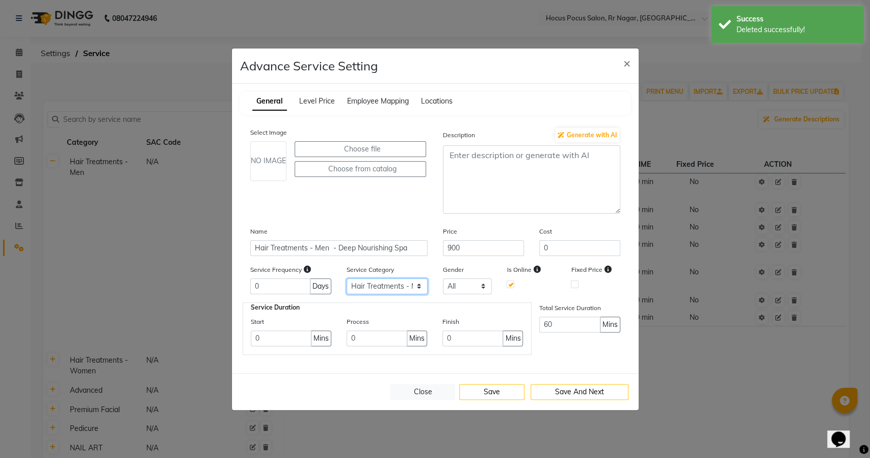
drag, startPoint x: 399, startPoint y: 285, endPoint x: 397, endPoint y: 292, distance: 7.1
click at [399, 285] on select "Select Hair Treatments - Men Hair Treatments - Women Advanced Premium Facial Pe…" at bounding box center [386, 286] width 81 height 16
select select "8: 129458"
click at [346, 278] on select "Select Hair Treatments - Men Hair Treatments - Women Advanced Premium Facial Pe…" at bounding box center [386, 286] width 81 height 16
click at [478, 390] on button "Save" at bounding box center [491, 392] width 65 height 16
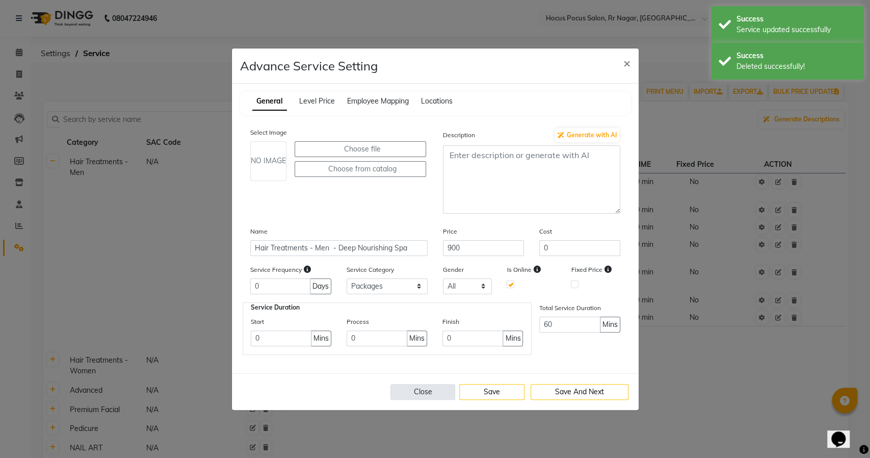
click at [411, 392] on button "Close" at bounding box center [422, 392] width 65 height 16
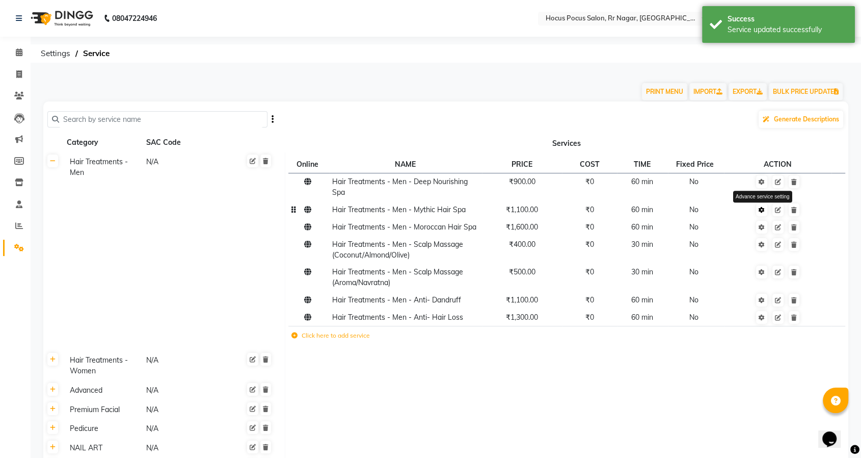
click at [766, 210] on link at bounding box center [761, 209] width 11 height 13
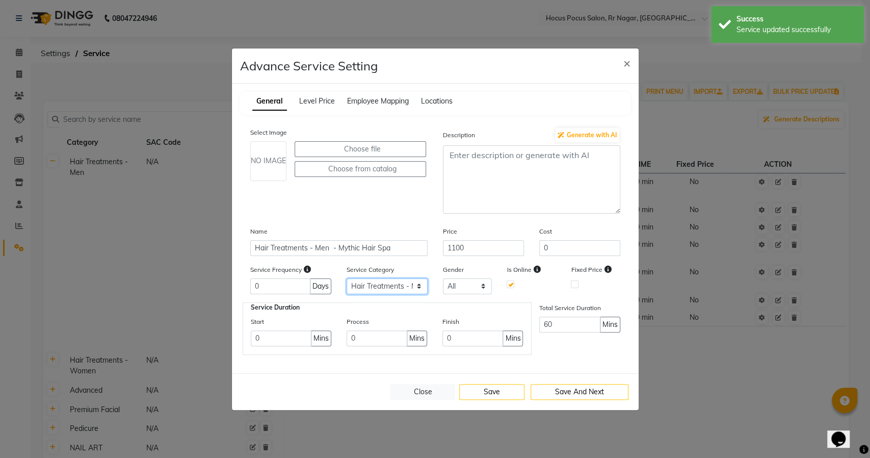
click at [403, 287] on select "Select Hair Treatments - Men Hair Treatments - Women Advanced Premium Facial Pe…" at bounding box center [386, 286] width 81 height 16
select select "8: 129458"
click at [346, 278] on select "Select Hair Treatments - Men Hair Treatments - Women Advanced Premium Facial Pe…" at bounding box center [386, 286] width 81 height 16
click at [479, 390] on button "Save" at bounding box center [491, 392] width 65 height 16
click at [420, 392] on button "Close" at bounding box center [422, 392] width 65 height 16
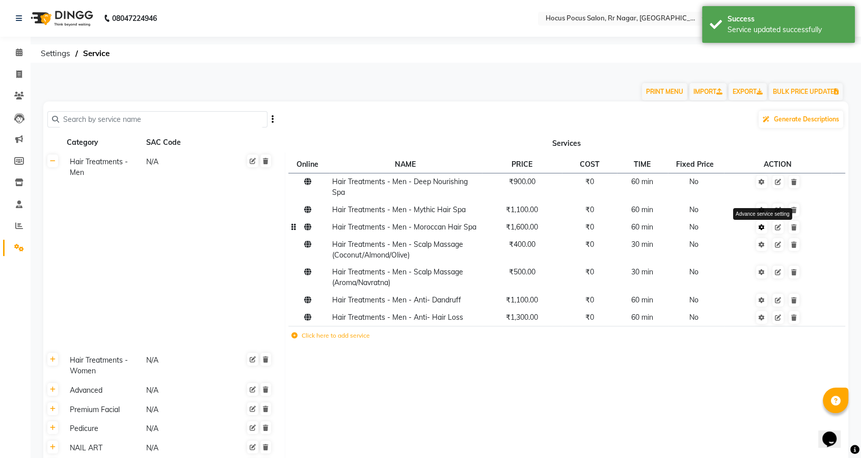
click at [759, 226] on icon at bounding box center [762, 227] width 6 height 6
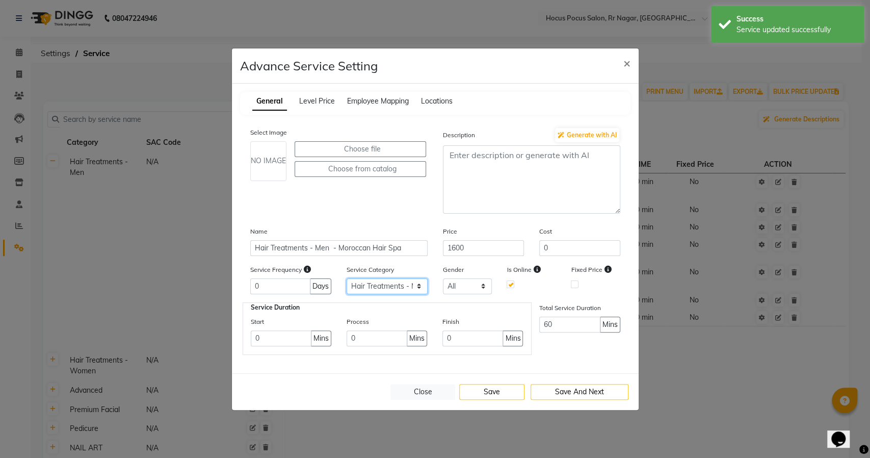
click at [395, 281] on select "Select Hair Treatments - Men Hair Treatments - Women Advanced Premium Facial Pe…" at bounding box center [386, 286] width 81 height 16
select select "8: 129458"
click at [346, 278] on select "Select Hair Treatments - Men Hair Treatments - Women Advanced Premium Facial Pe…" at bounding box center [386, 286] width 81 height 16
click at [490, 385] on button "Save" at bounding box center [491, 392] width 65 height 16
click at [416, 392] on button "Close" at bounding box center [422, 392] width 65 height 16
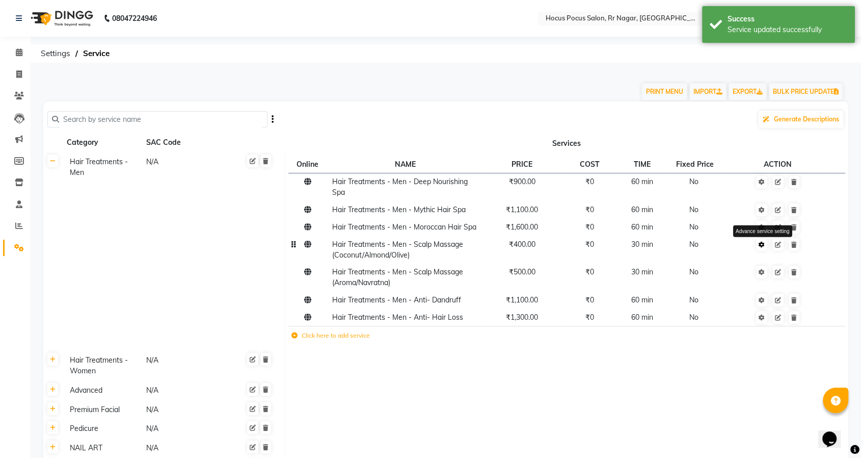
click at [764, 245] on icon at bounding box center [762, 245] width 6 height 6
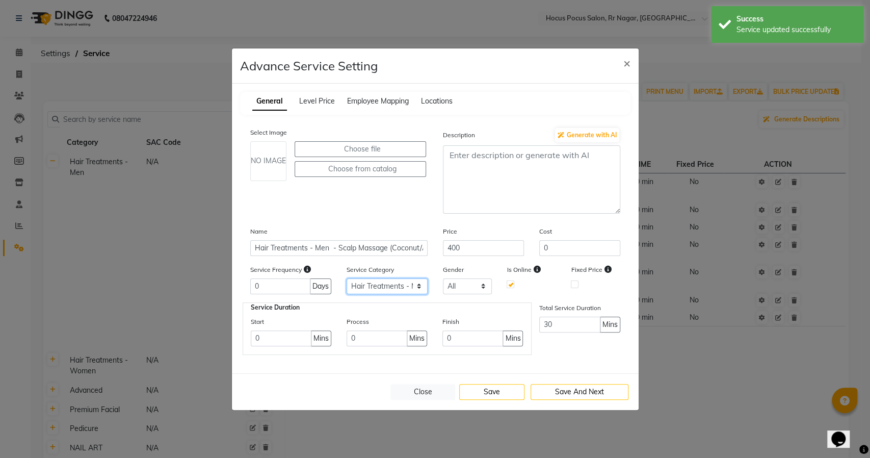
click at [413, 286] on select "Select Hair Treatments - Men Hair Treatments - Women Advanced Premium Facial Pe…" at bounding box center [386, 286] width 81 height 16
select select "8: 129458"
click at [346, 278] on select "Select Hair Treatments - Men Hair Treatments - Women Advanced Premium Facial Pe…" at bounding box center [386, 286] width 81 height 16
click at [494, 381] on div "Close Save Save And Next" at bounding box center [435, 391] width 407 height 37
click at [493, 386] on button "Save" at bounding box center [491, 392] width 65 height 16
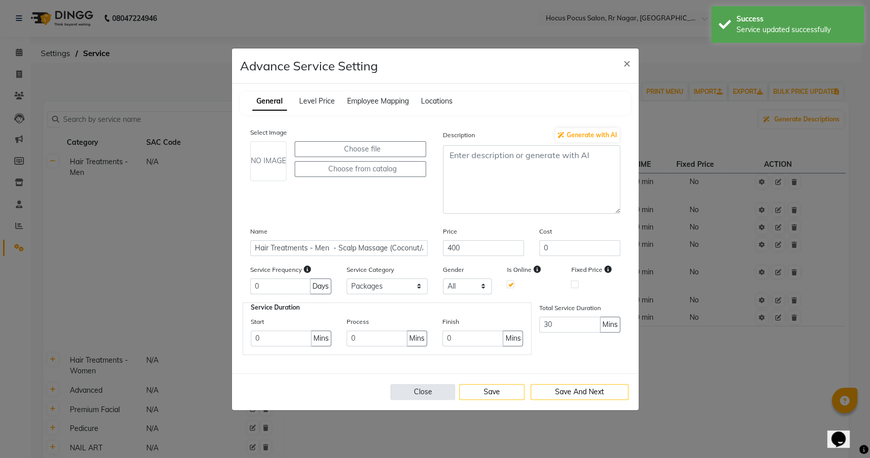
click at [421, 389] on button "Close" at bounding box center [422, 392] width 65 height 16
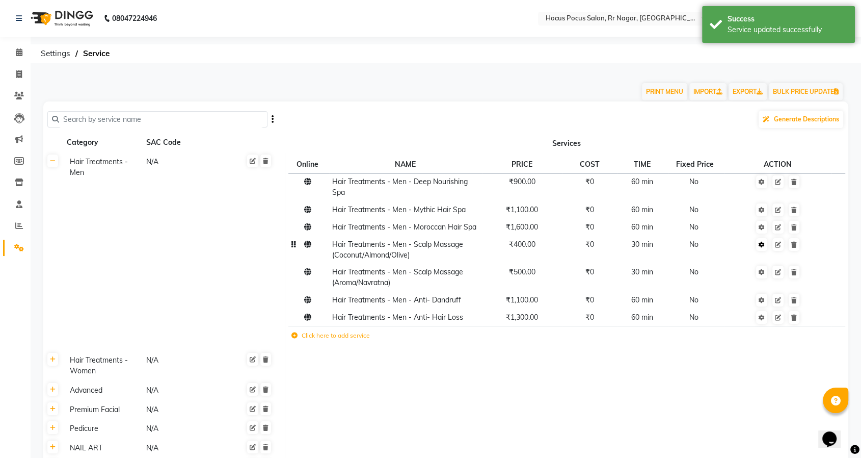
click at [764, 246] on icon at bounding box center [762, 245] width 6 height 6
select select "8: 129458"
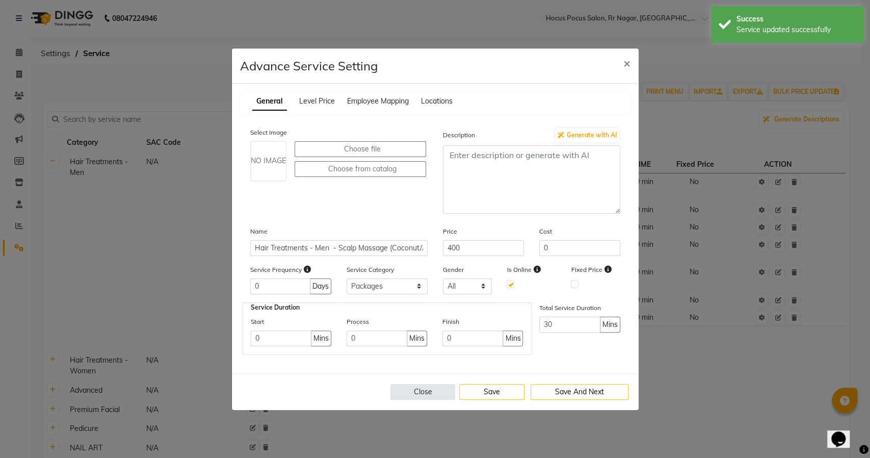
click at [426, 392] on button "Close" at bounding box center [422, 392] width 65 height 16
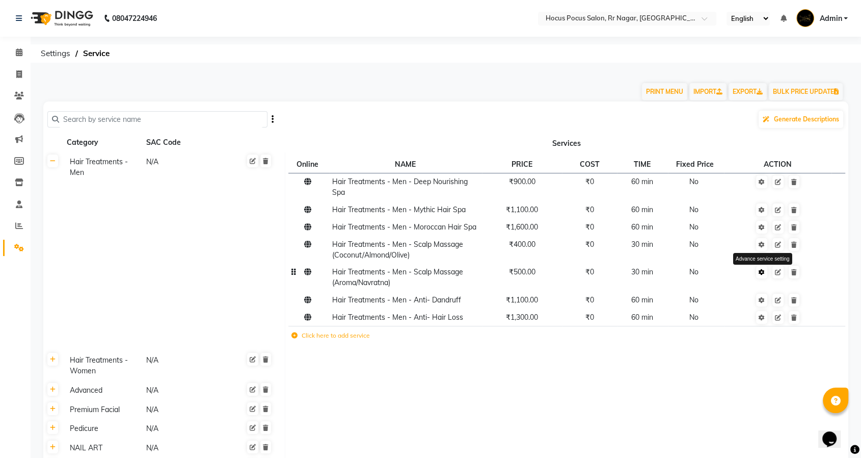
click at [763, 269] on icon at bounding box center [762, 272] width 6 height 6
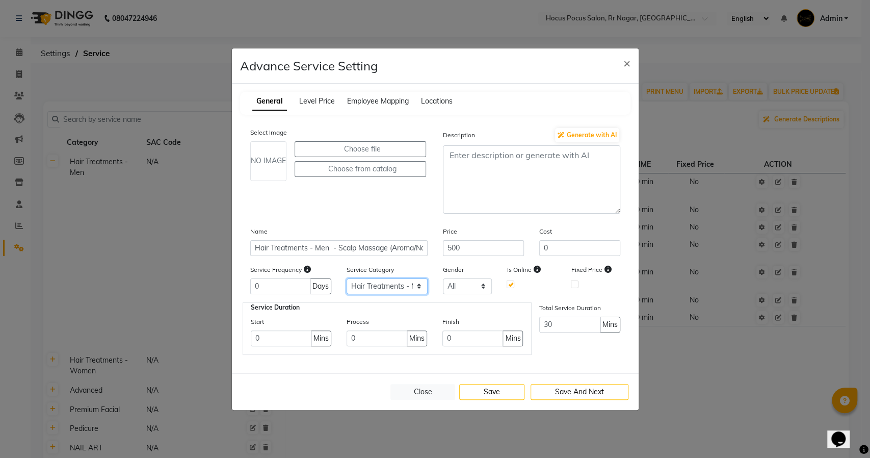
drag, startPoint x: 390, startPoint y: 284, endPoint x: 390, endPoint y: 292, distance: 7.7
click at [390, 284] on select "Select Hair Treatments - Men Hair Treatments - Women Advanced Premium Facial Pe…" at bounding box center [386, 286] width 81 height 16
select select "8: 129458"
click at [346, 278] on select "Select Hair Treatments - Men Hair Treatments - Women Advanced Premium Facial Pe…" at bounding box center [386, 286] width 81 height 16
click at [484, 381] on div "Close Save Save And Next" at bounding box center [435, 391] width 407 height 37
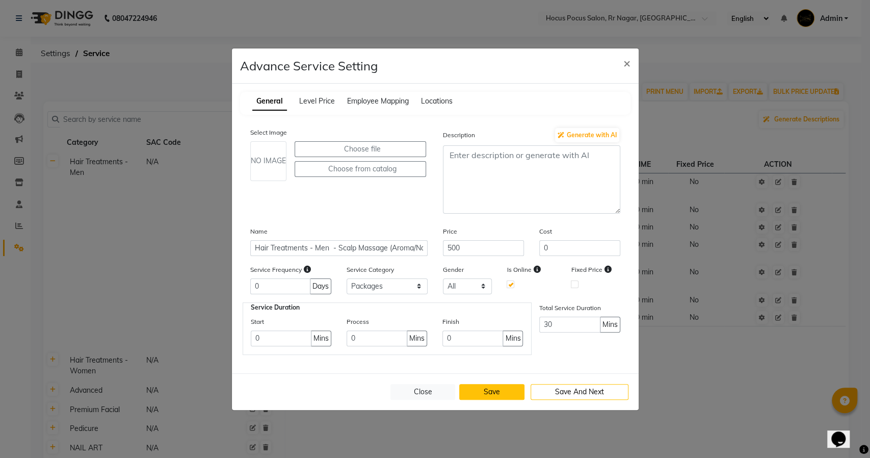
click at [484, 385] on button "Save" at bounding box center [491, 392] width 65 height 16
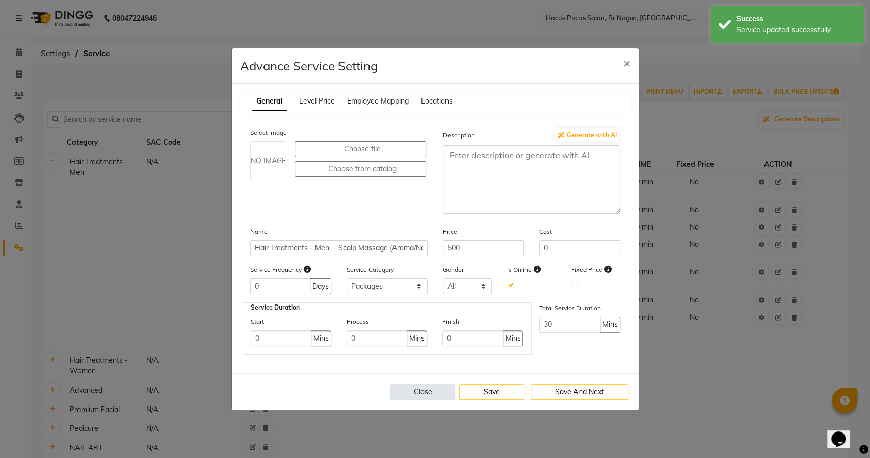
click at [421, 392] on button "Close" at bounding box center [422, 392] width 65 height 16
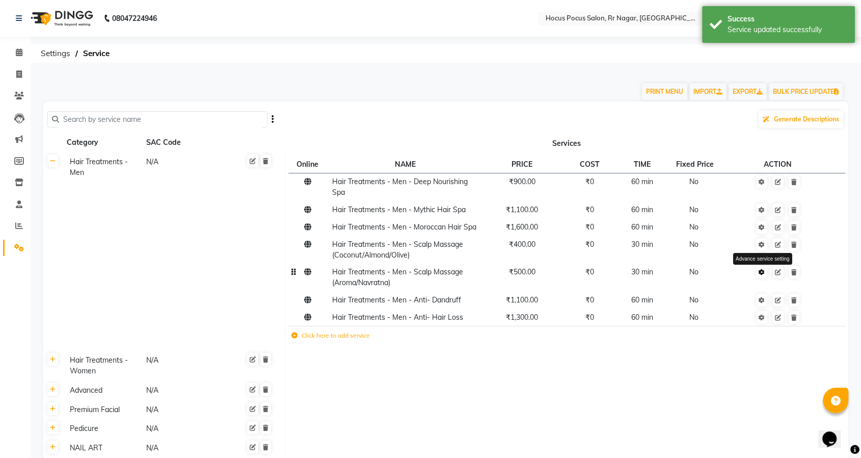
click at [764, 270] on icon at bounding box center [762, 272] width 6 height 6
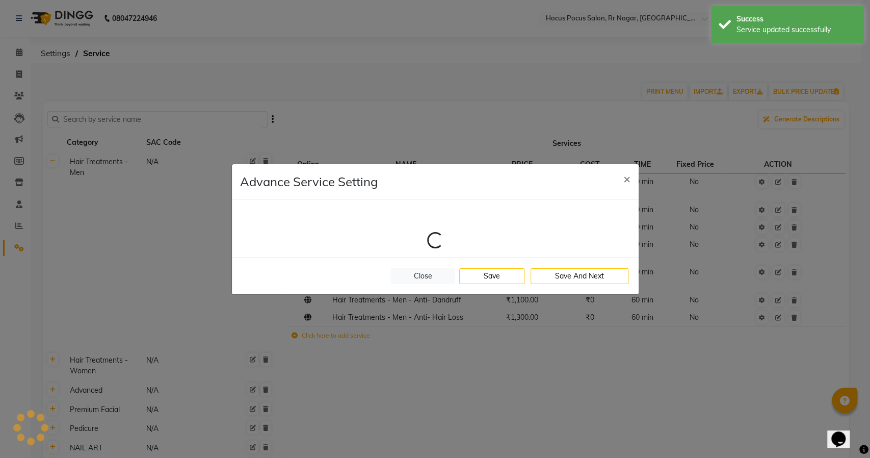
select select "8: 129458"
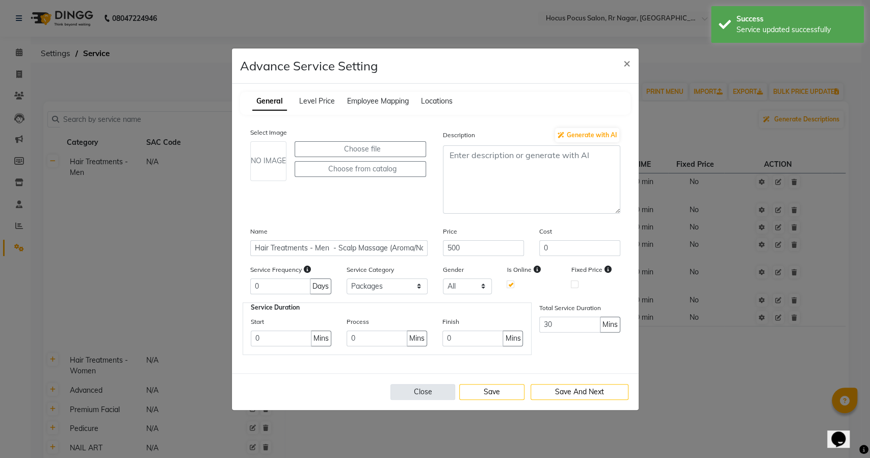
click at [414, 387] on button "Close" at bounding box center [422, 392] width 65 height 16
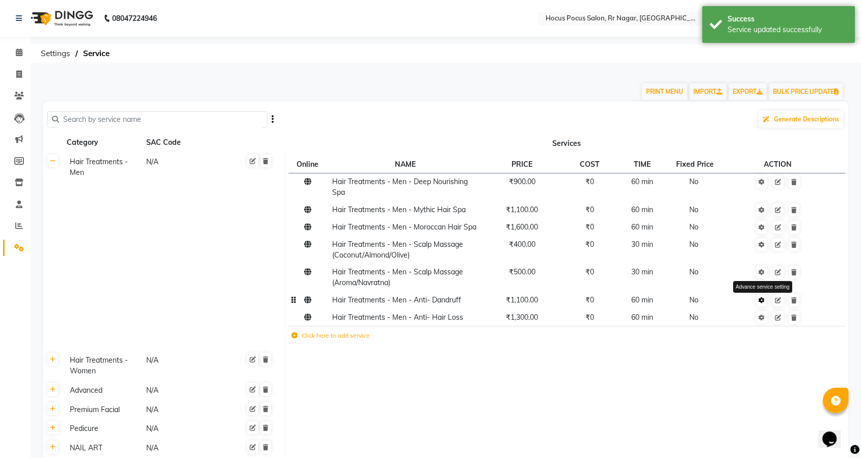
click at [762, 299] on icon at bounding box center [762, 300] width 6 height 6
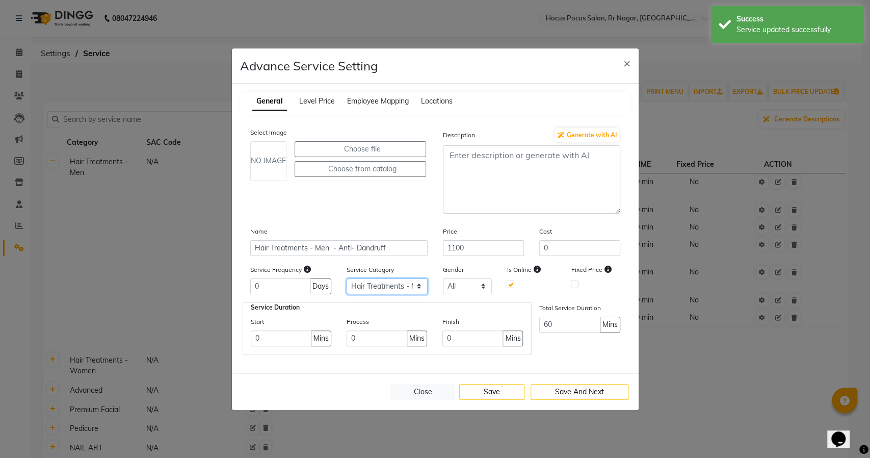
click at [377, 285] on select "Select Hair Treatments - Men Hair Treatments - Women Advanced Premium Facial Pe…" at bounding box center [386, 286] width 81 height 16
select select "8: 129458"
click at [346, 278] on select "Select Hair Treatments - Men Hair Treatments - Women Advanced Premium Facial Pe…" at bounding box center [386, 286] width 81 height 16
click at [506, 392] on button "Save" at bounding box center [491, 392] width 65 height 16
click at [426, 393] on button "Close" at bounding box center [422, 392] width 65 height 16
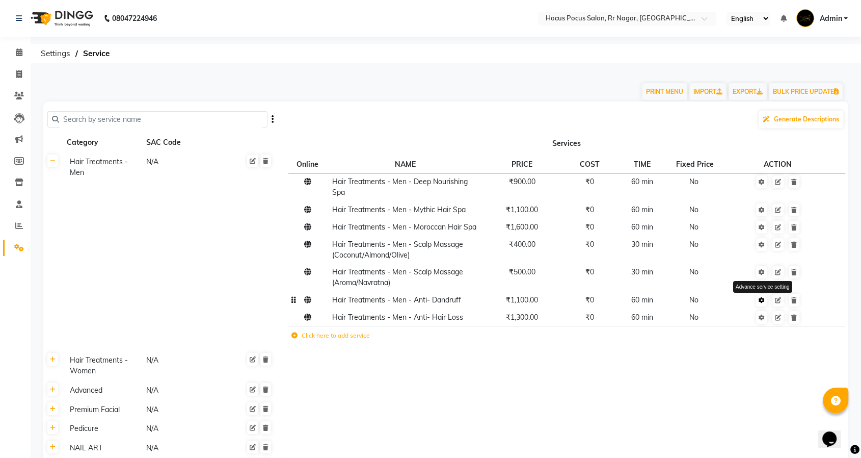
click at [762, 300] on icon at bounding box center [762, 300] width 6 height 6
select select "8: 129458"
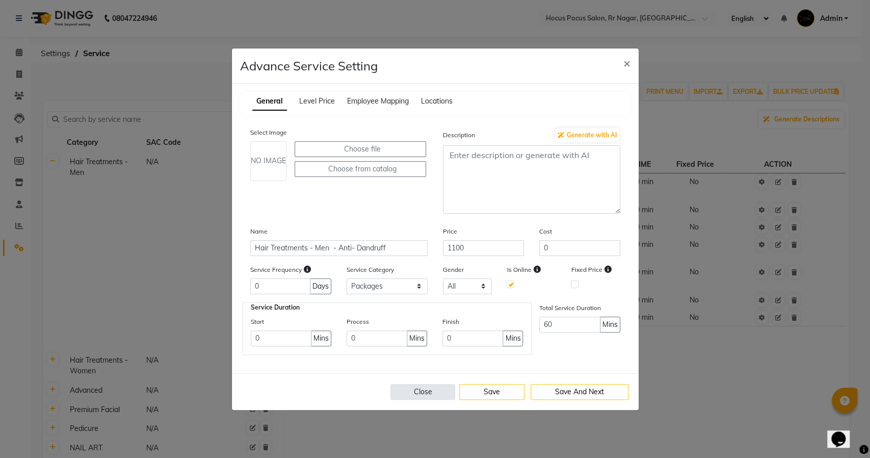
click at [412, 391] on button "Close" at bounding box center [422, 392] width 65 height 16
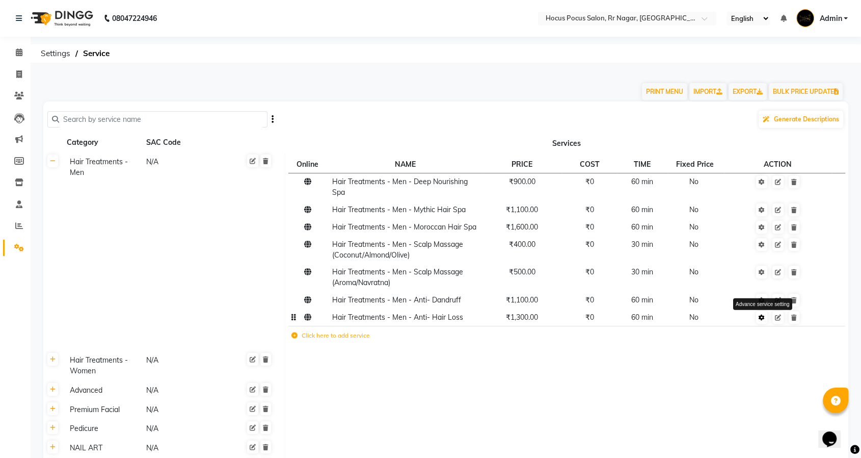
click at [764, 319] on icon at bounding box center [762, 317] width 6 height 6
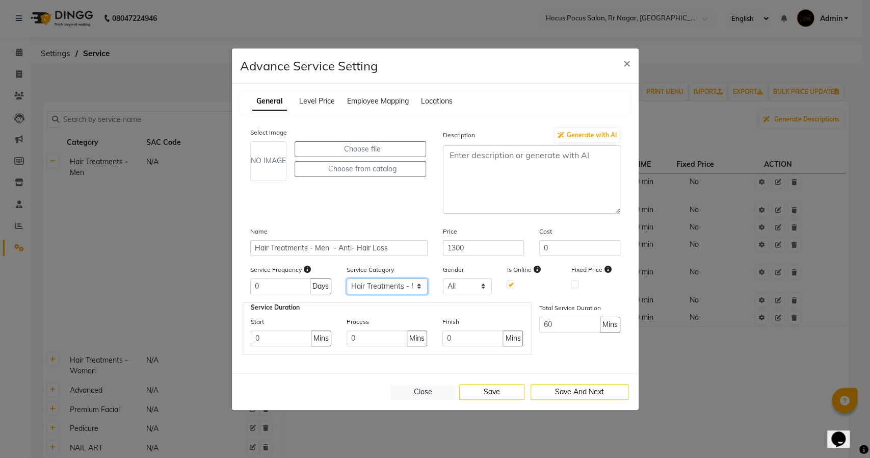
click at [390, 287] on select "Select Hair Treatments - Men Hair Treatments - Women Advanced Premium Facial Pe…" at bounding box center [386, 286] width 81 height 16
select select "8: 129458"
click at [346, 278] on select "Select Hair Treatments - Men Hair Treatments - Women Advanced Premium Facial Pe…" at bounding box center [386, 286] width 81 height 16
click at [486, 385] on button "Save" at bounding box center [491, 392] width 65 height 16
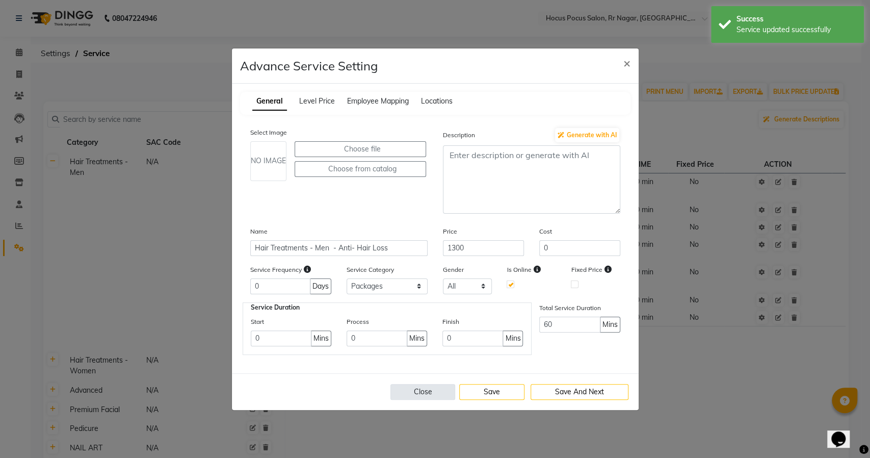
click at [416, 388] on button "Close" at bounding box center [422, 392] width 65 height 16
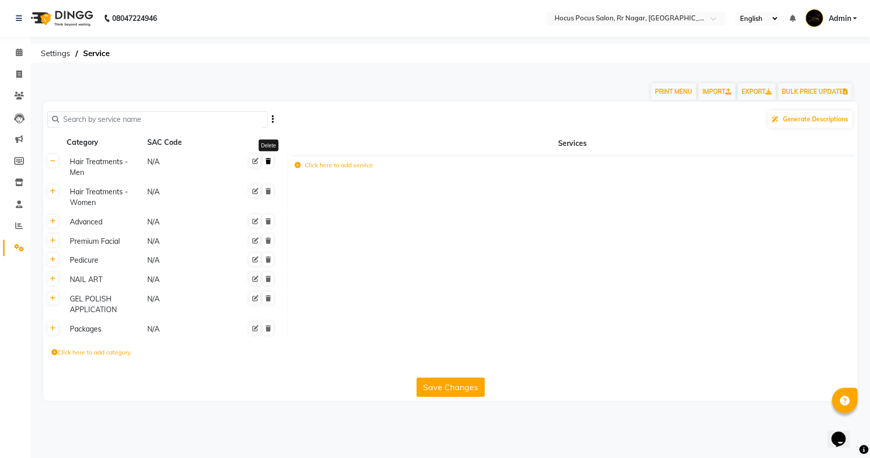
click at [271, 162] on link at bounding box center [267, 160] width 11 height 13
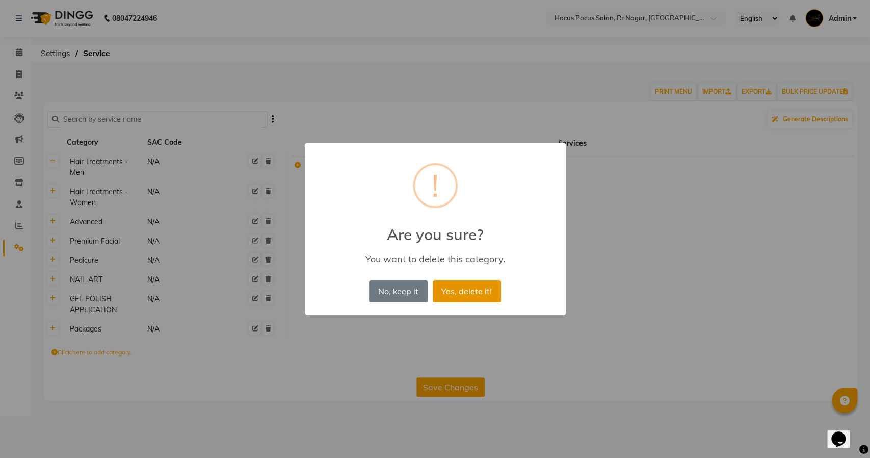
click at [458, 288] on button "Yes, delete it!" at bounding box center [467, 291] width 68 height 22
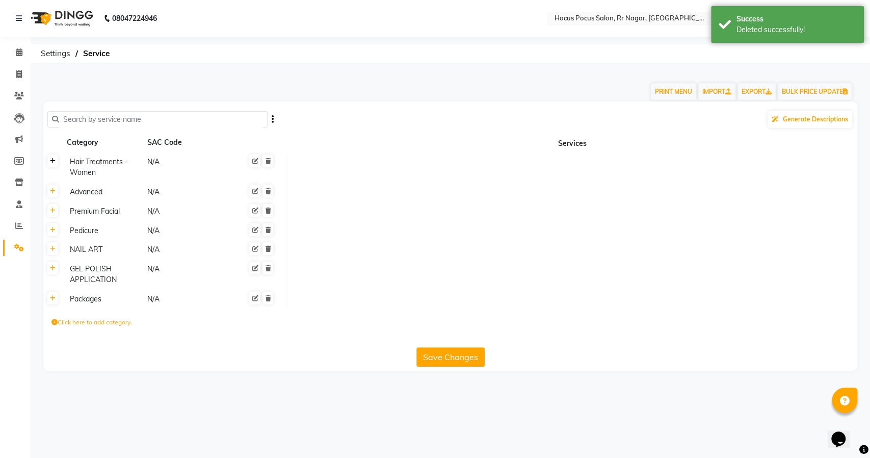
click at [51, 162] on icon at bounding box center [53, 161] width 6 height 6
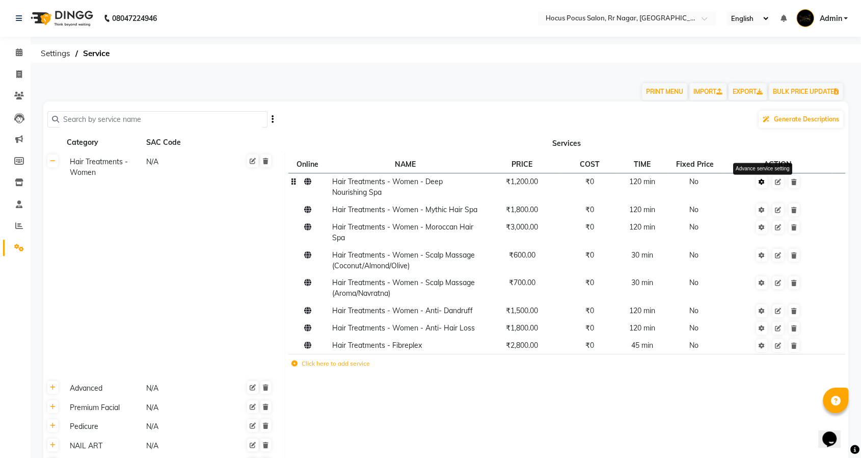
click at [760, 180] on icon at bounding box center [762, 182] width 6 height 6
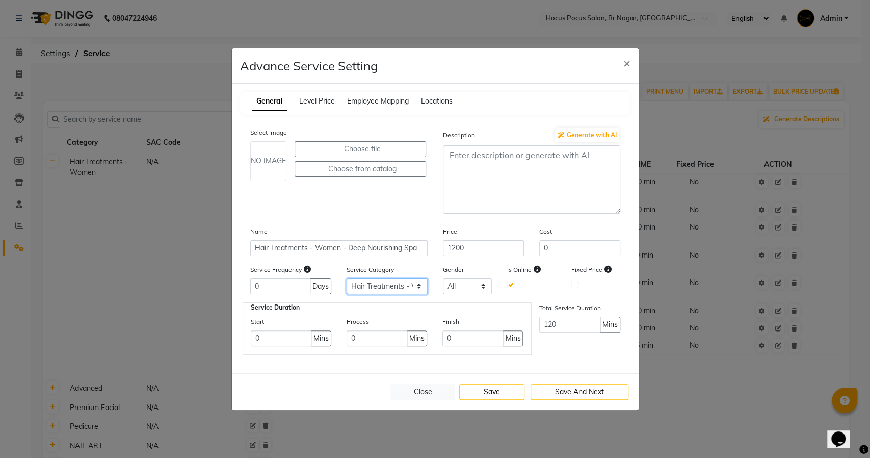
click at [367, 287] on select "Select Hair Treatments - Women Advanced Premium Facial Pedicure NAIL ART GEL PO…" at bounding box center [386, 286] width 81 height 16
select select "7: 129458"
click at [346, 278] on select "Select Hair Treatments - Women Advanced Premium Facial Pedicure NAIL ART GEL PO…" at bounding box center [386, 286] width 81 height 16
click at [485, 390] on button "Save" at bounding box center [491, 392] width 65 height 16
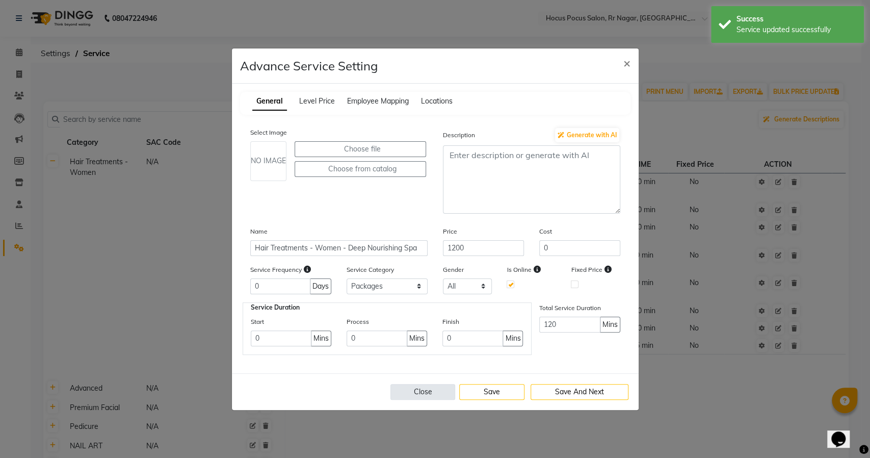
click at [417, 391] on button "Close" at bounding box center [422, 392] width 65 height 16
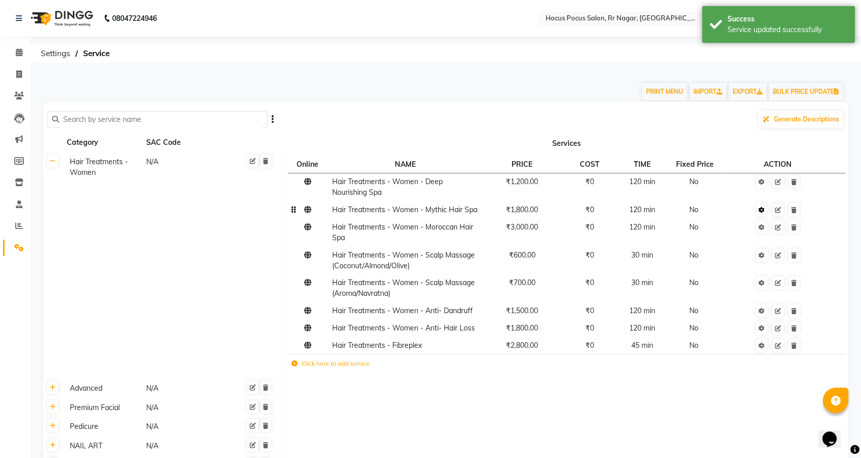
click at [760, 209] on icon at bounding box center [762, 210] width 6 height 6
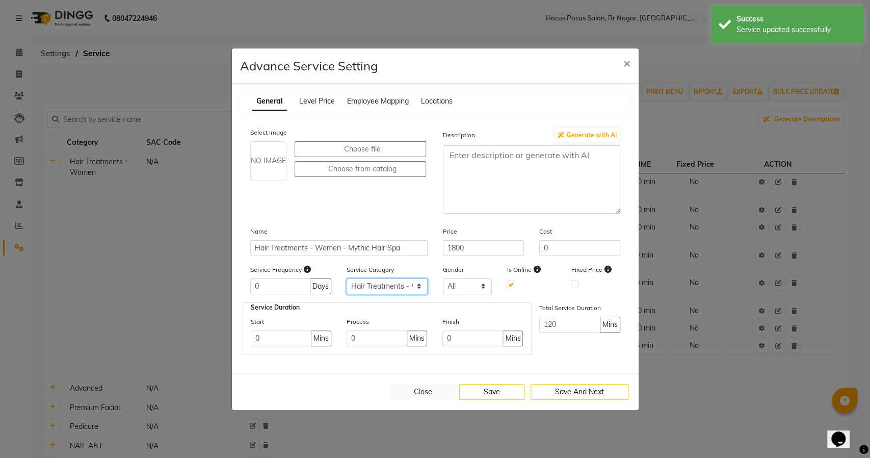
click at [399, 286] on select "Select Hair Treatments - Women Advanced Premium Facial Pedicure NAIL ART GEL PO…" at bounding box center [386, 286] width 81 height 16
select select "7: 129458"
click at [346, 278] on select "Select Hair Treatments - Women Advanced Premium Facial Pedicure NAIL ART GEL PO…" at bounding box center [386, 286] width 81 height 16
click at [476, 393] on button "Save" at bounding box center [491, 392] width 65 height 16
click at [419, 392] on button "Close" at bounding box center [422, 392] width 65 height 16
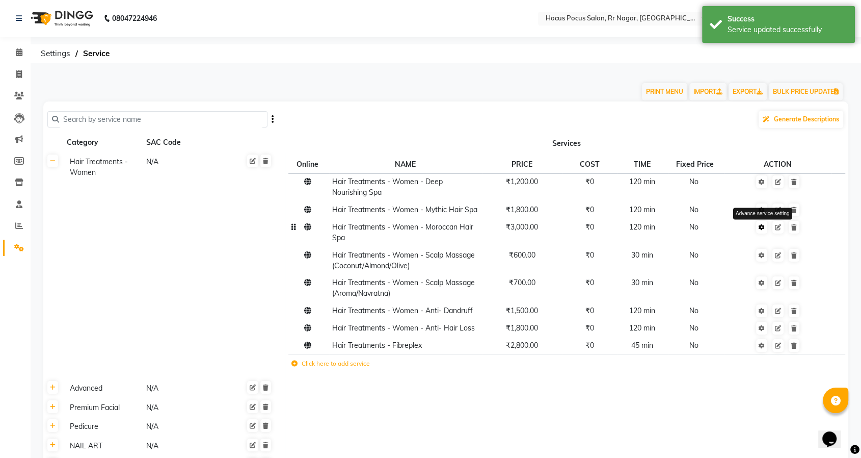
click at [765, 226] on icon at bounding box center [762, 227] width 6 height 6
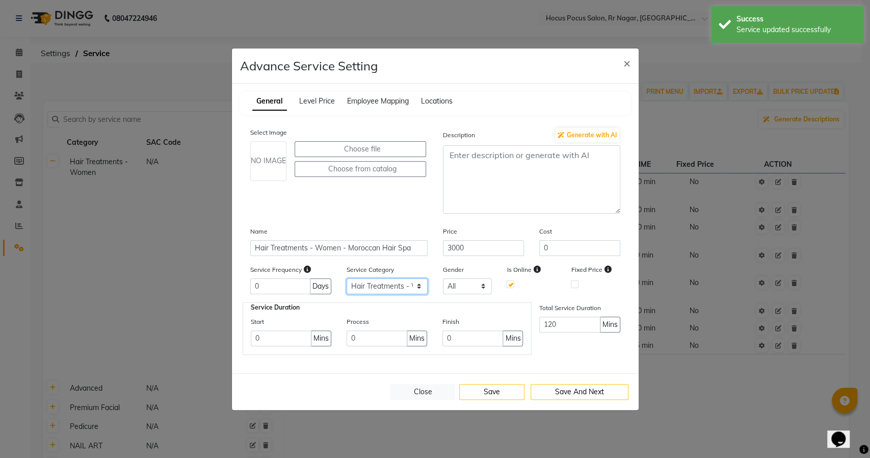
click at [403, 281] on select "Select Hair Treatments - Women Advanced Premium Facial Pedicure NAIL ART GEL PO…" at bounding box center [386, 286] width 81 height 16
select select "7: 129458"
click at [346, 278] on select "Select Hair Treatments - Women Advanced Premium Facial Pedicure NAIL ART GEL PO…" at bounding box center [386, 286] width 81 height 16
click at [483, 387] on button "Save" at bounding box center [491, 392] width 65 height 16
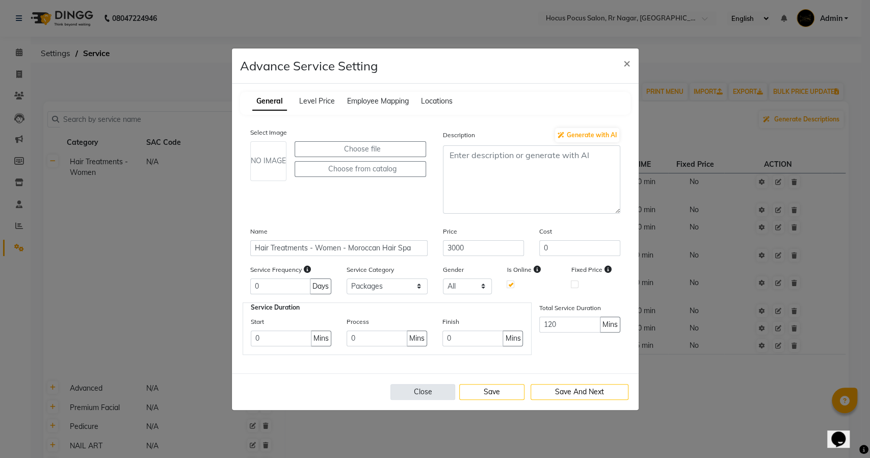
click at [420, 387] on button "Close" at bounding box center [422, 392] width 65 height 16
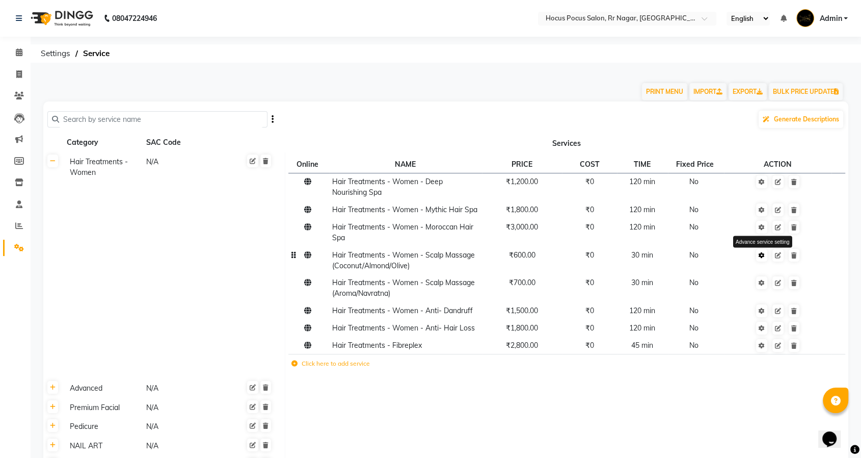
click at [760, 255] on icon at bounding box center [762, 255] width 6 height 6
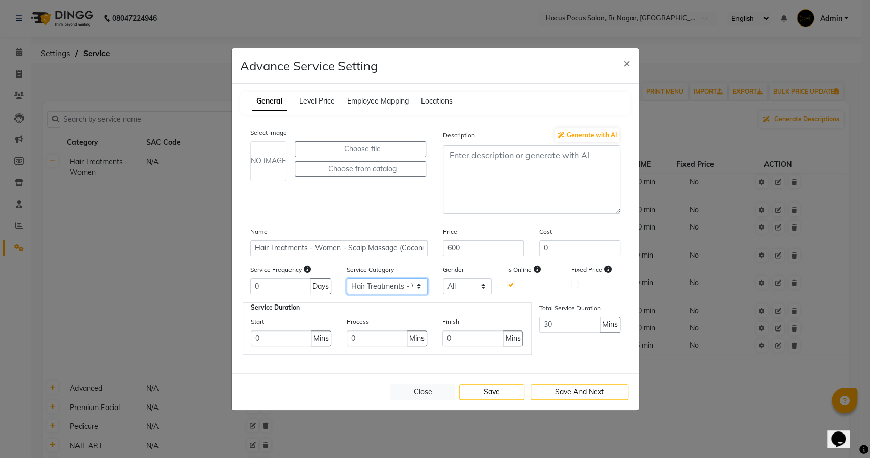
click at [404, 285] on select "Select Hair Treatments - Women Advanced Premium Facial Pedicure NAIL ART GEL PO…" at bounding box center [386, 286] width 81 height 16
select select "7: 129458"
click at [346, 278] on select "Select Hair Treatments - Women Advanced Premium Facial Pedicure NAIL ART GEL PO…" at bounding box center [386, 286] width 81 height 16
click at [495, 393] on button "Save" at bounding box center [491, 392] width 65 height 16
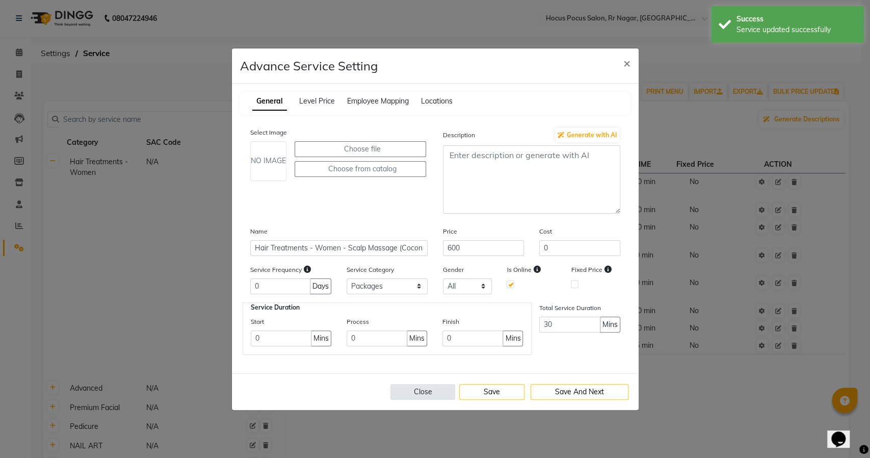
click at [410, 389] on button "Close" at bounding box center [422, 392] width 65 height 16
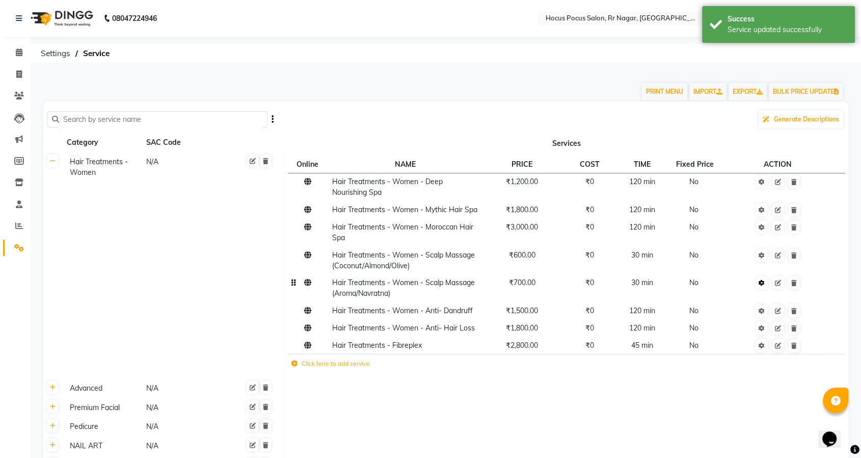
click at [763, 287] on link at bounding box center [761, 282] width 11 height 13
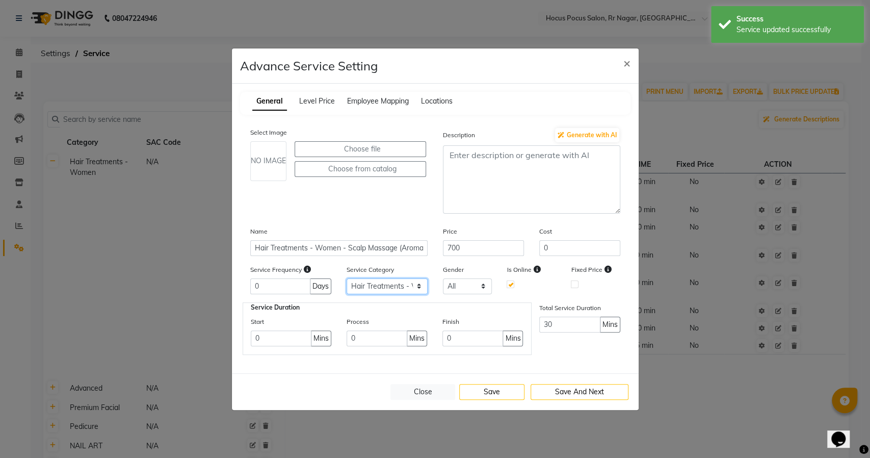
click at [391, 286] on select "Select Hair Treatments - Women Advanced Premium Facial Pedicure NAIL ART GEL PO…" at bounding box center [386, 286] width 81 height 16
select select "7: 129458"
click at [346, 278] on select "Select Hair Treatments - Women Advanced Premium Facial Pedicure NAIL ART GEL PO…" at bounding box center [386, 286] width 81 height 16
click at [510, 395] on button "Save" at bounding box center [491, 392] width 65 height 16
click at [410, 393] on button "Close" at bounding box center [422, 392] width 65 height 16
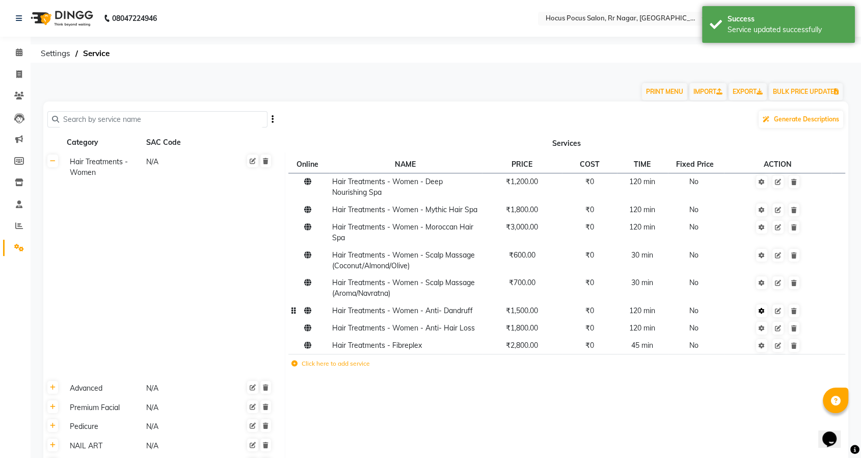
click at [763, 308] on icon at bounding box center [762, 311] width 6 height 6
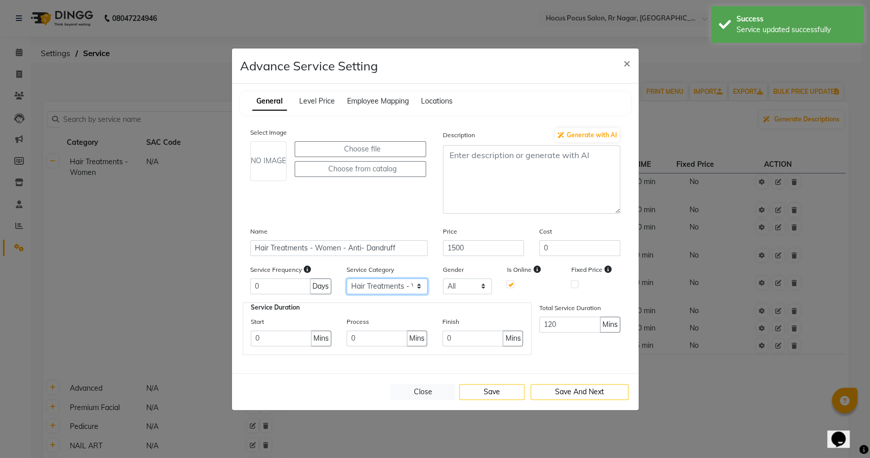
drag, startPoint x: 392, startPoint y: 283, endPoint x: 391, endPoint y: 288, distance: 5.1
click at [391, 283] on select "Select Hair Treatments - Women Advanced Premium Facial Pedicure NAIL ART GEL PO…" at bounding box center [386, 286] width 81 height 16
select select "7: 129458"
click at [346, 278] on select "Select Hair Treatments - Women Advanced Premium Facial Pedicure NAIL ART GEL PO…" at bounding box center [386, 286] width 81 height 16
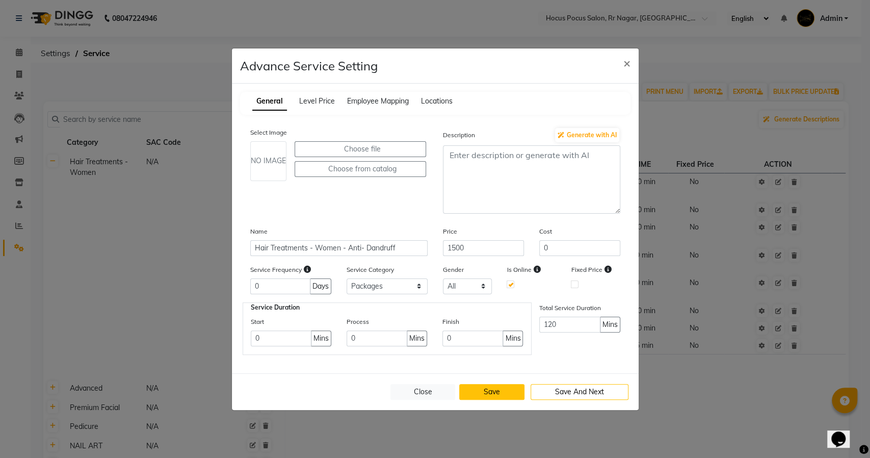
click at [488, 390] on button "Save" at bounding box center [491, 392] width 65 height 16
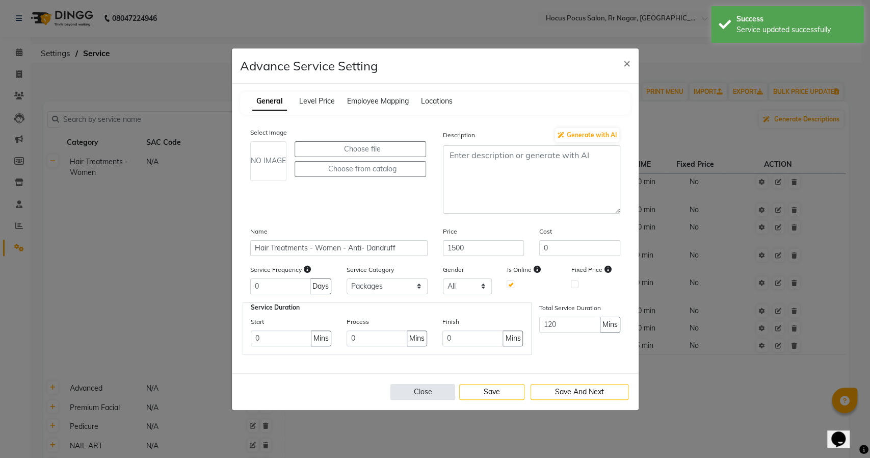
click at [403, 388] on button "Close" at bounding box center [422, 392] width 65 height 16
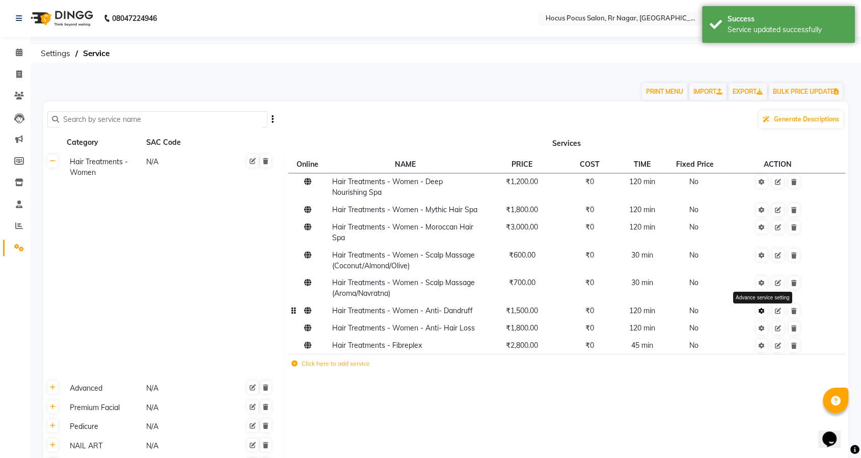
click at [762, 309] on icon at bounding box center [762, 311] width 6 height 6
select select "7: 129458"
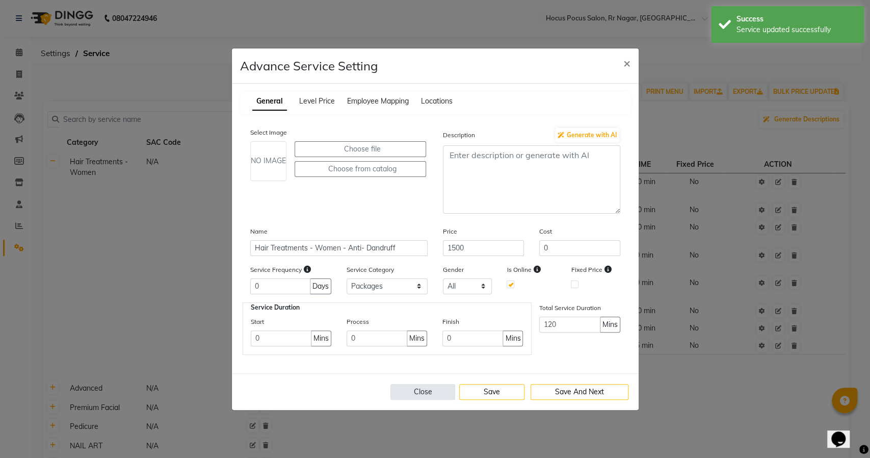
click at [418, 390] on button "Close" at bounding box center [422, 392] width 65 height 16
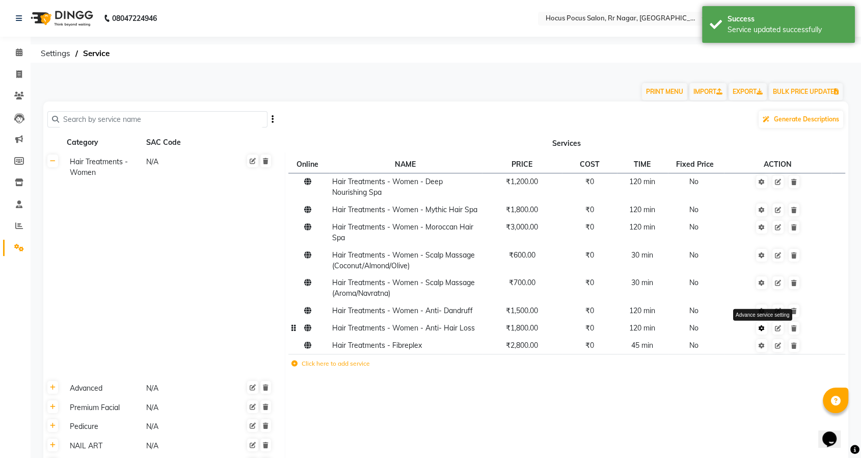
click at [760, 328] on icon at bounding box center [762, 328] width 6 height 6
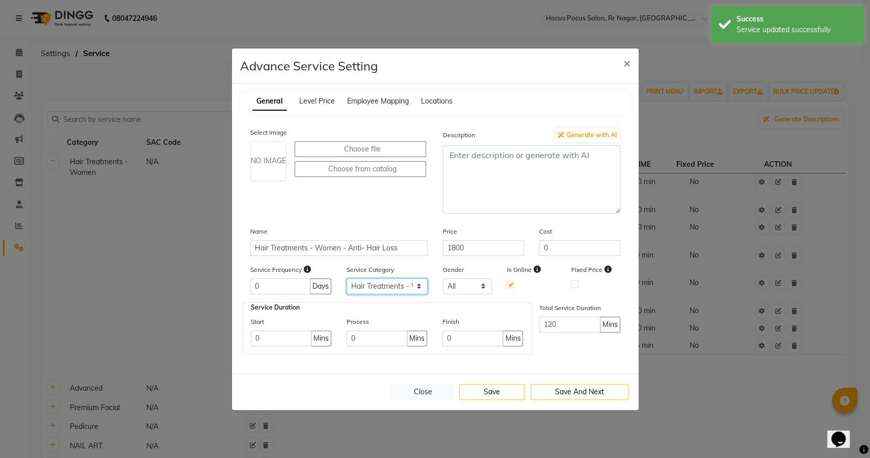
drag, startPoint x: 386, startPoint y: 283, endPoint x: 387, endPoint y: 290, distance: 7.2
click at [386, 283] on select "Select Hair Treatments - Women Advanced Premium Facial Pedicure NAIL ART GEL PO…" at bounding box center [386, 286] width 81 height 16
select select "7: 129458"
click at [346, 278] on select "Select Hair Treatments - Women Advanced Premium Facial Pedicure NAIL ART GEL PO…" at bounding box center [386, 286] width 81 height 16
click at [507, 393] on button "Save" at bounding box center [491, 392] width 65 height 16
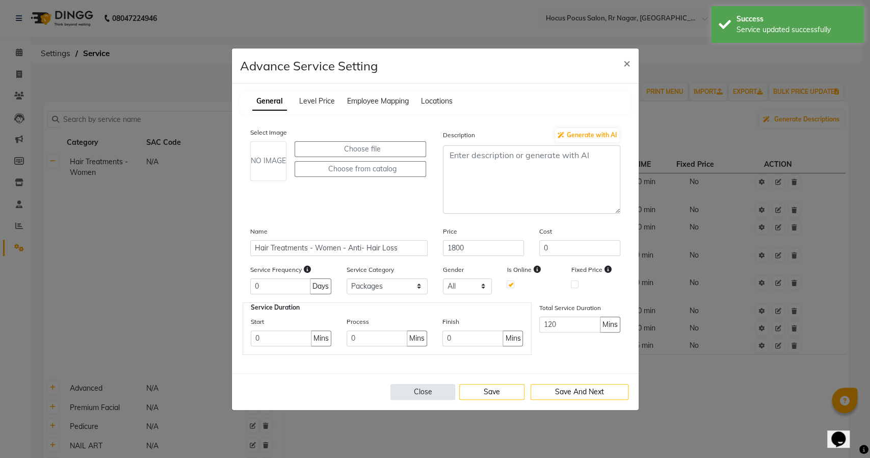
click at [406, 393] on button "Close" at bounding box center [422, 392] width 65 height 16
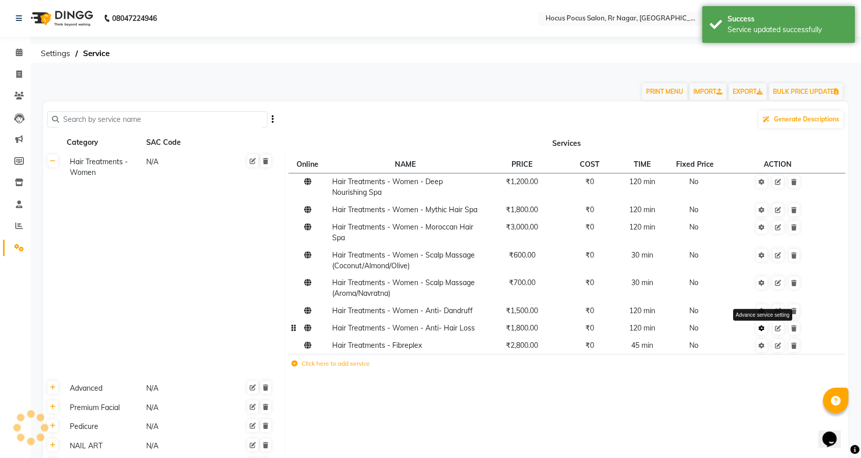
click at [766, 328] on link at bounding box center [761, 328] width 11 height 13
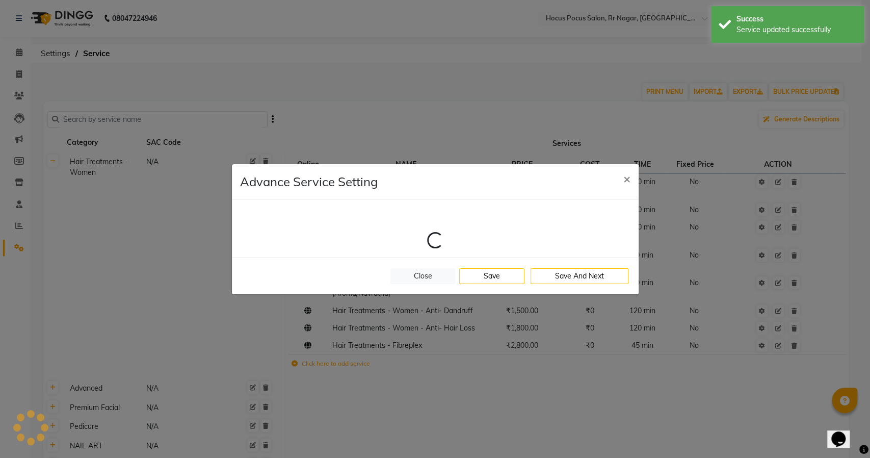
select select "7: 129458"
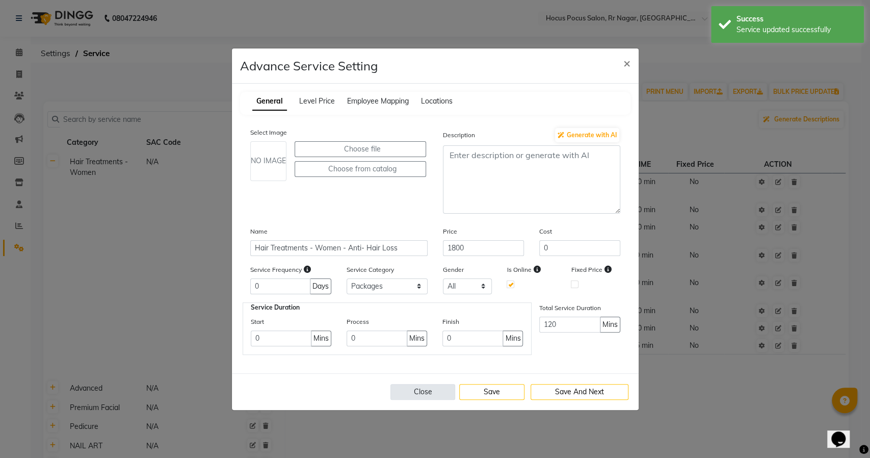
click at [415, 389] on button "Close" at bounding box center [422, 392] width 65 height 16
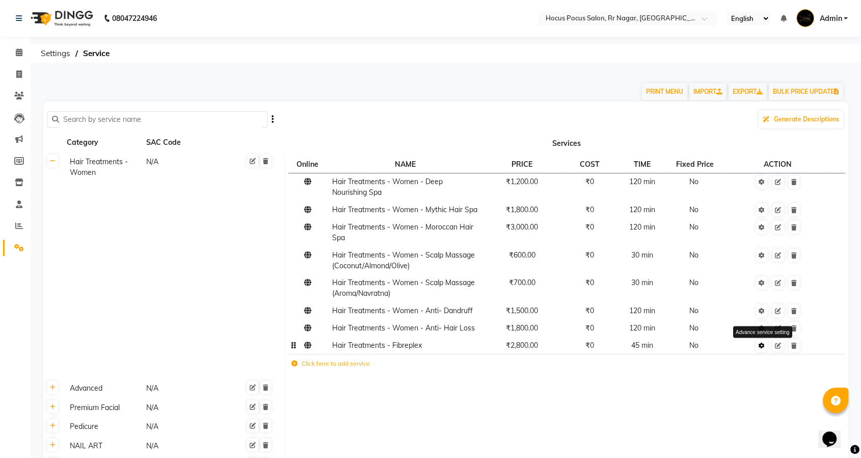
click at [760, 344] on icon at bounding box center [762, 345] width 6 height 6
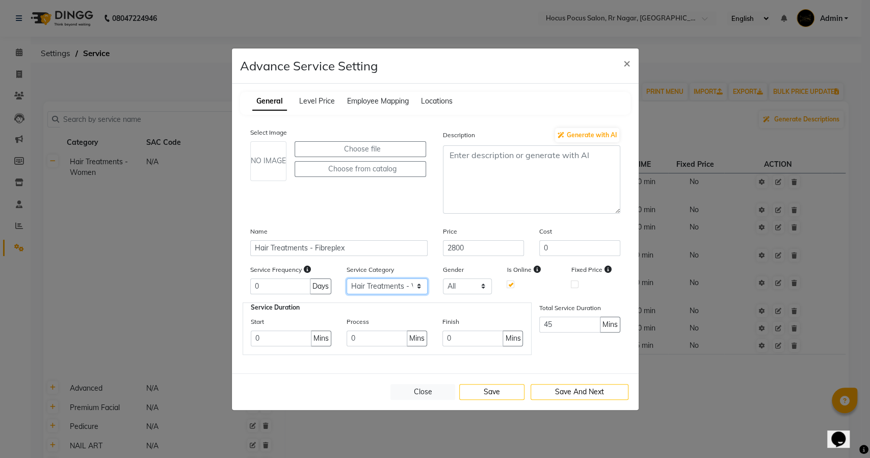
click at [379, 282] on select "Select Hair Treatments - Women Advanced Premium Facial Pedicure NAIL ART GEL PO…" at bounding box center [386, 286] width 81 height 16
select select "7: 129458"
click at [346, 278] on select "Select Hair Treatments - Women Advanced Premium Facial Pedicure NAIL ART GEL PO…" at bounding box center [386, 286] width 81 height 16
click at [498, 389] on button "Save" at bounding box center [491, 392] width 65 height 16
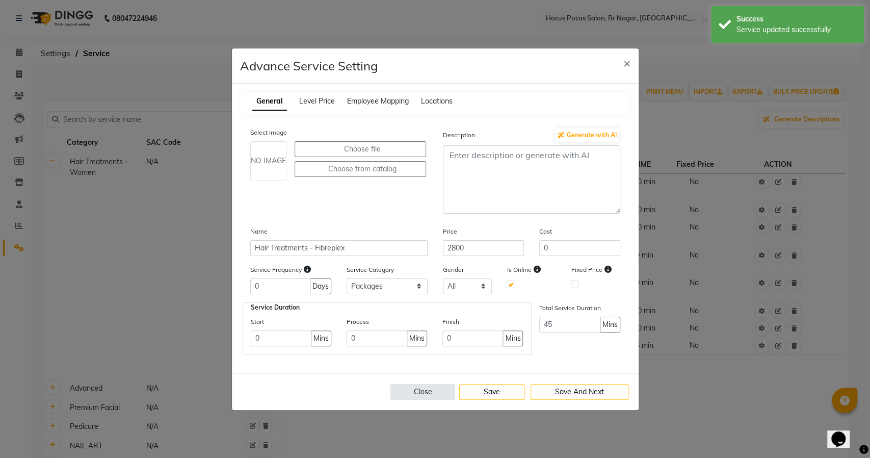
click at [423, 389] on button "Close" at bounding box center [422, 392] width 65 height 16
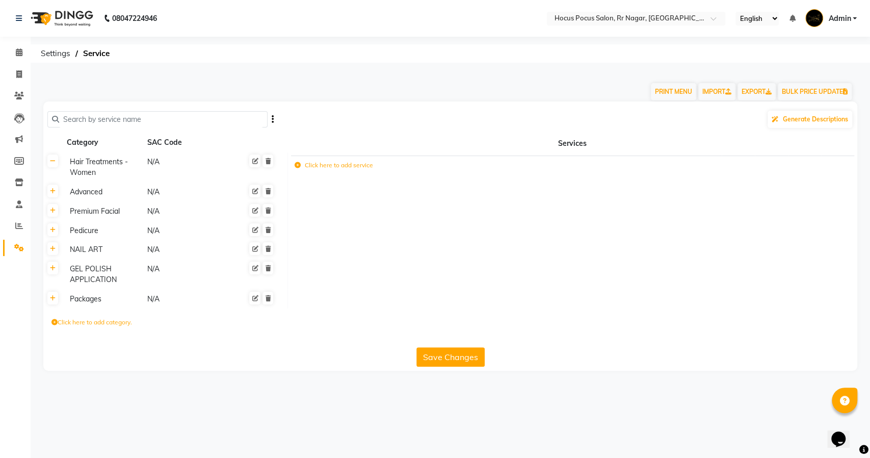
click at [853, 18] on link "Admin" at bounding box center [830, 18] width 51 height 17
click at [797, 69] on link "Sign out" at bounding box center [804, 73] width 93 height 16
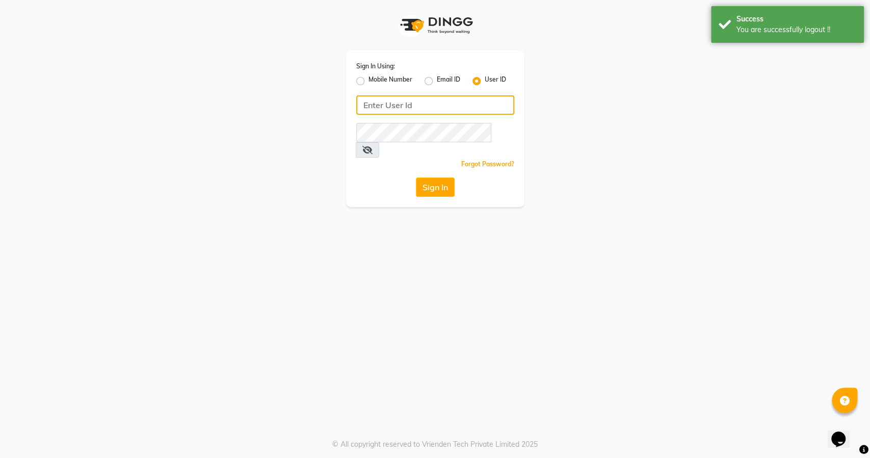
click at [416, 103] on input "Username" at bounding box center [435, 104] width 158 height 19
type input "lifetree"
click at [436, 178] on button "Sign In" at bounding box center [435, 186] width 39 height 19
